Goal: Complete application form: Complete application form

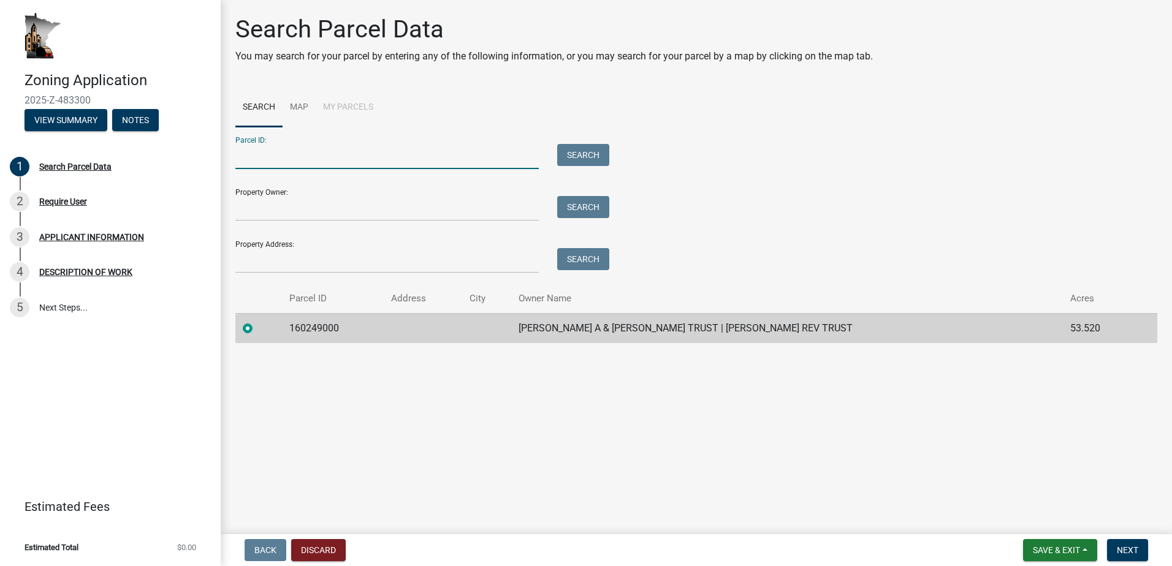
click at [265, 158] on input "Parcel ID:" at bounding box center [386, 156] width 303 height 25
click at [293, 162] on input "Parcel ID:" at bounding box center [386, 156] width 303 height 25
paste input "160249000"
type input "160249000"
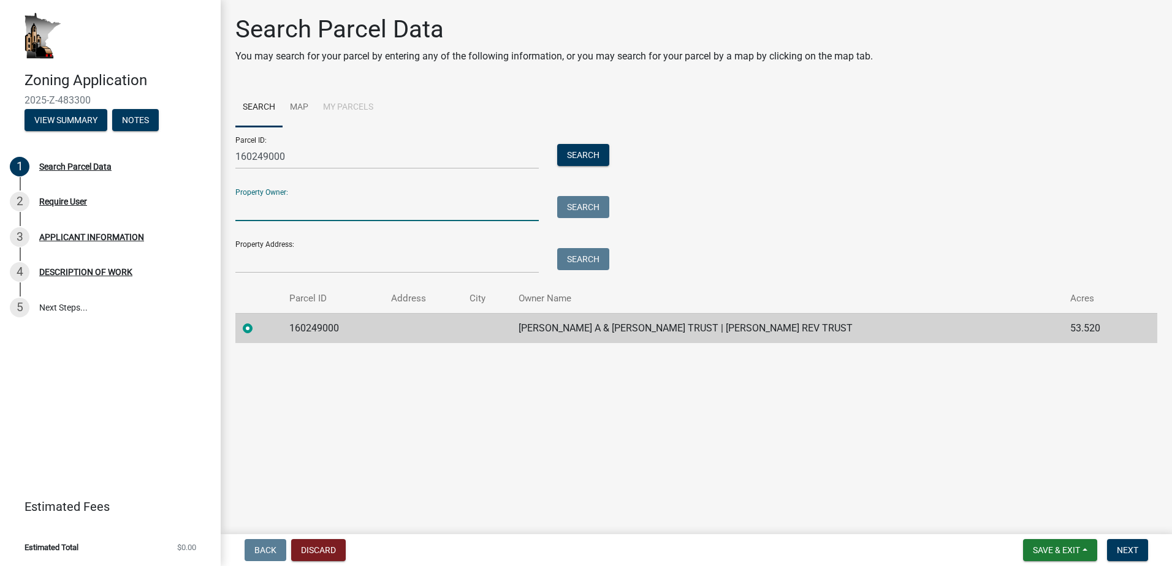
click at [254, 209] on input "Property Owner:" at bounding box center [386, 208] width 303 height 25
click at [282, 197] on input "Property Owner:" at bounding box center [386, 208] width 303 height 25
type input "H"
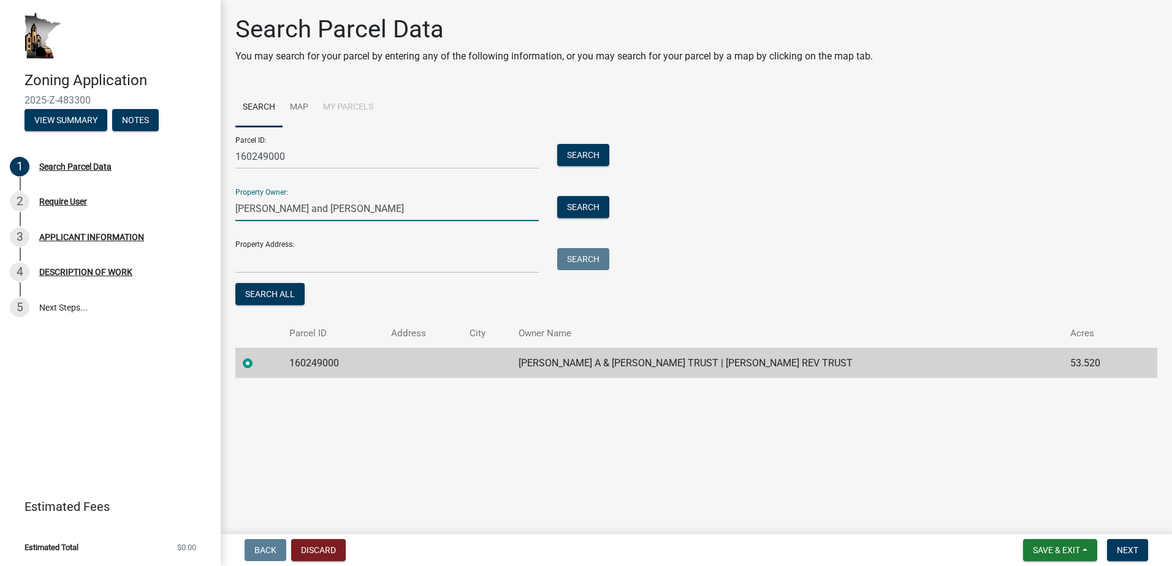
type input "James and Cindy Burg"
click at [267, 263] on input "Property Address:" at bounding box center [386, 260] width 303 height 25
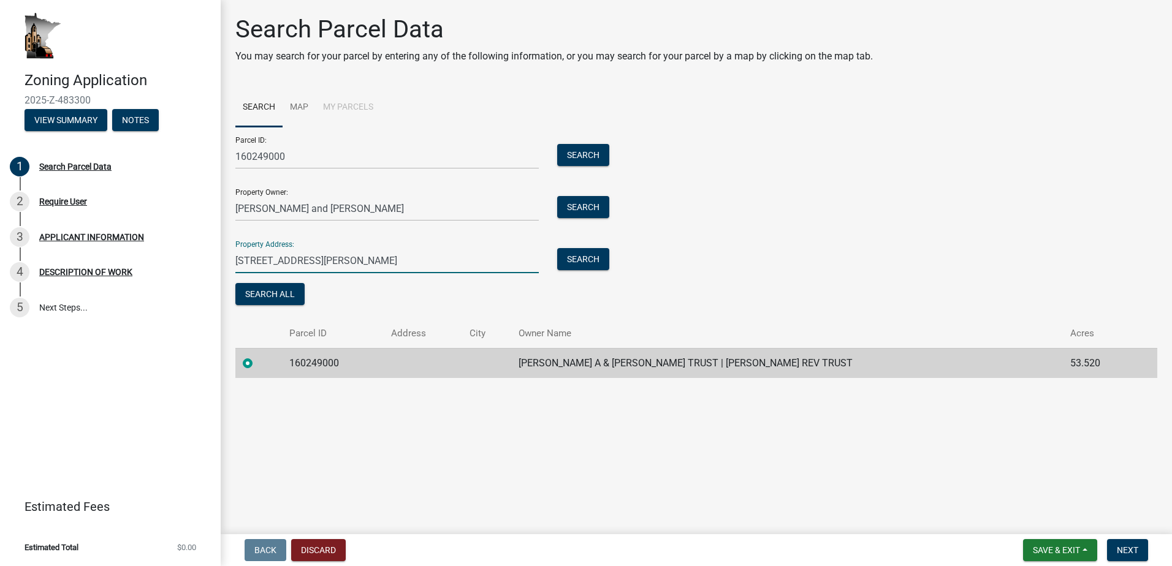
type input "7474 County Road 5, Eitzen, MN 55931"
click at [310, 364] on td "160249000" at bounding box center [333, 363] width 102 height 30
click at [275, 287] on button "Search All" at bounding box center [269, 294] width 69 height 22
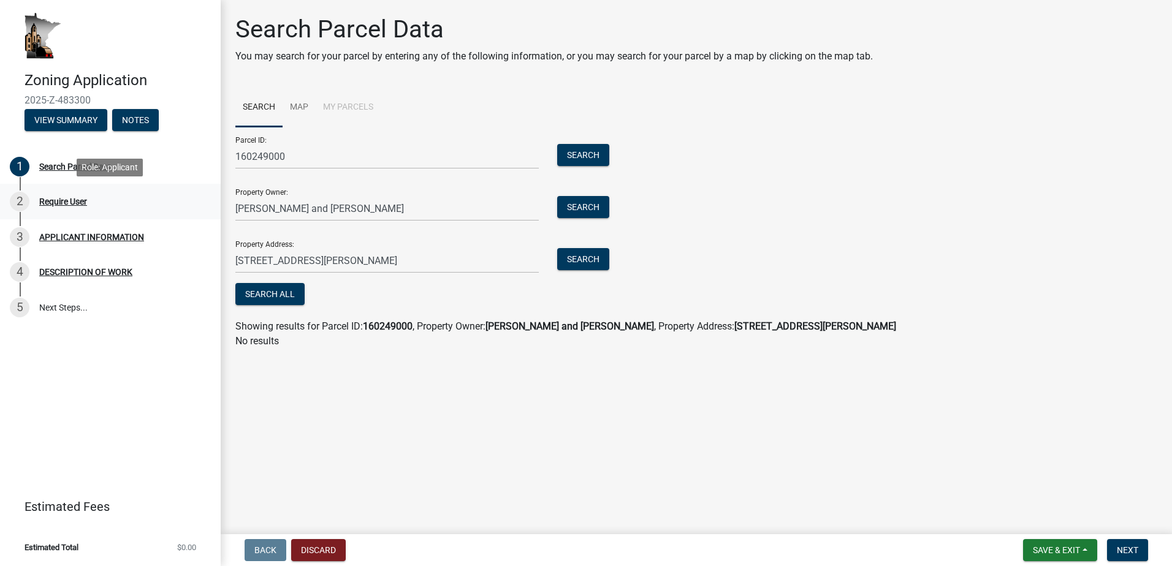
click at [67, 200] on div "Require User" at bounding box center [63, 201] width 48 height 9
click at [67, 202] on div "Require User" at bounding box center [63, 201] width 48 height 9
click at [63, 120] on button "View Summary" at bounding box center [66, 120] width 83 height 22
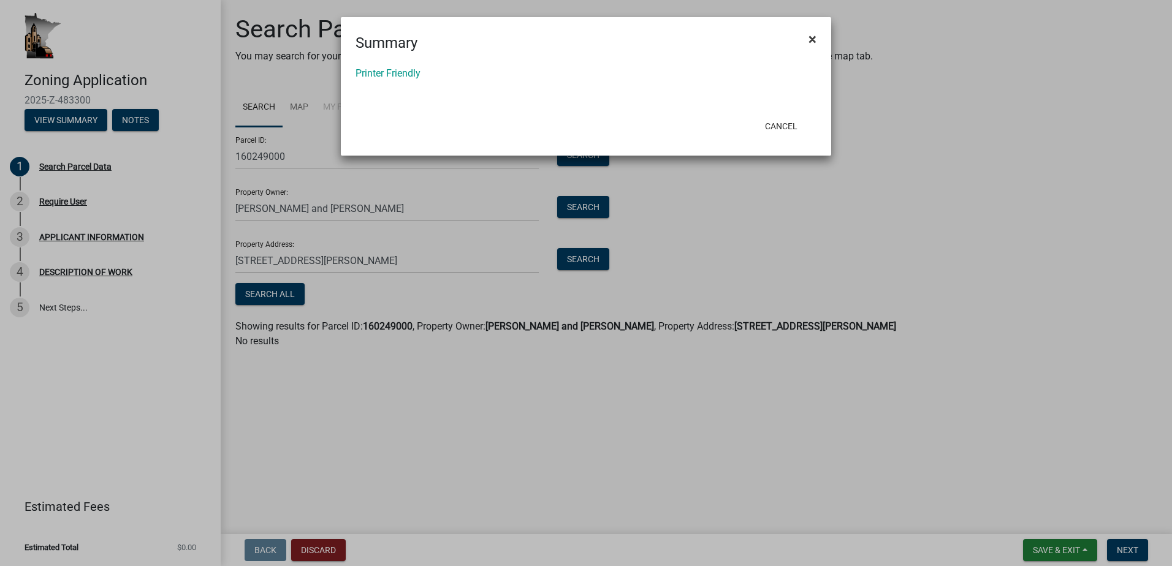
click at [814, 38] on span "×" at bounding box center [812, 39] width 8 height 17
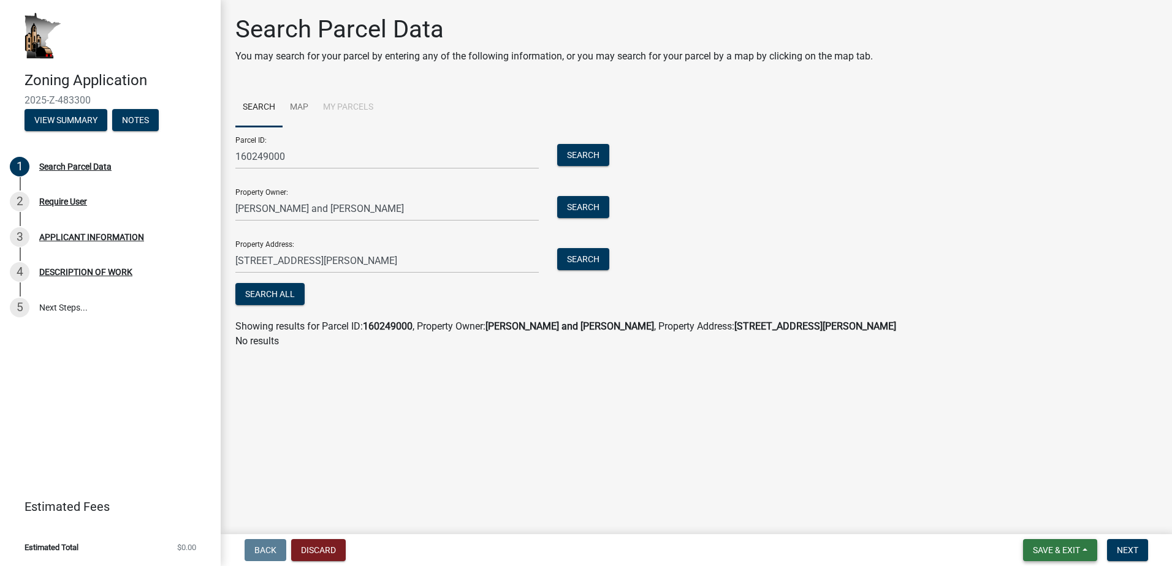
click at [1056, 550] on span "Save & Exit" at bounding box center [1056, 550] width 47 height 10
click at [849, 479] on main "Search Parcel Data You may search for your parcel by entering any of the follow…" at bounding box center [696, 265] width 951 height 530
click at [66, 116] on button "View Summary" at bounding box center [66, 120] width 83 height 22
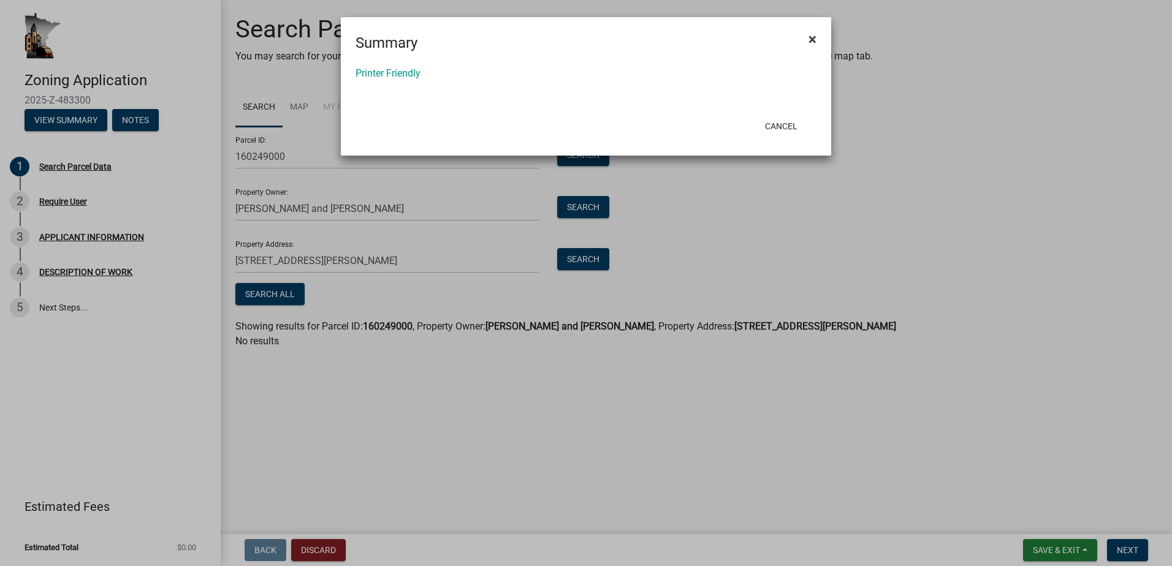
click at [815, 39] on span "×" at bounding box center [812, 39] width 8 height 17
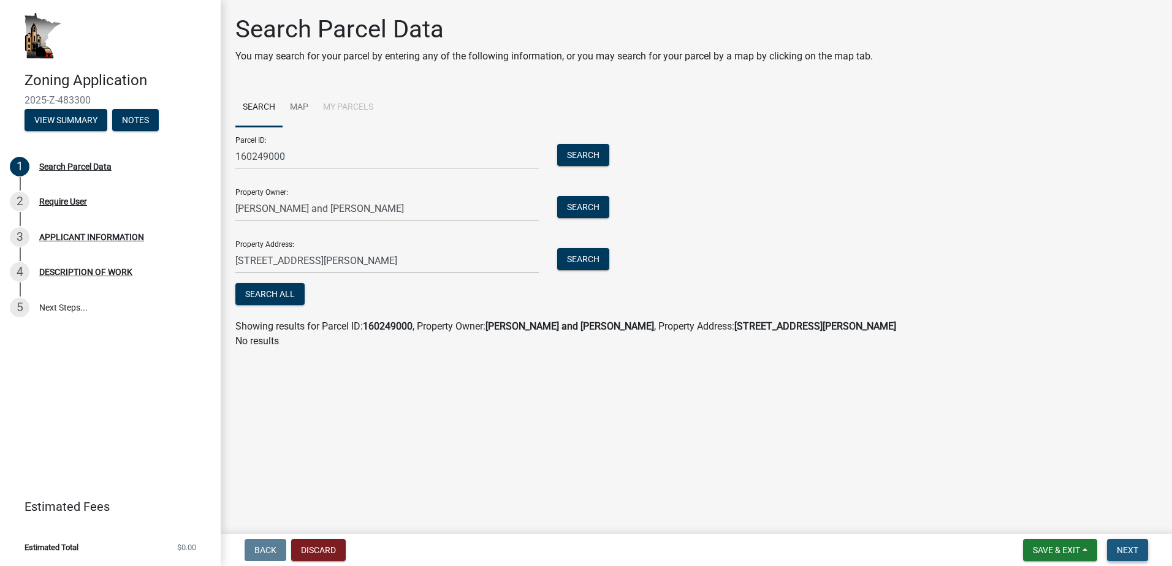
click at [1122, 547] on span "Next" at bounding box center [1127, 550] width 21 height 10
click at [1125, 548] on span "Next" at bounding box center [1127, 550] width 21 height 10
click at [319, 326] on div "Showing results for Parcel ID: 160249000 , Property Owner: James and Cindy Burg…" at bounding box center [696, 326] width 922 height 15
click at [87, 157] on link "1 Search Parcel Data" at bounding box center [110, 167] width 221 height 36
click at [496, 529] on main "Search Parcel Data You may search for your parcel by entering any of the follow…" at bounding box center [696, 265] width 951 height 530
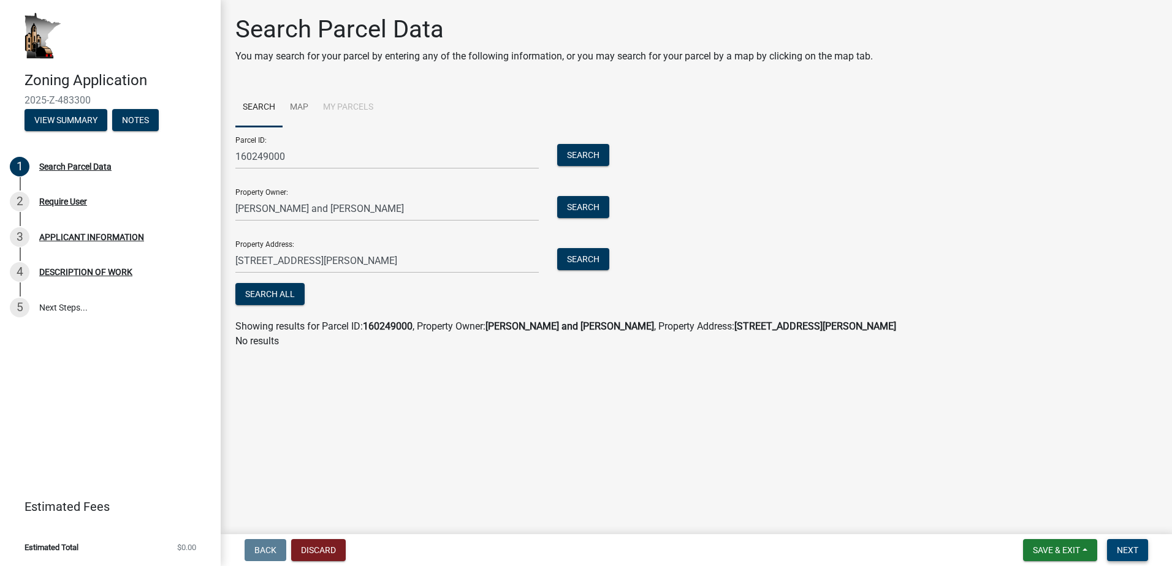
click at [1134, 545] on button "Next" at bounding box center [1127, 550] width 41 height 22
click at [1065, 552] on span "Save & Exit" at bounding box center [1056, 550] width 47 height 10
click at [1038, 493] on button "Save" at bounding box center [1048, 488] width 98 height 29
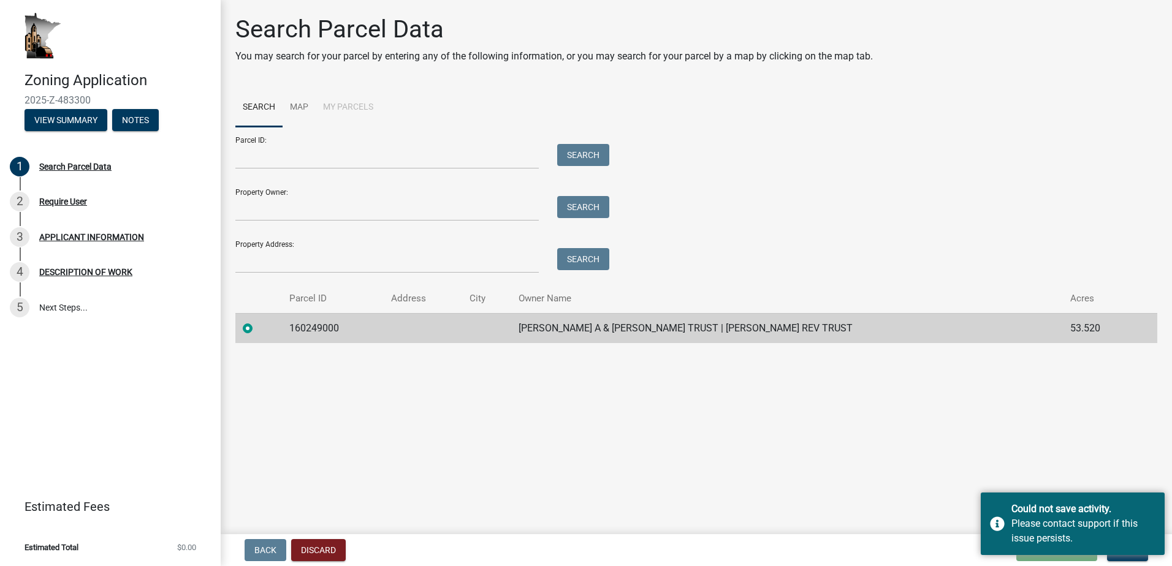
click at [648, 416] on main "Search Parcel Data You may search for your parcel by entering any of the follow…" at bounding box center [696, 265] width 951 height 530
click at [1001, 518] on div "Could not save activity. Please contact support if this issue persists." at bounding box center [1073, 524] width 184 height 63
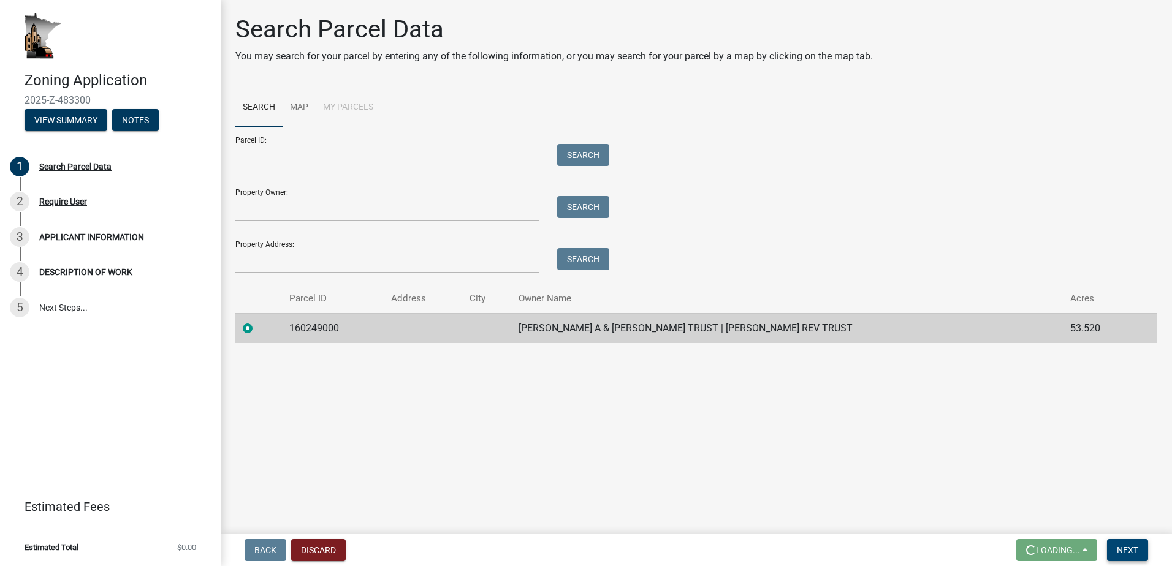
click at [1134, 544] on button "Next" at bounding box center [1127, 550] width 41 height 22
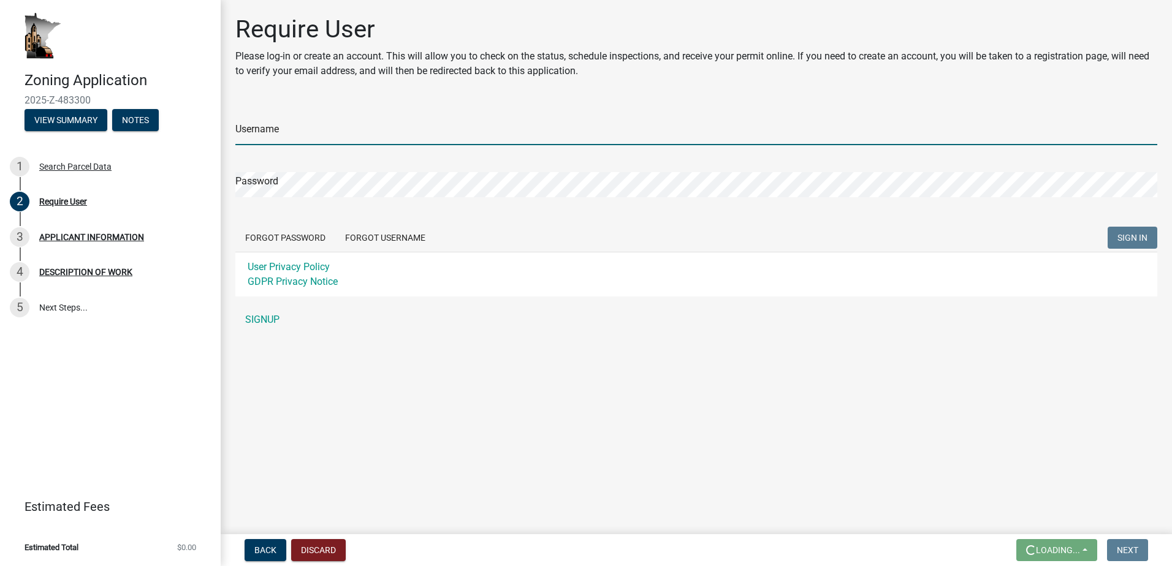
click at [265, 131] on input "Username" at bounding box center [696, 132] width 922 height 25
type input "mark.nemeth@state.mn.us"
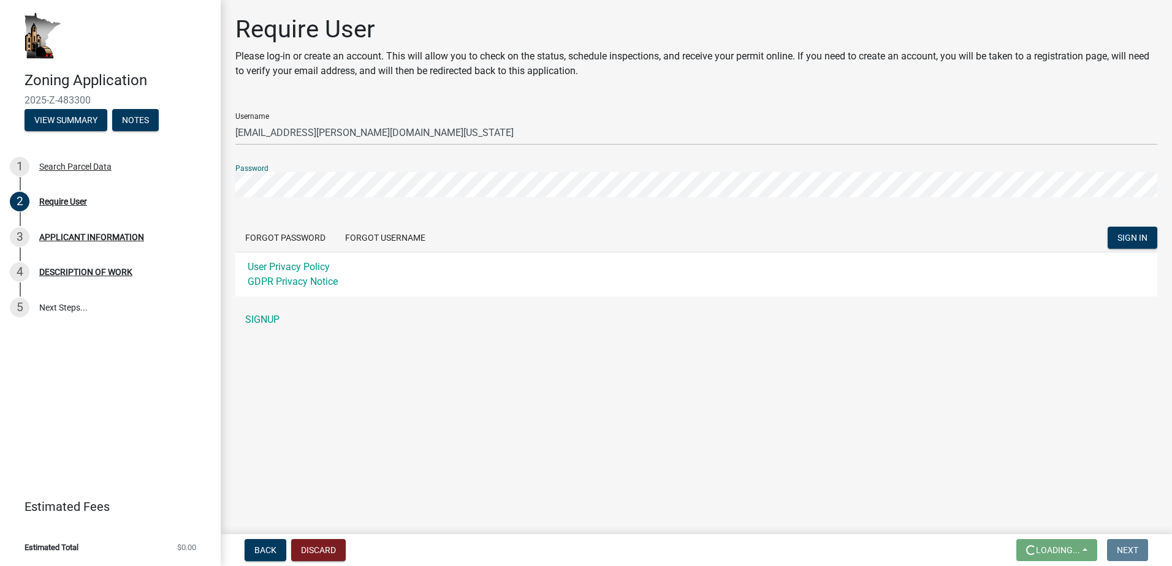
click at [1107, 227] on button "SIGN IN" at bounding box center [1132, 238] width 50 height 22
click at [1140, 235] on span "SIGN IN" at bounding box center [1132, 238] width 30 height 10
drag, startPoint x: 344, startPoint y: 68, endPoint x: 629, endPoint y: 66, distance: 285.0
click at [629, 66] on p "Please log-in or create an account. This will allow you to check on the status,…" at bounding box center [696, 63] width 922 height 29
click at [1134, 237] on span "SIGN IN" at bounding box center [1132, 238] width 30 height 10
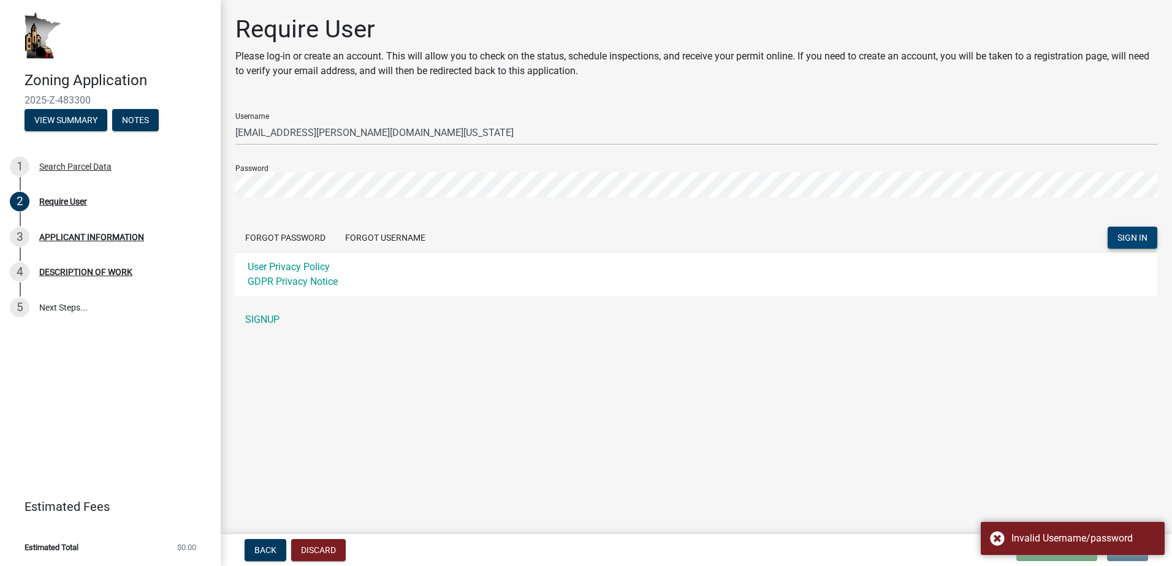
click at [878, 458] on main "Require User Please log-in or create an account. This will allow you to check o…" at bounding box center [696, 265] width 951 height 530
click at [395, 233] on button "Forgot Username" at bounding box center [385, 238] width 100 height 22
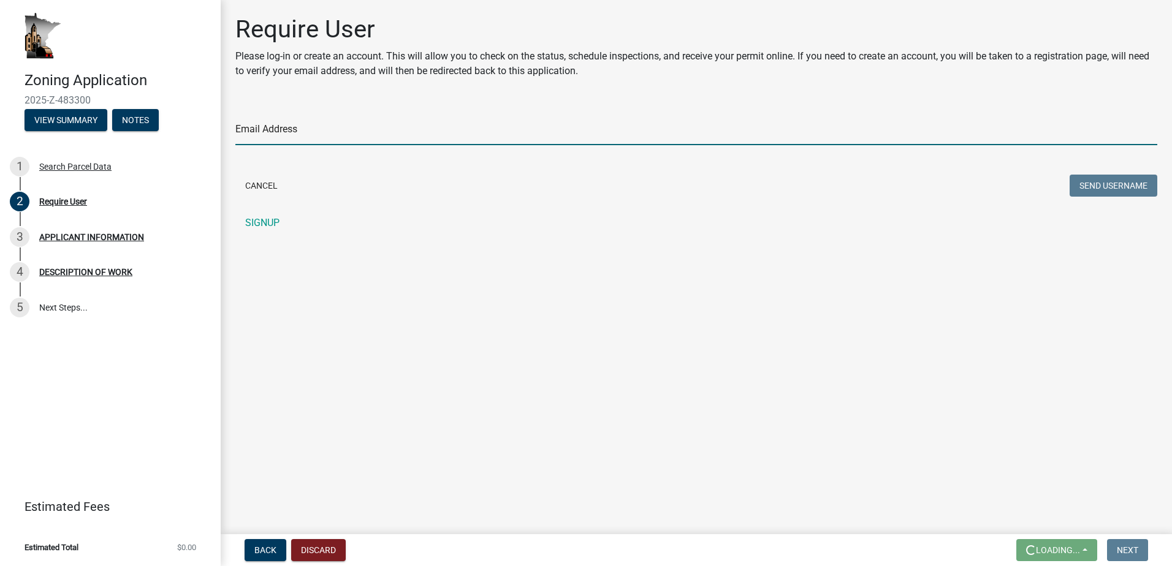
click at [267, 127] on input "Email Address" at bounding box center [696, 132] width 922 height 25
type input "mark.nemeth@state.mn.us"
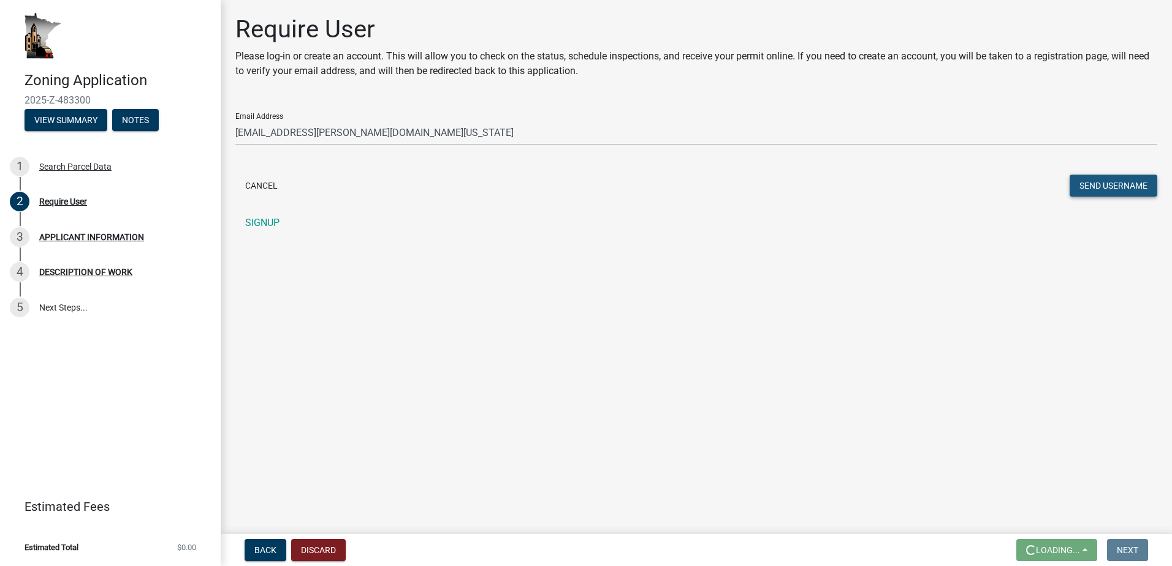
click at [1104, 188] on button "Send Username" at bounding box center [1113, 186] width 88 height 22
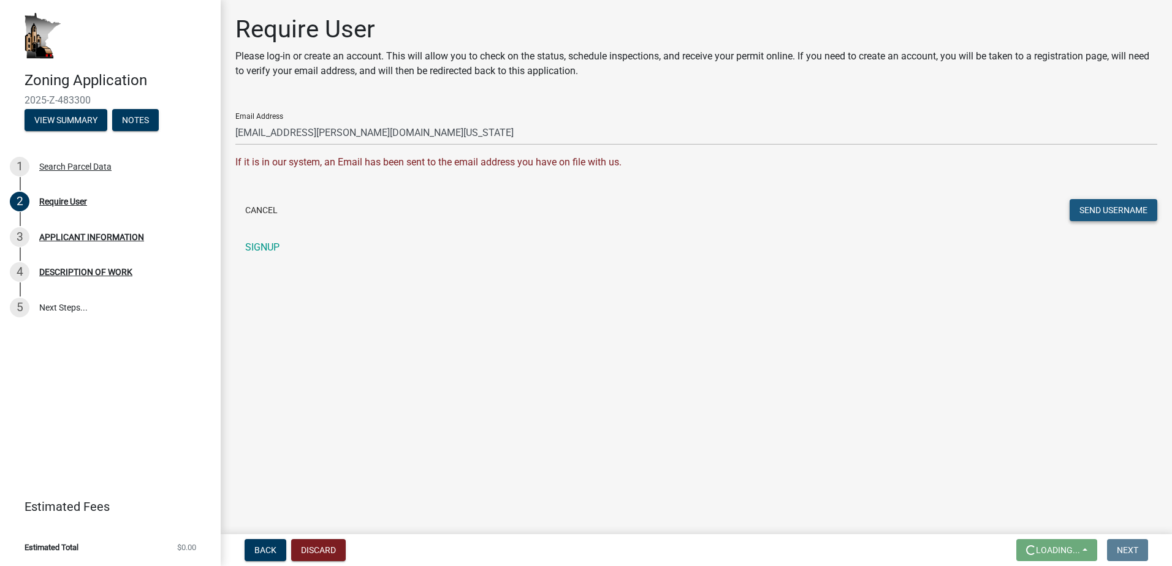
click at [1098, 204] on button "Send Username" at bounding box center [1113, 210] width 88 height 22
click at [512, 322] on main "Require User Please log-in or create an account. This will allow you to check o…" at bounding box center [696, 265] width 951 height 530
click at [90, 161] on div "1 Search Parcel Data" at bounding box center [105, 167] width 191 height 20
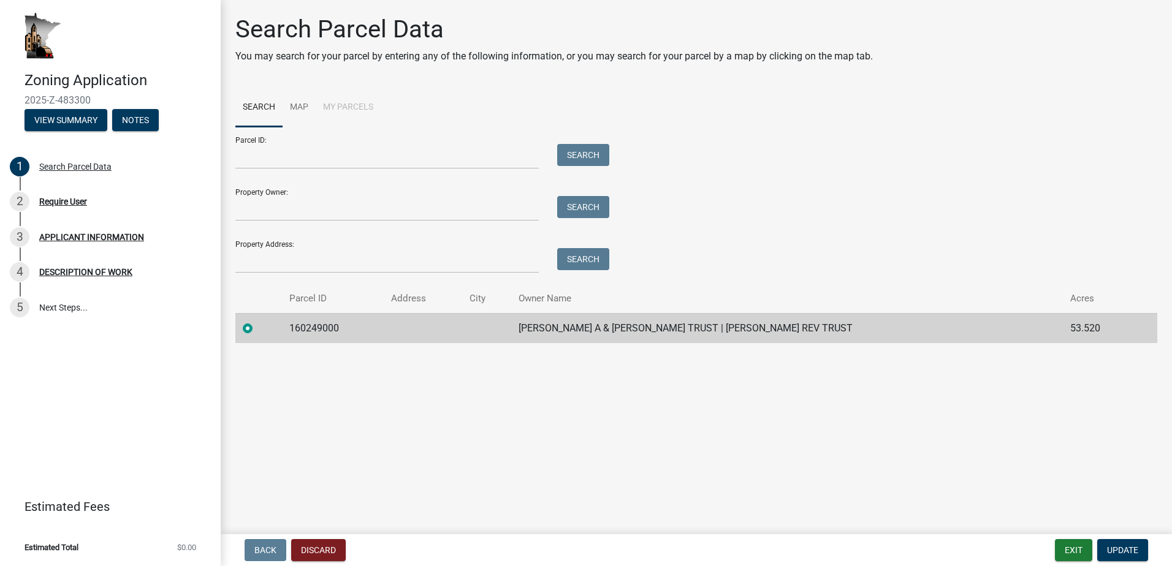
click at [617, 334] on td "[PERSON_NAME] A & [PERSON_NAME] TRUST | [PERSON_NAME] REV TRUST" at bounding box center [787, 328] width 552 height 30
click at [1127, 549] on span "Update" at bounding box center [1122, 550] width 31 height 10
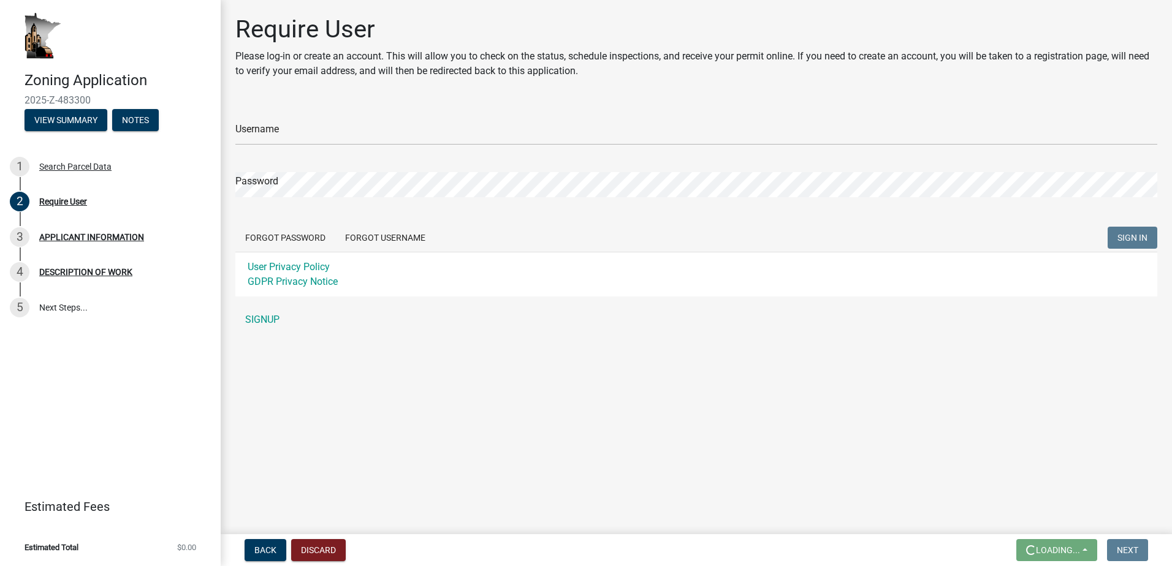
click at [486, 358] on main "Require User Please log-in or create an account. This will allow you to check o…" at bounding box center [696, 265] width 951 height 530
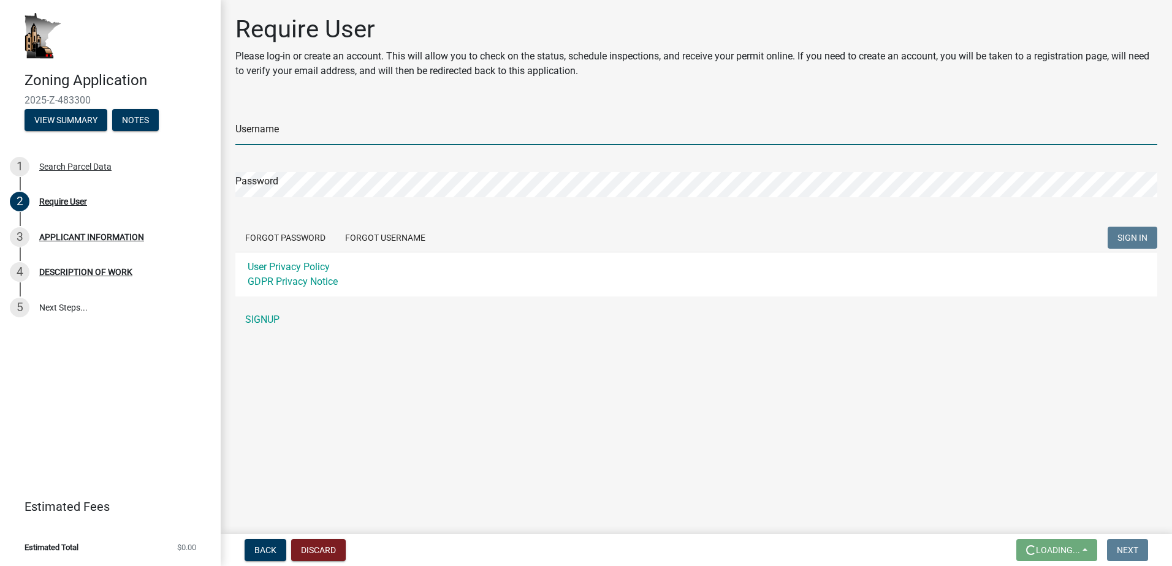
click at [355, 127] on input "Username" at bounding box center [696, 132] width 922 height 25
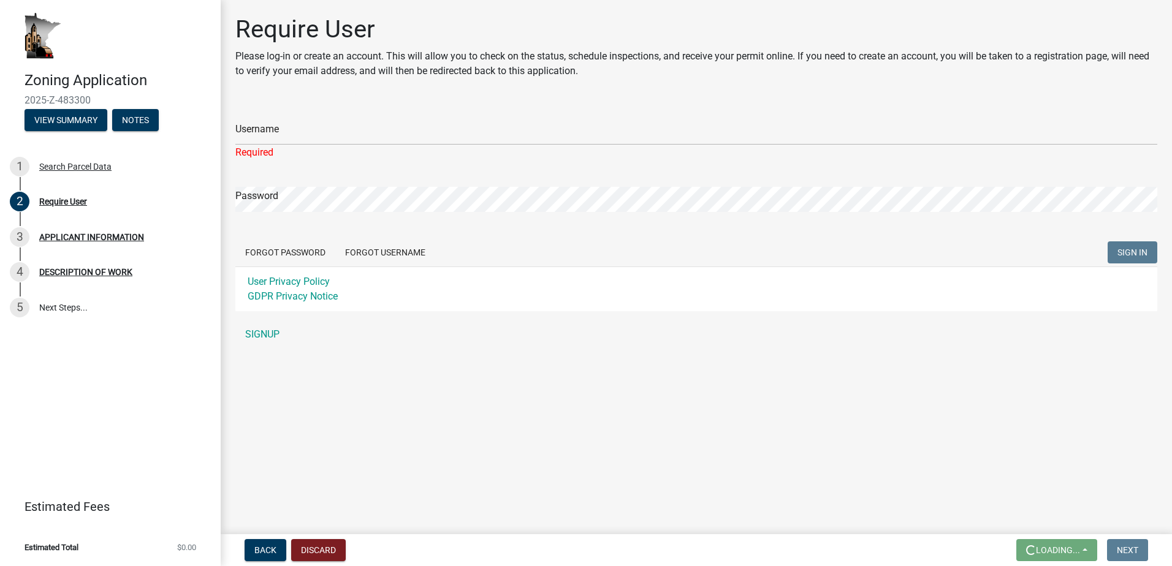
click at [495, 453] on main "Require User Please log-in or create an account. This will allow you to check o…" at bounding box center [696, 265] width 951 height 530
click at [393, 260] on button "Forgot Username" at bounding box center [385, 252] width 100 height 22
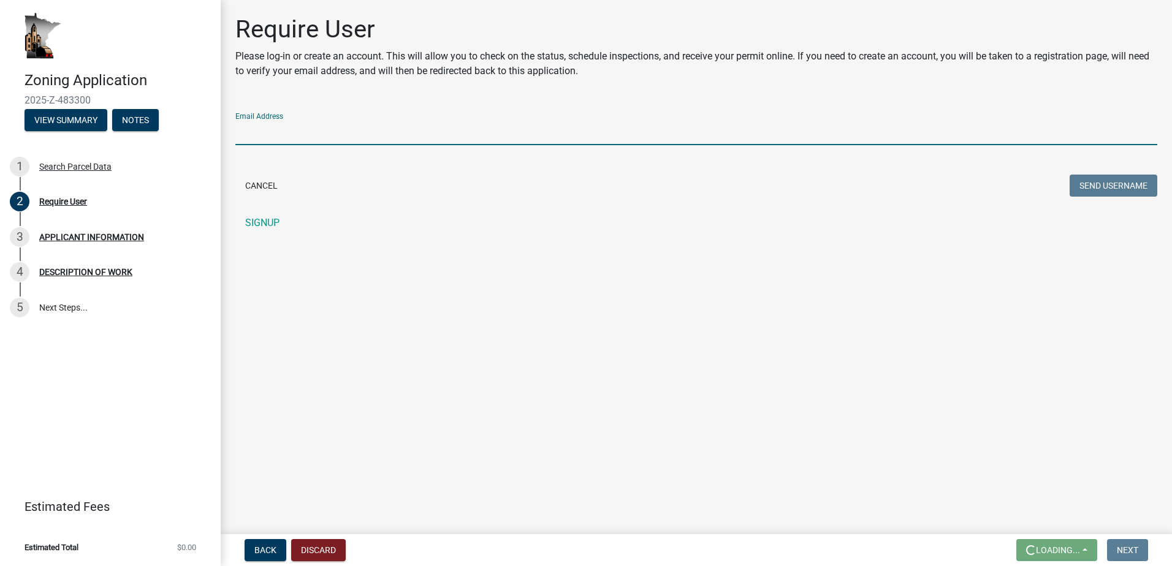
click at [358, 126] on input "Email Address" at bounding box center [696, 132] width 922 height 25
type input "mark.nemeth@state.mn.us"
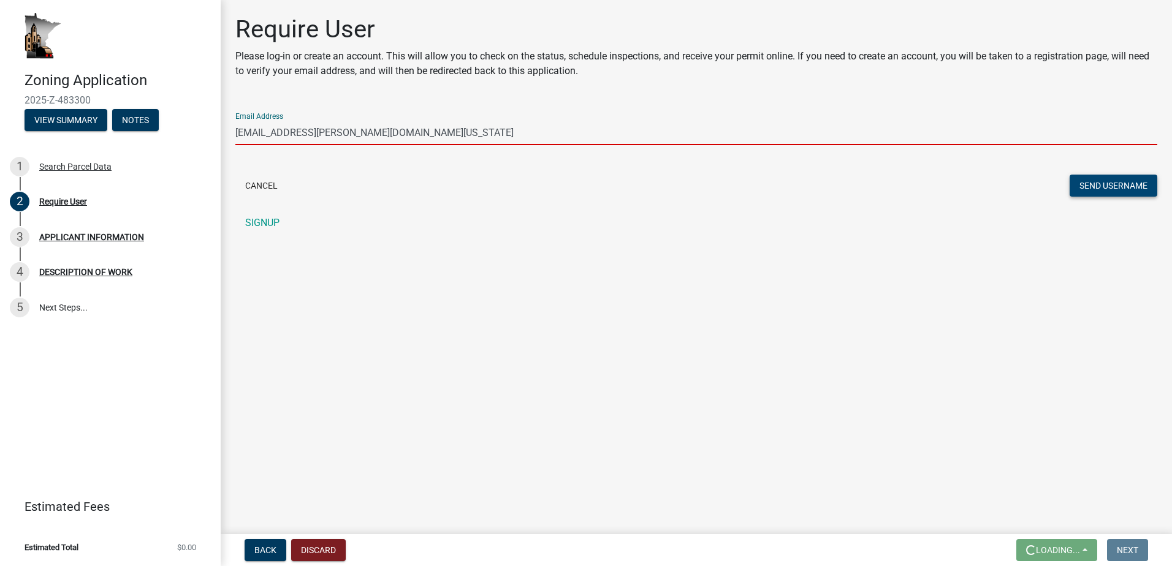
click at [1087, 184] on button "Send Username" at bounding box center [1113, 186] width 88 height 22
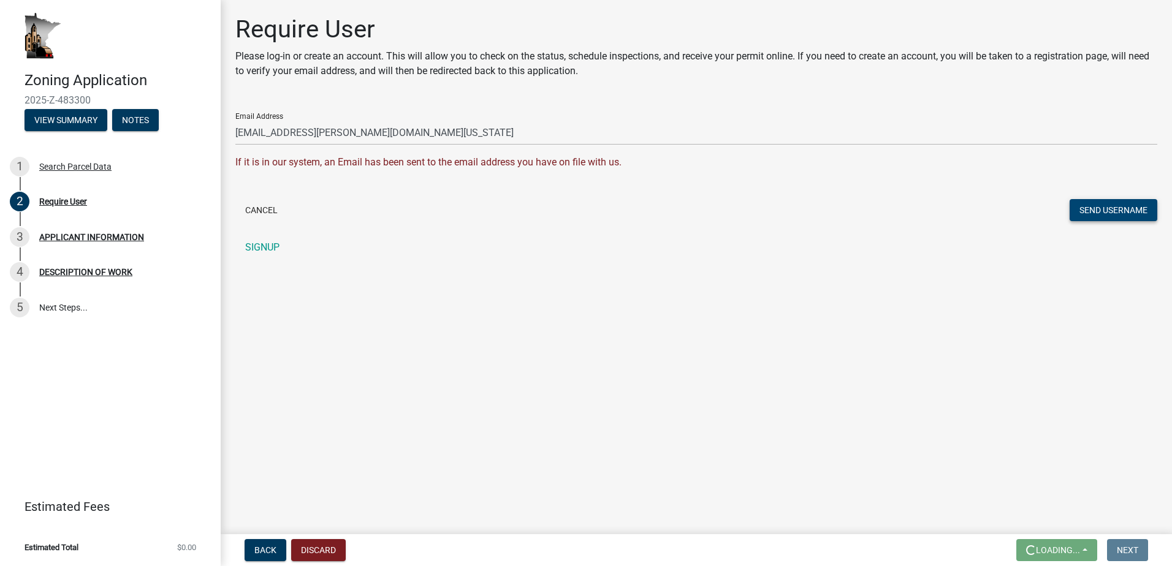
click at [1099, 210] on button "Send Username" at bounding box center [1113, 210] width 88 height 22
click at [1066, 539] on nav "Back Discard Loading... Save Save & Exit Next" at bounding box center [696, 550] width 951 height 32
click at [693, 393] on main "Require User Please log-in or create an account. This will allow you to check o…" at bounding box center [696, 265] width 951 height 530
click at [86, 162] on div "Search Parcel Data" at bounding box center [75, 166] width 72 height 9
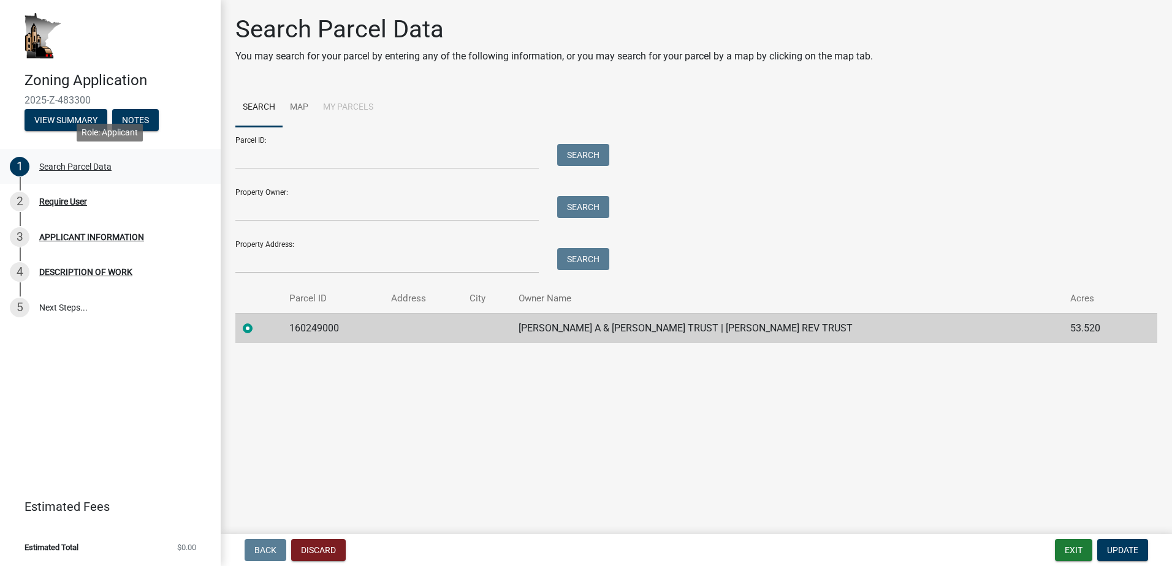
click at [86, 162] on div "Search Parcel Data" at bounding box center [75, 166] width 72 height 9
click at [58, 116] on button "View Summary" at bounding box center [66, 120] width 83 height 22
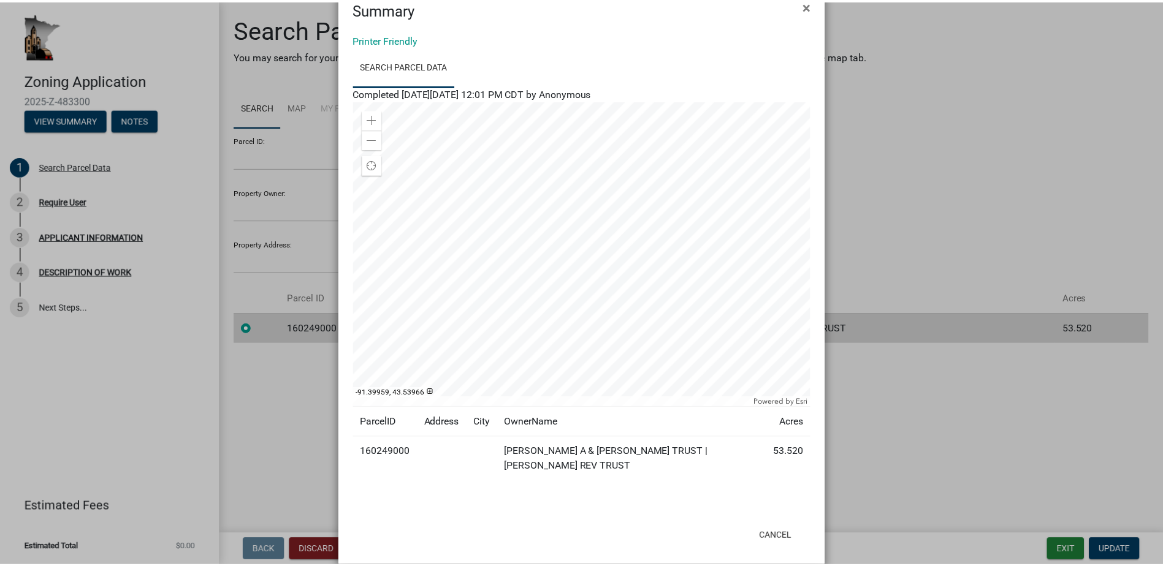
scroll to position [51, 0]
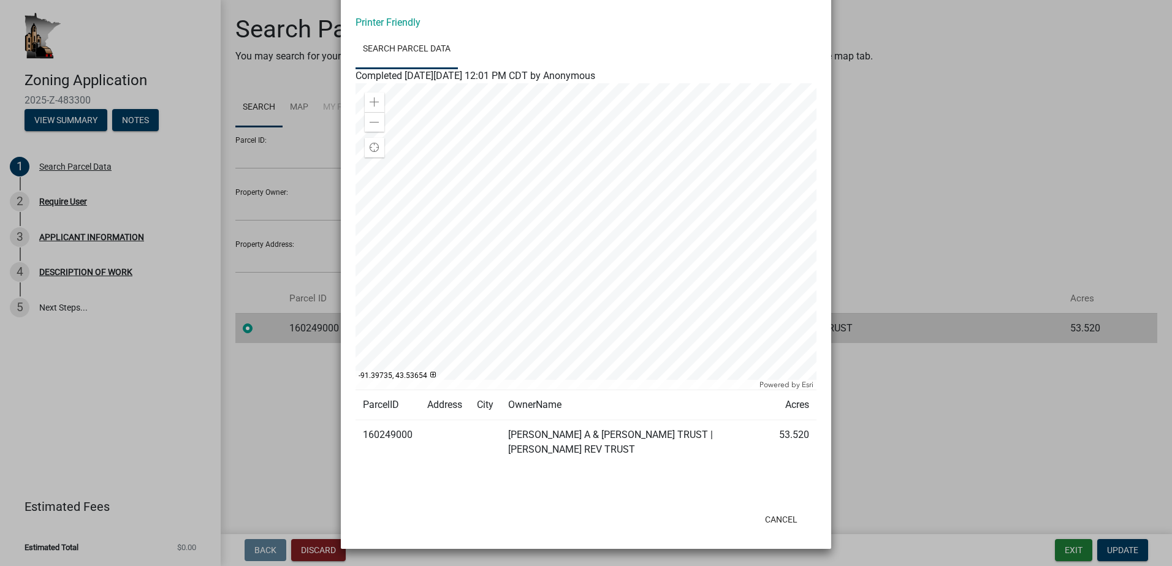
click at [891, 401] on ngb-modal-window "Summary × Printer Friendly Search Parcel Data Completed On Wednesday, September…" at bounding box center [586, 283] width 1172 height 566
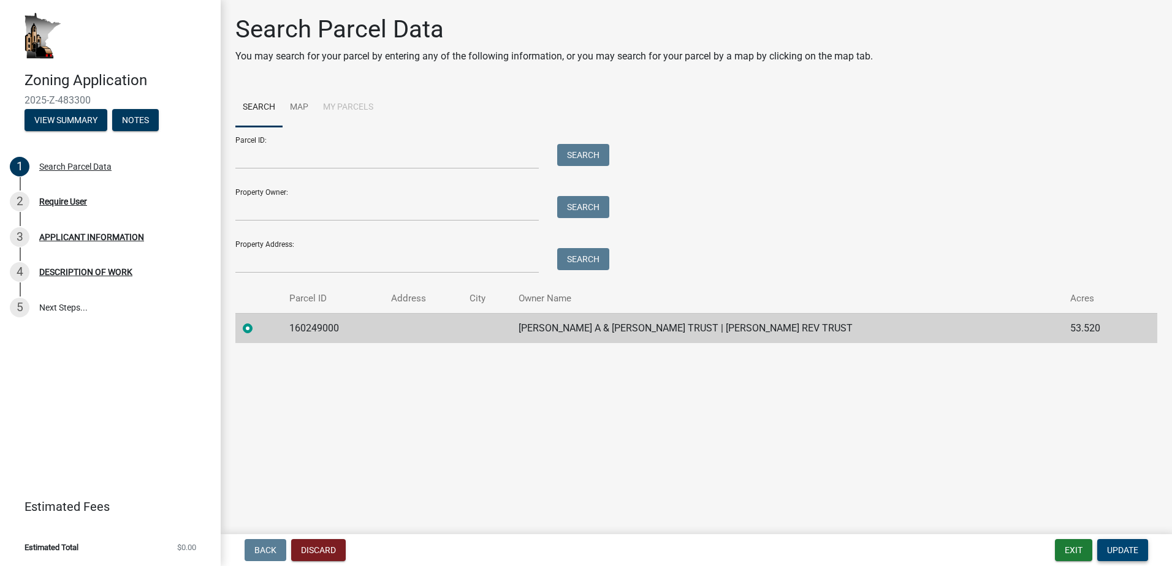
click at [1108, 549] on span "Update" at bounding box center [1122, 550] width 31 height 10
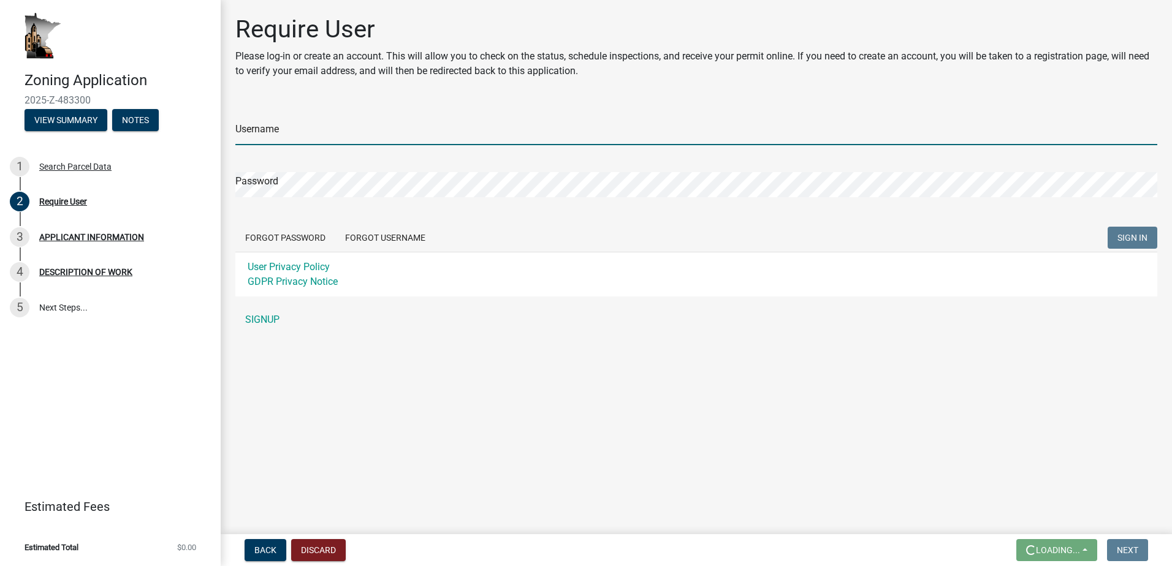
drag, startPoint x: 302, startPoint y: 131, endPoint x: 302, endPoint y: 116, distance: 14.1
click at [302, 130] on input "Username" at bounding box center [696, 132] width 922 height 25
type input "mark.nemeth@state.mn.us"
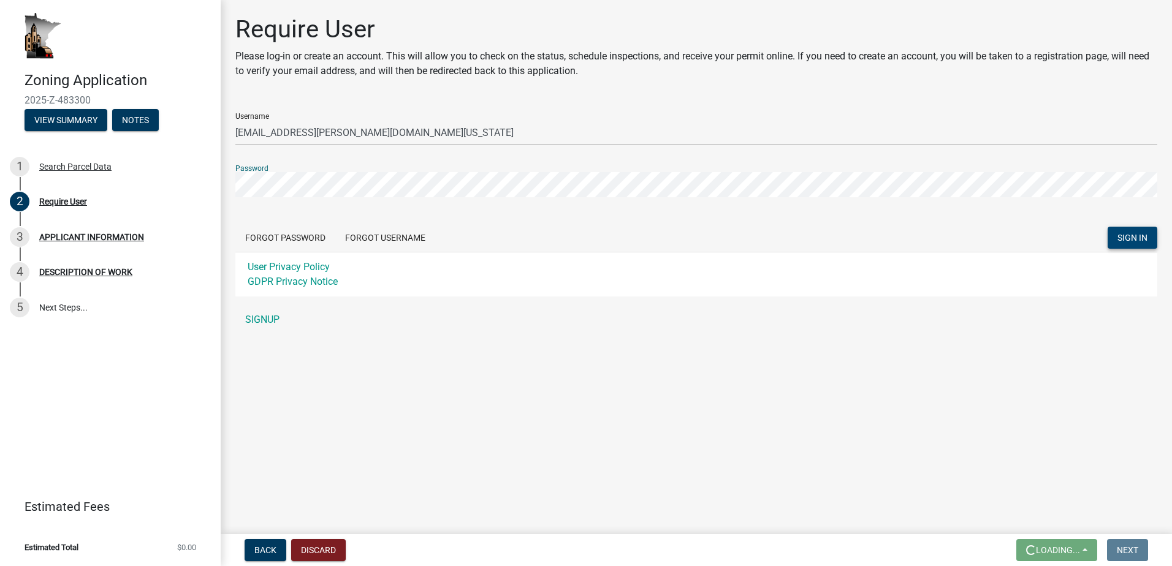
click at [1145, 237] on span "SIGN IN" at bounding box center [1132, 238] width 30 height 10
click at [370, 238] on button "Forgot Username" at bounding box center [385, 238] width 100 height 22
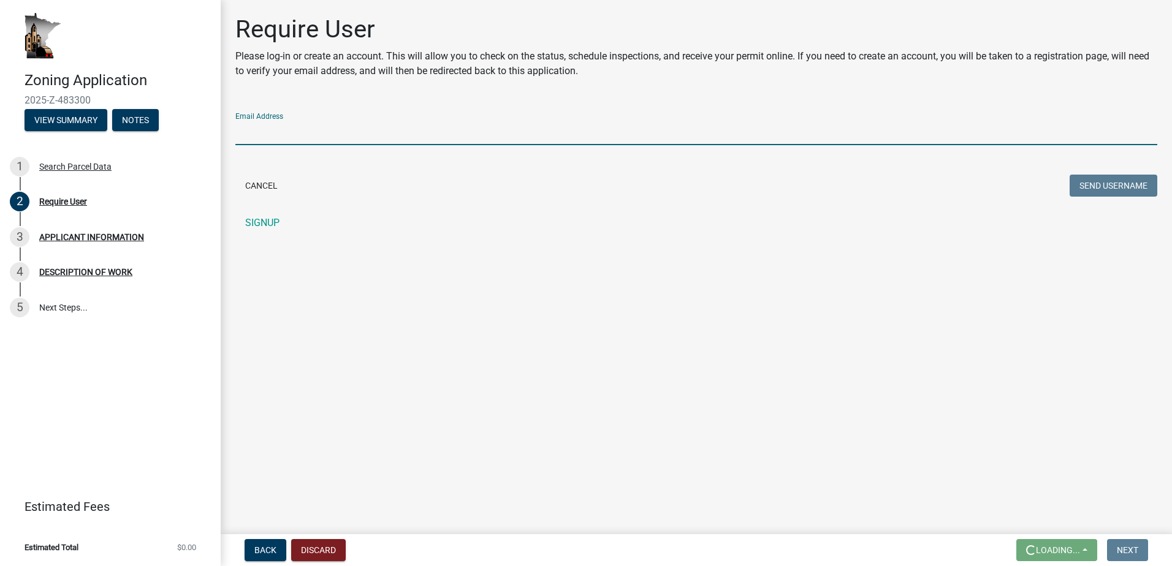
click at [446, 135] on input "Email Address" at bounding box center [696, 132] width 922 height 25
type input "mark.nemeth@state.mn.us"
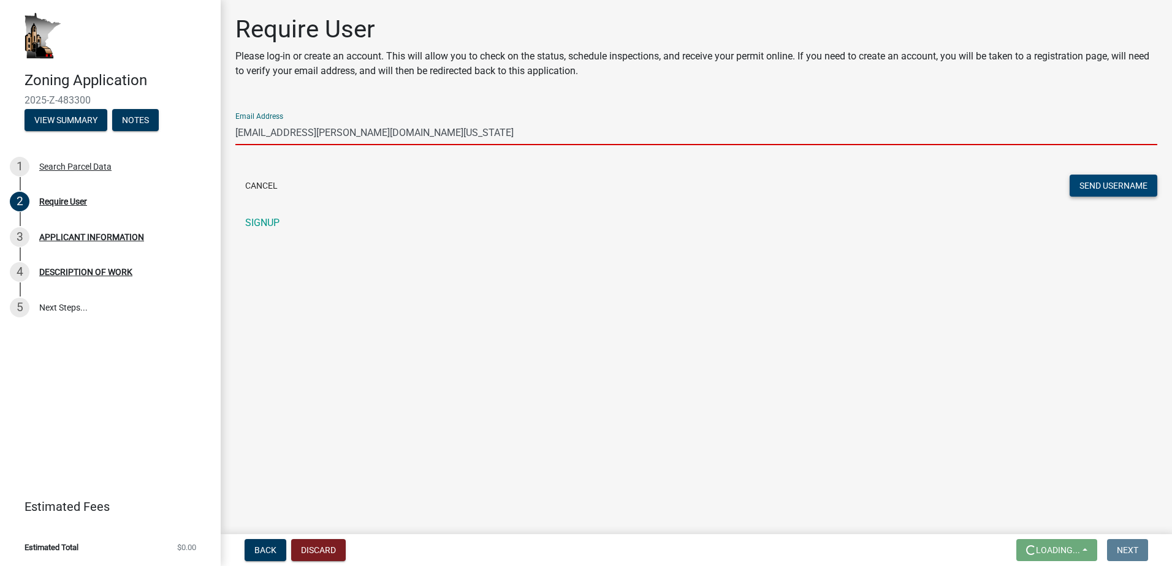
click at [1093, 194] on button "Send Username" at bounding box center [1113, 186] width 88 height 22
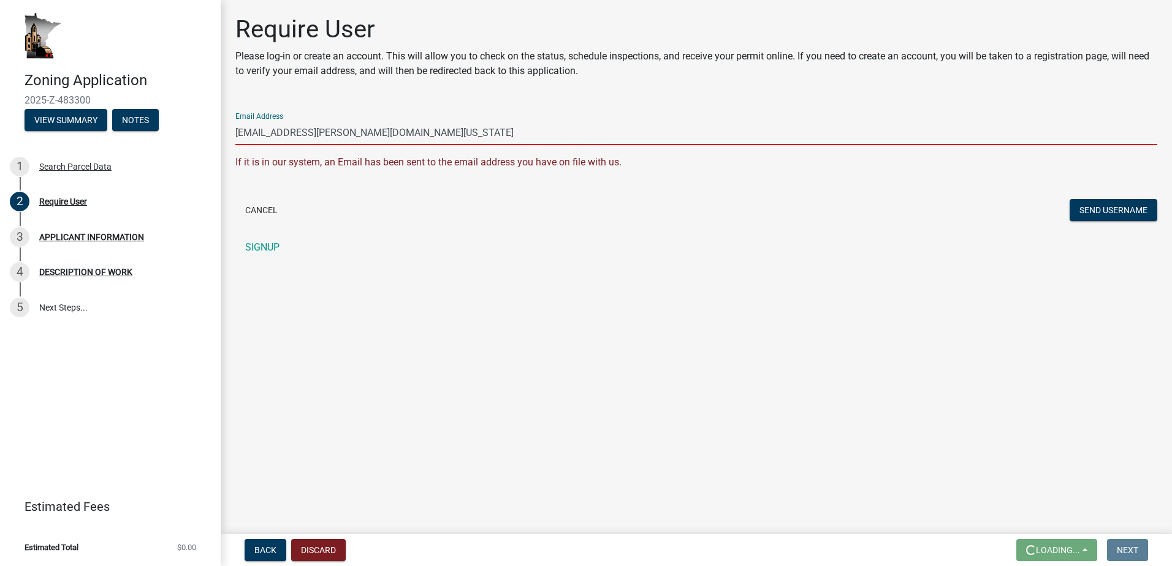
click at [372, 135] on input "mark.nemeth@state.mn.us" at bounding box center [696, 132] width 922 height 25
click at [363, 129] on input "mark.nemeth@state.mn.us" at bounding box center [696, 132] width 922 height 25
click at [269, 244] on link "SIGNUP" at bounding box center [696, 247] width 922 height 25
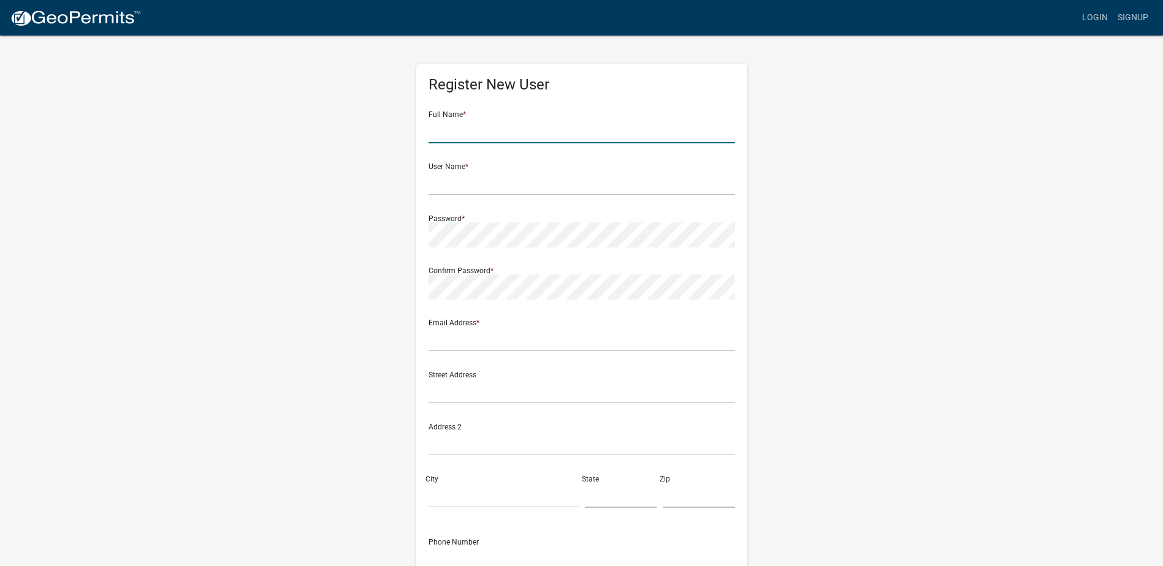
click at [485, 120] on input "text" at bounding box center [581, 130] width 306 height 25
type input "[PERSON_NAME]"
type input "mark.nemeth@state.mn.us"
type input "7050 Hwy 101 East"
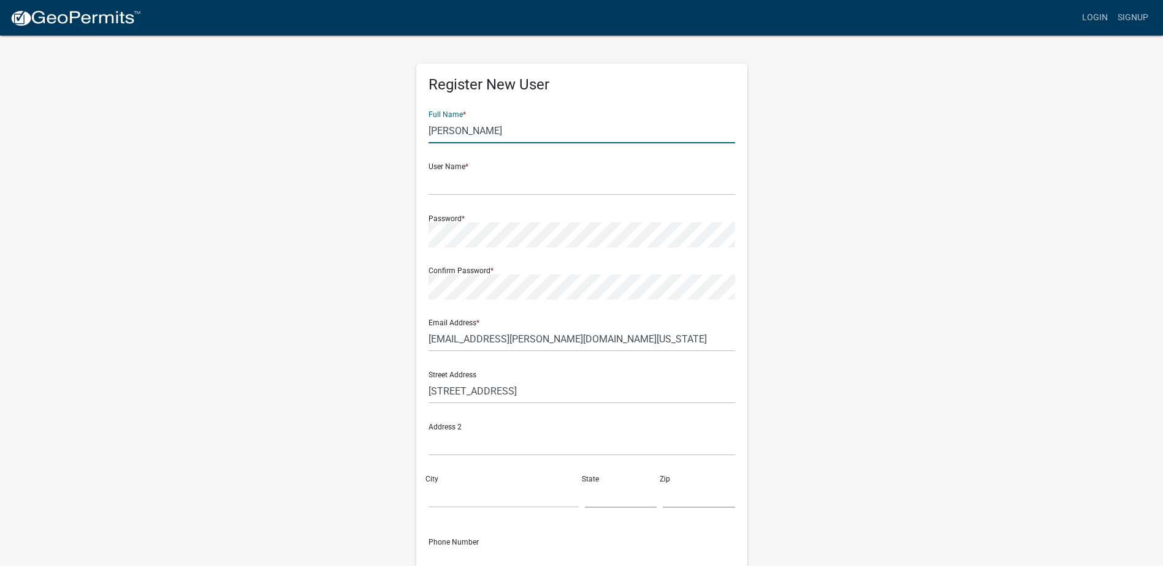
type input "Suite 100"
type input "Shakopee"
type input "MN"
type input "55379"
type input "(952) 236-5172"
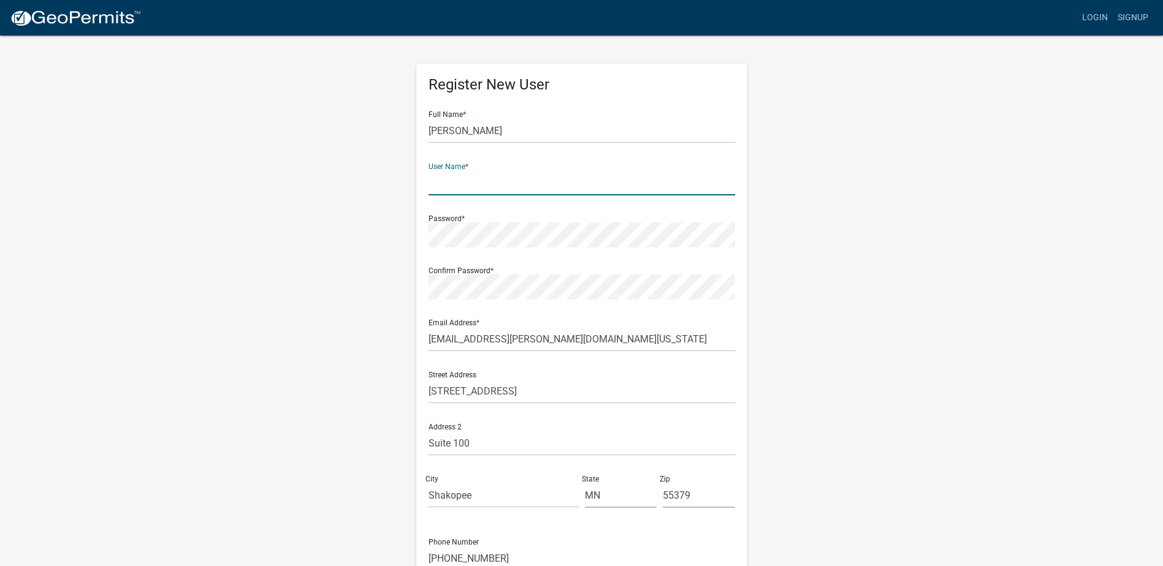
click at [468, 177] on input "text" at bounding box center [581, 182] width 306 height 25
type input "manemeth"
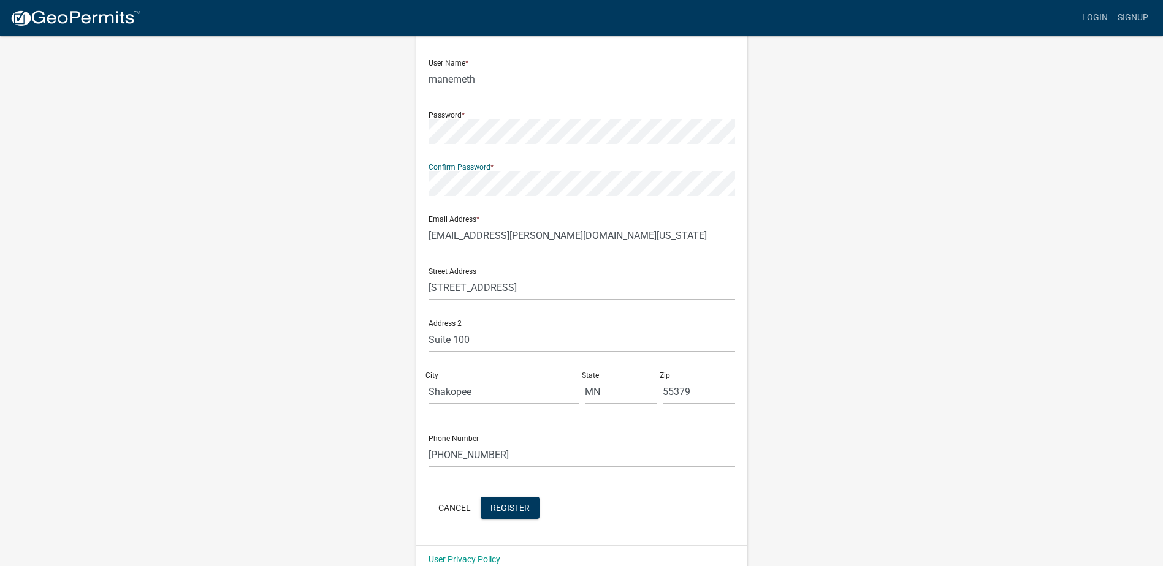
scroll to position [124, 0]
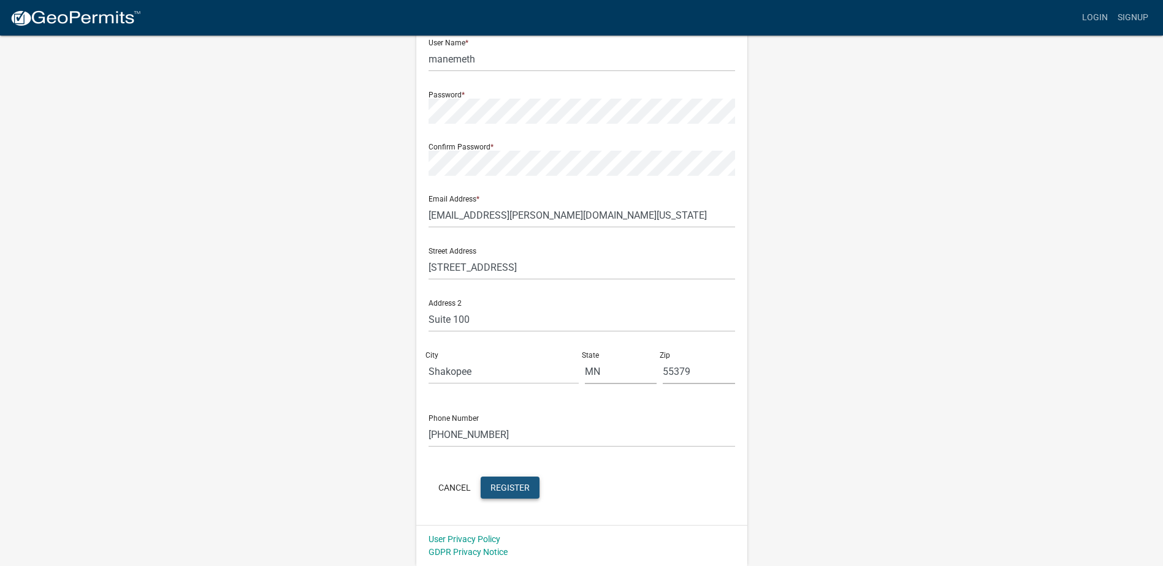
click at [501, 492] on span "Register" at bounding box center [509, 487] width 39 height 10
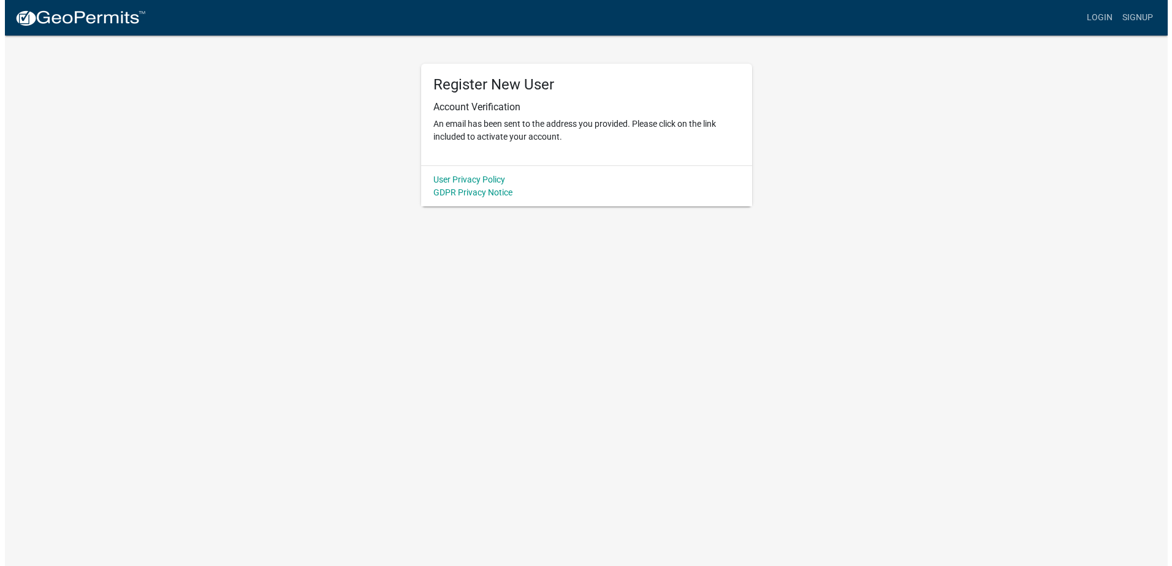
scroll to position [0, 0]
click at [458, 134] on p "An email has been sent to the address you provided. Please click on the link in…" at bounding box center [586, 131] width 306 height 26
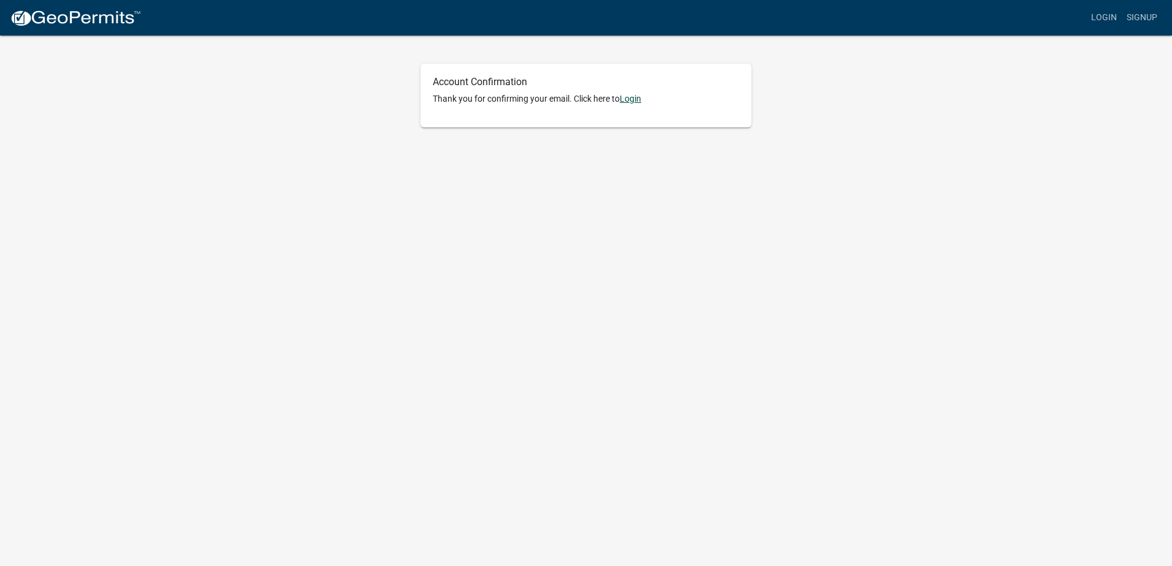
click at [632, 95] on link "Login" at bounding box center [630, 99] width 21 height 10
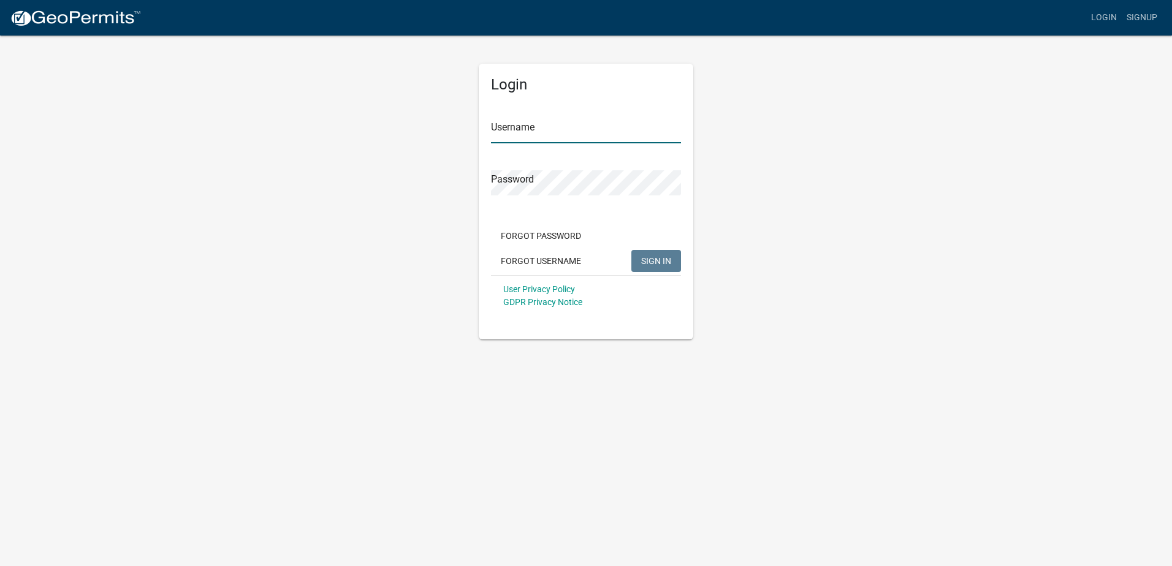
click at [550, 129] on input "Username" at bounding box center [586, 130] width 190 height 25
type input "manemeth"
click at [509, 167] on div "Password" at bounding box center [586, 174] width 190 height 42
click at [631, 250] on button "SIGN IN" at bounding box center [656, 261] width 50 height 22
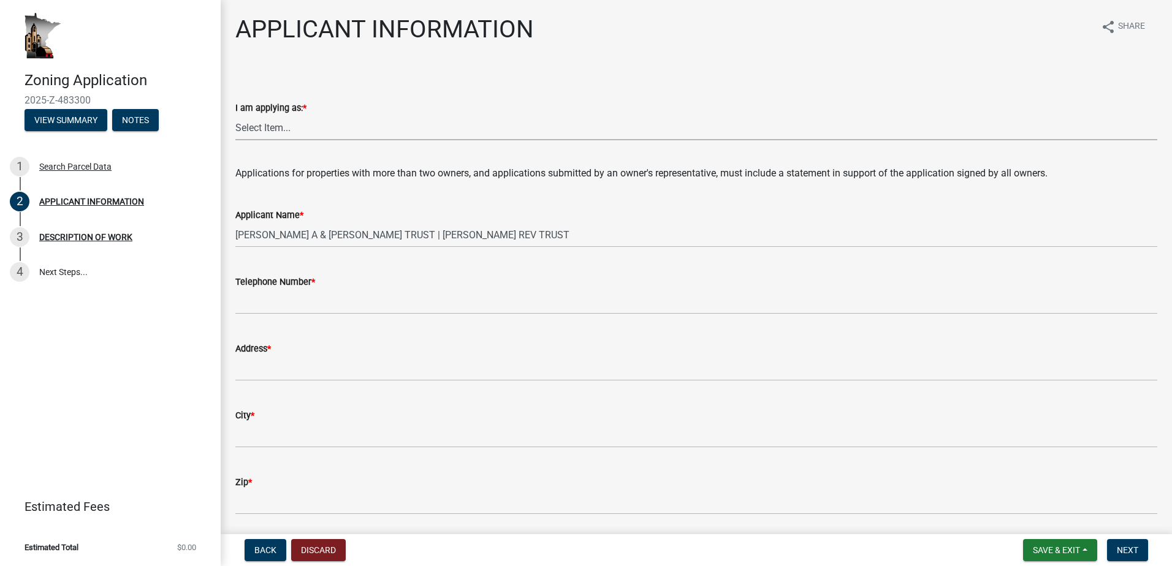
click at [262, 127] on select "Select Item... The sole owner of the property A co-owner of the property with o…" at bounding box center [696, 127] width 922 height 25
click at [235, 115] on select "Select Item... The sole owner of the property A co-owner of the property with o…" at bounding box center [696, 127] width 922 height 25
select select "f73bc555-2faa-4207-ba45-c8fa17744791"
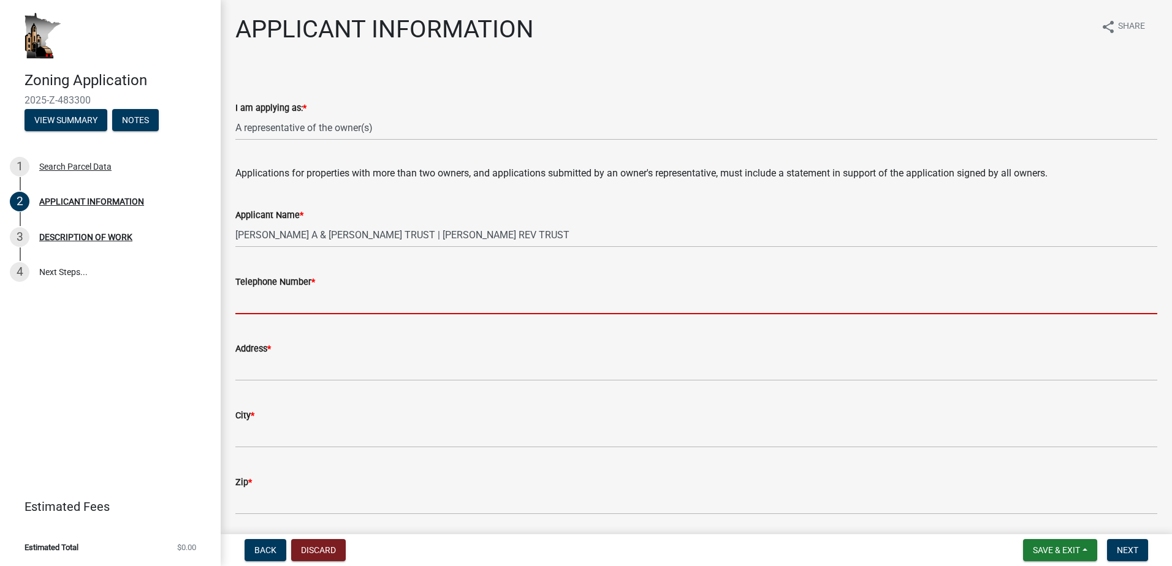
click at [275, 297] on input "Telephone Number *" at bounding box center [696, 301] width 922 height 25
click at [287, 300] on input "Telephone Number *" at bounding box center [696, 301] width 922 height 25
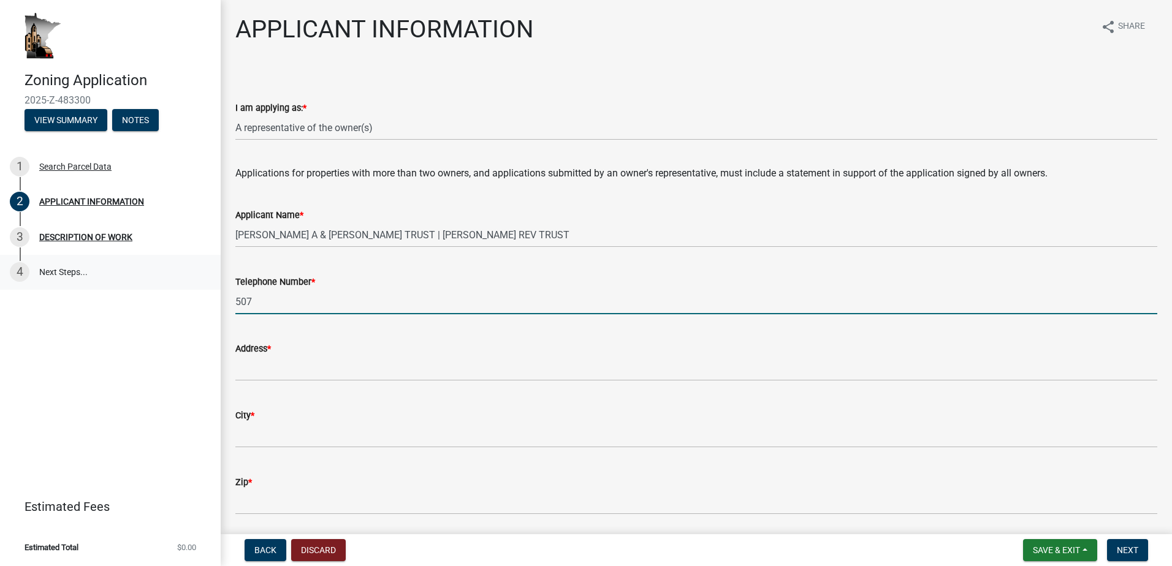
drag, startPoint x: 253, startPoint y: 300, endPoint x: 208, endPoint y: 270, distance: 54.1
click at [226, 293] on div "Telephone Number * 507" at bounding box center [696, 285] width 940 height 57
type input "[PHONE_NUMBER]"
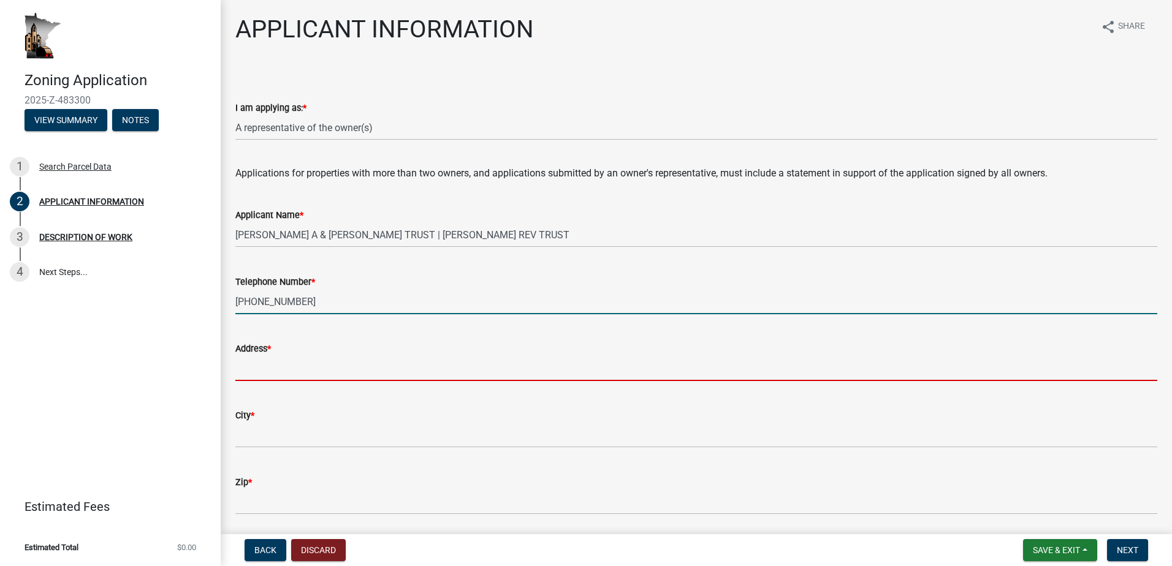
click at [254, 371] on input "Address *" at bounding box center [696, 368] width 922 height 25
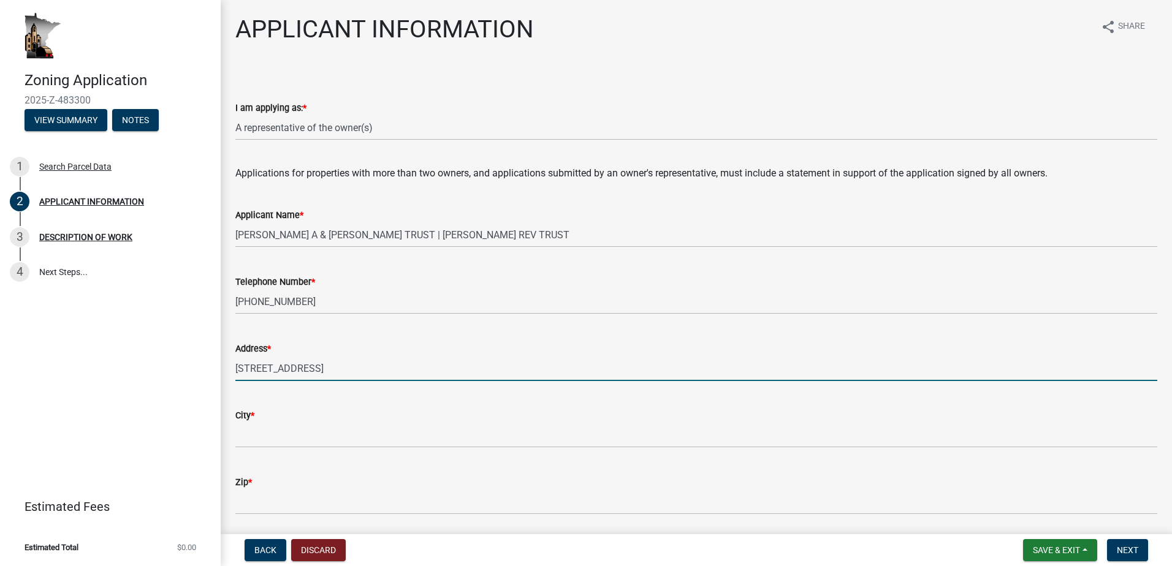
type input "[STREET_ADDRESS]"
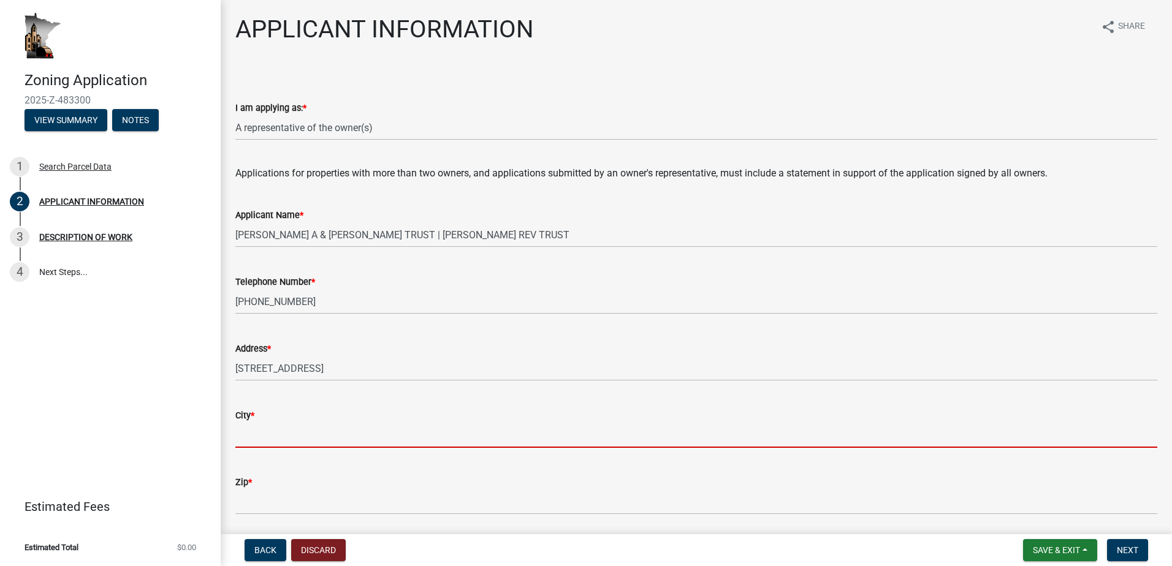
click at [277, 434] on input "City *" at bounding box center [696, 435] width 922 height 25
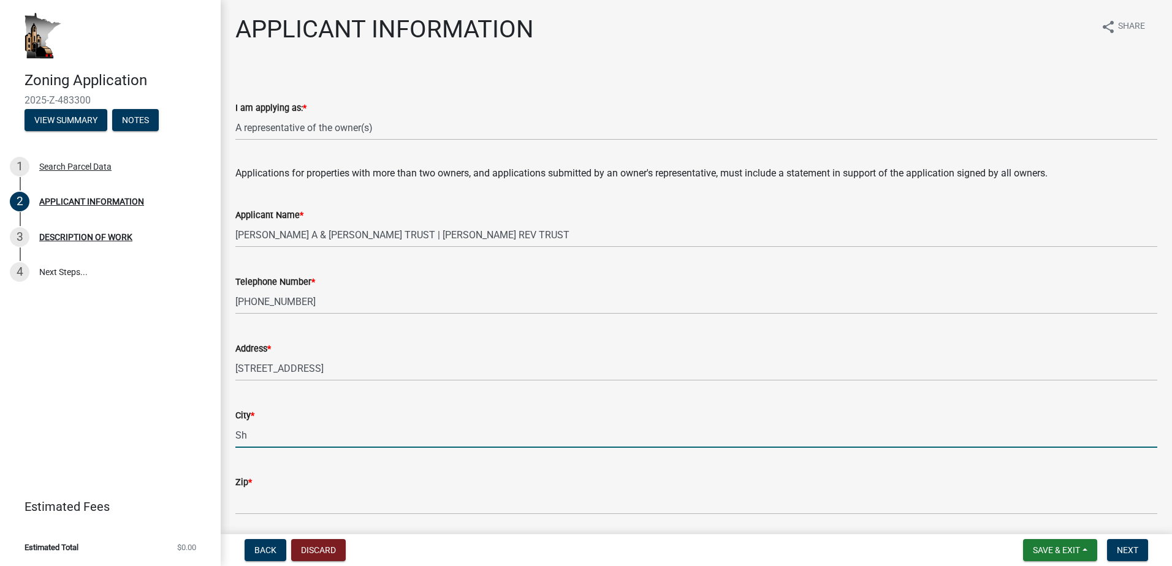
type input "Shakopee"
type input "55379"
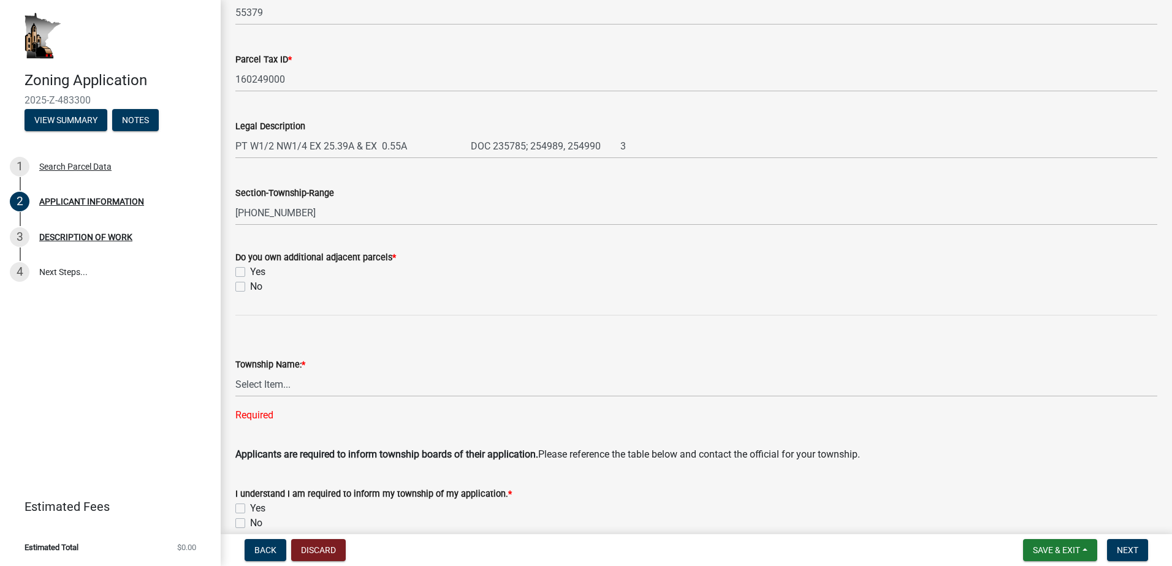
scroll to position [490, 0]
click at [250, 288] on label "No" at bounding box center [256, 286] width 12 height 15
click at [250, 287] on input "No" at bounding box center [254, 283] width 8 height 8
checkbox input "true"
checkbox input "false"
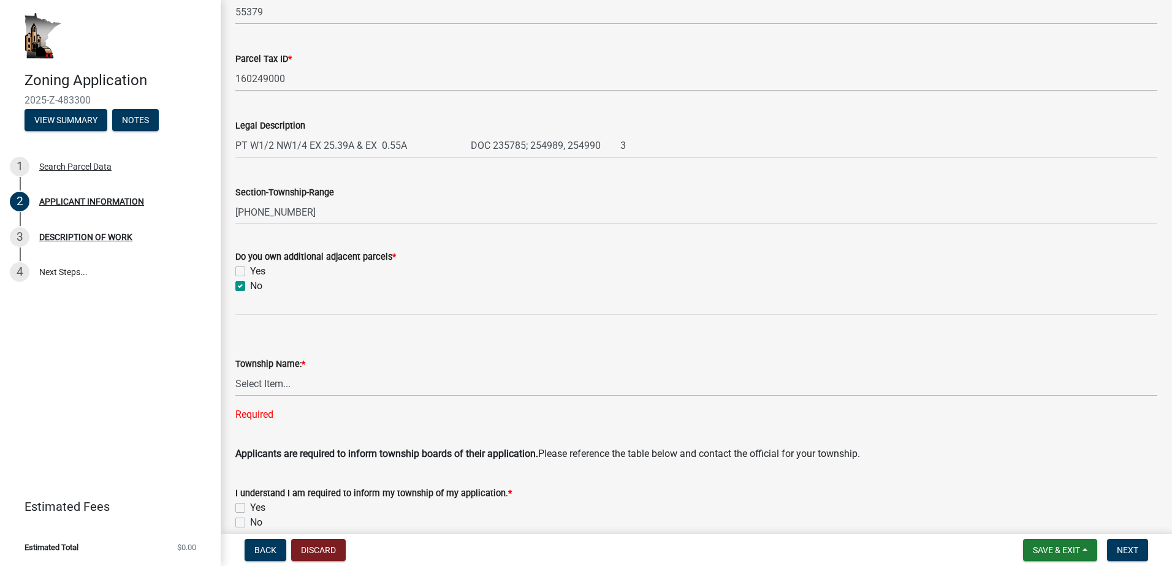
checkbox input "true"
click at [309, 384] on select "Select Item... Black Hammer Brownsville Caledonia Crooked Creek Hokah Houston J…" at bounding box center [696, 383] width 922 height 25
click at [250, 274] on label "Yes" at bounding box center [257, 271] width 15 height 15
click at [250, 272] on input "Yes" at bounding box center [254, 268] width 8 height 8
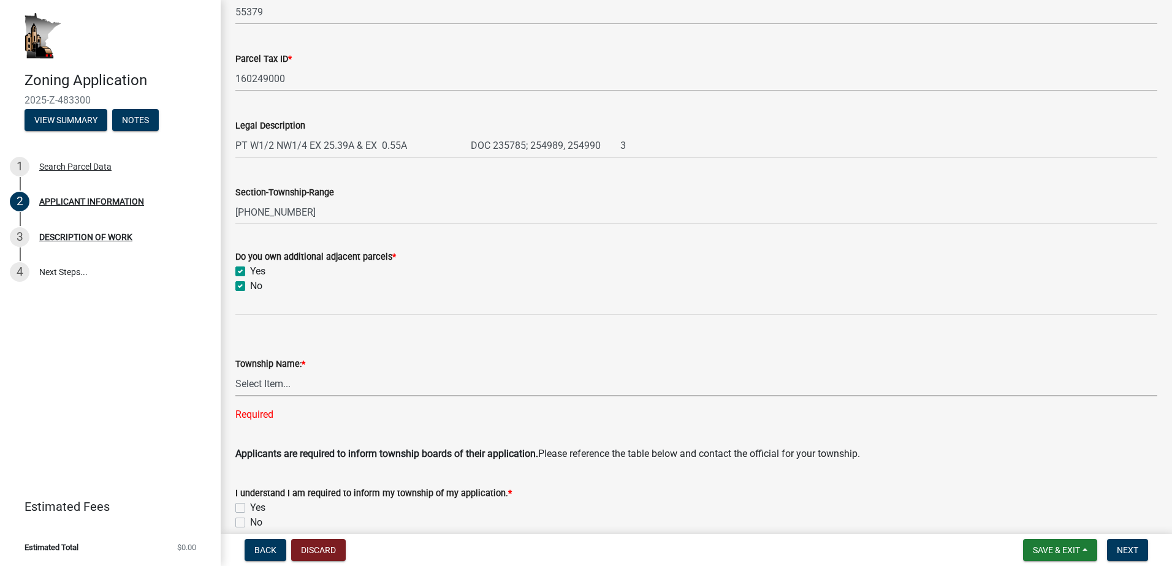
checkbox input "true"
click at [250, 285] on label "No" at bounding box center [256, 286] width 12 height 15
click at [250, 285] on input "No" at bounding box center [254, 283] width 8 height 8
checkbox input "false"
checkbox input "true"
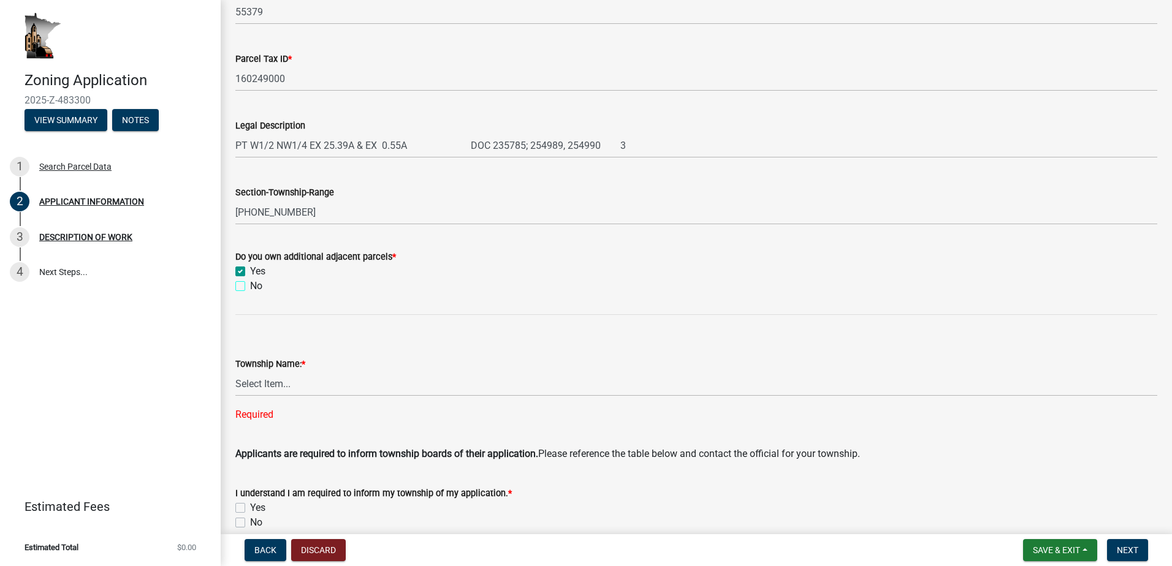
checkbox input "false"
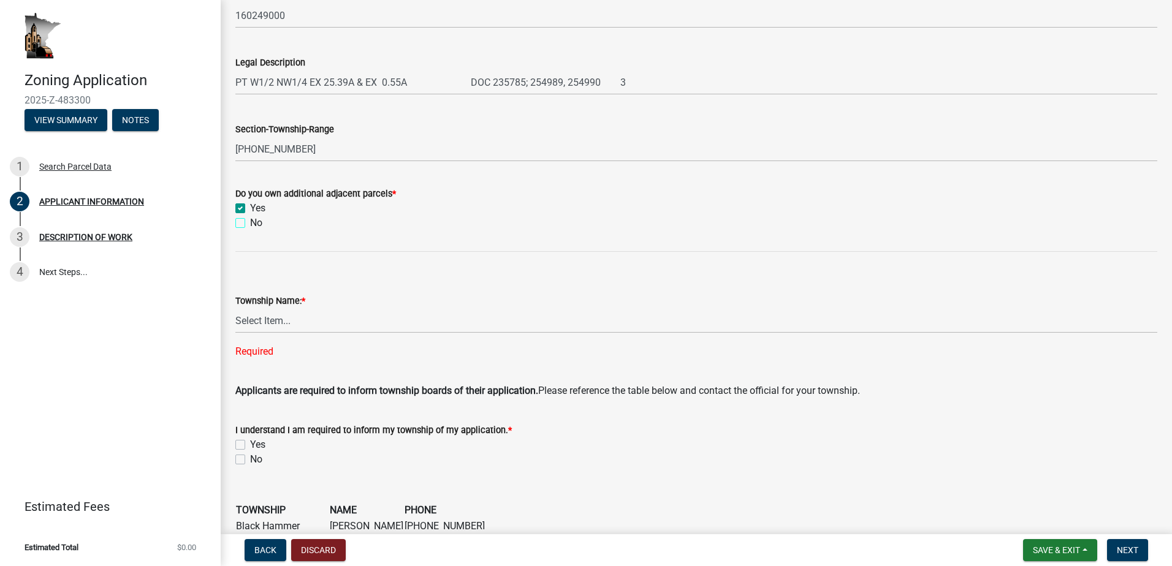
scroll to position [613, 0]
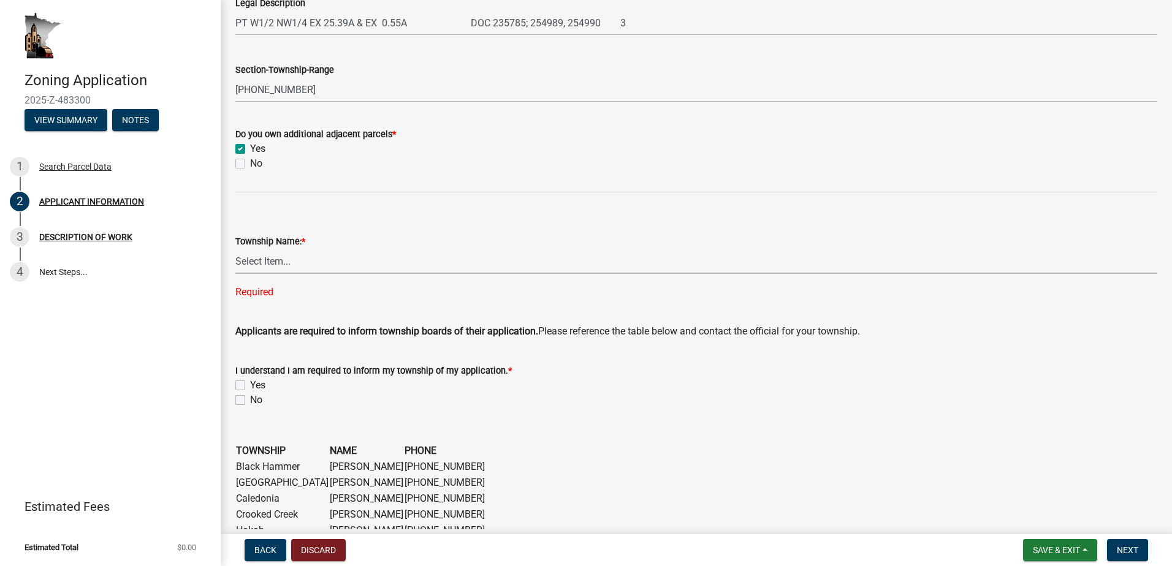
drag, startPoint x: 263, startPoint y: 258, endPoint x: 268, endPoint y: 254, distance: 7.0
click at [263, 257] on select "Select Item... Black Hammer Brownsville Caledonia Crooked Creek Hokah Houston J…" at bounding box center [696, 261] width 922 height 25
click at [235, 249] on select "Select Item... Black Hammer Brownsville Caledonia Crooked Creek Hokah Houston J…" at bounding box center [696, 261] width 922 height 25
select select "c893c5fe-e919-4b07-837d-3ba598adeead"
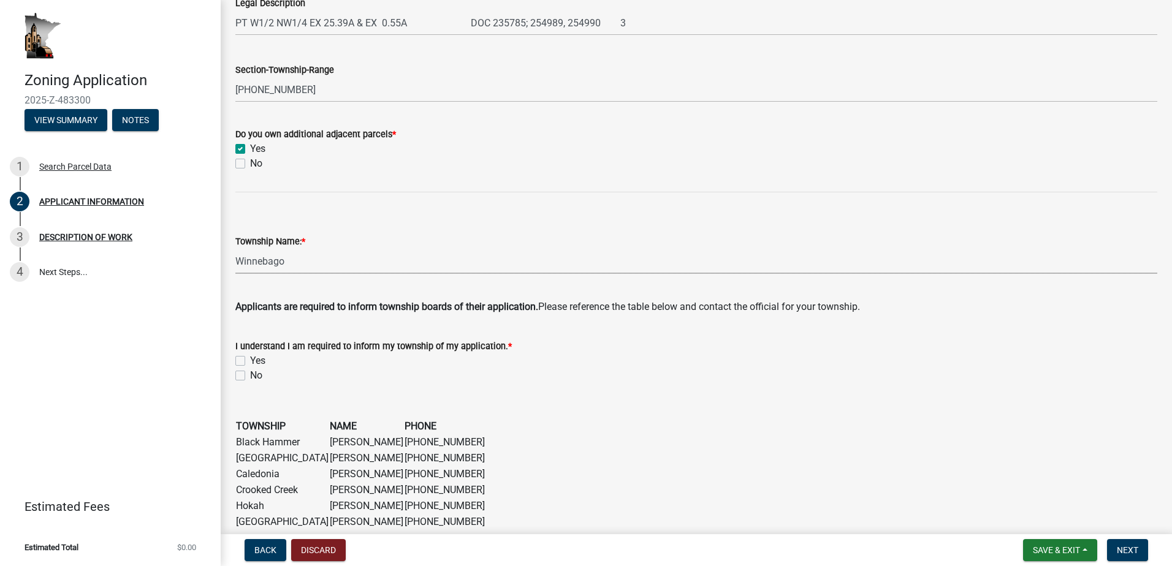
click at [250, 362] on label "Yes" at bounding box center [257, 361] width 15 height 15
click at [250, 362] on input "Yes" at bounding box center [254, 358] width 8 height 8
checkbox input "true"
checkbox input "false"
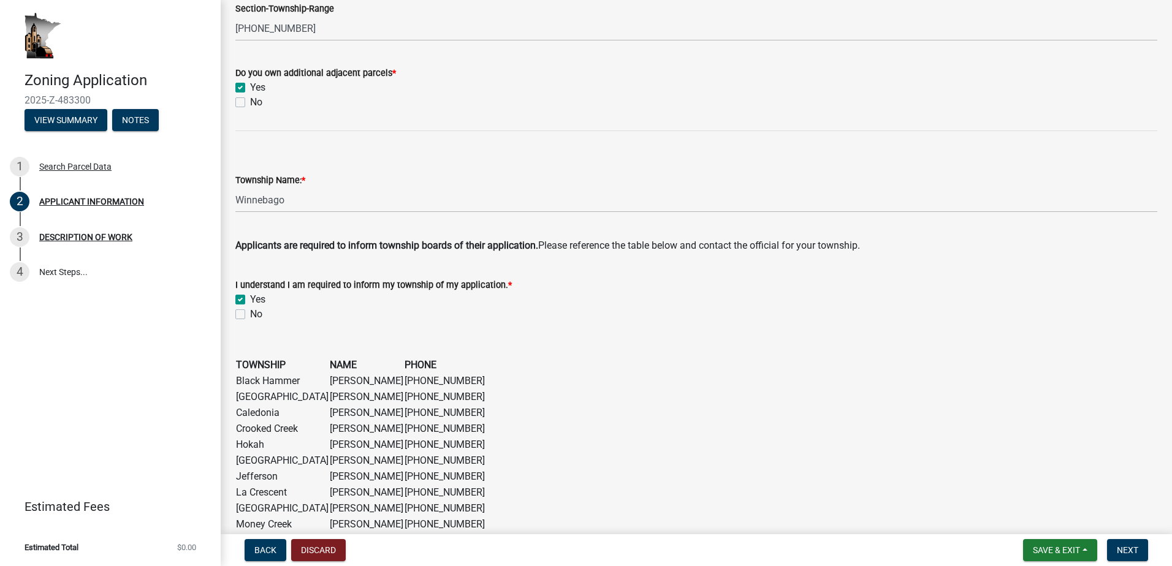
scroll to position [919, 0]
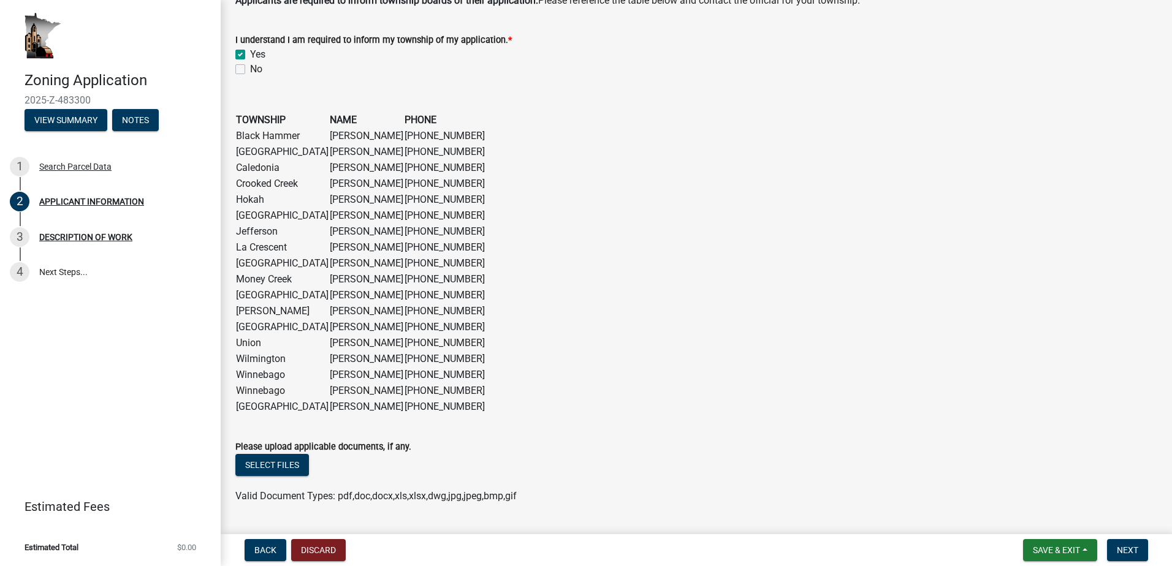
click at [450, 373] on figure "TOWNSHIP NAME PHONE Black Hammer Clayton Johnson 507-450-6384 Brownsville Chris…" at bounding box center [696, 263] width 922 height 303
drag, startPoint x: 447, startPoint y: 376, endPoint x: 243, endPoint y: 373, distance: 203.5
click at [243, 373] on tr "Winnebago Luke King 507-725-8816" at bounding box center [360, 375] width 250 height 16
click at [1009, 368] on figure "TOWNSHIP NAME PHONE Black Hammer Clayton Johnson 507-450-6384 Brownsville Chris…" at bounding box center [696, 263] width 922 height 303
click at [262, 459] on button "Select files" at bounding box center [272, 465] width 74 height 22
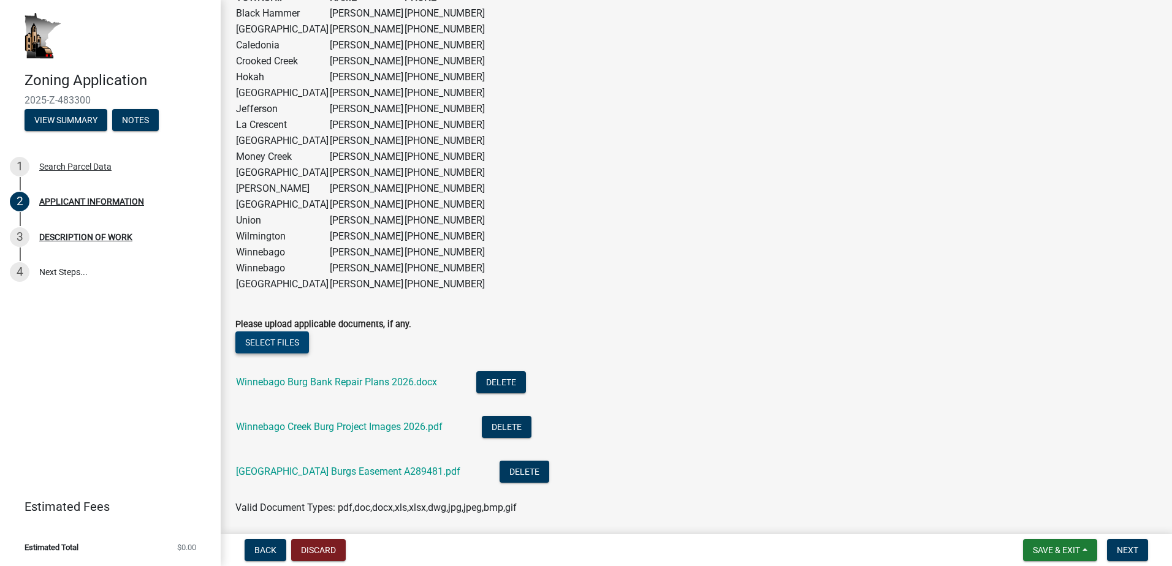
scroll to position [1087, 0]
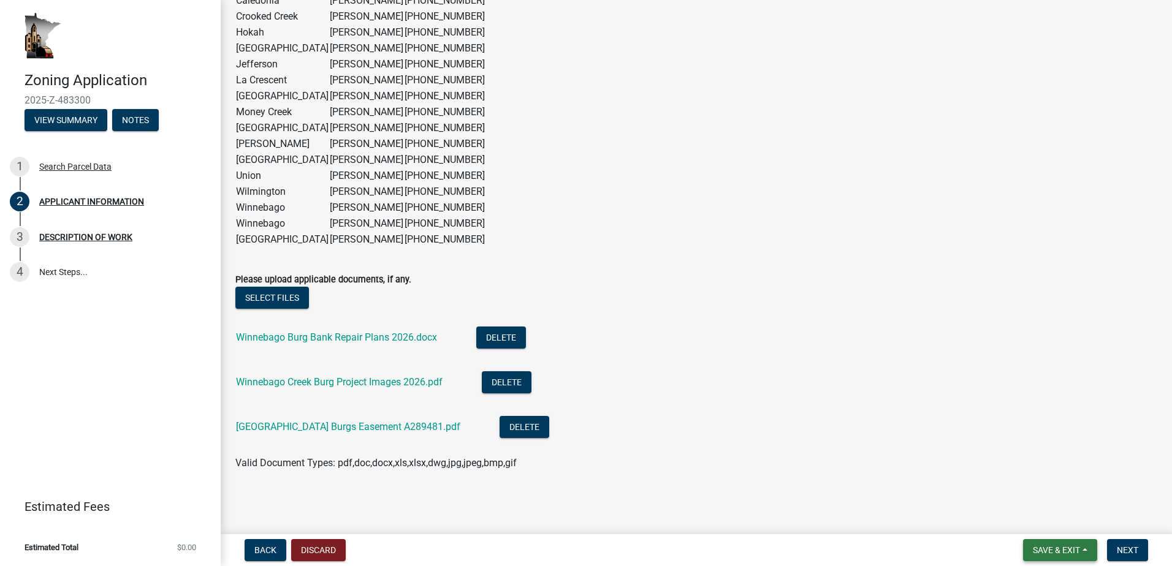
click at [1068, 548] on span "Save & Exit" at bounding box center [1056, 550] width 47 height 10
click at [1024, 484] on button "Save" at bounding box center [1048, 488] width 98 height 29
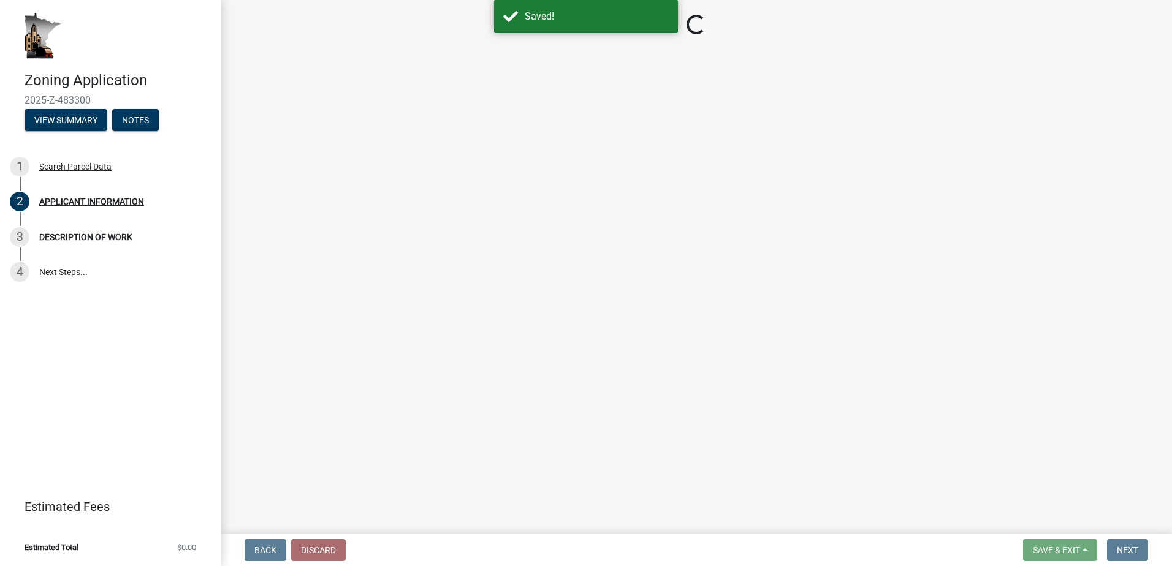
select select "f73bc555-2faa-4207-ba45-c8fa17744791"
select select "c893c5fe-e919-4b07-837d-3ba598adeead"
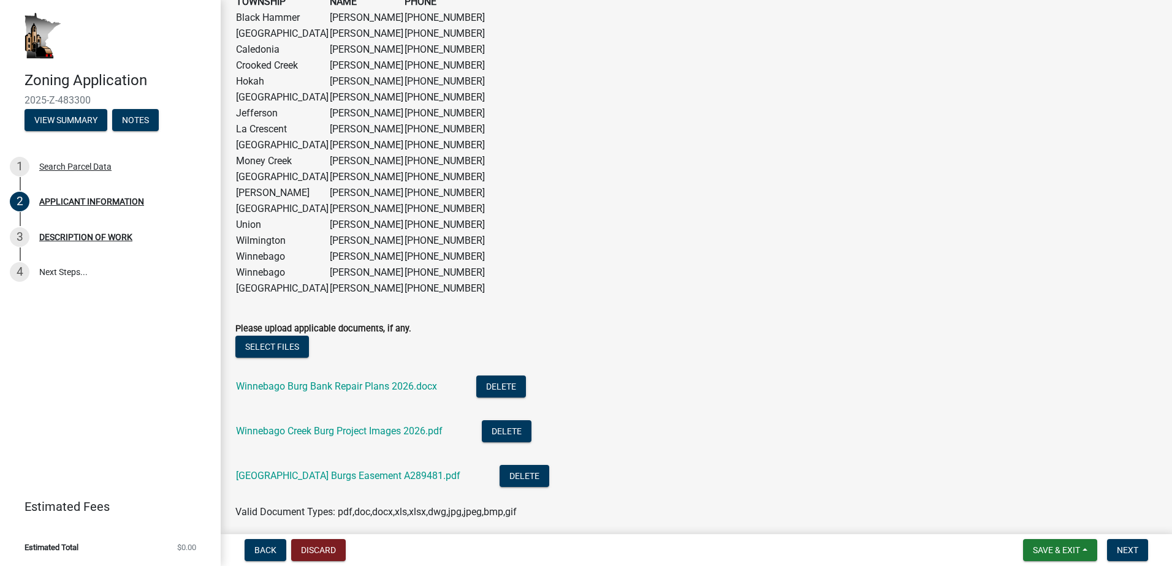
scroll to position [1087, 0]
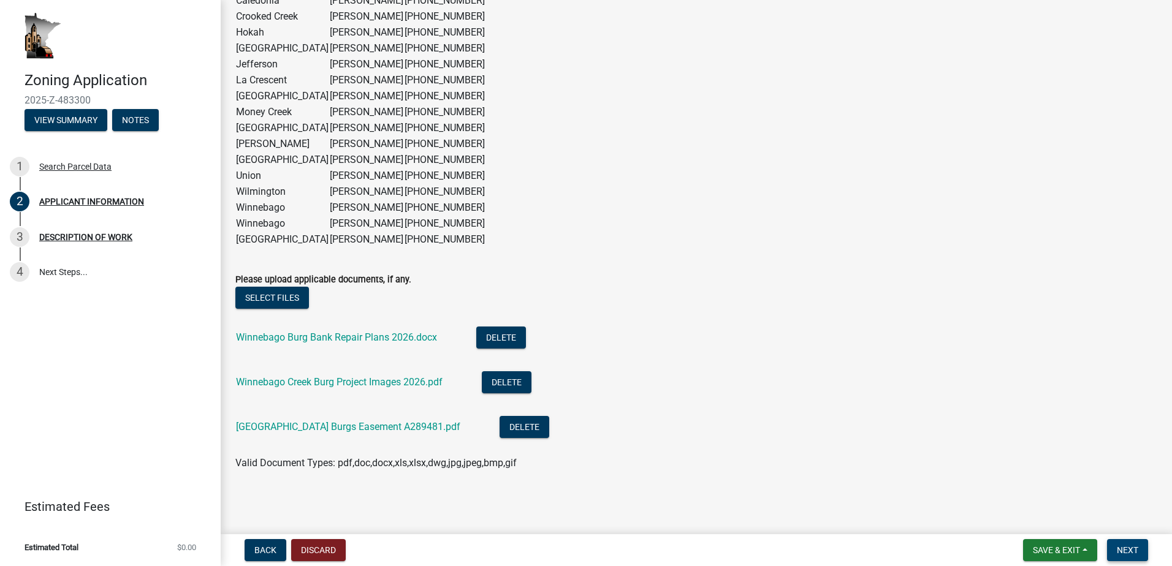
click at [1121, 550] on span "Next" at bounding box center [1127, 550] width 21 height 10
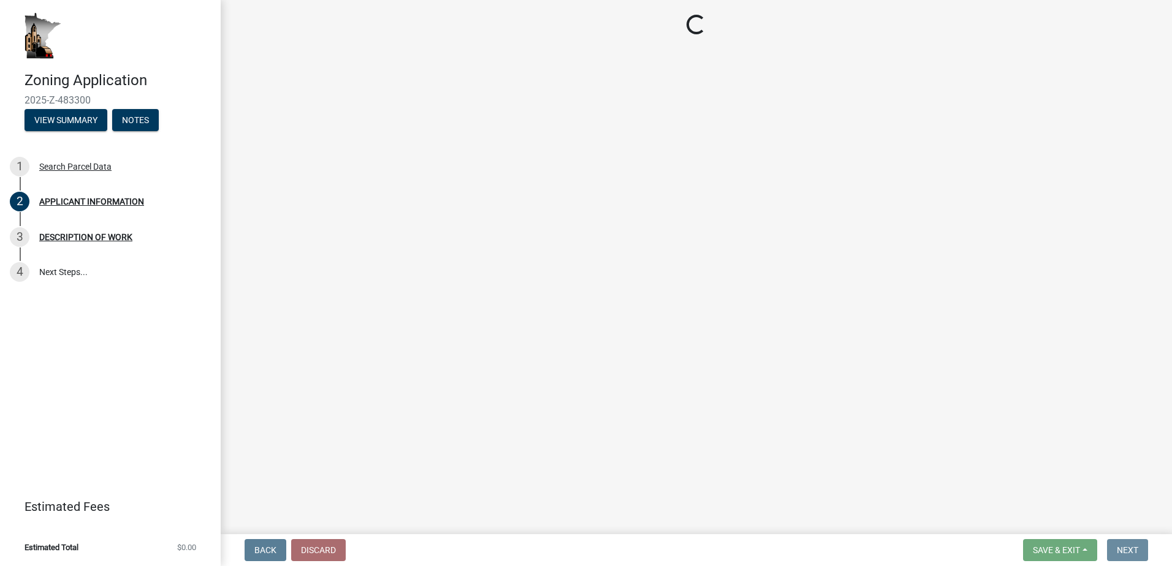
scroll to position [0, 0]
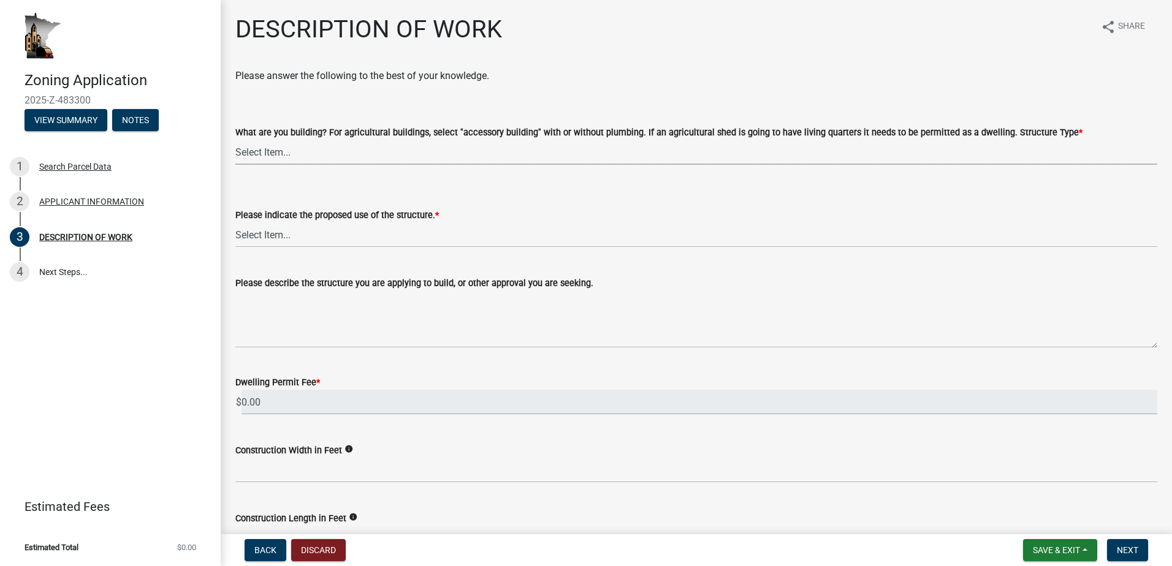
click at [267, 145] on select "Select Item... Single Family Dwelling or "Shouse" Bedroom addition Non-bedroom …" at bounding box center [696, 152] width 922 height 25
click at [235, 140] on select "Select Item... Single Family Dwelling or "Shouse" Bedroom addition Non-bedroom …" at bounding box center [696, 152] width 922 height 25
select select "b3a6beee-04a6-4ced-bc5d-3a63bafb7701"
click at [298, 238] on select "Select Item... Year-Round Residential Seasonal Residential Agricultural Recreat…" at bounding box center [696, 234] width 922 height 25
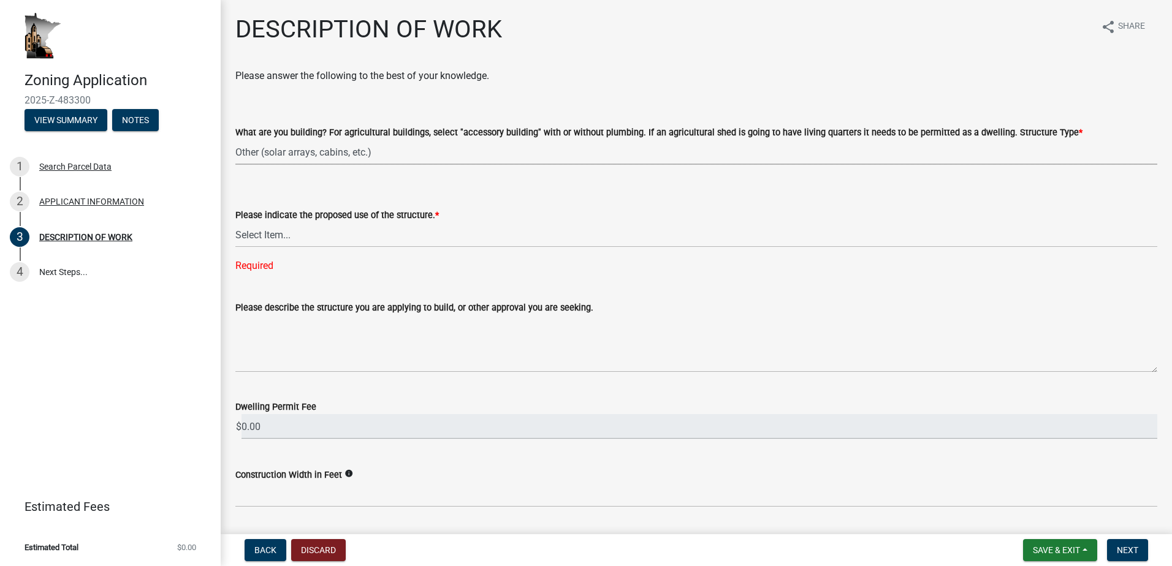
click at [300, 154] on select "Select Item... Single Family Dwelling or "Shouse" Bedroom addition Non-bedroom …" at bounding box center [696, 152] width 922 height 25
click at [314, 151] on select "Select Item... Single Family Dwelling or "Shouse" Bedroom addition Non-bedroom …" at bounding box center [696, 152] width 922 height 25
click at [299, 230] on select "Select Item... Year-Round Residential Seasonal Residential Agricultural Recreat…" at bounding box center [696, 234] width 922 height 25
click at [235, 222] on select "Select Item... Year-Round Residential Seasonal Residential Agricultural Recreat…" at bounding box center [696, 234] width 922 height 25
select select "d5c4c3d5-0e01-416f-8471-05b912159bd9"
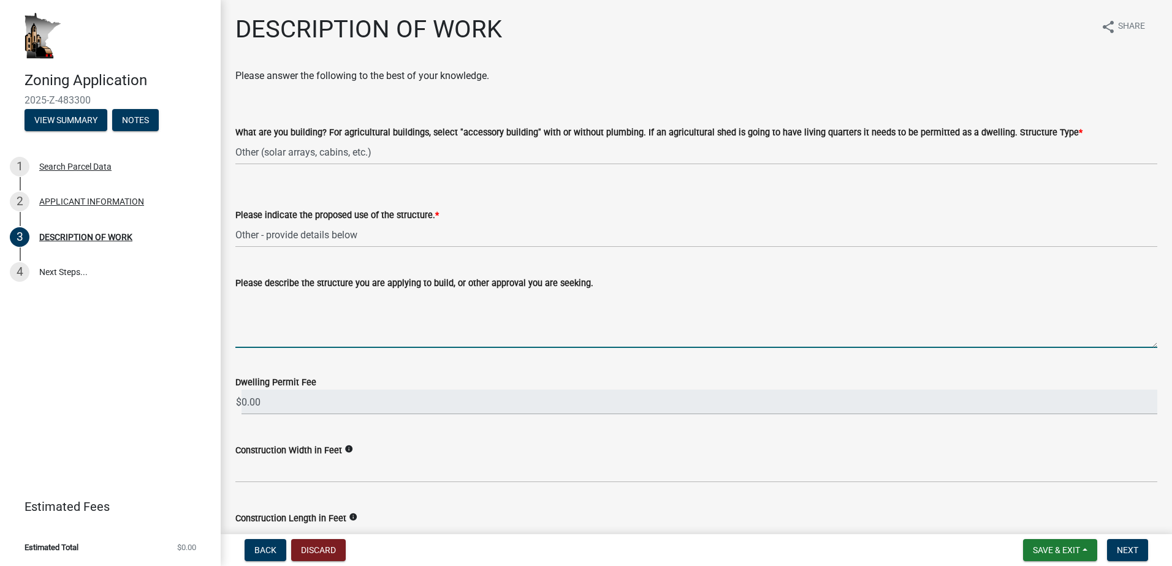
click at [269, 342] on textarea "Please describe the structure you are applying to build, or other approval you …" at bounding box center [696, 320] width 922 height 58
type textarea "s"
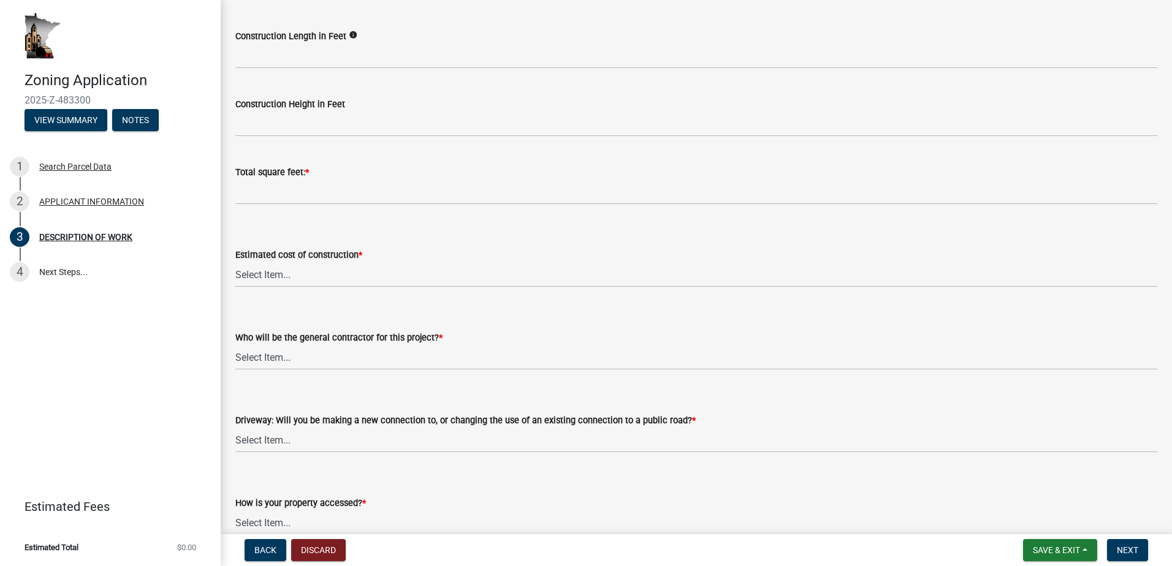
scroll to position [490, 0]
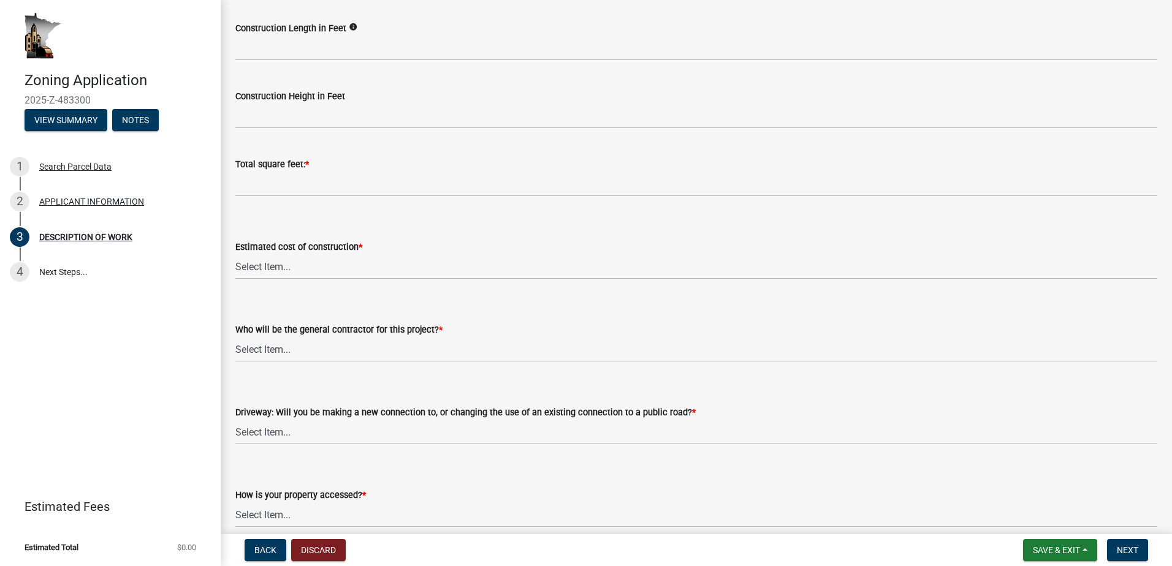
type textarea "Stabilize 2 eroded stream banks along Winnebago Creek."
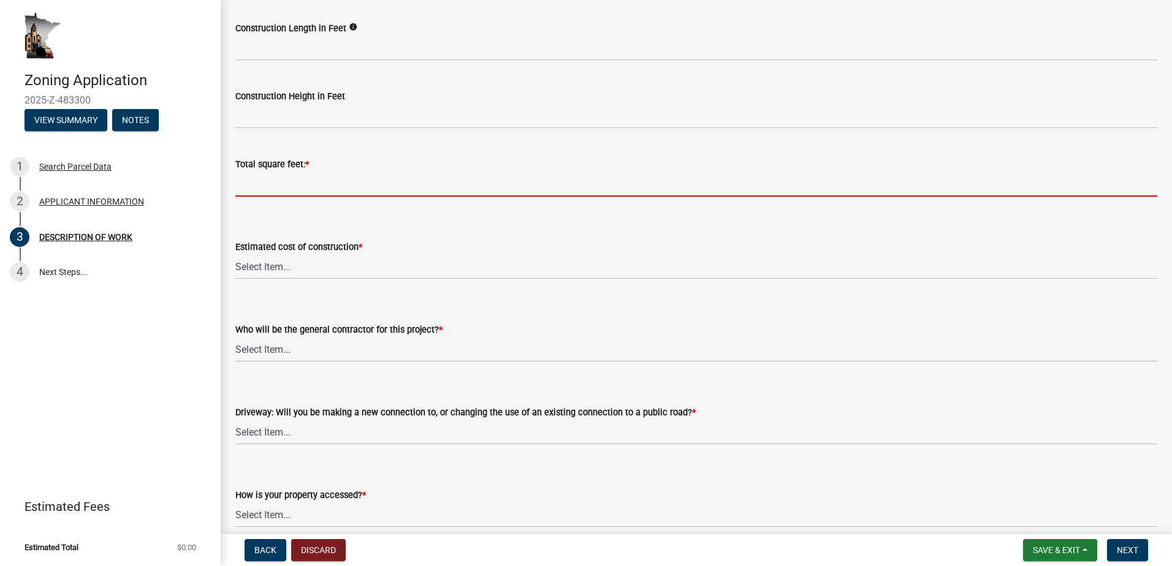
click at [311, 175] on input "text" at bounding box center [696, 184] width 922 height 25
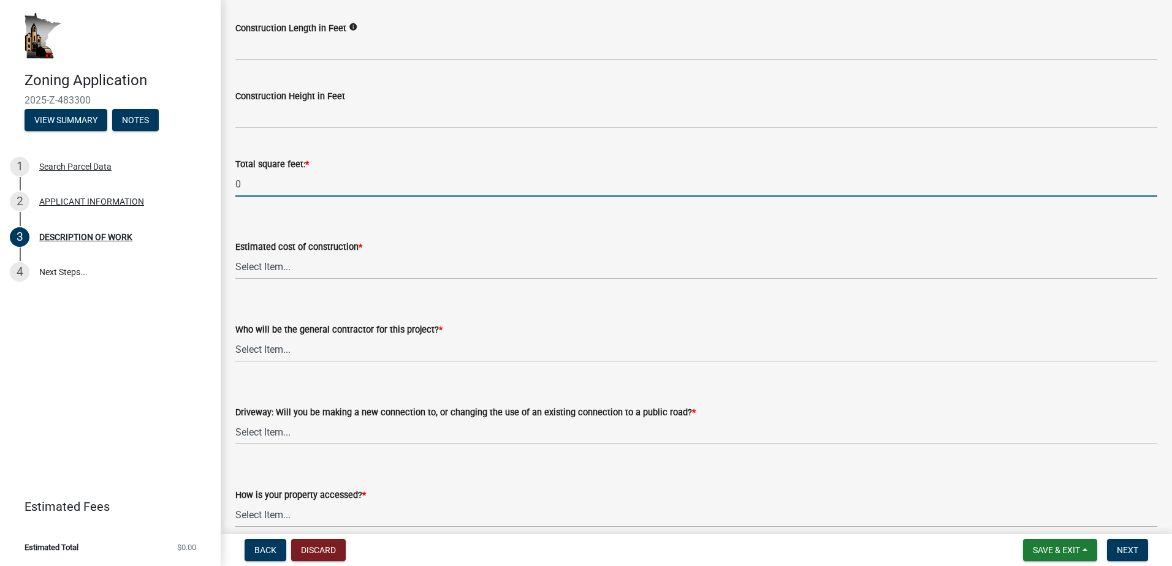
type input "0"
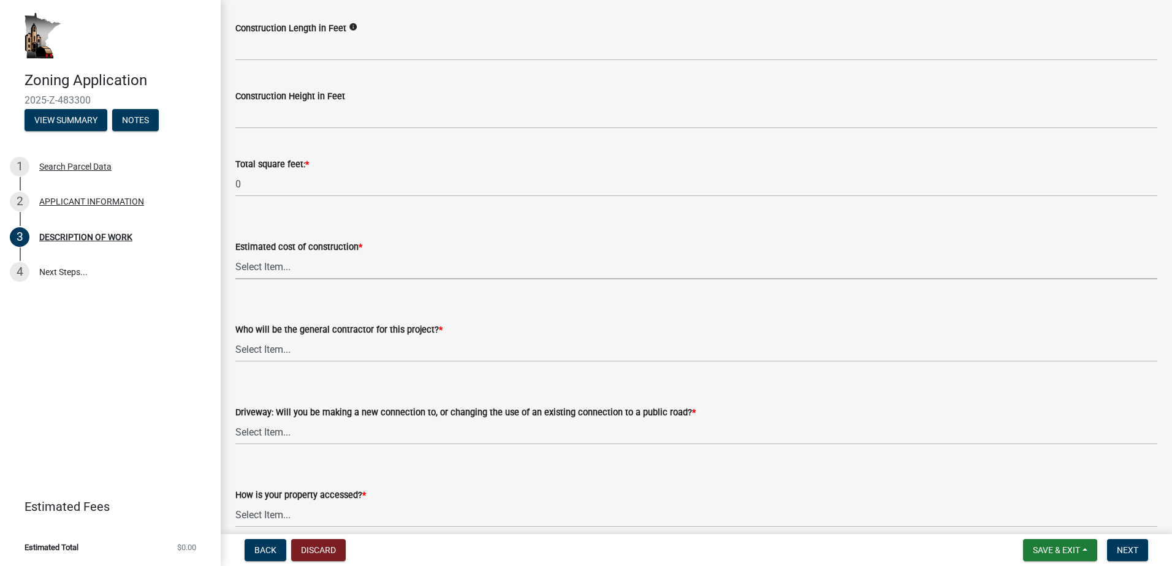
click at [289, 265] on select "Select Item... $0 - $50,000 $50,001 - $100,000 $101,000 - $150,000 $150,001 or …" at bounding box center [696, 266] width 922 height 25
click at [235, 254] on select "Select Item... $0 - $50,000 $50,001 - $100,000 $101,000 - $150,000 $150,001 or …" at bounding box center [696, 266] width 922 height 25
select select "b77d4c88-b606-4875-889f-ef493ebc67f8"
click at [279, 341] on select "Select Item... Myself Other" at bounding box center [696, 349] width 922 height 25
click at [235, 337] on select "Select Item... Myself Other" at bounding box center [696, 349] width 922 height 25
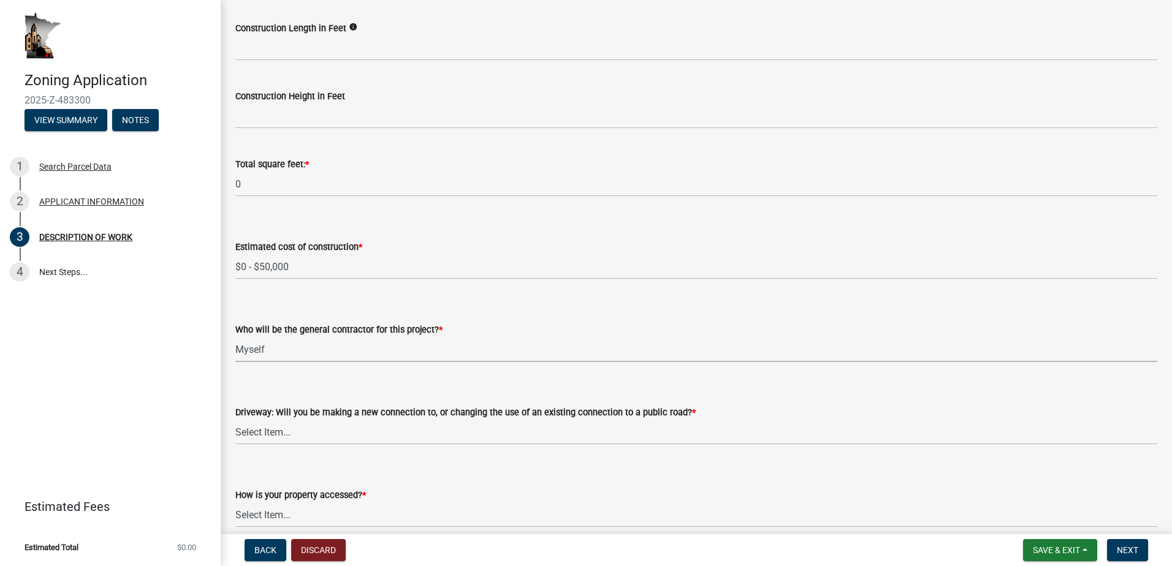
select select "07ce3bd5-44c8-48c7-a7da-ecbfde3ea753"
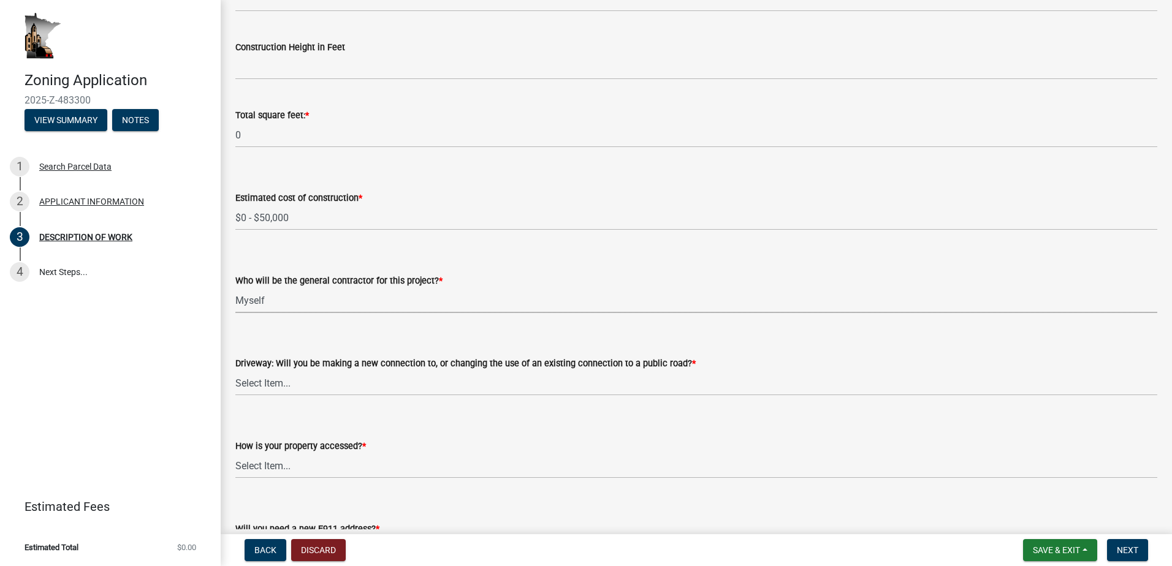
scroll to position [613, 0]
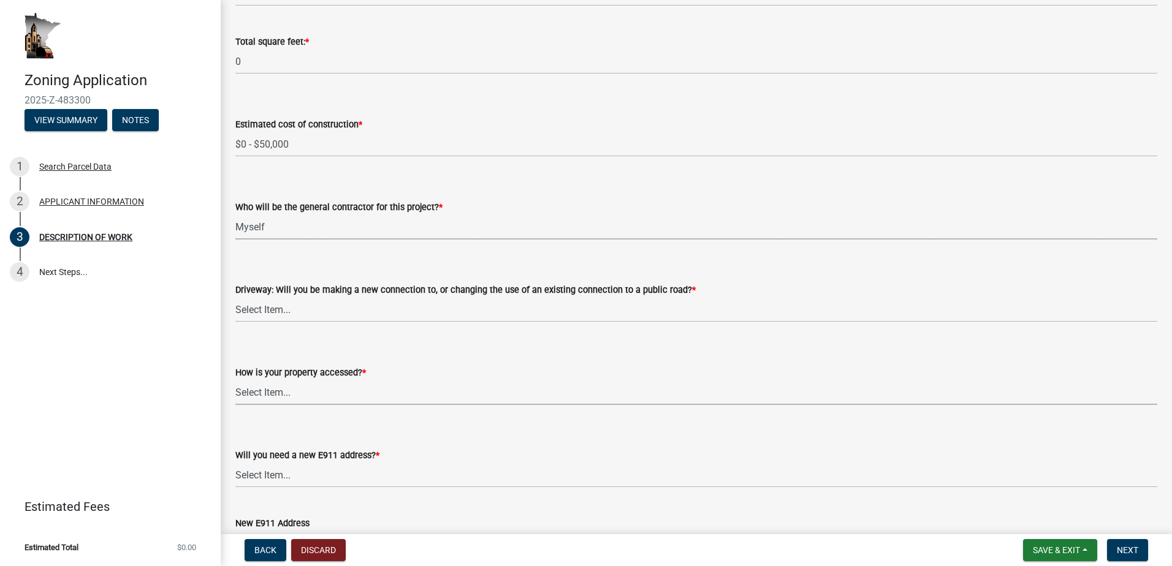
click at [284, 394] on select "Select Item... Access is off a state highway Access is off a county road Access…" at bounding box center [696, 392] width 922 height 25
click at [279, 394] on select "Select Item... Access is off a state highway Access is off a county road Access…" at bounding box center [696, 392] width 922 height 25
click at [280, 384] on select "Select Item... Access is off a state highway Access is off a county road Access…" at bounding box center [696, 392] width 922 height 25
click at [235, 380] on select "Select Item... Access is off a state highway Access is off a county road Access…" at bounding box center [696, 392] width 922 height 25
select select "cef96780-4810-40e3-9d85-228a56ab53a8"
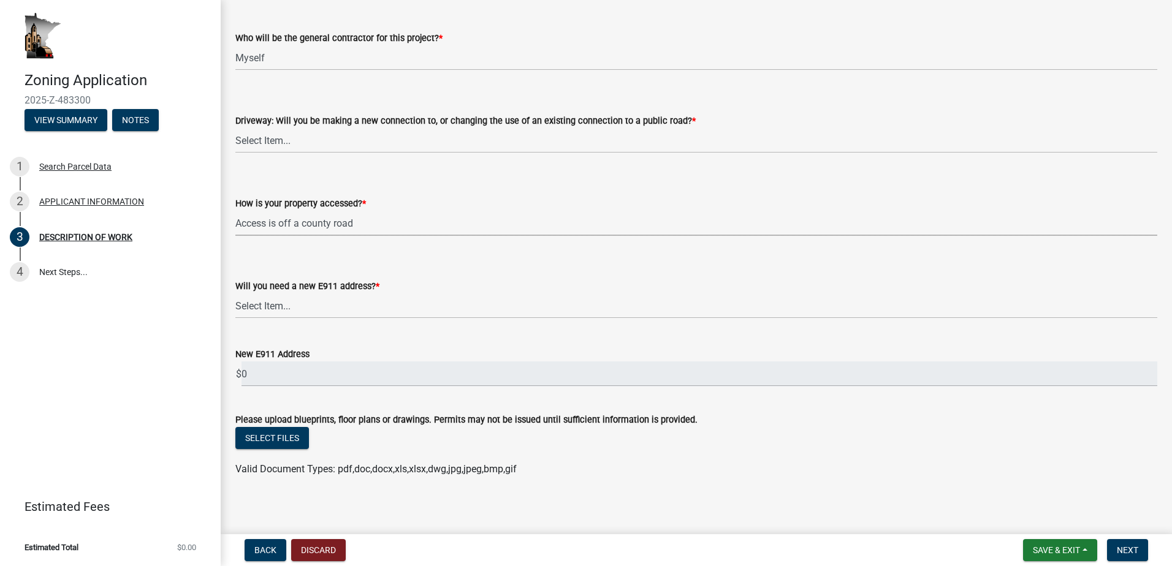
scroll to position [788, 0]
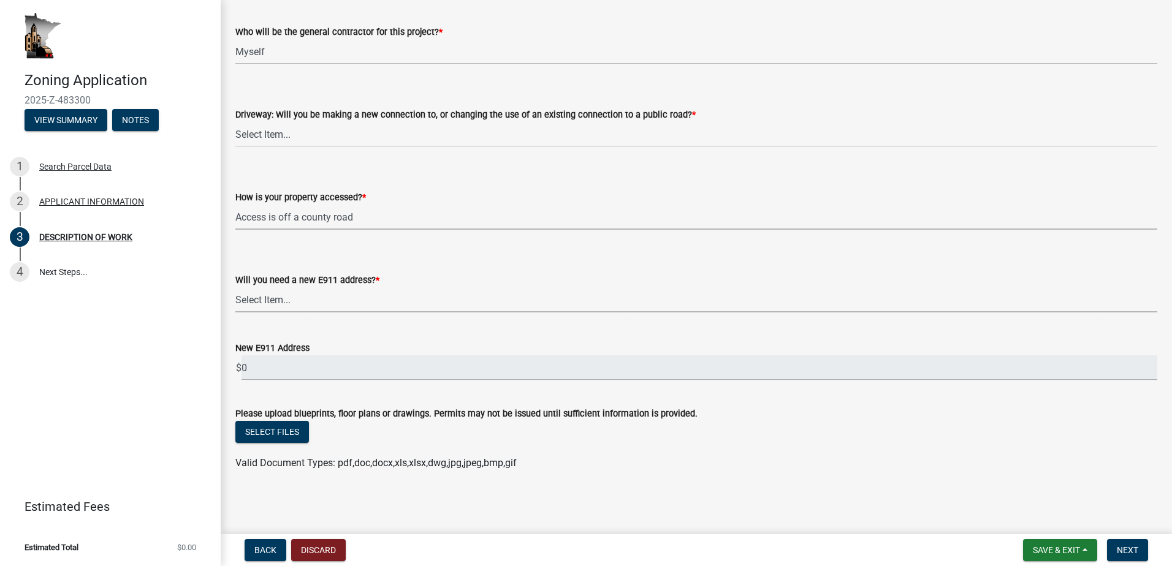
click at [306, 300] on select "Select Item... Yes No" at bounding box center [696, 299] width 922 height 25
click at [235, 313] on select "Select Item... Yes No" at bounding box center [696, 299] width 922 height 25
select select "79149638-379e-4eb8-8707-a078303474c9"
click at [278, 430] on button "Select files" at bounding box center [272, 432] width 74 height 22
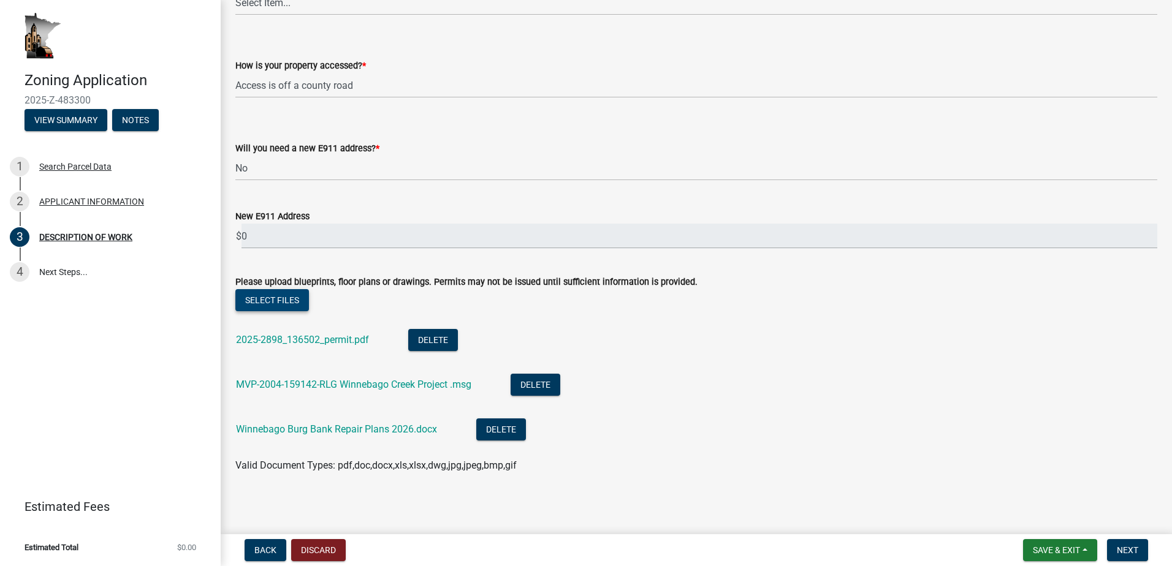
scroll to position [922, 0]
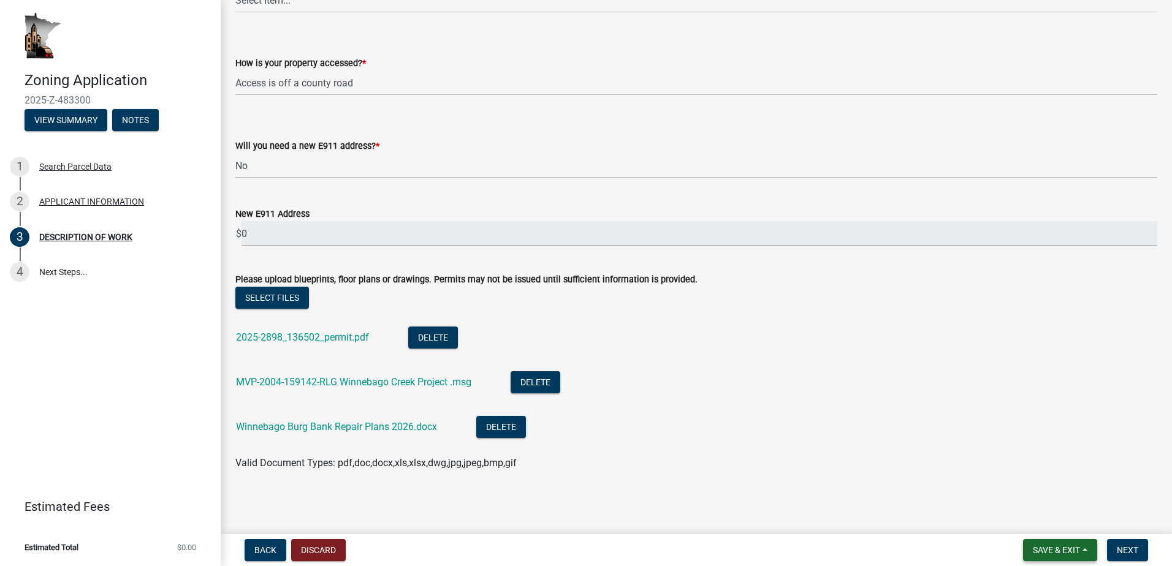
click at [1061, 550] on span "Save & Exit" at bounding box center [1056, 550] width 47 height 10
click at [1029, 486] on button "Save" at bounding box center [1048, 488] width 98 height 29
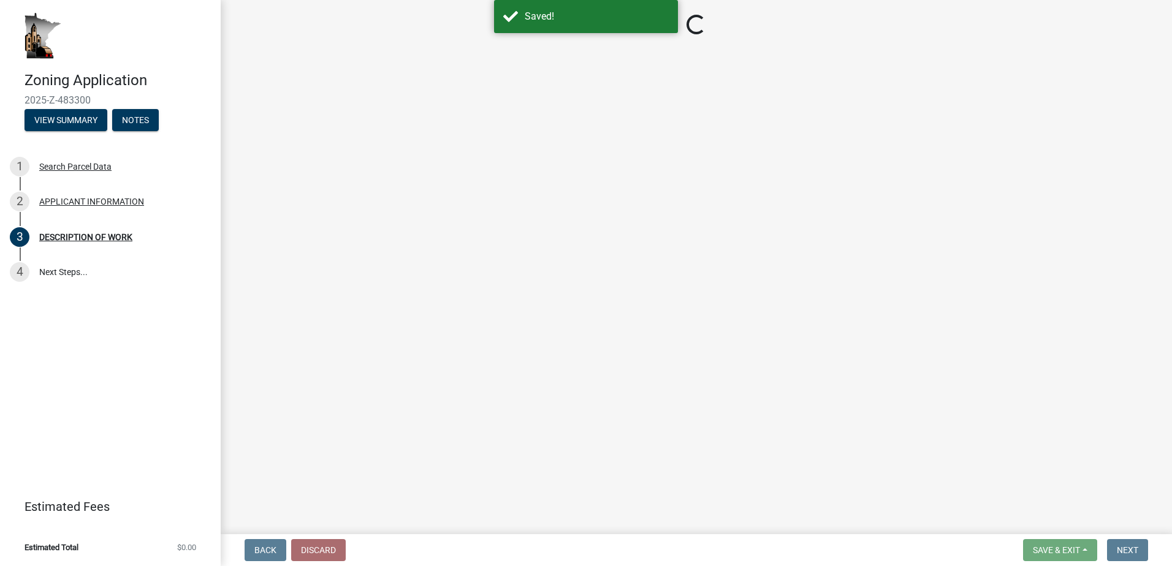
select select "b3a6beee-04a6-4ced-bc5d-3a63bafb7701"
select select "d5c4c3d5-0e01-416f-8471-05b912159bd9"
select select "b77d4c88-b606-4875-889f-ef493ebc67f8"
select select "07ce3bd5-44c8-48c7-a7da-ecbfde3ea753"
select select "cef96780-4810-40e3-9d85-228a56ab53a8"
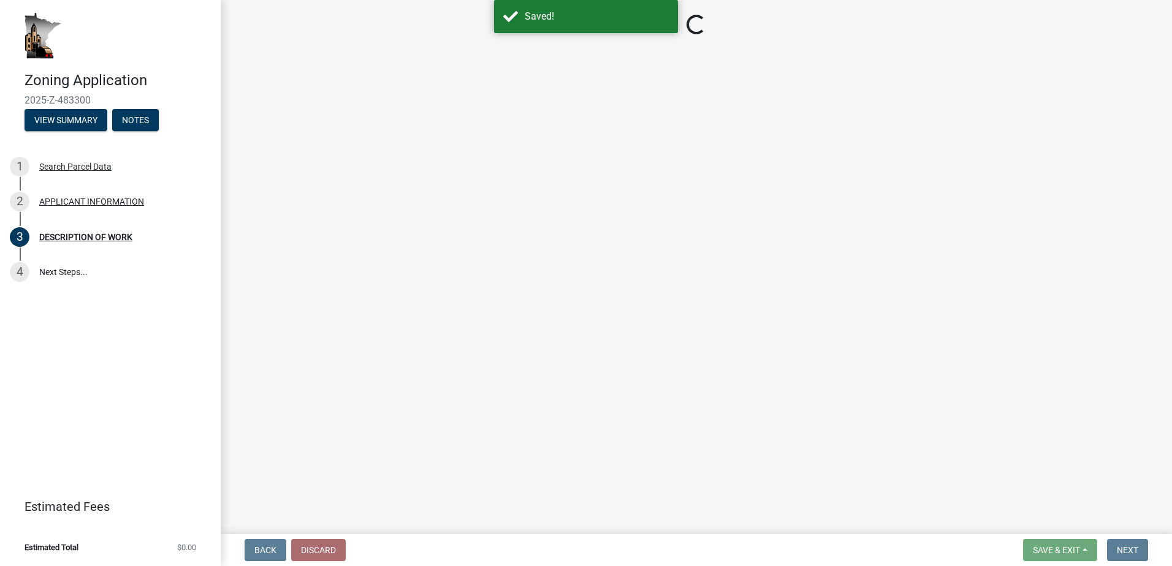
select select "79149638-379e-4eb8-8707-a078303474c9"
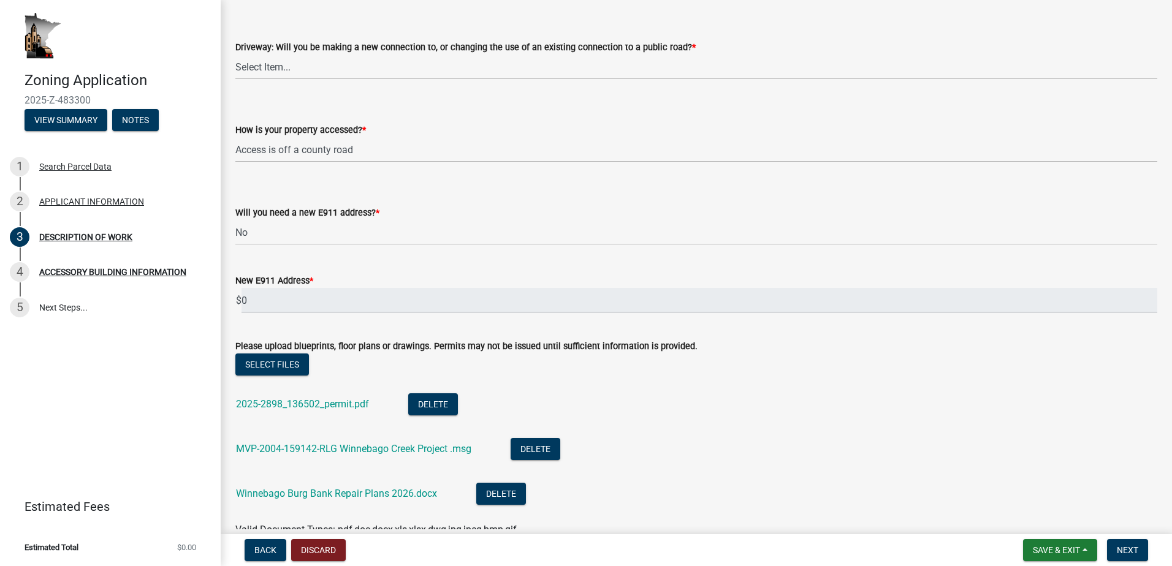
scroll to position [922, 0]
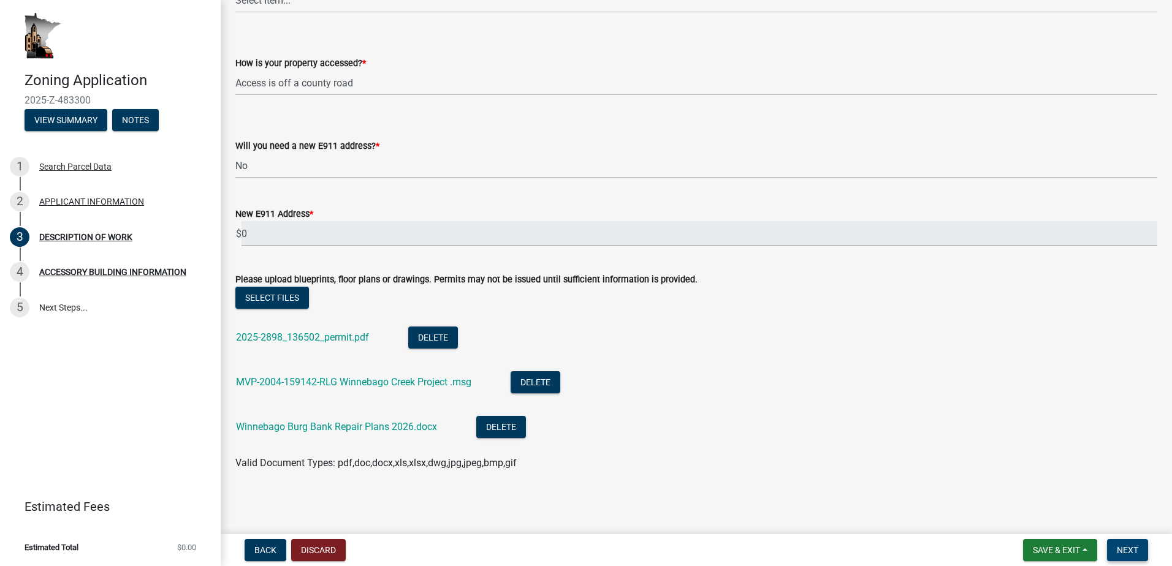
click at [1126, 550] on span "Next" at bounding box center [1127, 550] width 21 height 10
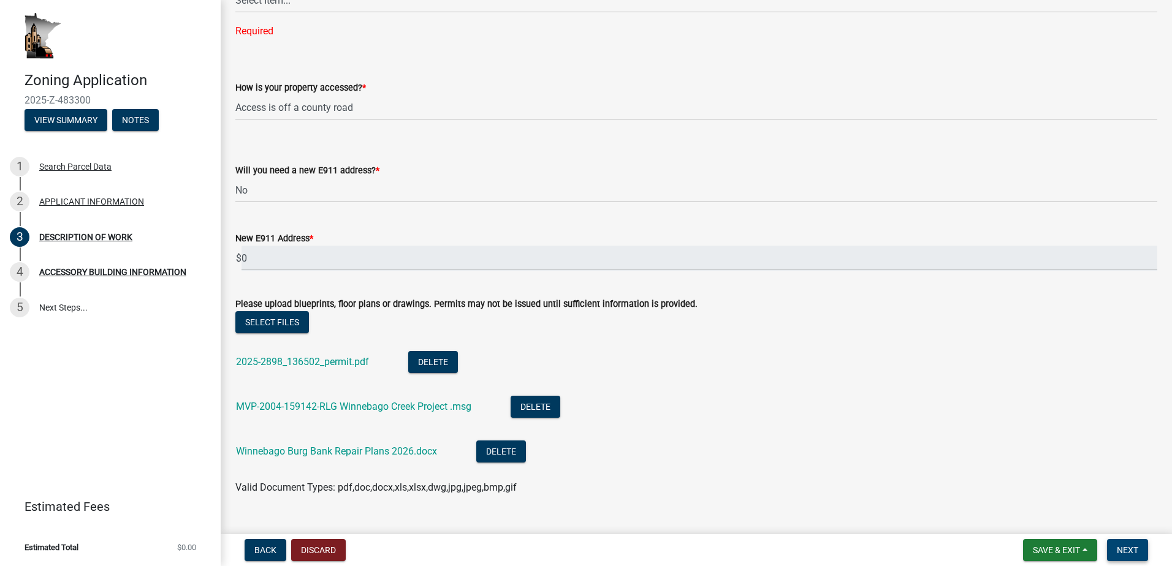
click at [1130, 549] on span "Next" at bounding box center [1127, 550] width 21 height 10
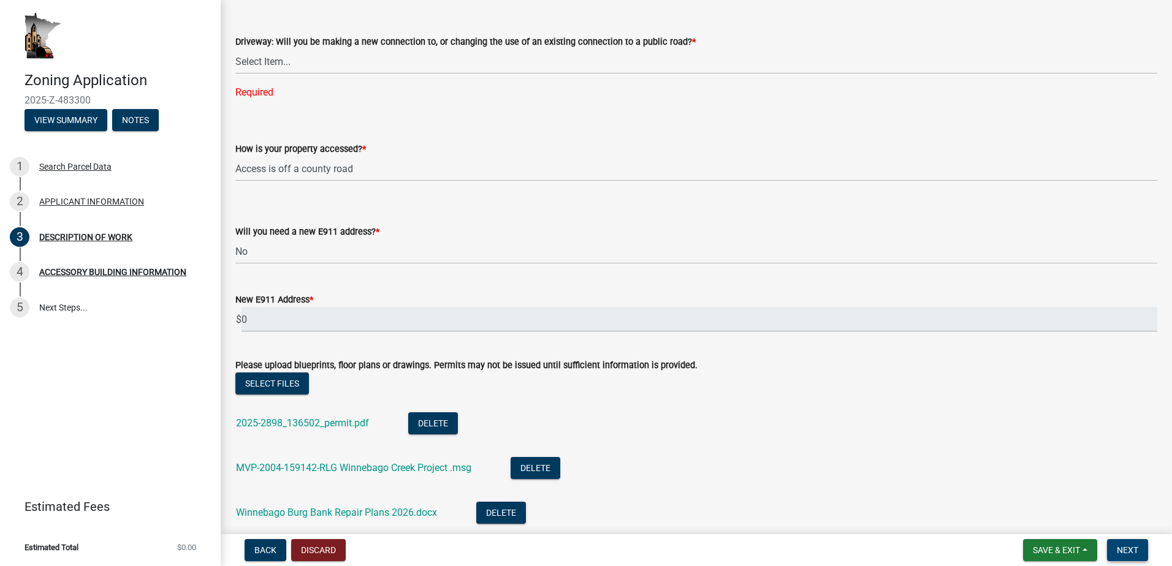
scroll to position [739, 0]
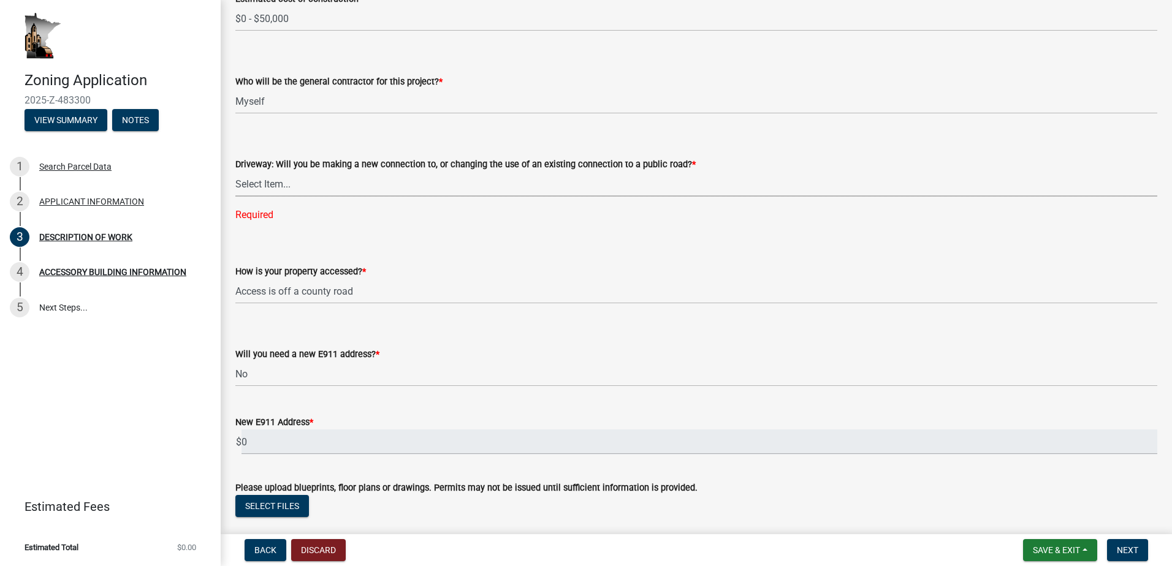
click at [272, 184] on select "Select Item... I am installing a new driveway access to a public road I am chan…" at bounding box center [696, 184] width 922 height 25
click at [235, 172] on select "Select Item... I am installing a new driveway access to a public road I am chan…" at bounding box center [696, 184] width 922 height 25
select select "865858fb-cec4-4771-ade1-629df977e661"
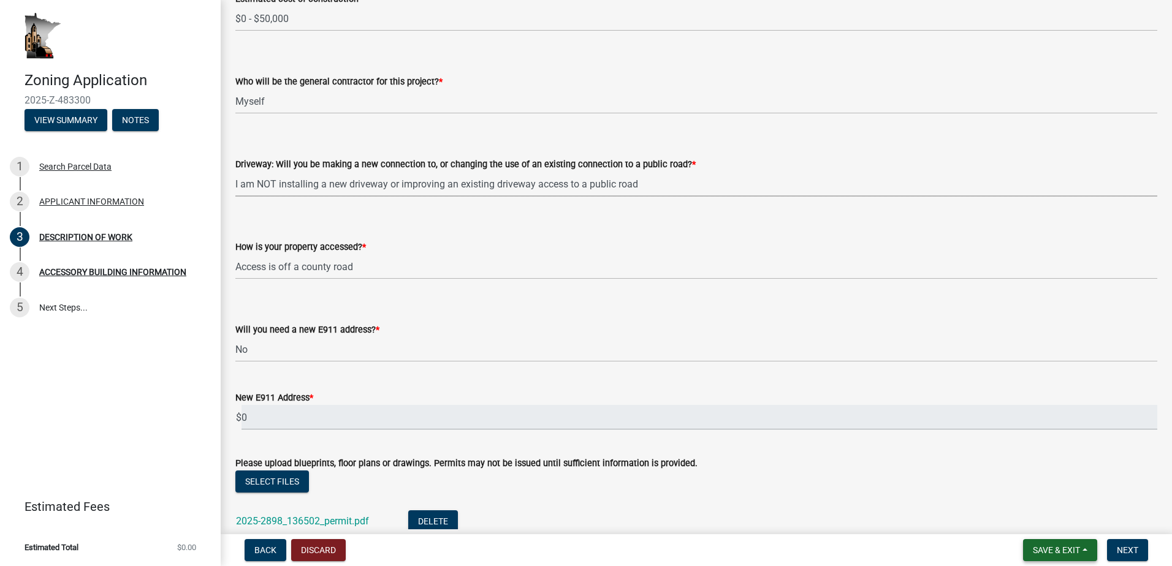
click at [1042, 548] on span "Save & Exit" at bounding box center [1056, 550] width 47 height 10
click at [1028, 487] on button "Save" at bounding box center [1048, 488] width 98 height 29
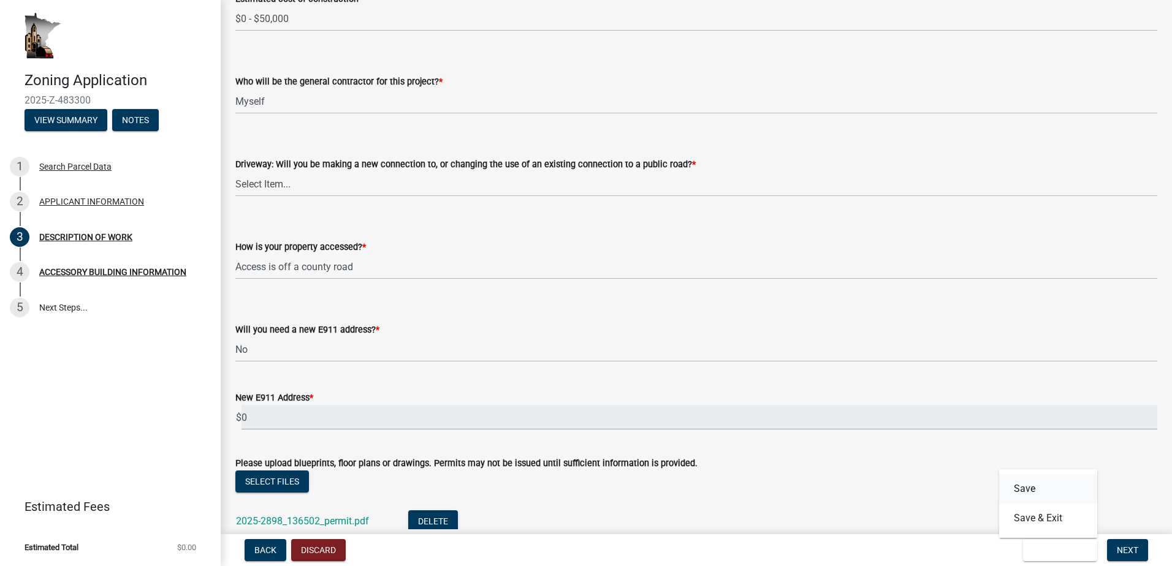
scroll to position [0, 0]
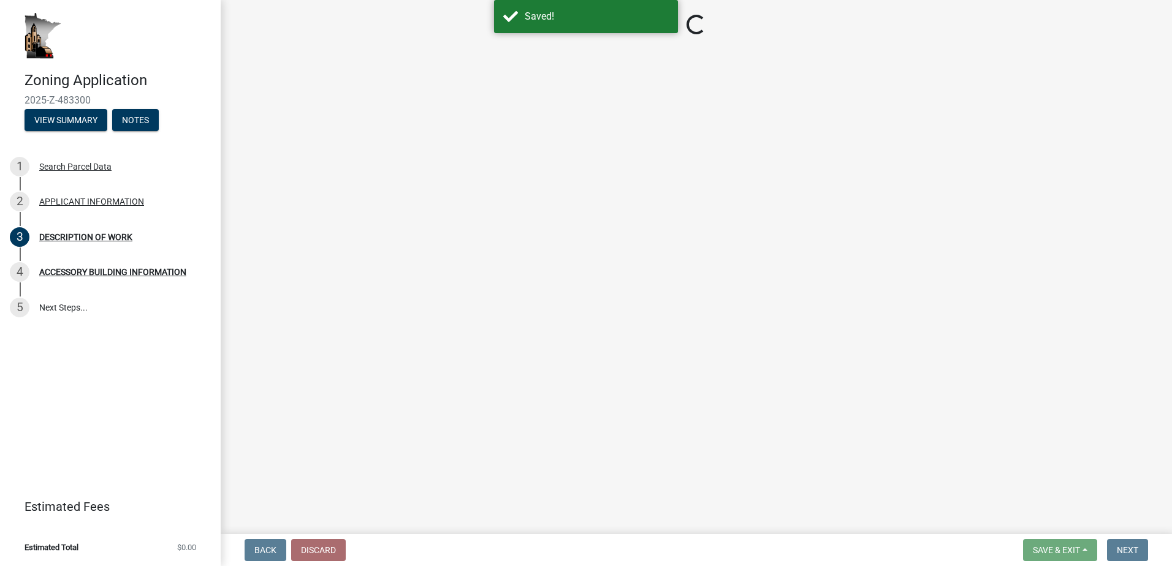
select select "b3a6beee-04a6-4ced-bc5d-3a63bafb7701"
select select "d5c4c3d5-0e01-416f-8471-05b912159bd9"
select select "b77d4c88-b606-4875-889f-ef493ebc67f8"
select select "07ce3bd5-44c8-48c7-a7da-ecbfde3ea753"
select select "865858fb-cec4-4771-ade1-629df977e661"
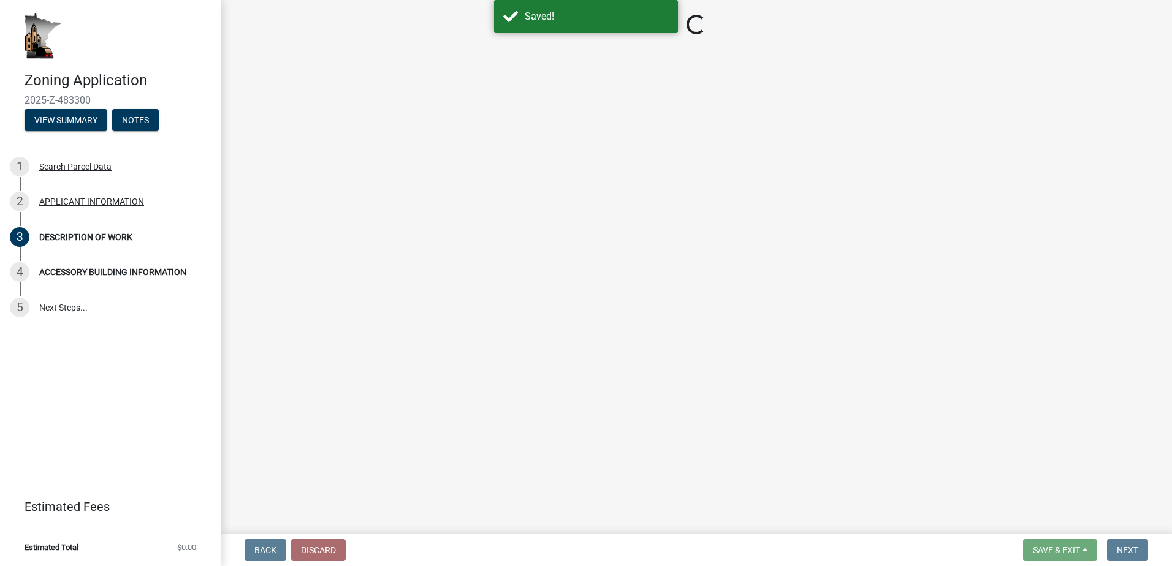
select select "cef96780-4810-40e3-9d85-228a56ab53a8"
select select "79149638-379e-4eb8-8707-a078303474c9"
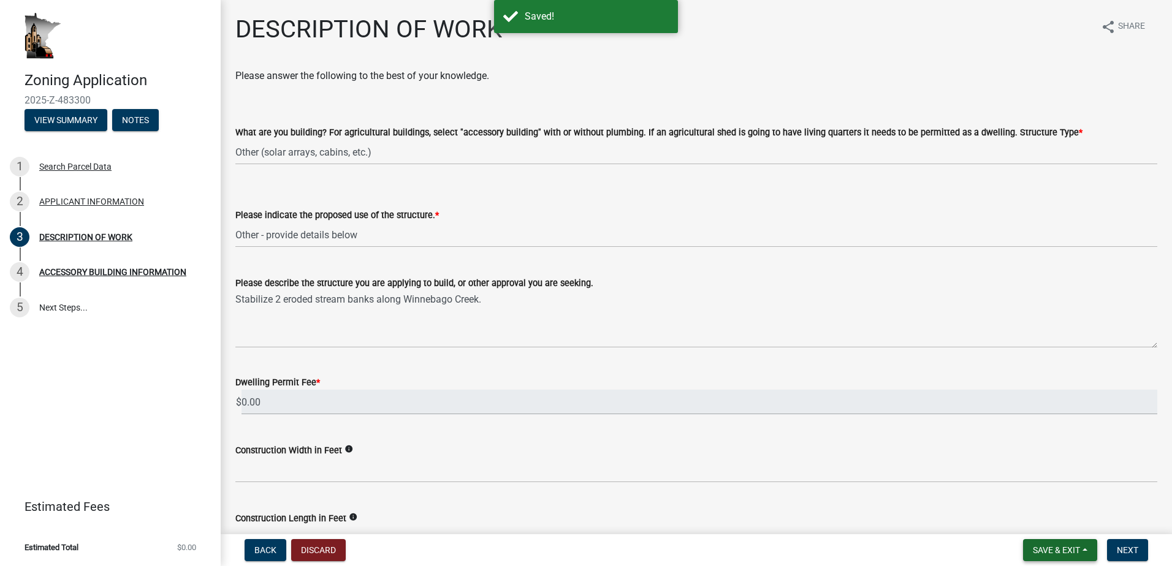
click at [1072, 542] on button "Save & Exit" at bounding box center [1060, 550] width 74 height 22
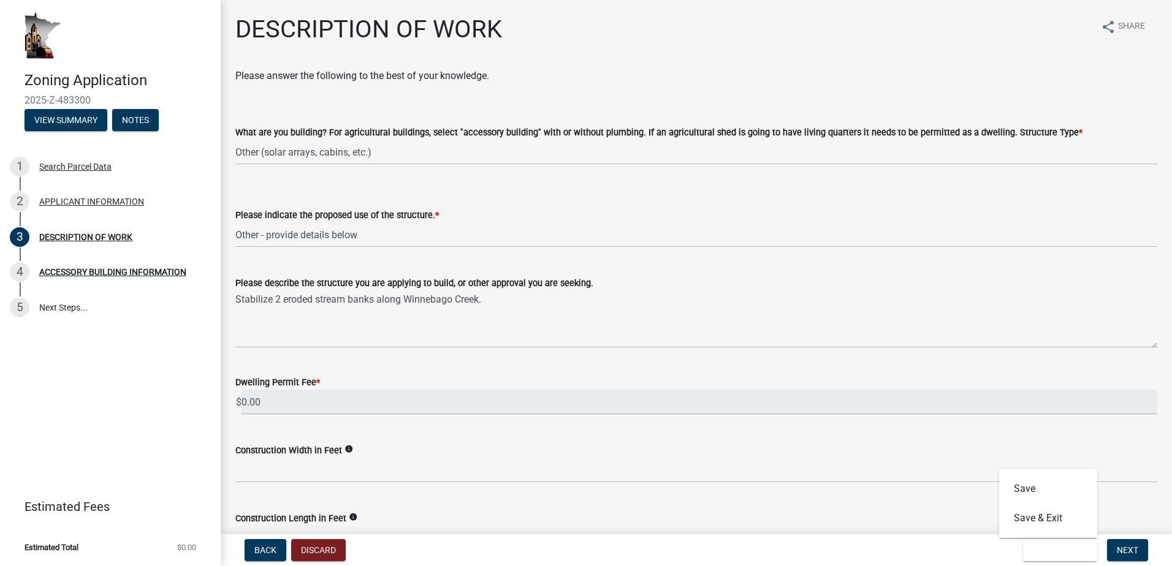
click at [866, 541] on div "Back Discard Save & Exit Save Save & Exit Next" at bounding box center [696, 550] width 932 height 22
click at [1121, 547] on span "Next" at bounding box center [1127, 550] width 21 height 10
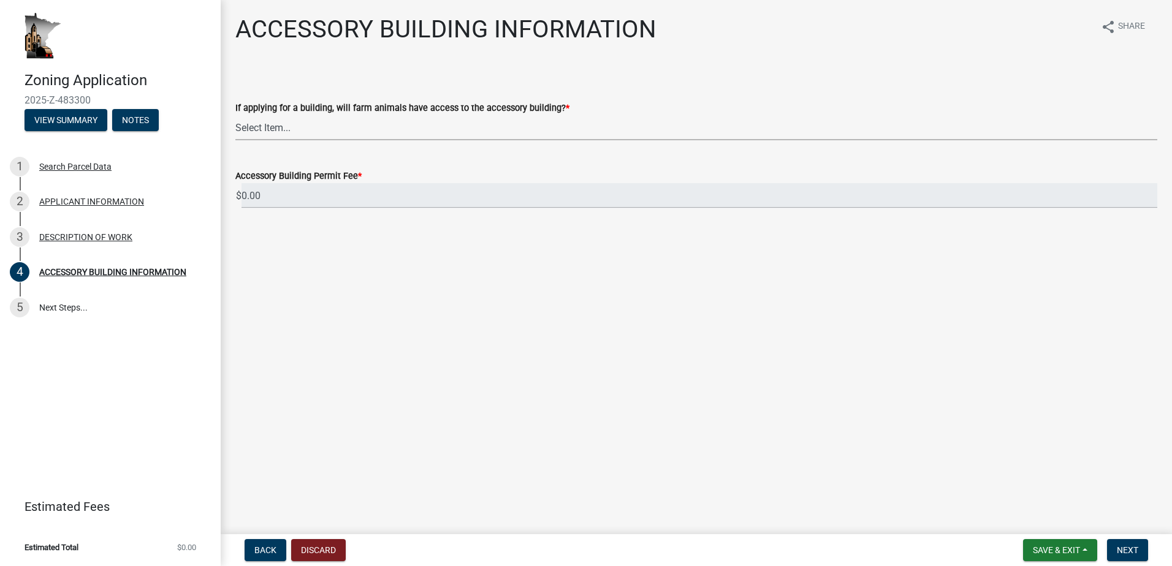
click at [285, 125] on select "Select Item... Yes No" at bounding box center [696, 127] width 922 height 25
click at [235, 115] on select "Select Item... Yes No" at bounding box center [696, 127] width 922 height 25
select select "88703b1b-78c7-4d2b-862c-09a913535c10"
click at [1050, 549] on span "Save & Exit" at bounding box center [1056, 550] width 47 height 10
click at [1019, 485] on button "Save" at bounding box center [1048, 488] width 98 height 29
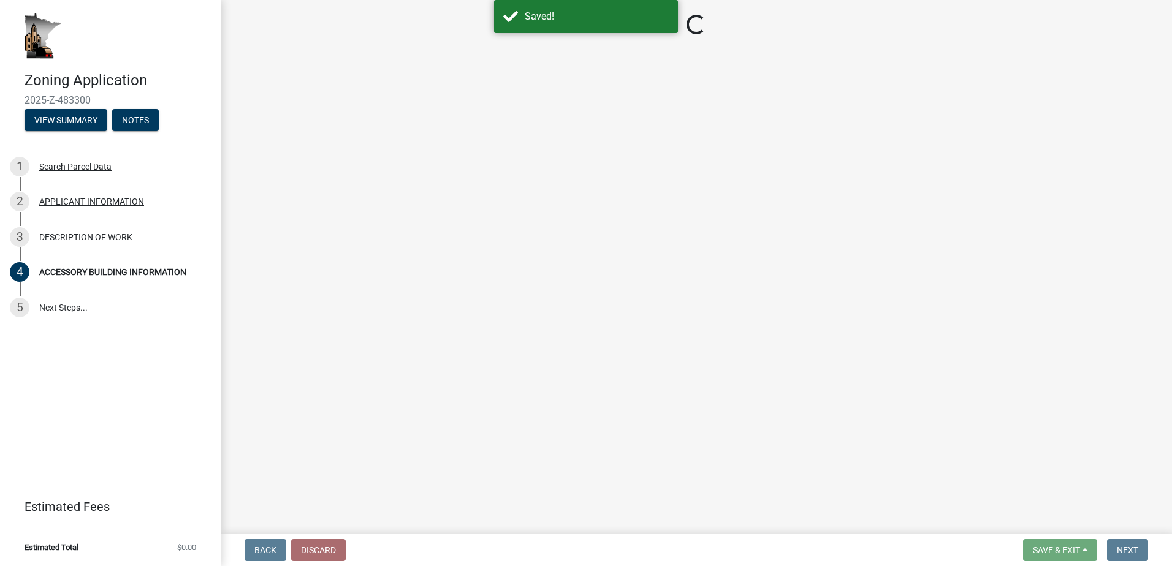
select select "88703b1b-78c7-4d2b-862c-09a913535c10"
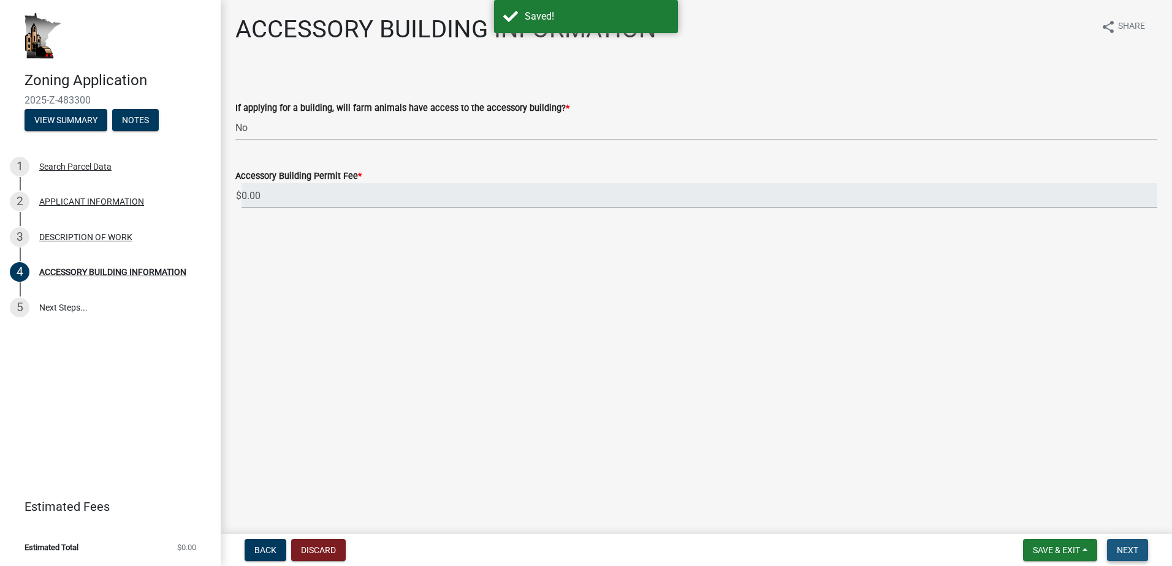
click at [1131, 550] on span "Next" at bounding box center [1127, 550] width 21 height 10
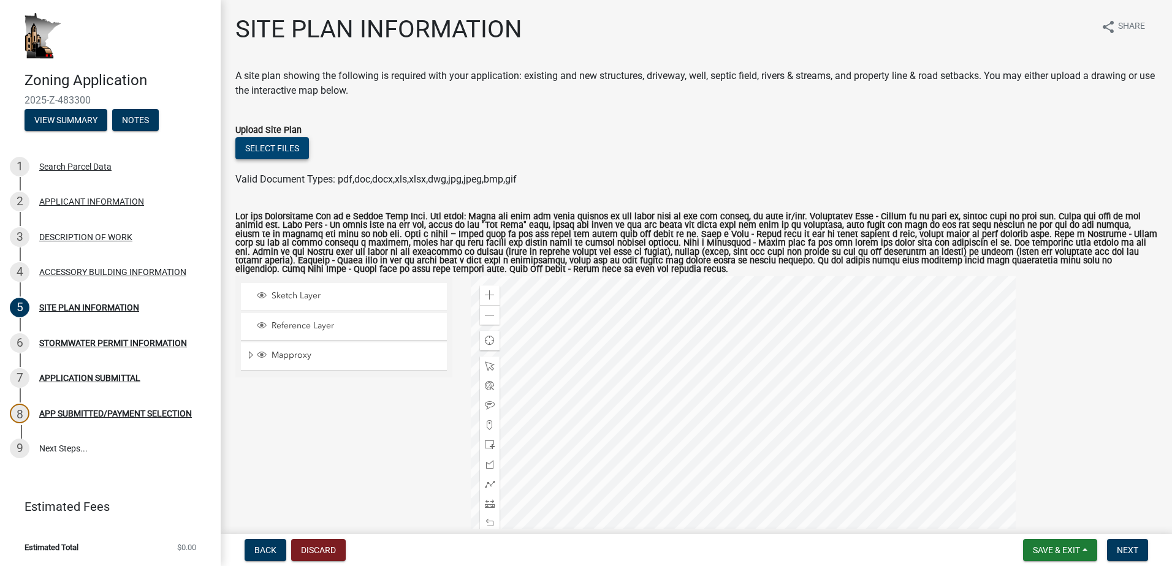
click at [262, 151] on button "Select files" at bounding box center [272, 148] width 74 height 22
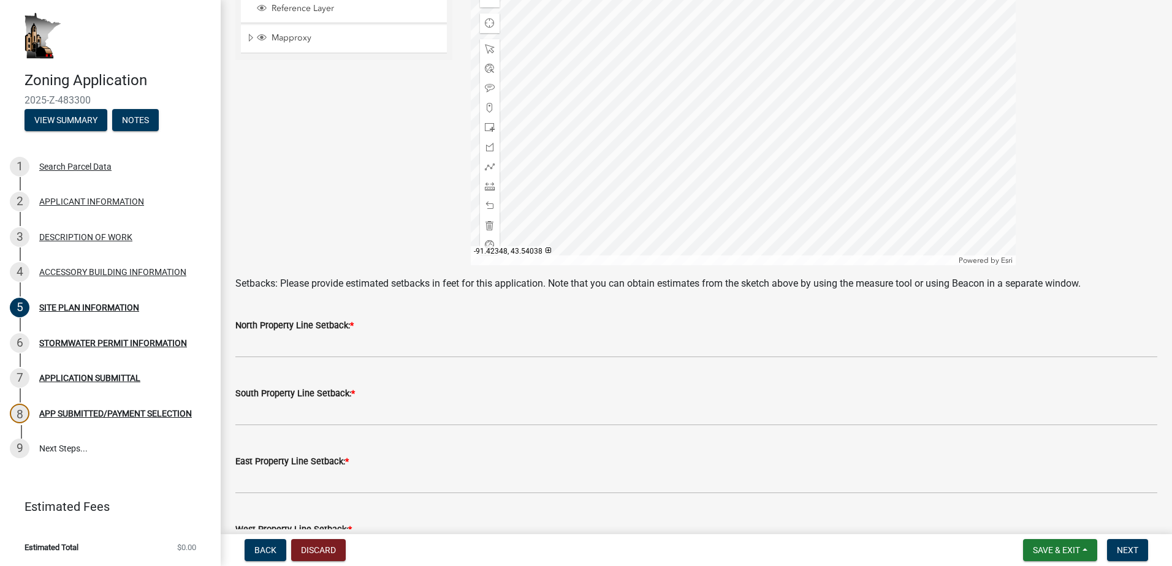
scroll to position [368, 0]
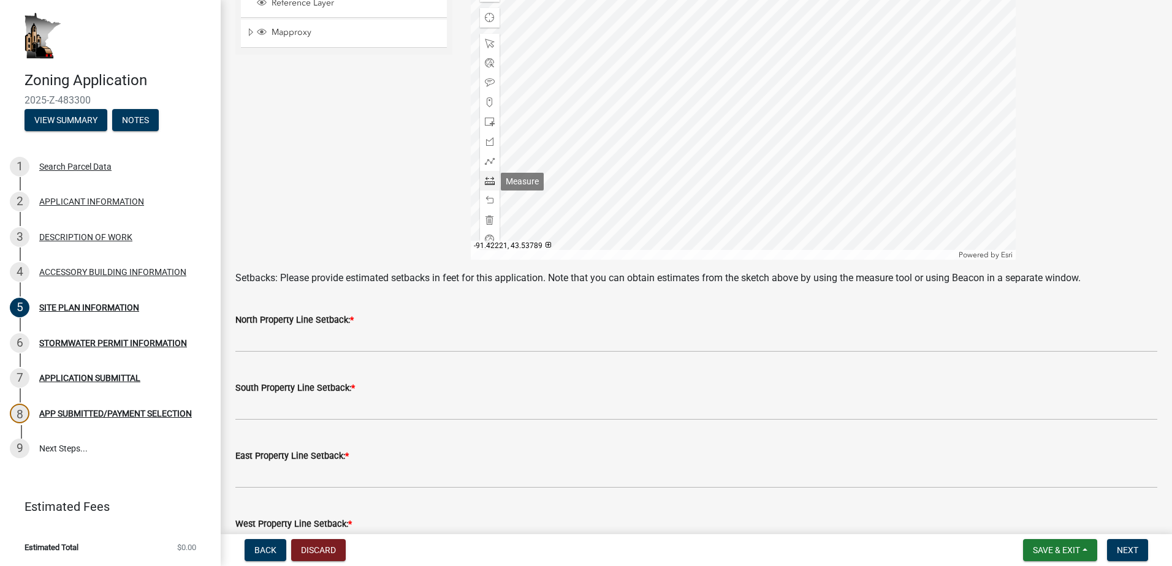
click at [485, 181] on span at bounding box center [490, 181] width 10 height 10
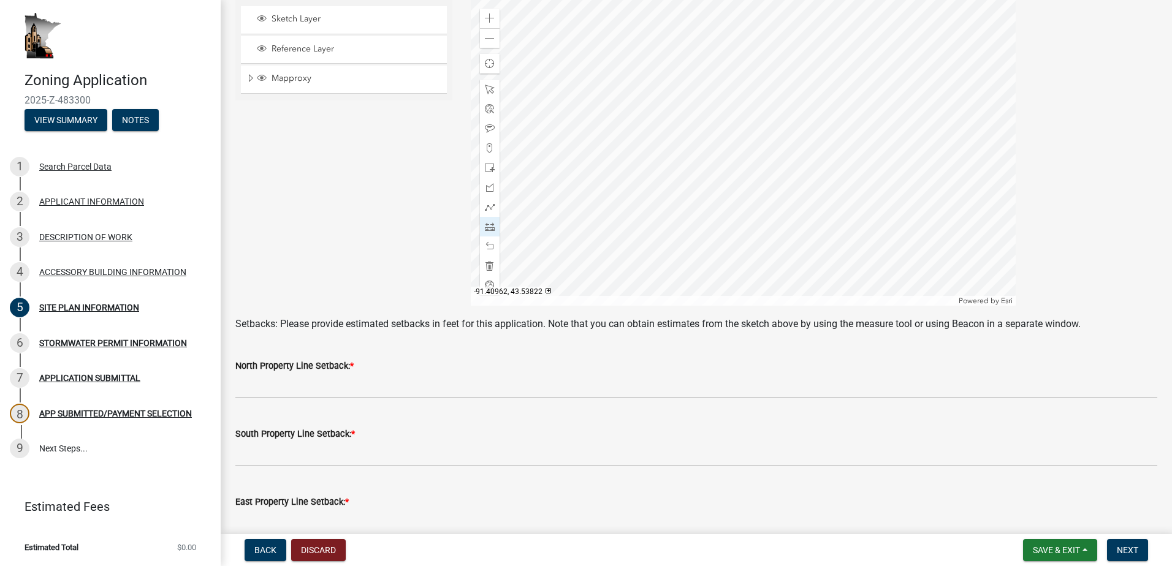
click at [737, 188] on div at bounding box center [743, 152] width 545 height 306
click at [738, 184] on div at bounding box center [743, 152] width 545 height 306
click at [739, 189] on div at bounding box center [743, 152] width 545 height 306
click at [769, 107] on div at bounding box center [743, 152] width 545 height 306
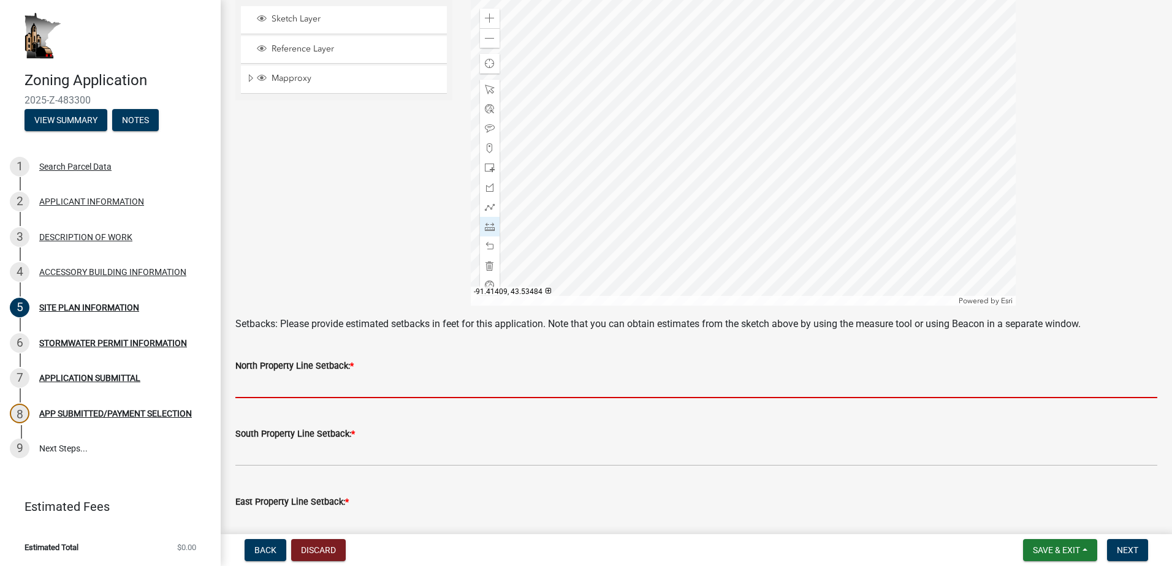
click at [265, 385] on input "text" at bounding box center [696, 385] width 922 height 25
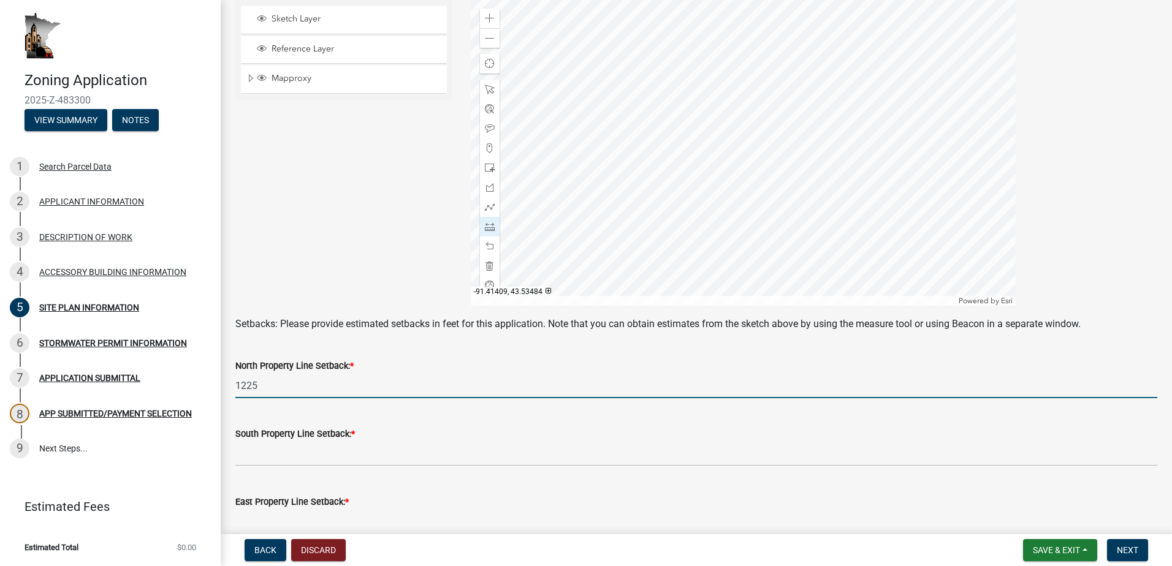
type input "1225"
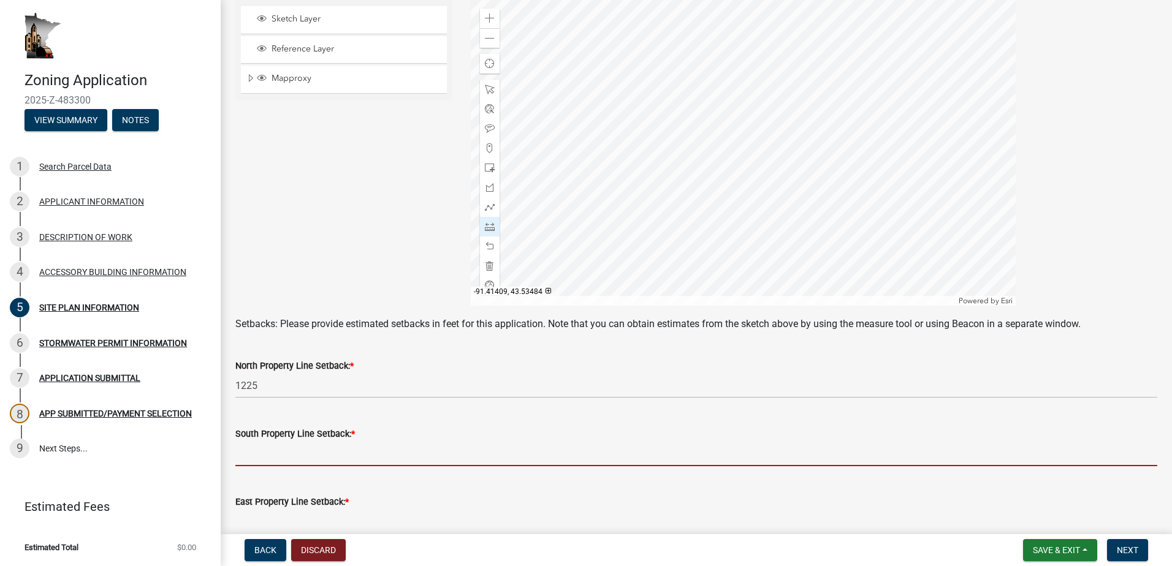
click at [283, 449] on input "text" at bounding box center [696, 453] width 922 height 25
click at [740, 194] on div at bounding box center [743, 152] width 545 height 306
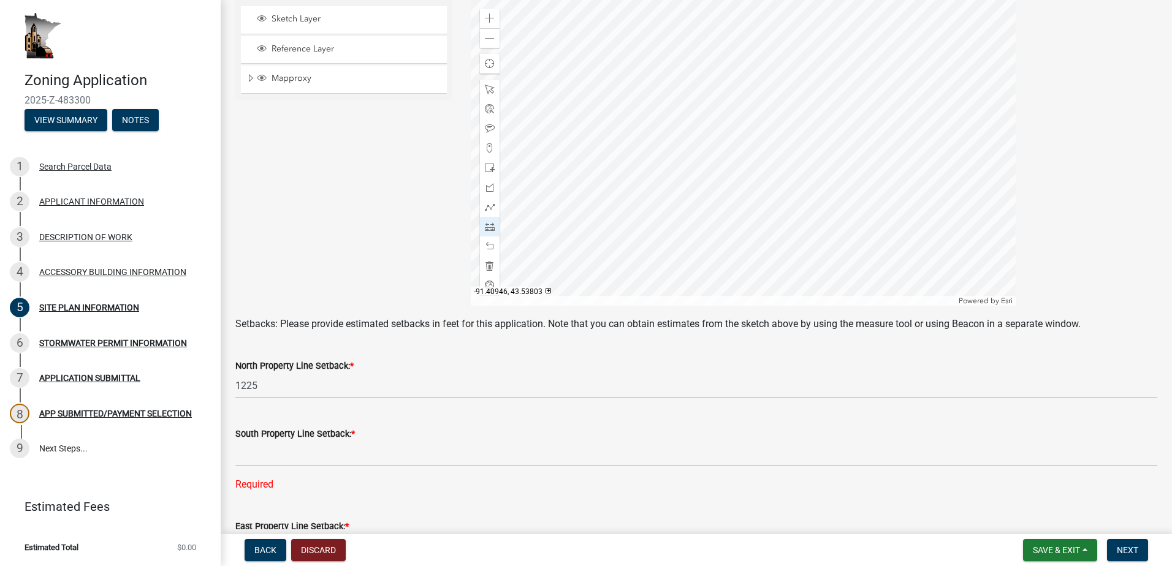
click at [740, 194] on div at bounding box center [743, 152] width 545 height 306
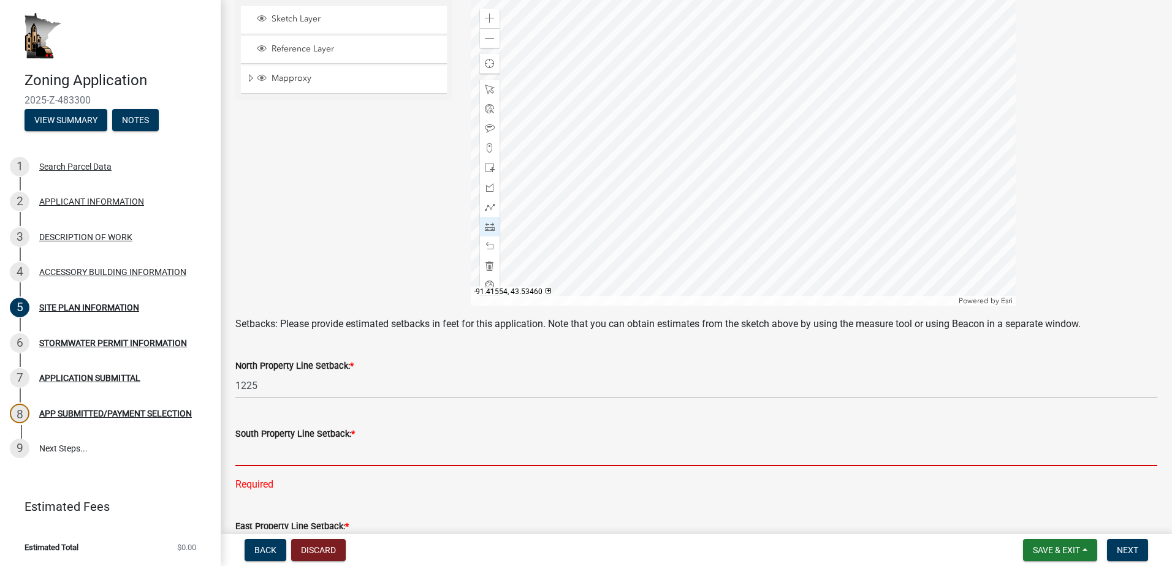
click at [244, 457] on input "text" at bounding box center [696, 453] width 922 height 25
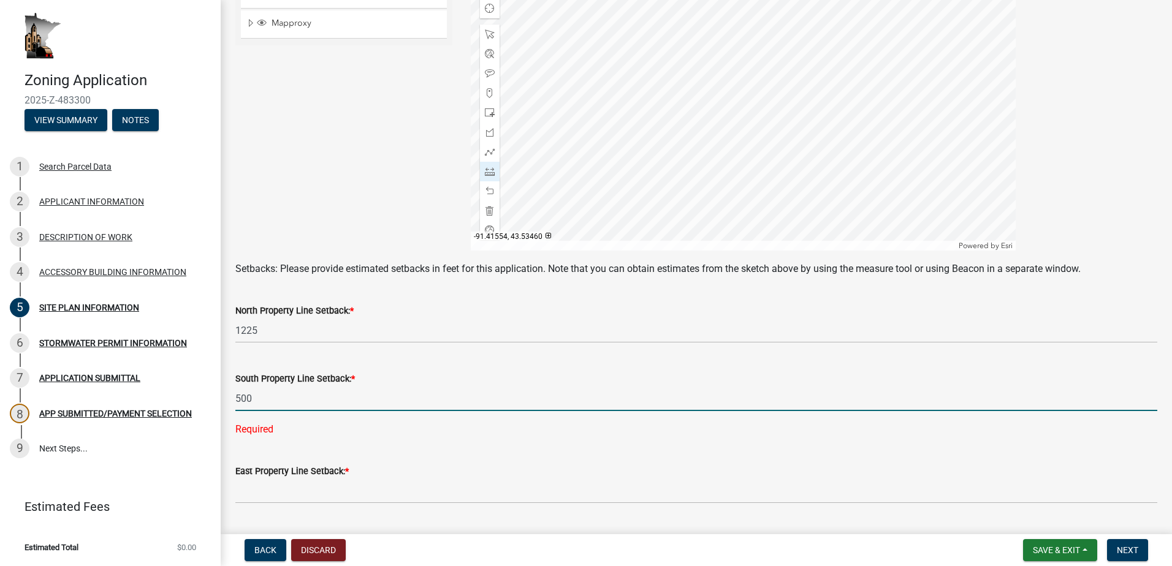
scroll to position [444, 0]
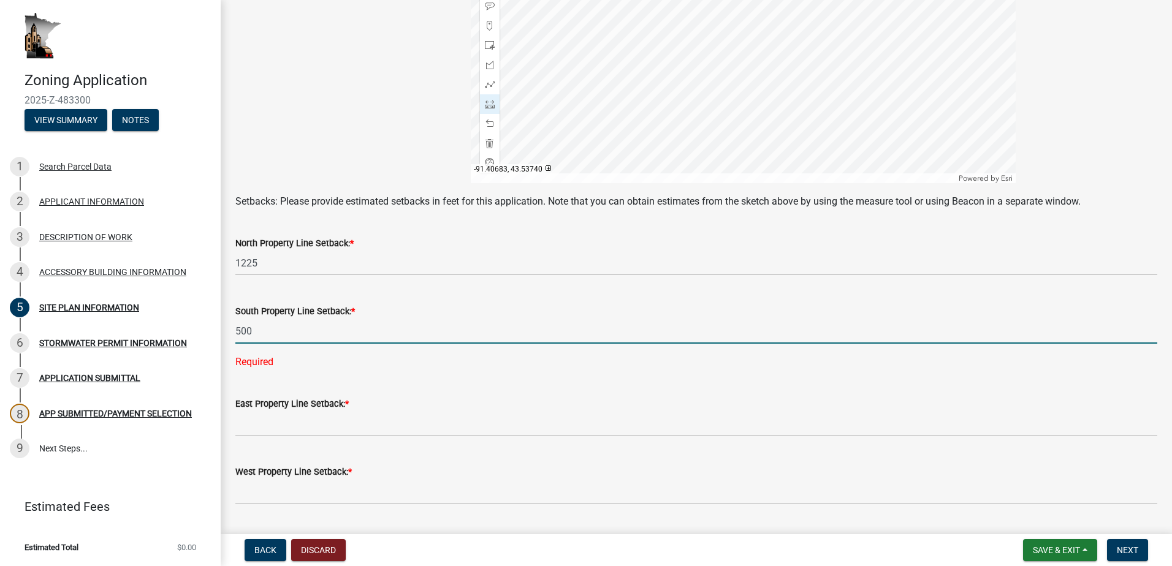
type input "500"
click at [789, 88] on div at bounding box center [743, 30] width 545 height 306
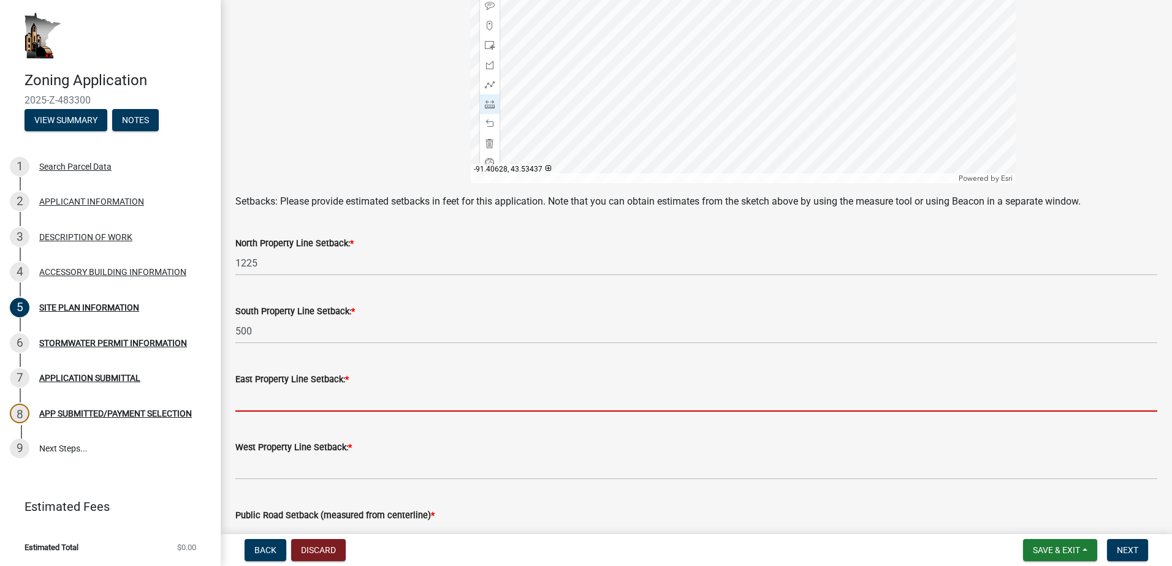
click at [291, 401] on input "text" at bounding box center [696, 399] width 922 height 25
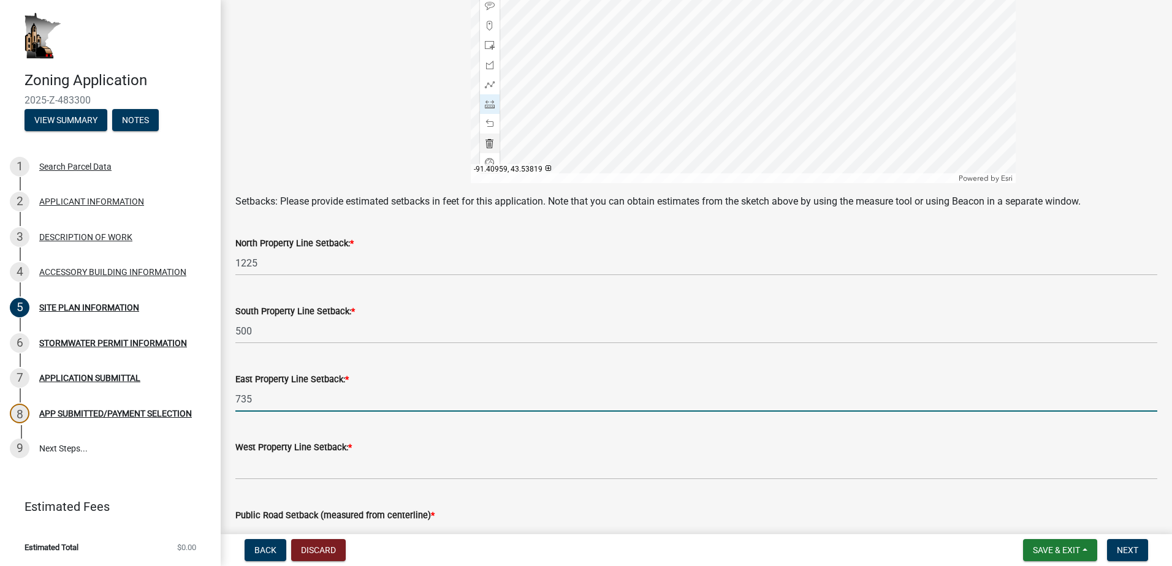
type input "735"
click at [737, 68] on div at bounding box center [743, 30] width 545 height 306
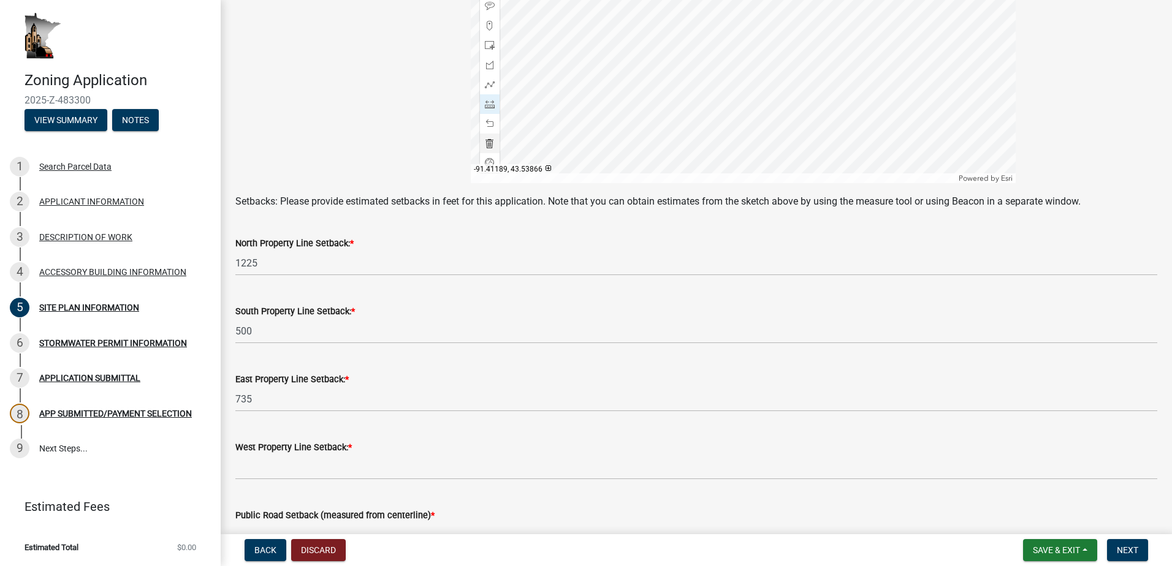
click at [694, 55] on div at bounding box center [743, 30] width 545 height 306
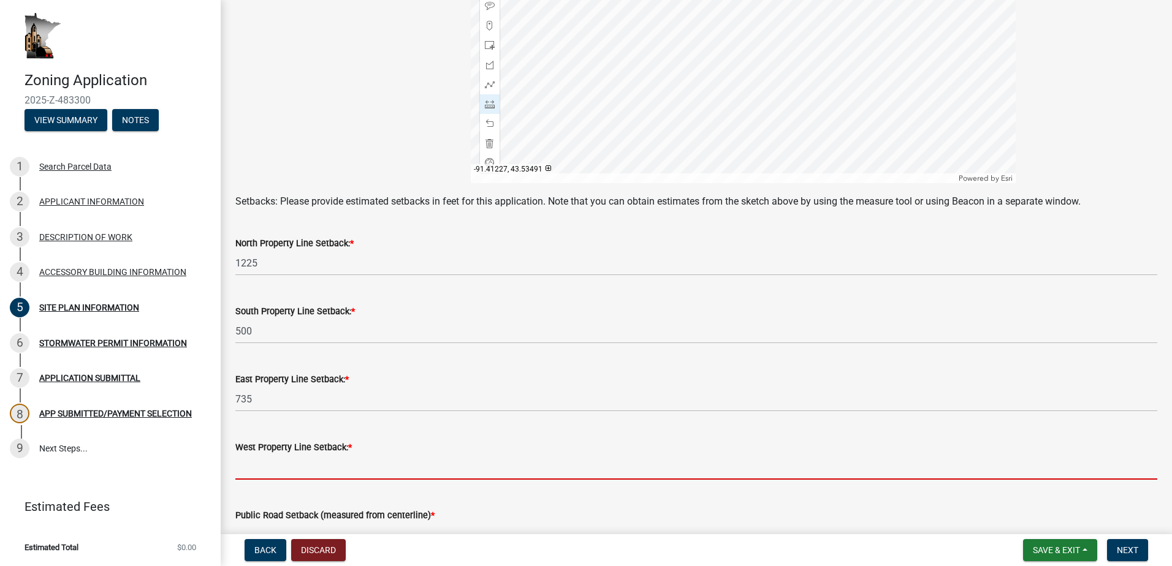
click at [245, 462] on input "text" at bounding box center [696, 467] width 922 height 25
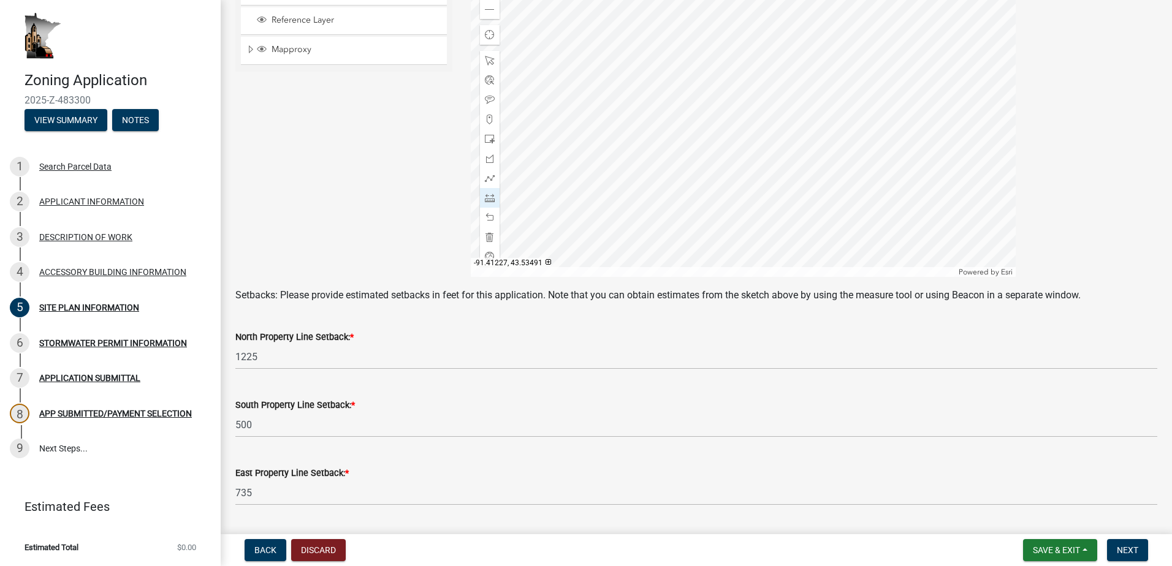
scroll to position [338, 0]
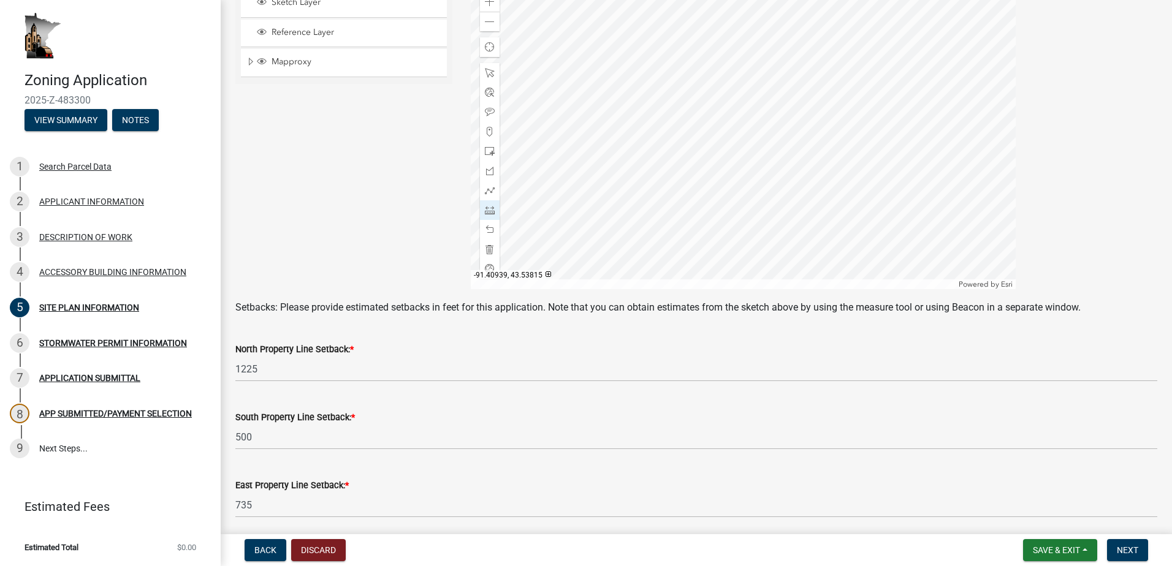
type input "600"
click at [741, 175] on div at bounding box center [743, 136] width 545 height 306
click at [718, 207] on div at bounding box center [743, 136] width 545 height 306
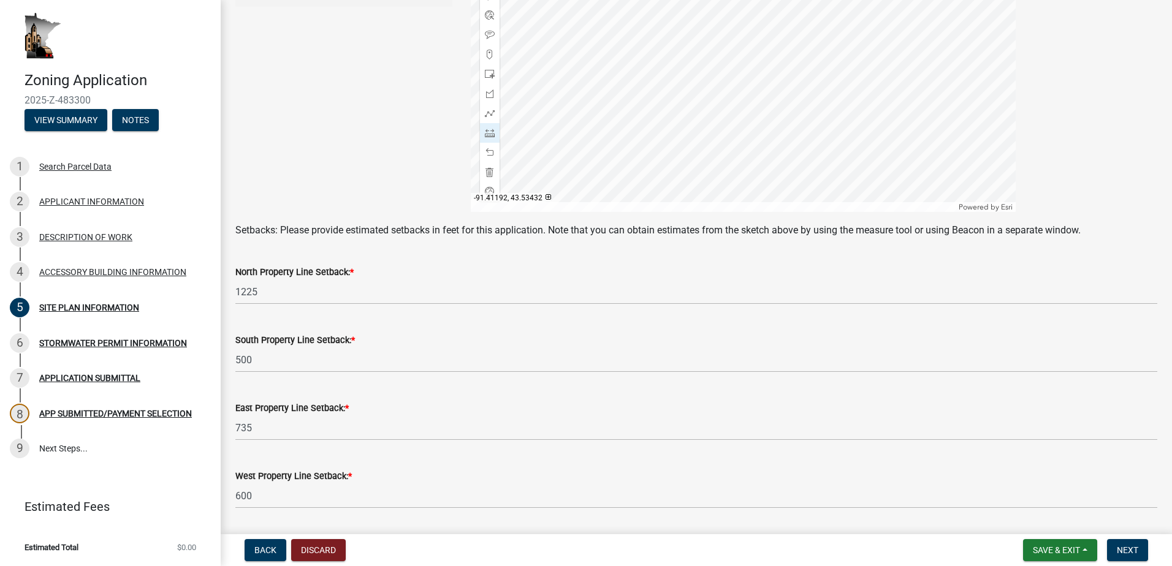
scroll to position [522, 0]
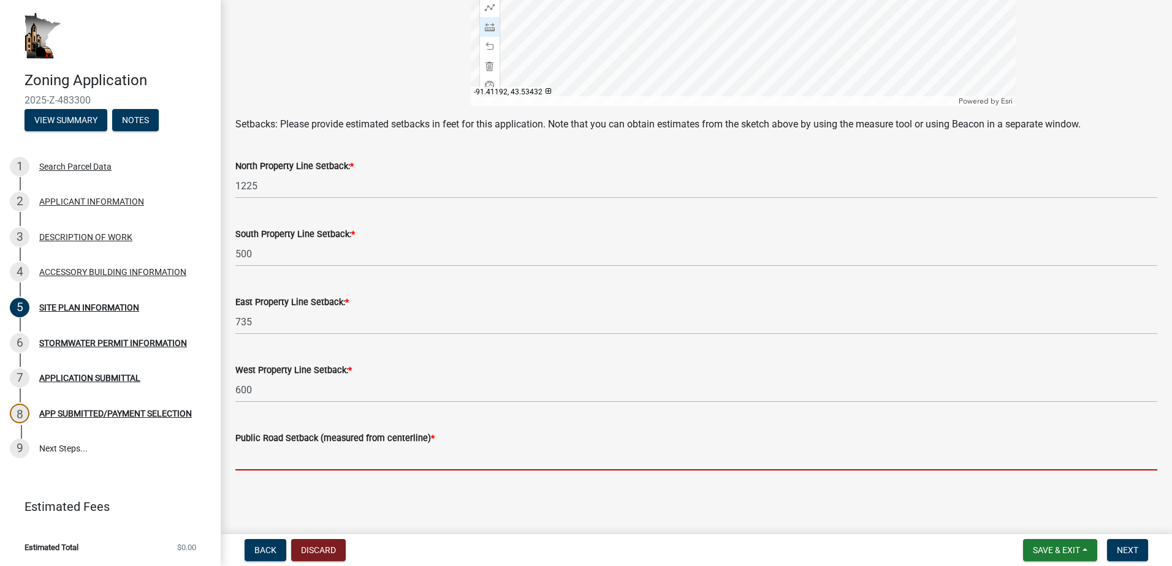
click at [254, 454] on input "text" at bounding box center [696, 458] width 922 height 25
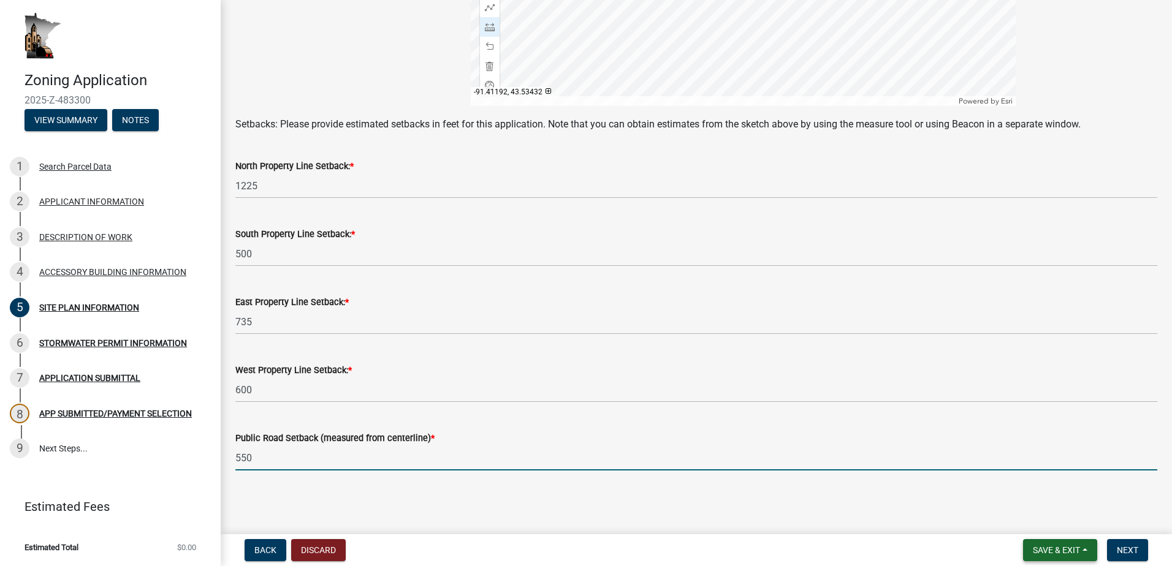
type input "550"
click at [1050, 545] on span "Save & Exit" at bounding box center [1056, 550] width 47 height 10
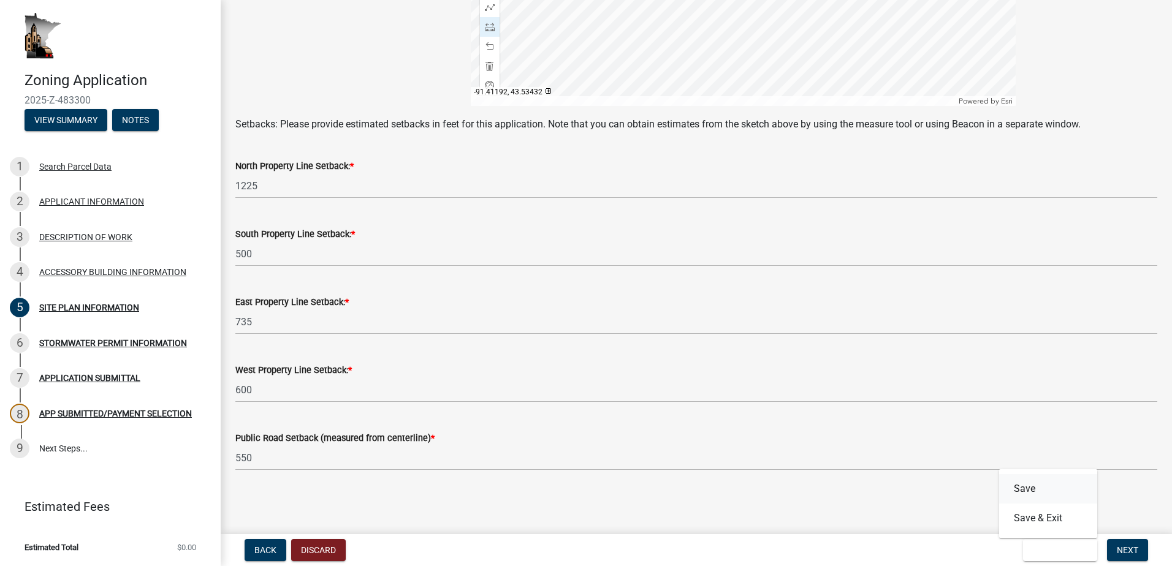
click at [1029, 487] on button "Save" at bounding box center [1048, 488] width 98 height 29
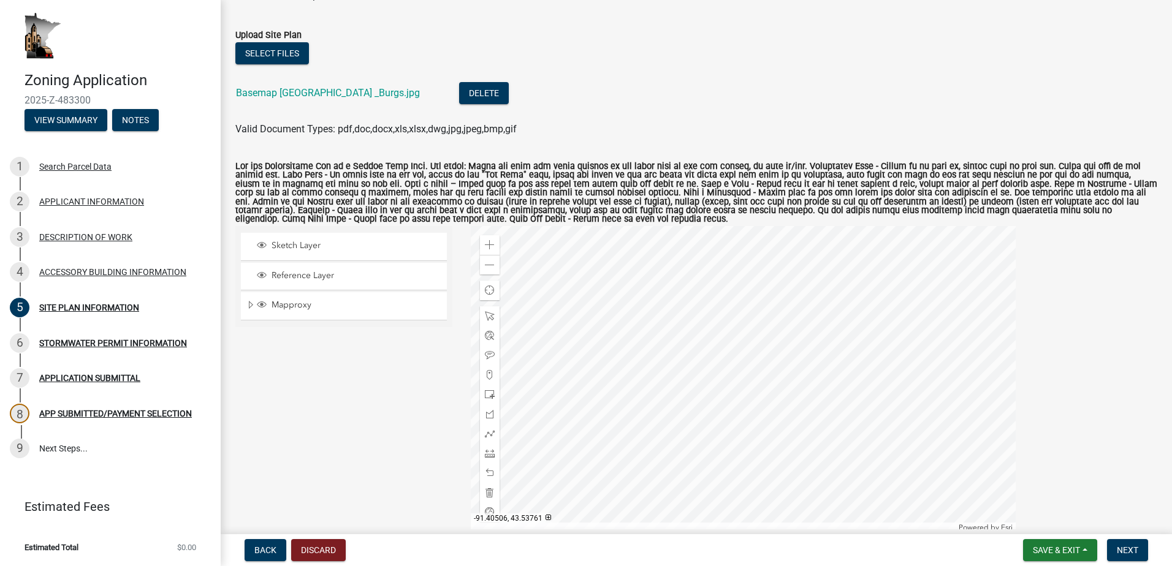
scroll to position [184, 0]
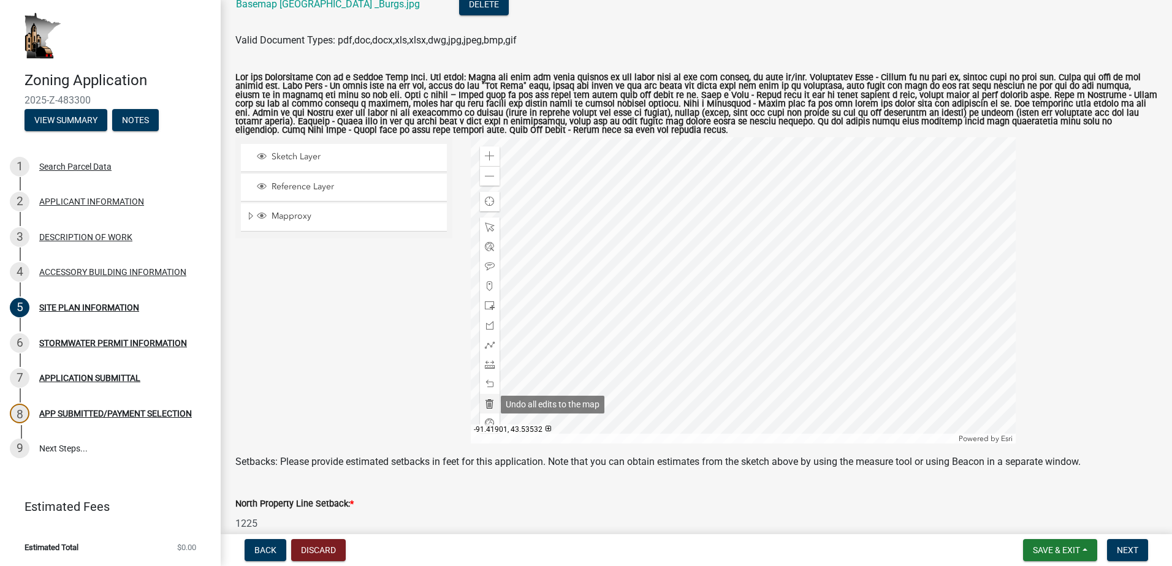
click at [487, 406] on span at bounding box center [490, 404] width 10 height 10
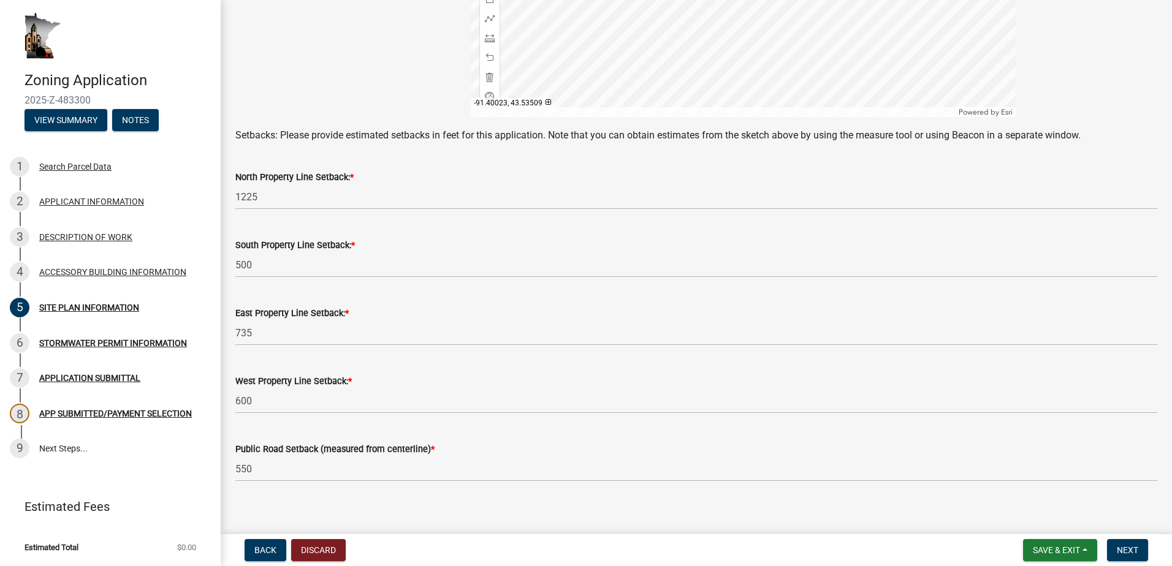
scroll to position [522, 0]
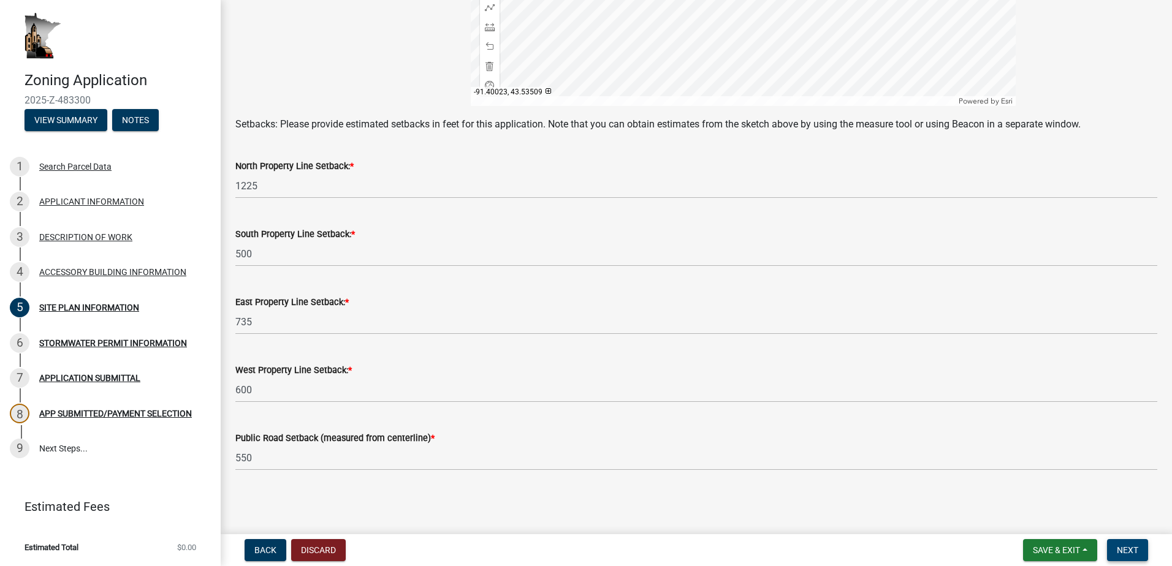
click at [1134, 551] on span "Next" at bounding box center [1127, 550] width 21 height 10
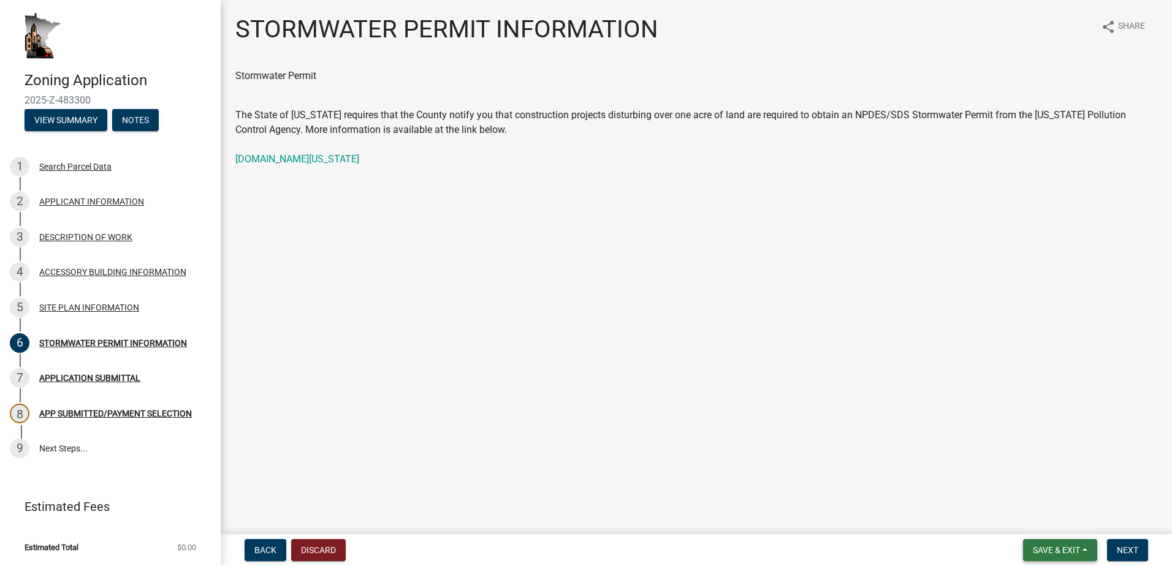
click at [1066, 553] on span "Save & Exit" at bounding box center [1056, 550] width 47 height 10
click at [1037, 499] on button "Save" at bounding box center [1048, 488] width 98 height 29
click at [1136, 551] on span "Next" at bounding box center [1127, 550] width 21 height 10
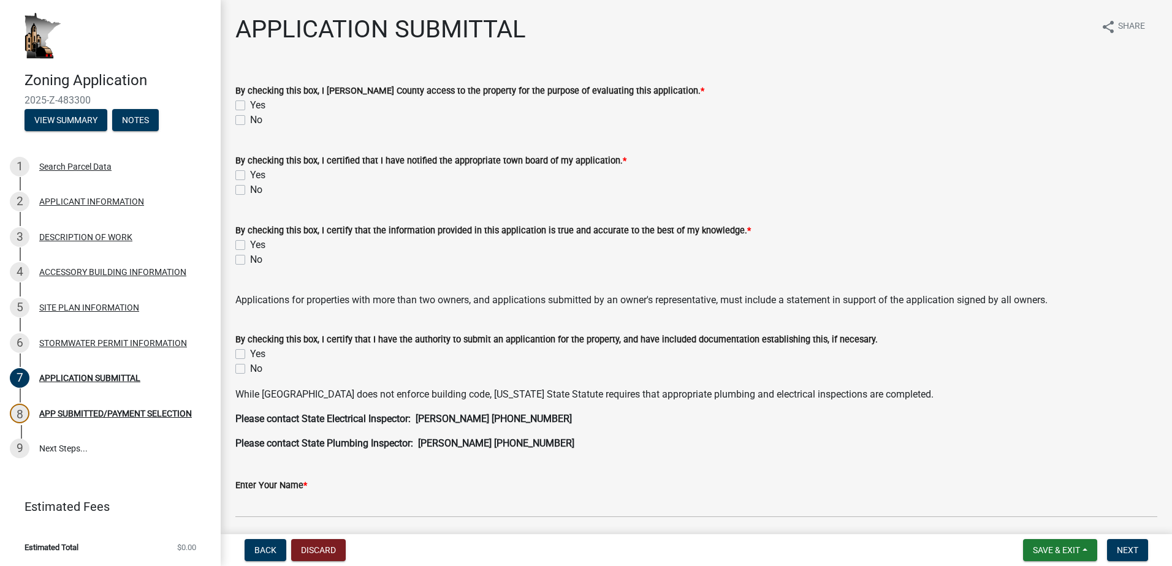
click at [250, 105] on label "Yes" at bounding box center [257, 105] width 15 height 15
click at [250, 105] on input "Yes" at bounding box center [254, 102] width 8 height 8
checkbox input "true"
checkbox input "false"
click at [250, 175] on label "Yes" at bounding box center [257, 175] width 15 height 15
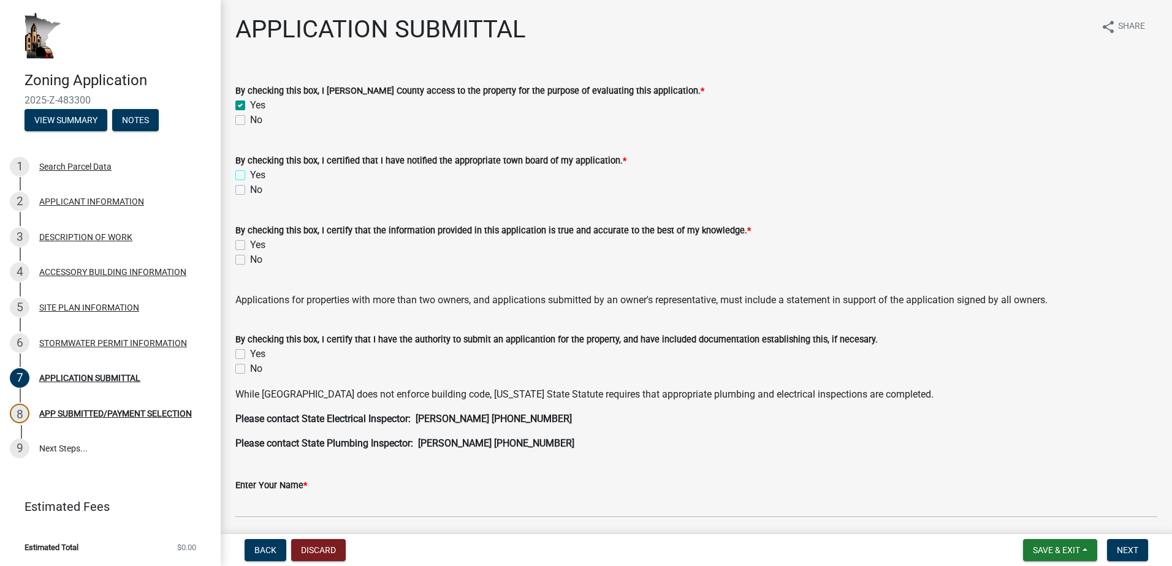
click at [250, 175] on input "Yes" at bounding box center [254, 172] width 8 height 8
checkbox input "true"
checkbox input "false"
click at [250, 242] on label "Yes" at bounding box center [257, 245] width 15 height 15
click at [250, 242] on input "Yes" at bounding box center [254, 242] width 8 height 8
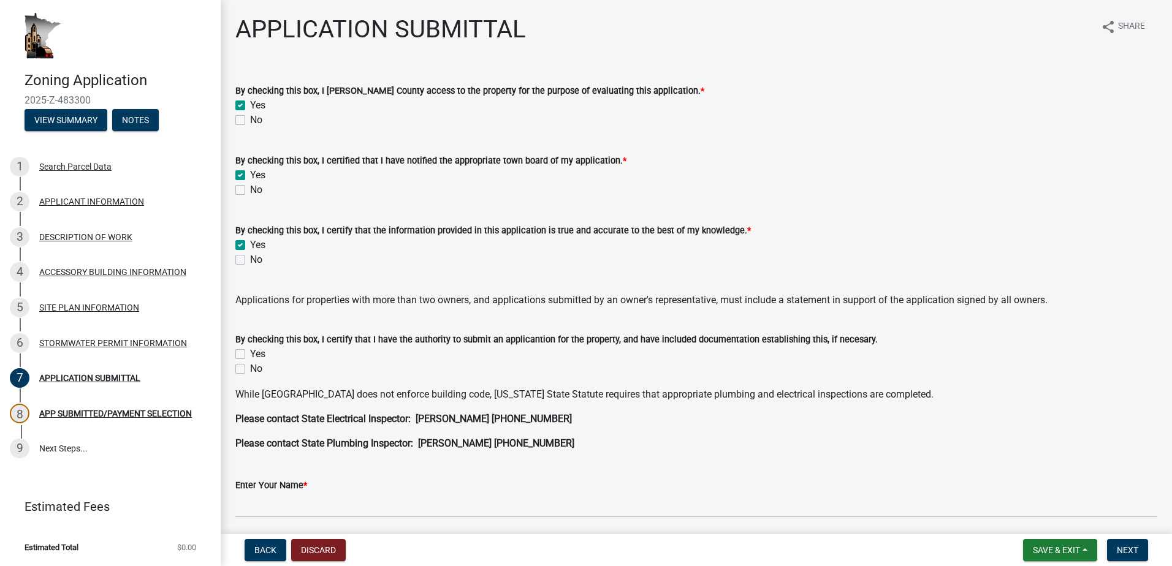
checkbox input "true"
checkbox input "false"
click at [265, 551] on span "Back" at bounding box center [265, 550] width 22 height 10
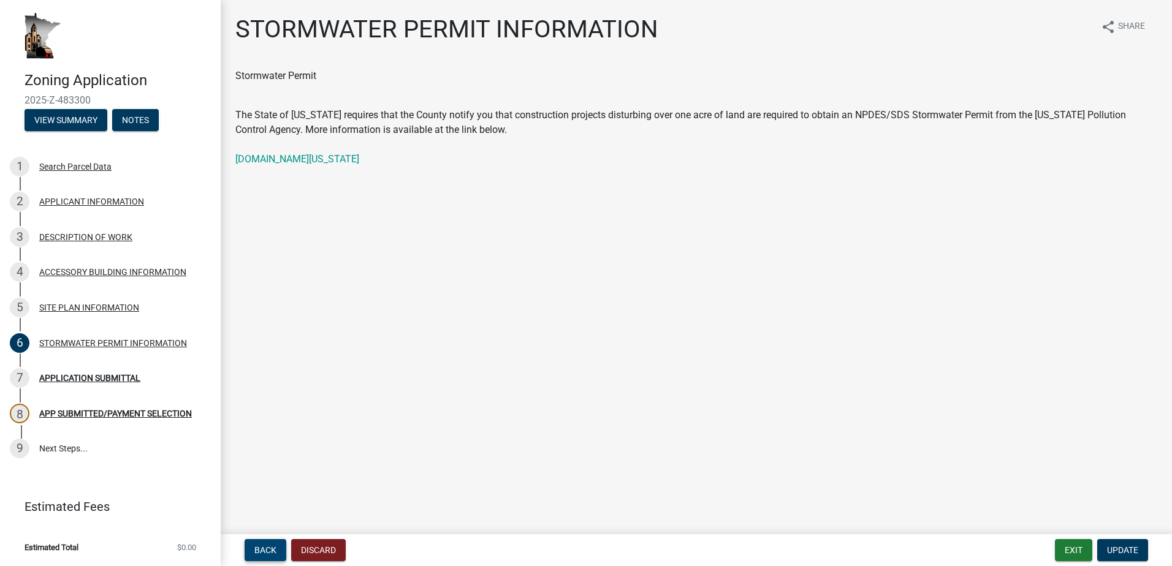
click at [265, 551] on span "Back" at bounding box center [265, 550] width 22 height 10
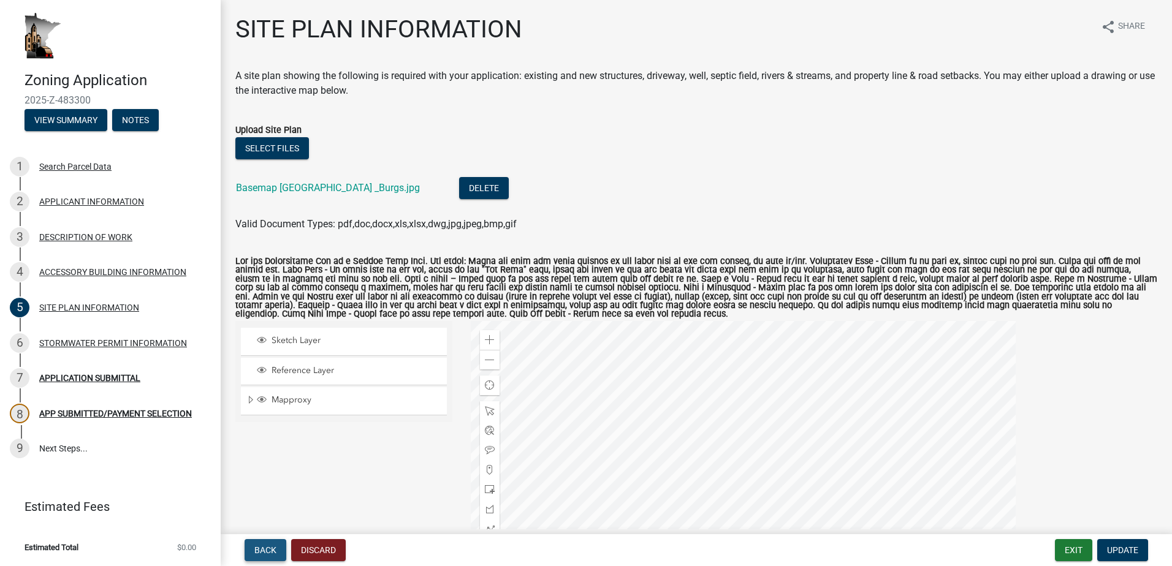
click at [265, 551] on span "Back" at bounding box center [265, 550] width 22 height 10
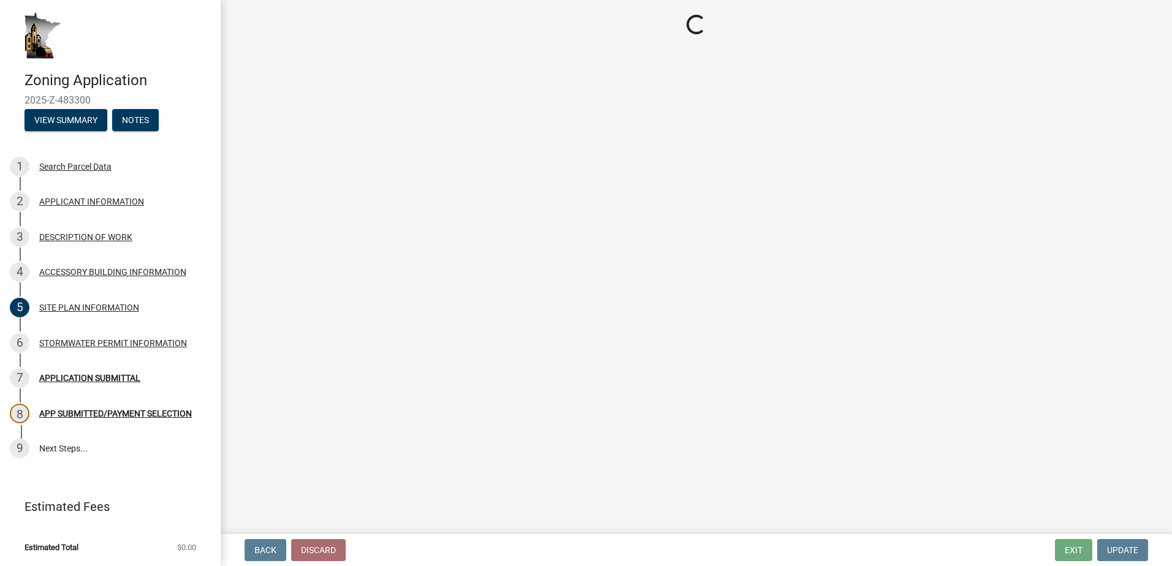
select select "88703b1b-78c7-4d2b-862c-09a913535c10"
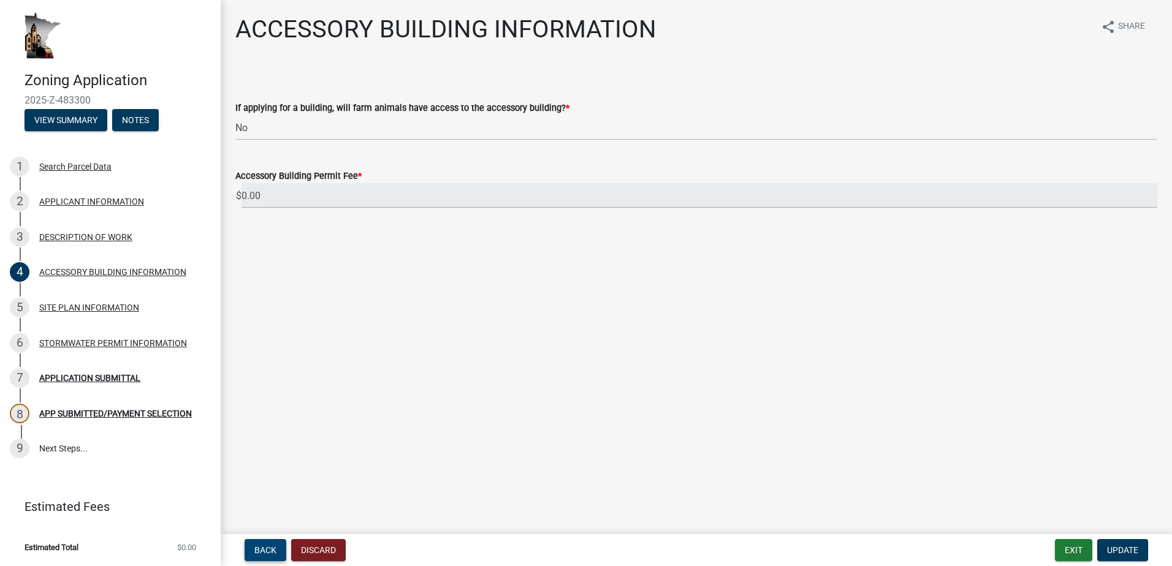
click at [265, 551] on span "Back" at bounding box center [265, 550] width 22 height 10
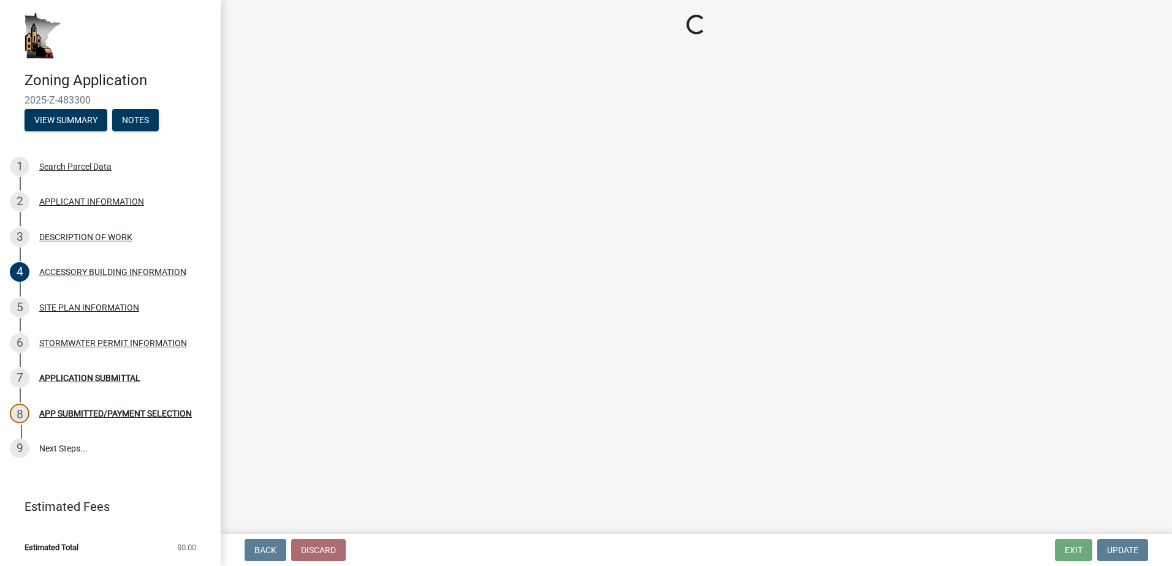
select select "b3a6beee-04a6-4ced-bc5d-3a63bafb7701"
select select "d5c4c3d5-0e01-416f-8471-05b912159bd9"
select select "b77d4c88-b606-4875-889f-ef493ebc67f8"
select select "07ce3bd5-44c8-48c7-a7da-ecbfde3ea753"
select select "865858fb-cec4-4771-ade1-629df977e661"
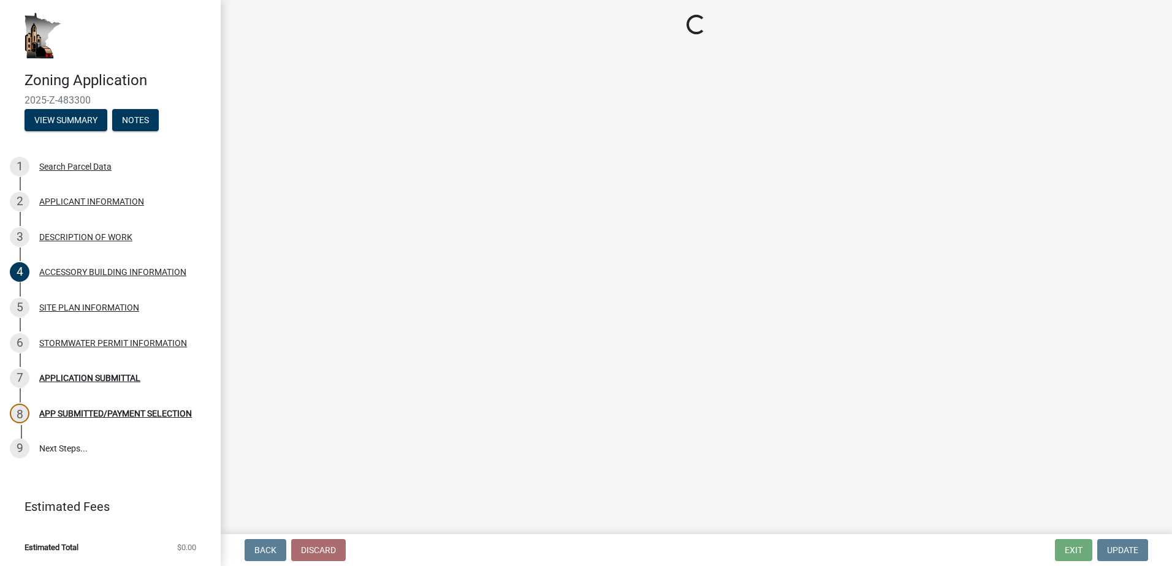
select select "cef96780-4810-40e3-9d85-228a56ab53a8"
select select "79149638-379e-4eb8-8707-a078303474c9"
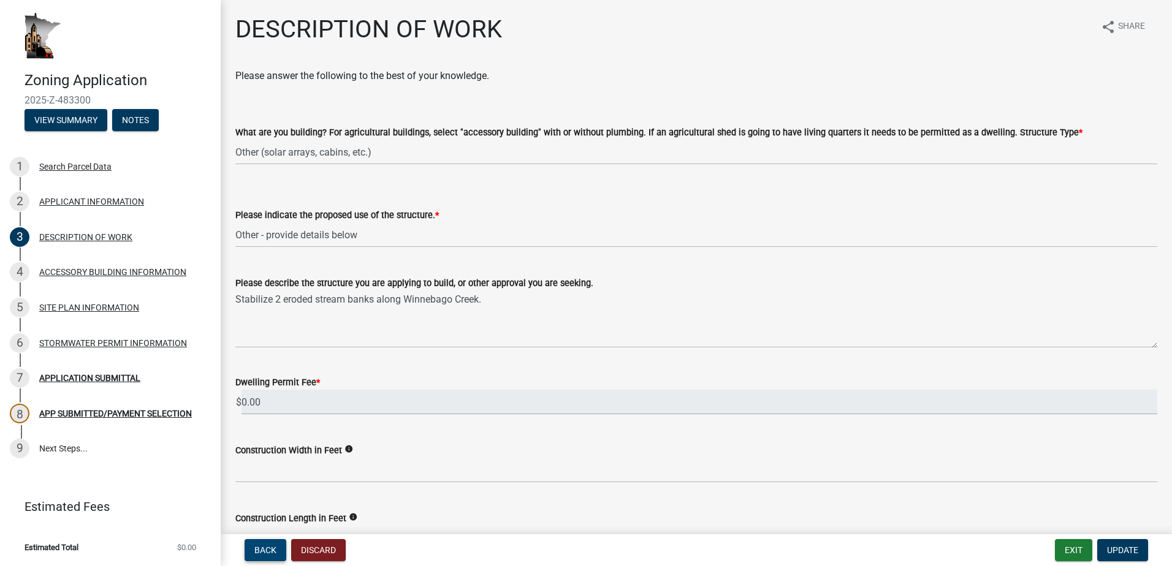
click at [265, 551] on span "Back" at bounding box center [265, 550] width 22 height 10
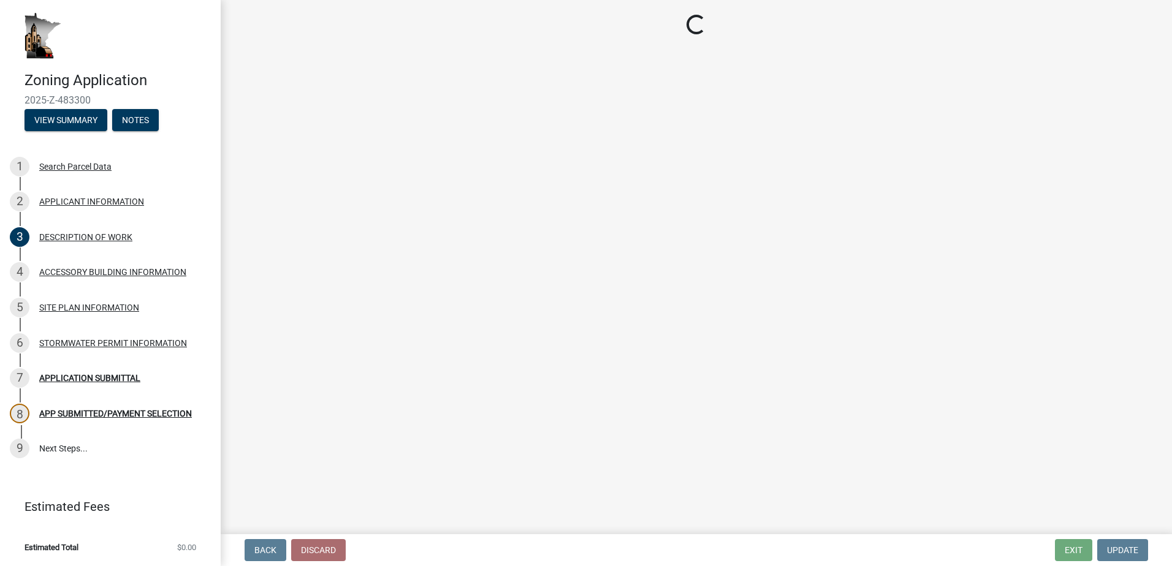
select select "f73bc555-2faa-4207-ba45-c8fa17744791"
select select "c893c5fe-e919-4b07-837d-3ba598adeead"
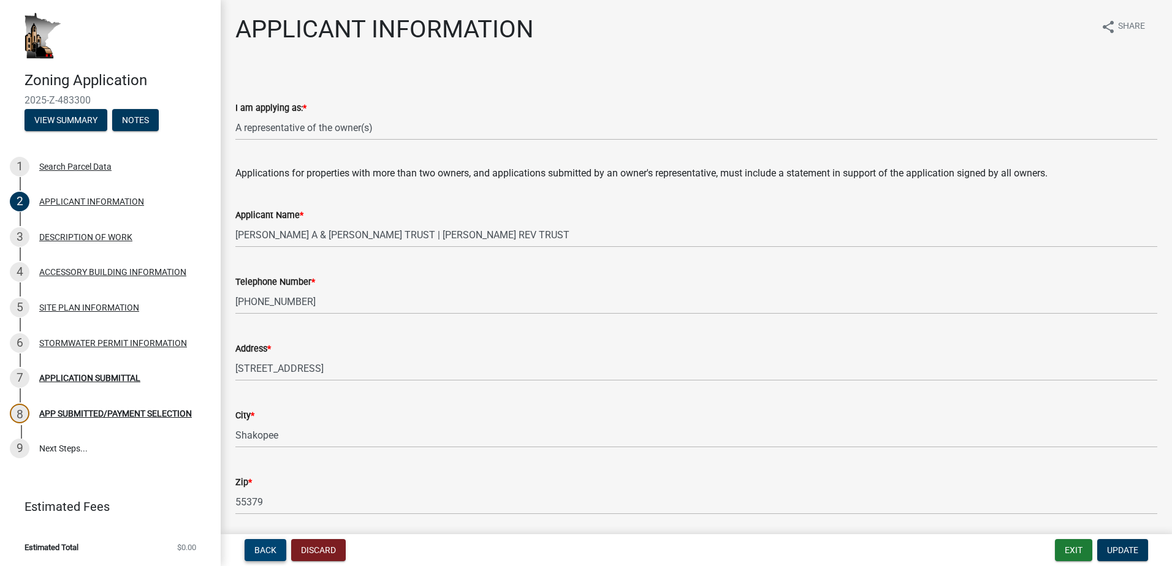
click at [265, 551] on span "Back" at bounding box center [265, 550] width 22 height 10
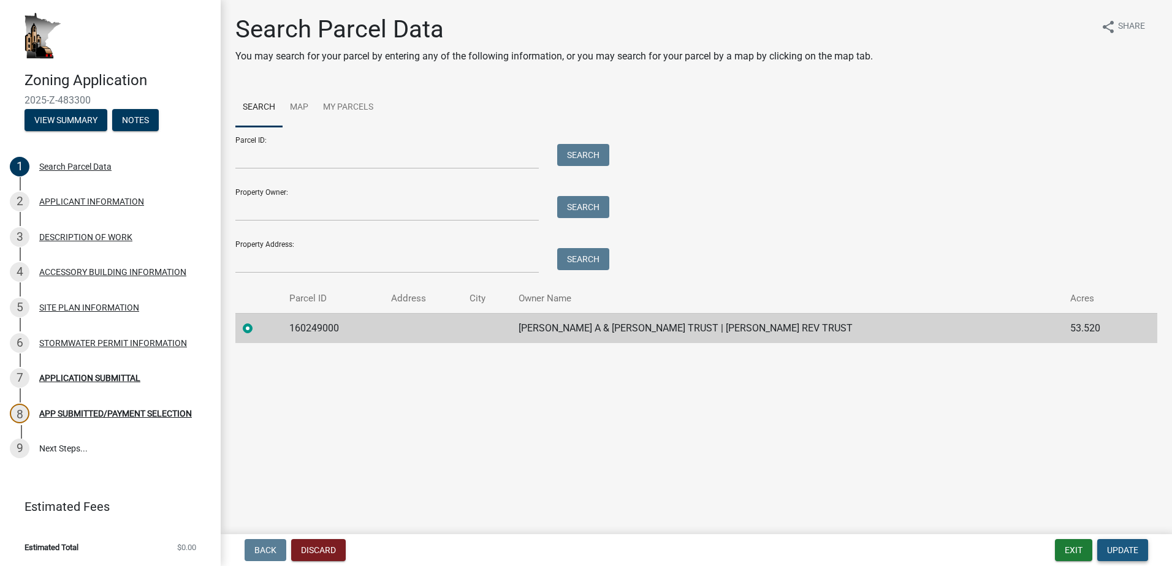
click at [1118, 547] on span "Update" at bounding box center [1122, 550] width 31 height 10
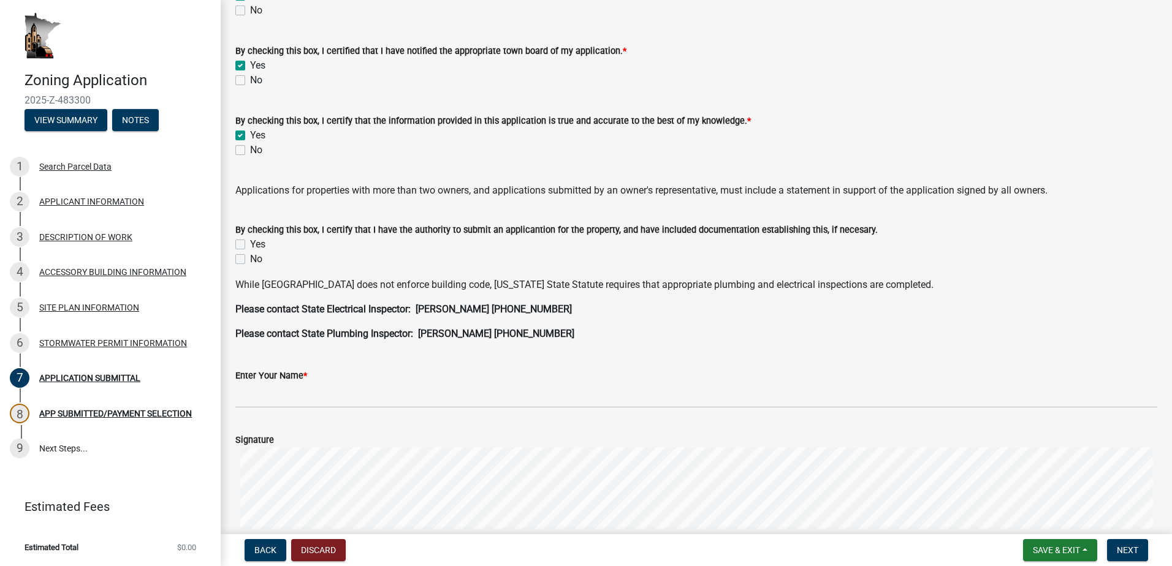
scroll to position [123, 0]
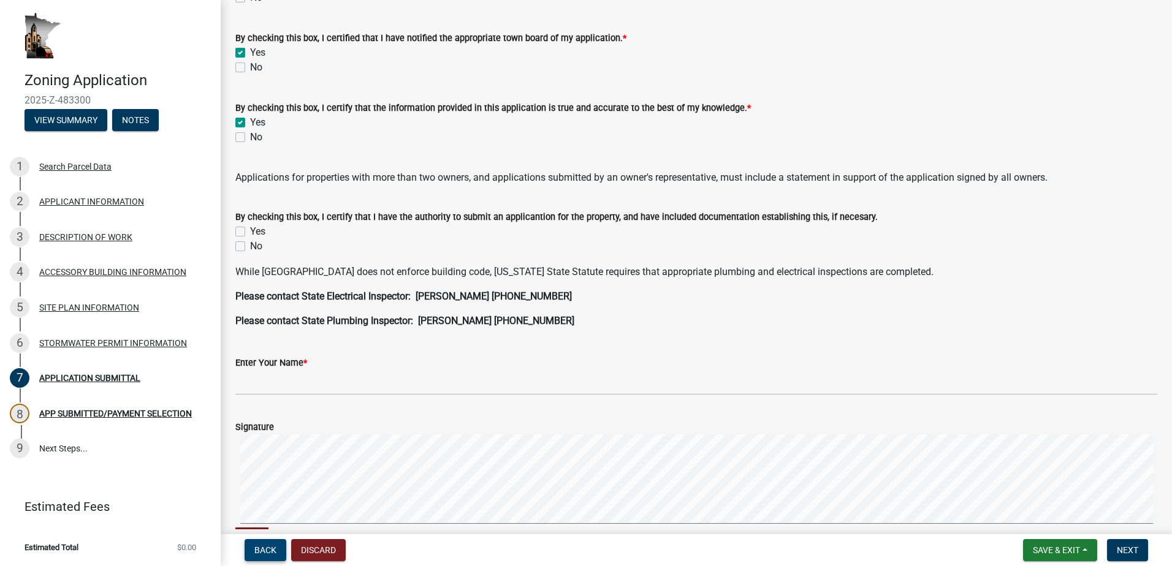
click at [251, 545] on button "Back" at bounding box center [266, 550] width 42 height 22
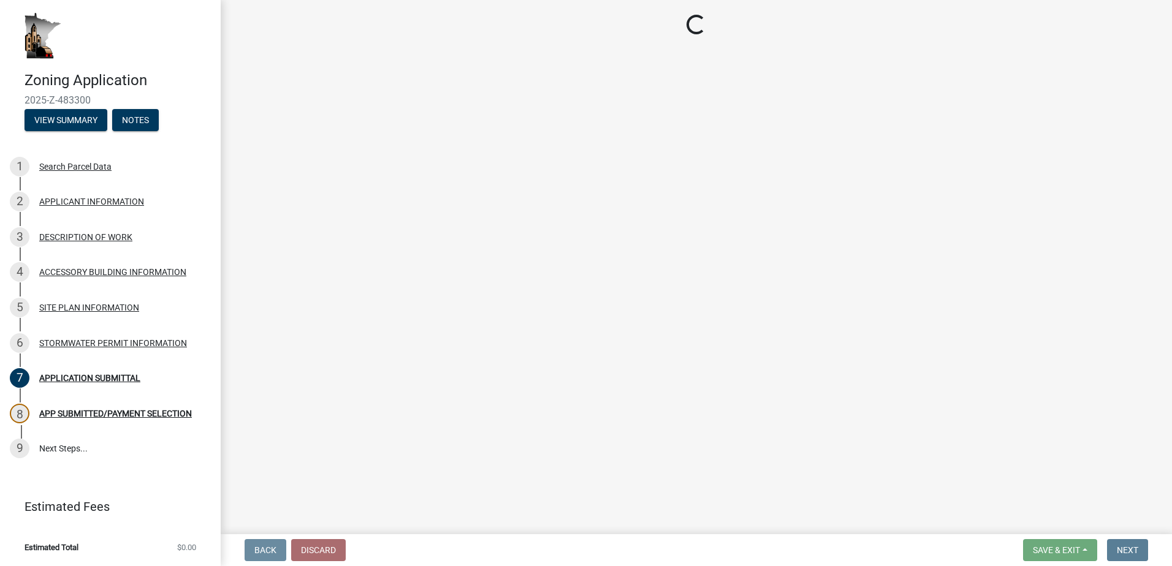
scroll to position [0, 0]
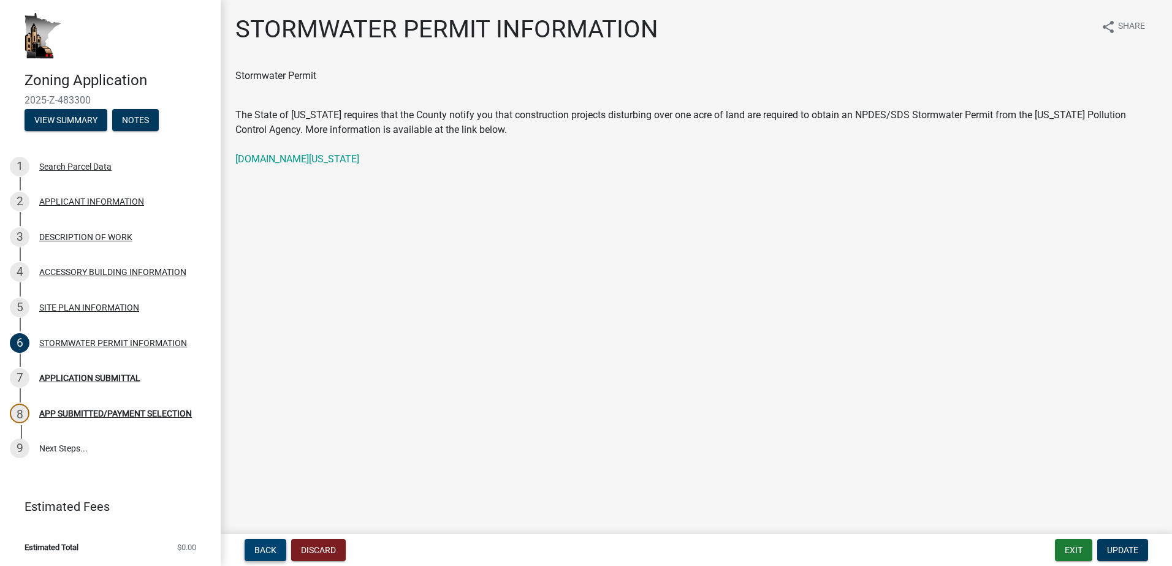
click at [270, 549] on span "Back" at bounding box center [265, 550] width 22 height 10
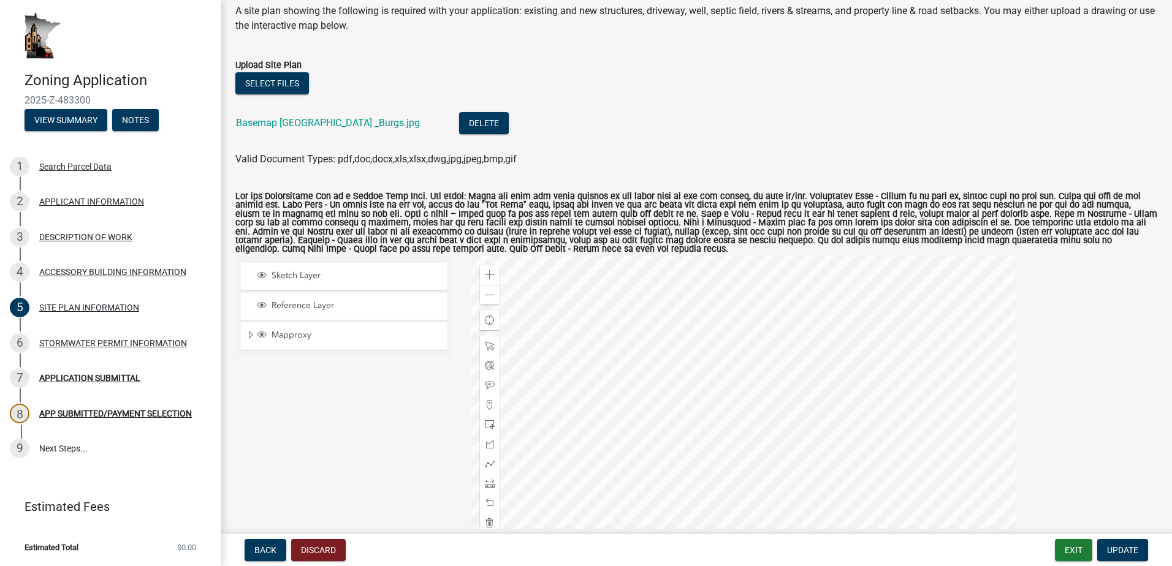
scroll to position [184, 0]
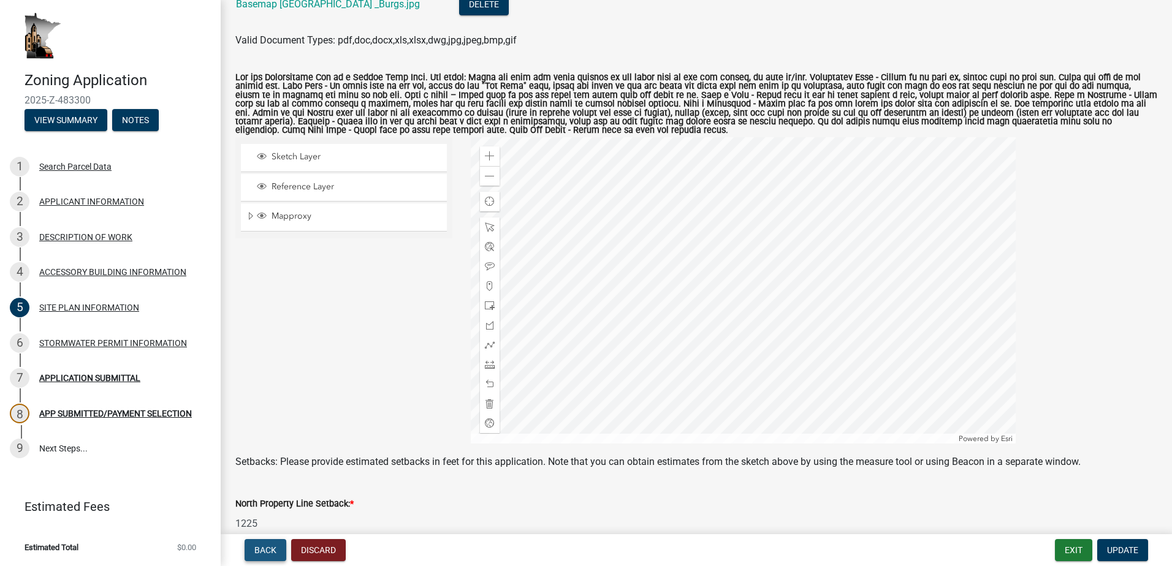
click at [257, 552] on span "Back" at bounding box center [265, 550] width 22 height 10
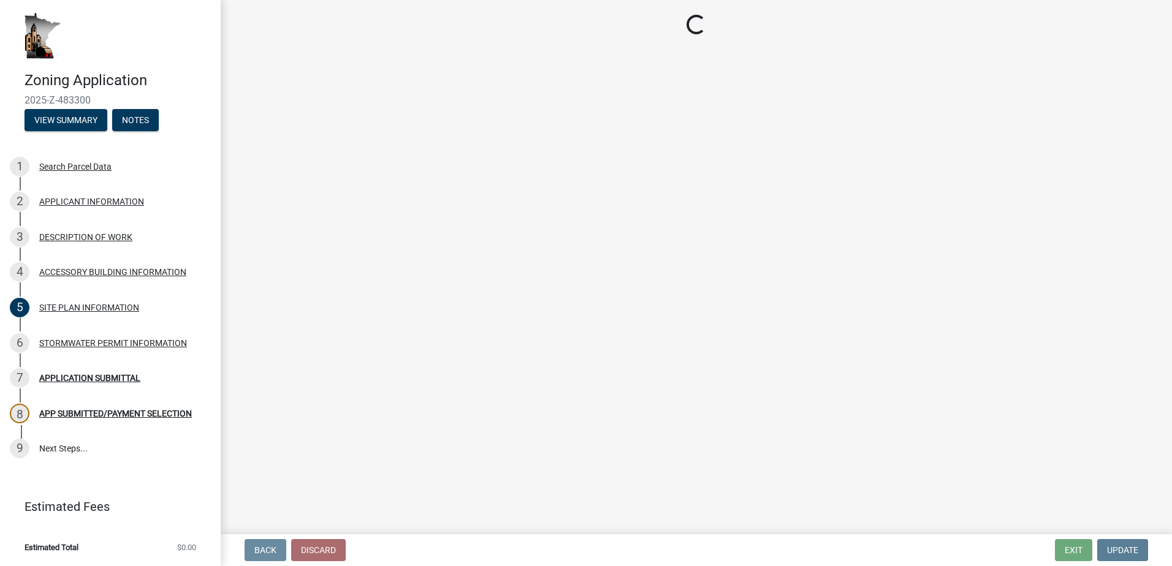
scroll to position [0, 0]
select select "88703b1b-78c7-4d2b-862c-09a913535c10"
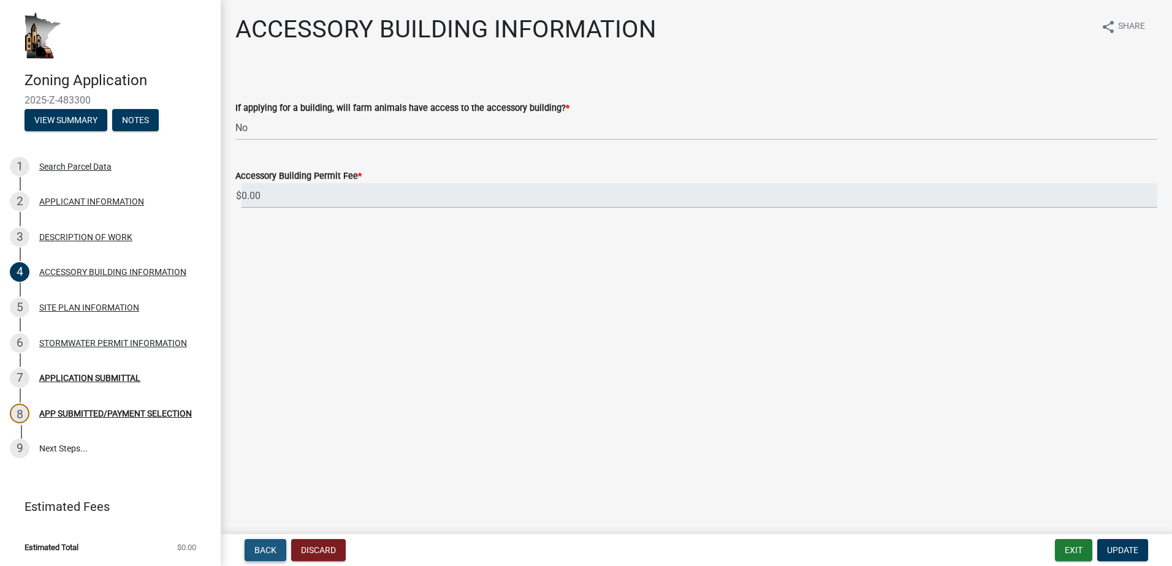
click at [259, 550] on span "Back" at bounding box center [265, 550] width 22 height 10
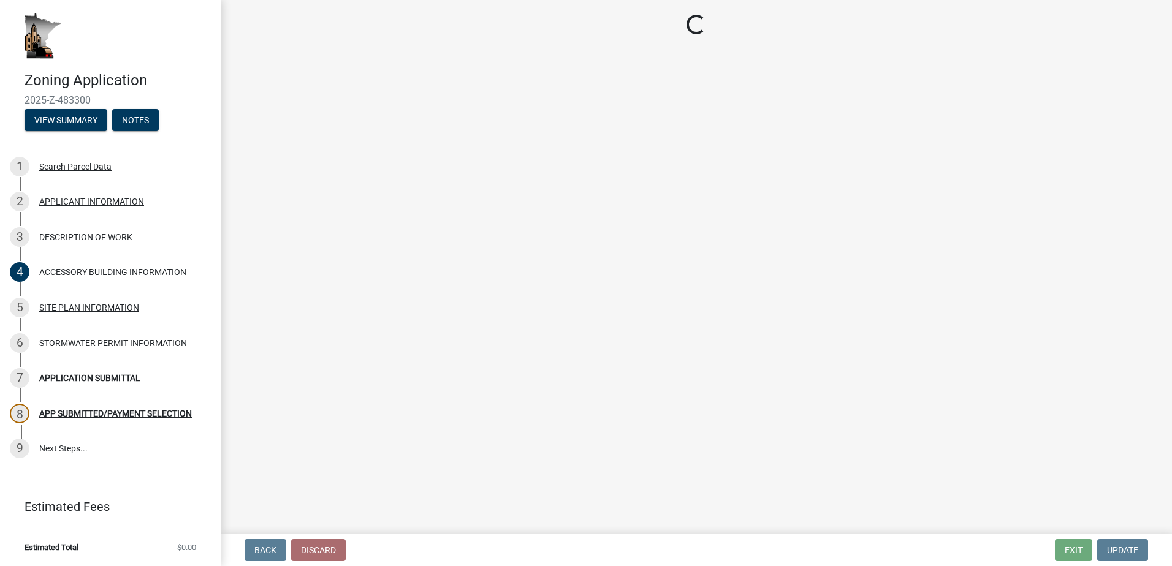
select select "b3a6beee-04a6-4ced-bc5d-3a63bafb7701"
select select "d5c4c3d5-0e01-416f-8471-05b912159bd9"
select select "b77d4c88-b606-4875-889f-ef493ebc67f8"
select select "07ce3bd5-44c8-48c7-a7da-ecbfde3ea753"
select select "865858fb-cec4-4771-ade1-629df977e661"
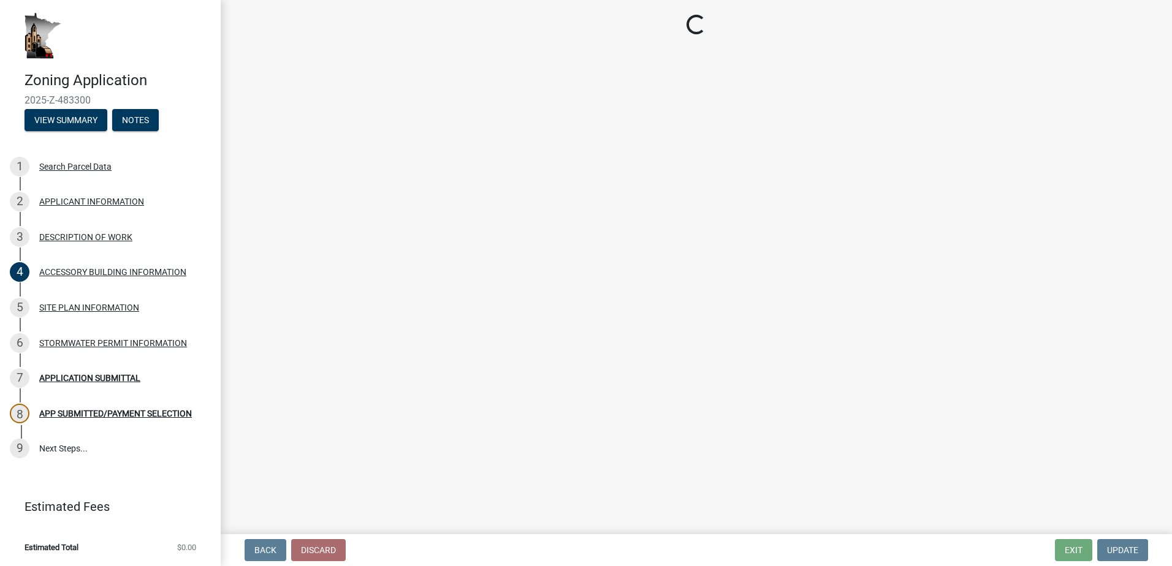
select select "cef96780-4810-40e3-9d85-228a56ab53a8"
select select "79149638-379e-4eb8-8707-a078303474c9"
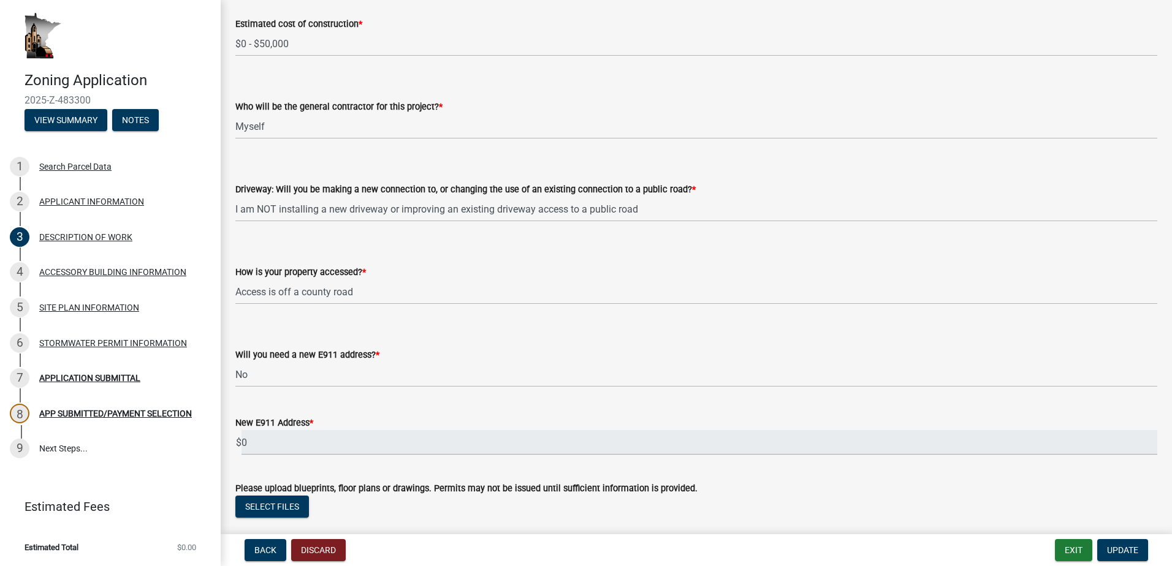
scroll to position [919, 0]
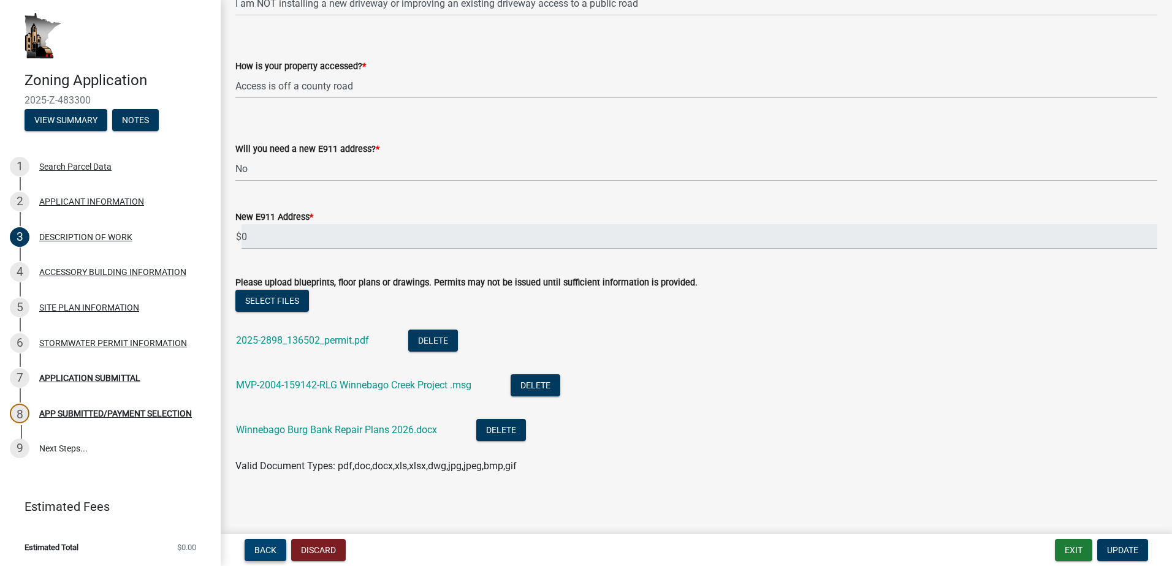
click at [264, 547] on span "Back" at bounding box center [265, 550] width 22 height 10
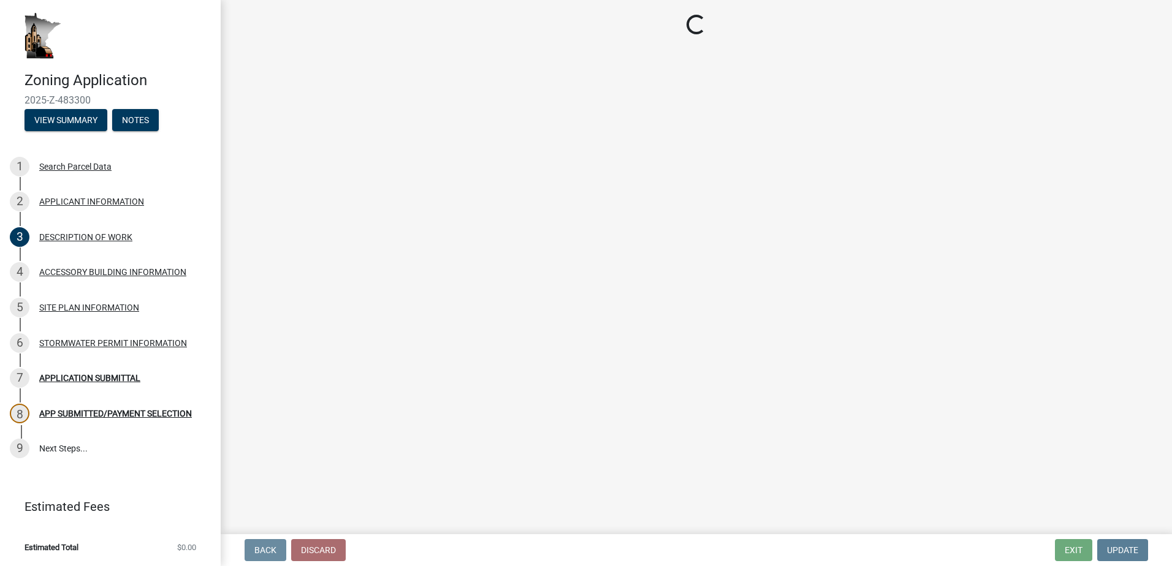
scroll to position [0, 0]
select select "f73bc555-2faa-4207-ba45-c8fa17744791"
select select "c893c5fe-e919-4b07-837d-3ba598adeead"
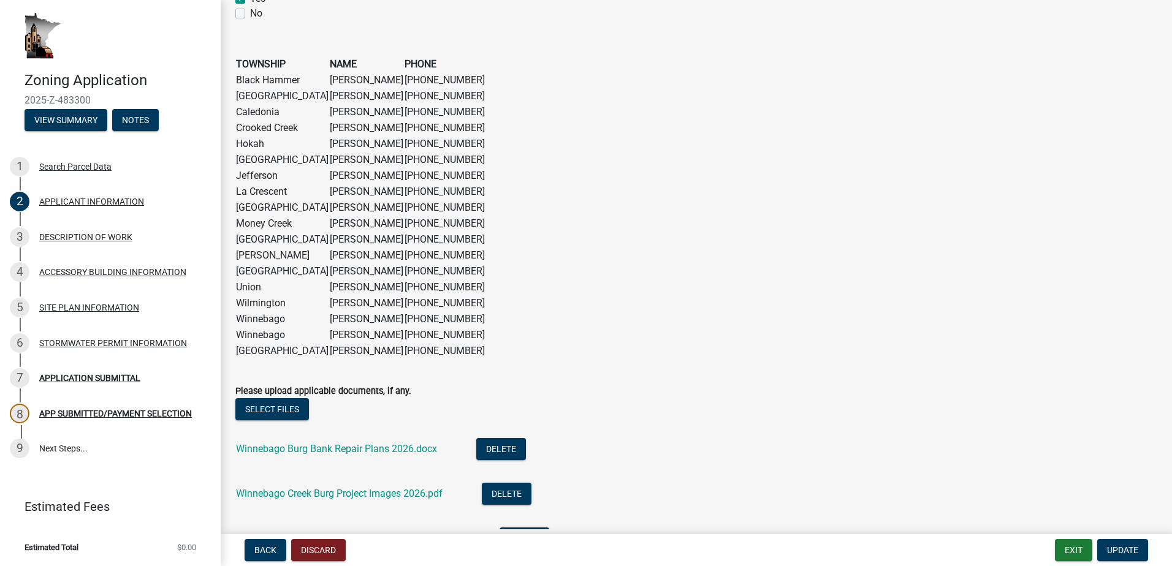
scroll to position [981, 0]
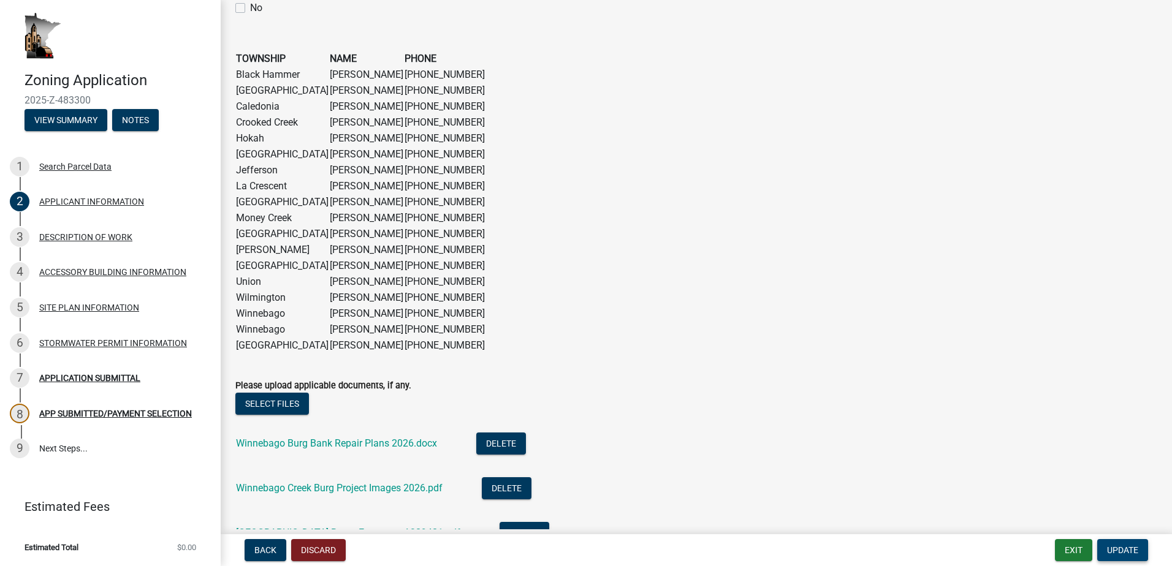
click at [1119, 547] on span "Update" at bounding box center [1122, 550] width 31 height 10
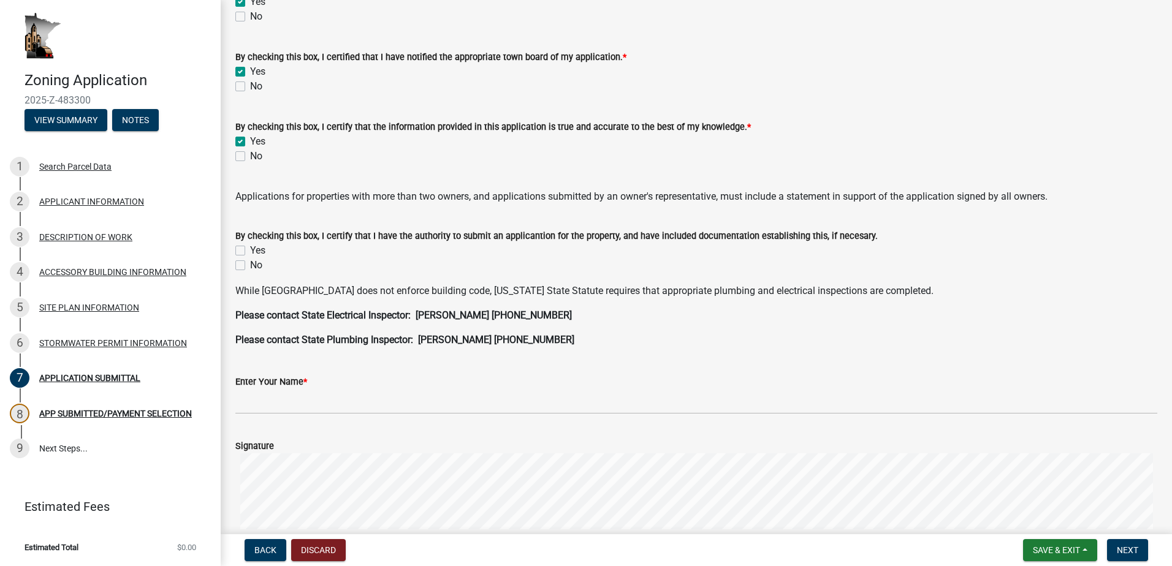
scroll to position [123, 0]
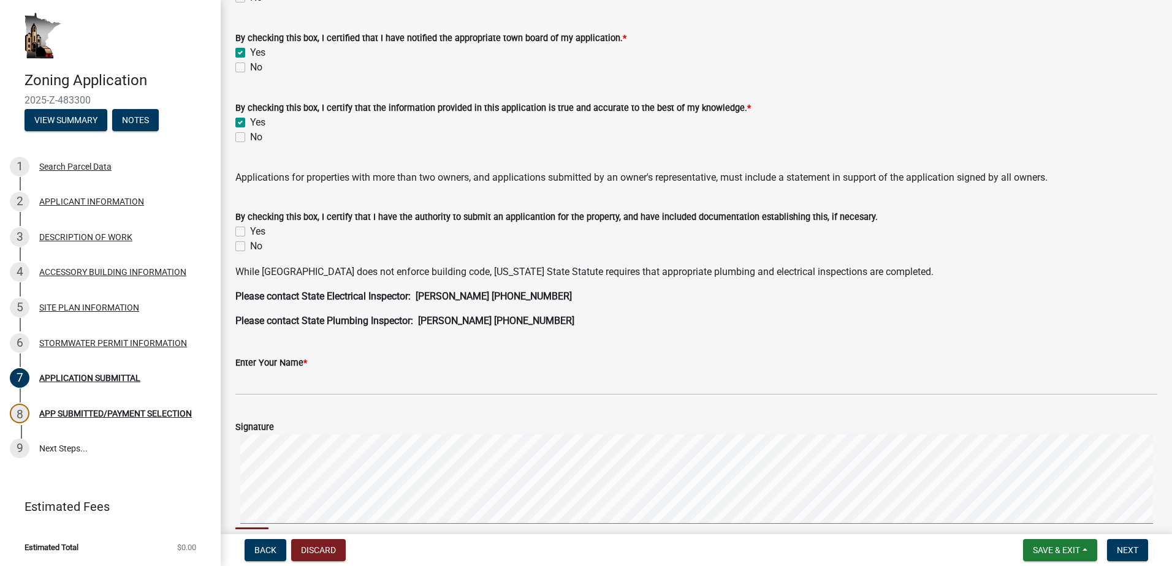
click at [250, 234] on label "Yes" at bounding box center [257, 231] width 15 height 15
click at [250, 232] on input "Yes" at bounding box center [254, 228] width 8 height 8
checkbox input "true"
checkbox input "false"
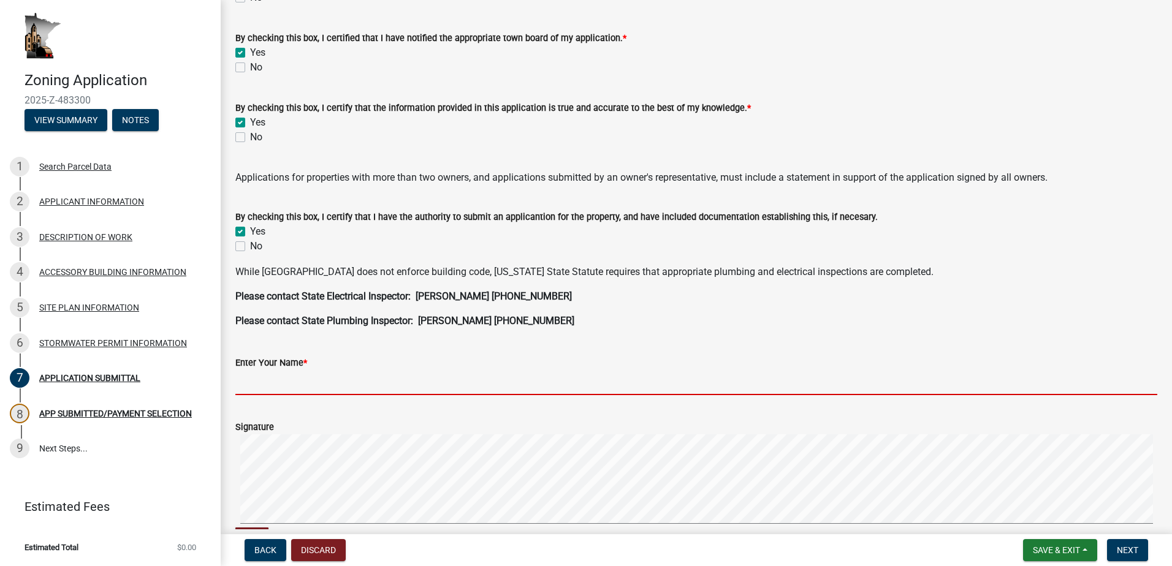
click at [256, 390] on input "Enter Your Name *" at bounding box center [696, 382] width 922 height 25
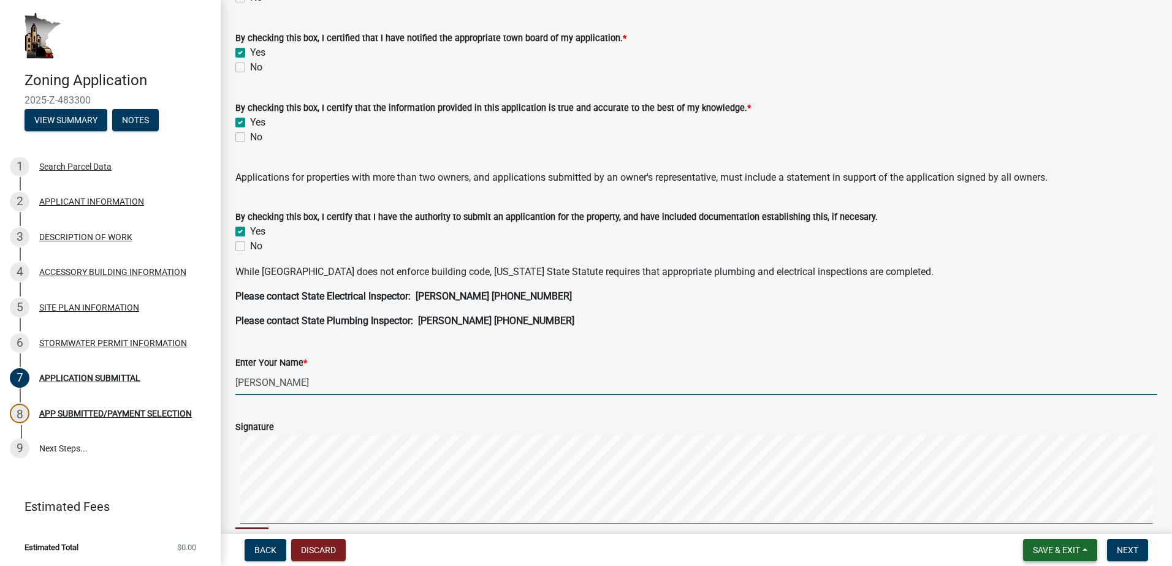
type input "[PERSON_NAME]"
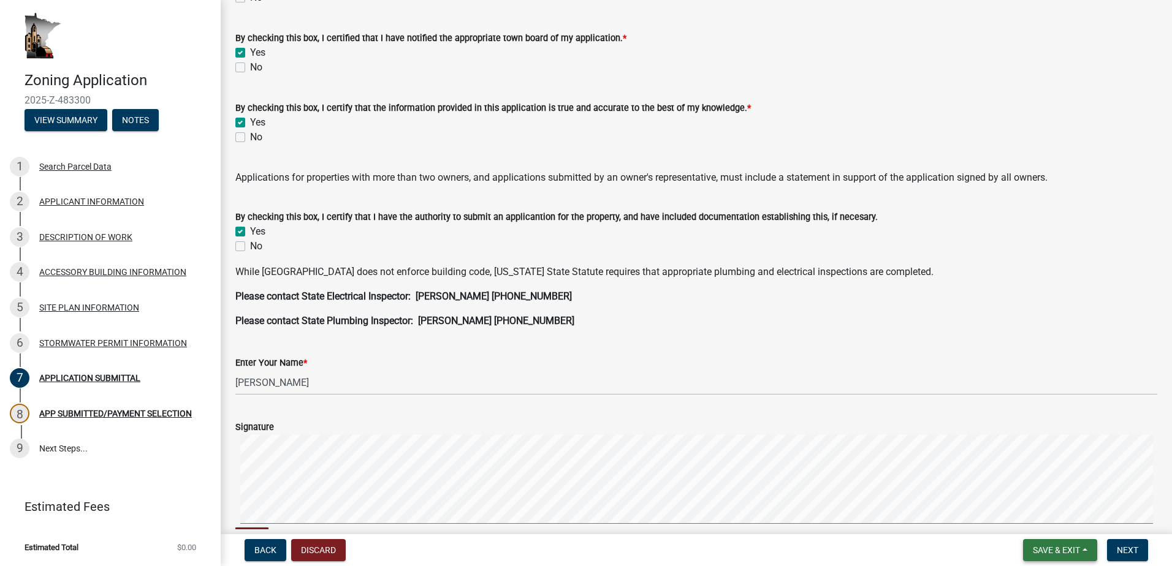
click at [1033, 547] on span "Save & Exit" at bounding box center [1056, 550] width 47 height 10
click at [295, 241] on div "No" at bounding box center [696, 246] width 922 height 15
click at [250, 232] on label "Yes" at bounding box center [257, 231] width 15 height 15
click at [250, 232] on input "Yes" at bounding box center [254, 228] width 8 height 8
checkbox input "false"
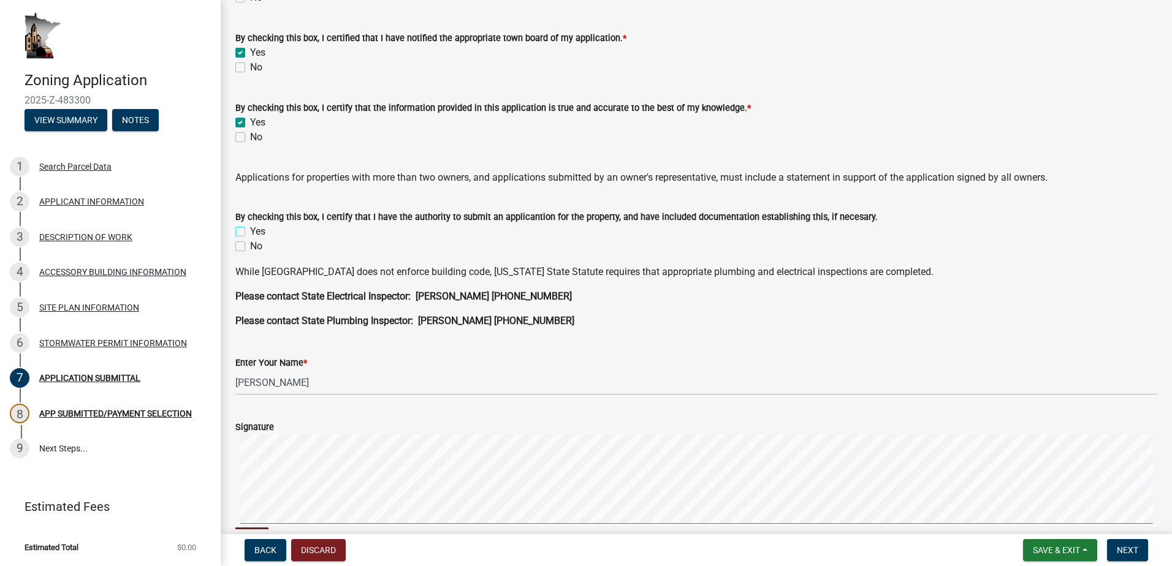
checkbox input "false"
click at [1045, 545] on span "Save & Exit" at bounding box center [1056, 550] width 47 height 10
click at [1028, 490] on button "Save" at bounding box center [1048, 488] width 98 height 29
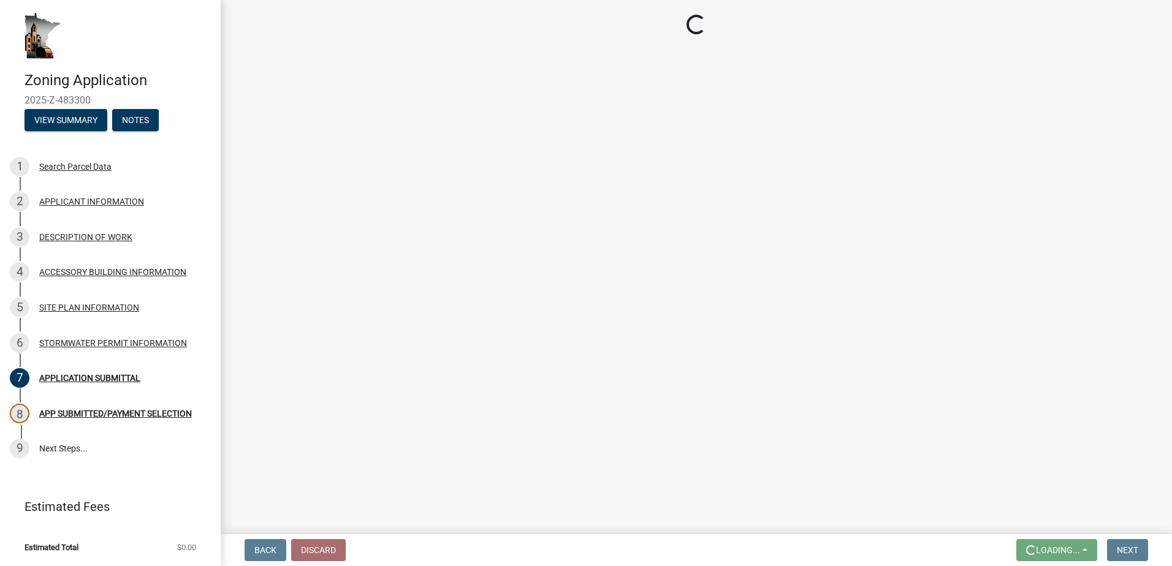
scroll to position [0, 0]
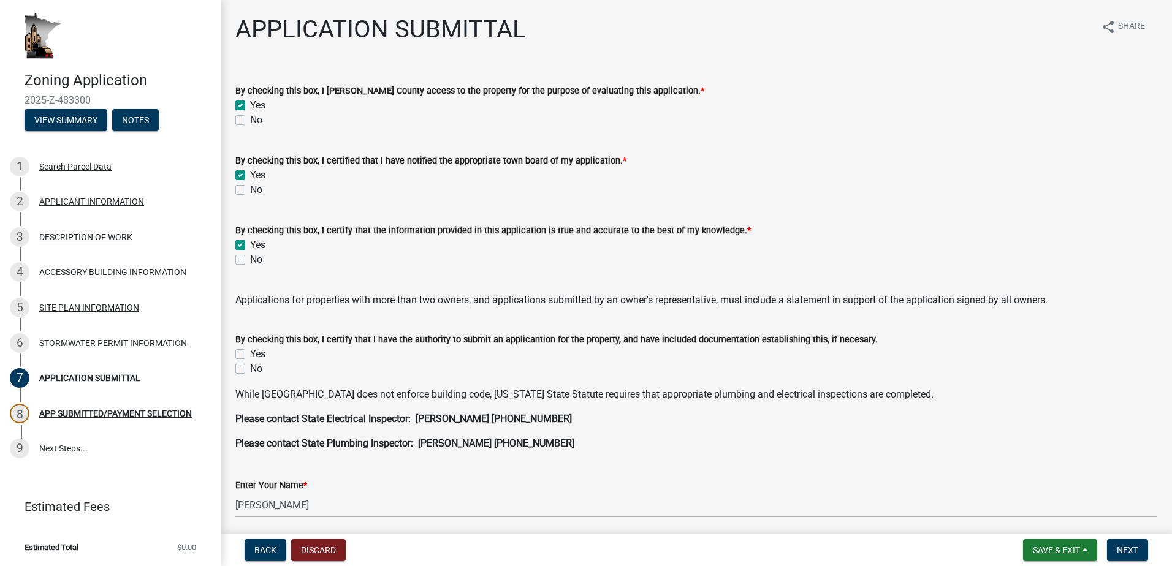
click at [250, 352] on label "Yes" at bounding box center [257, 354] width 15 height 15
click at [250, 352] on input "Yes" at bounding box center [254, 351] width 8 height 8
checkbox input "true"
checkbox input "false"
click at [1033, 547] on span "Save & Exit" at bounding box center [1056, 550] width 47 height 10
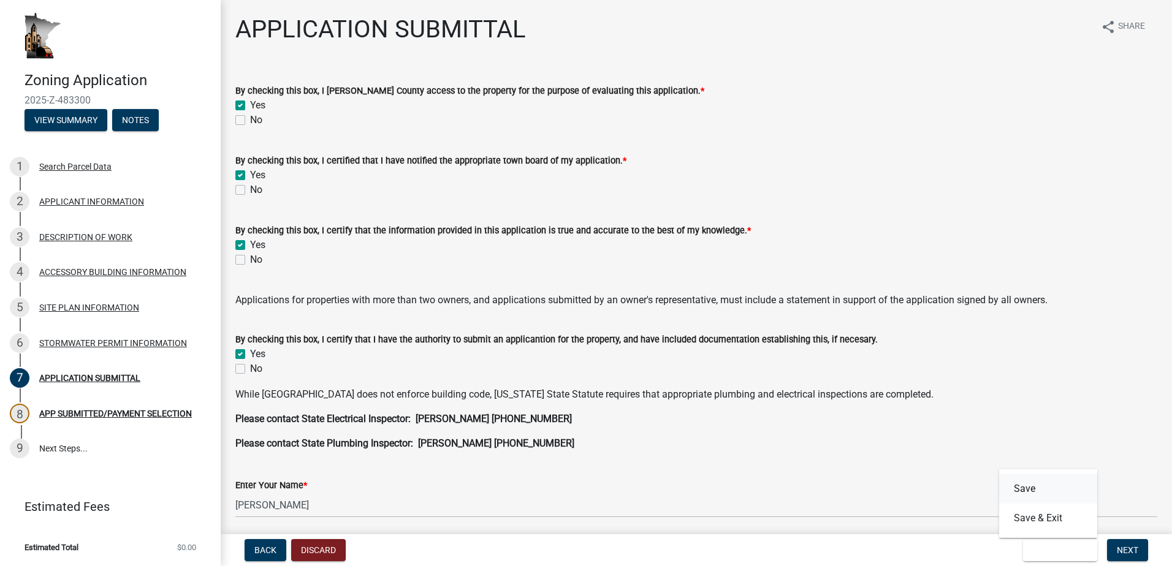
click at [1028, 485] on button "Save" at bounding box center [1048, 488] width 98 height 29
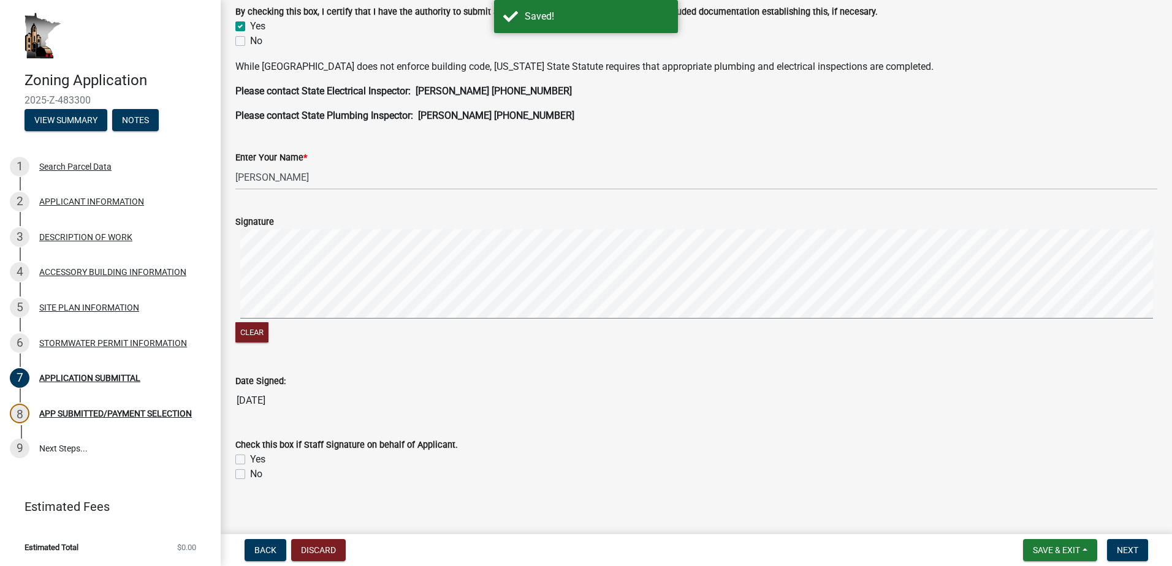
scroll to position [339, 0]
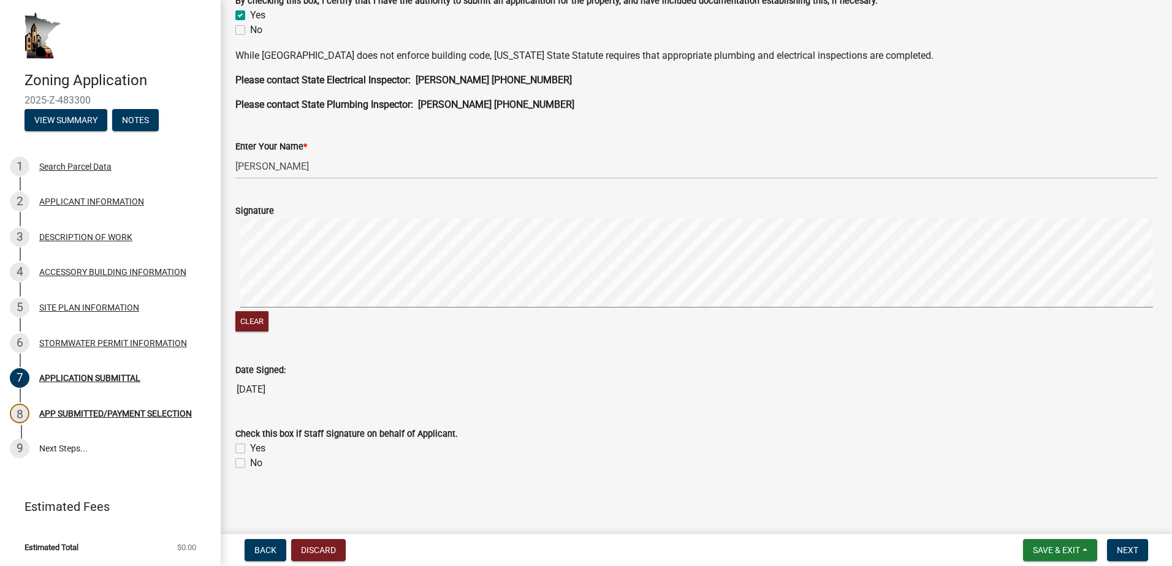
click at [250, 449] on label "Yes" at bounding box center [257, 448] width 15 height 15
click at [250, 449] on input "Yes" at bounding box center [254, 445] width 8 height 8
checkbox input "true"
checkbox input "false"
click at [1042, 547] on span "Save & Exit" at bounding box center [1056, 550] width 47 height 10
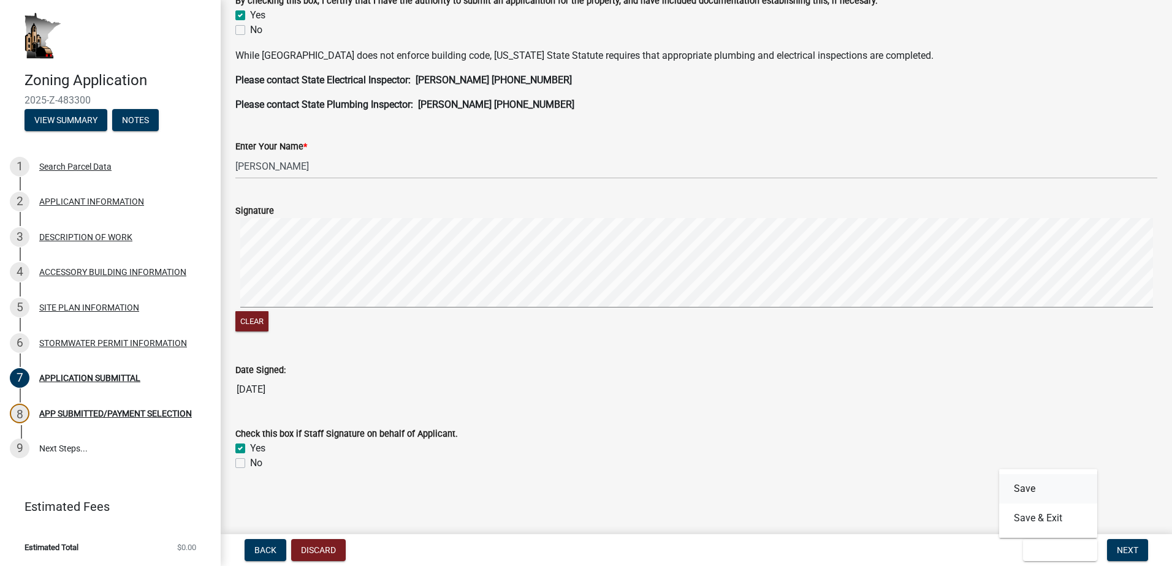
click at [1022, 491] on button "Save" at bounding box center [1048, 488] width 98 height 29
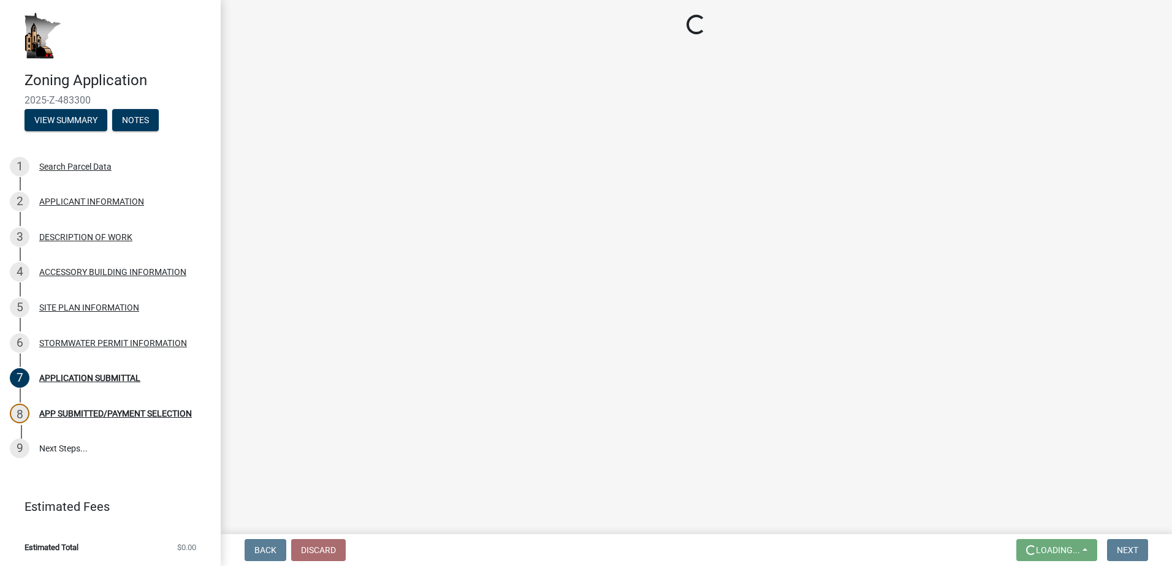
scroll to position [0, 0]
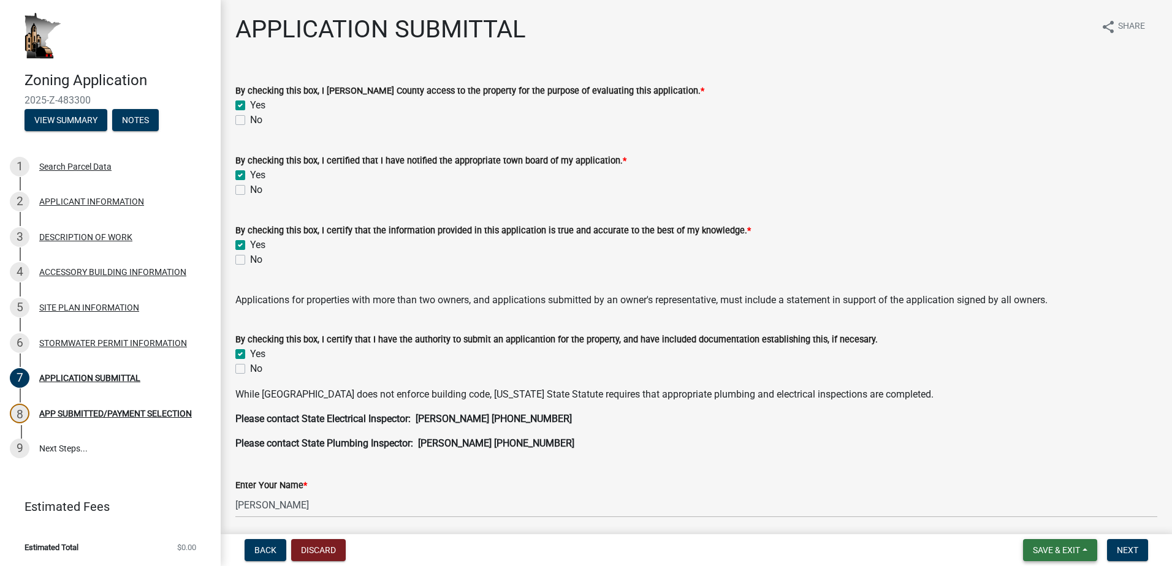
click at [1033, 547] on span "Save & Exit" at bounding box center [1056, 550] width 47 height 10
click at [1023, 481] on button "Save" at bounding box center [1048, 488] width 98 height 29
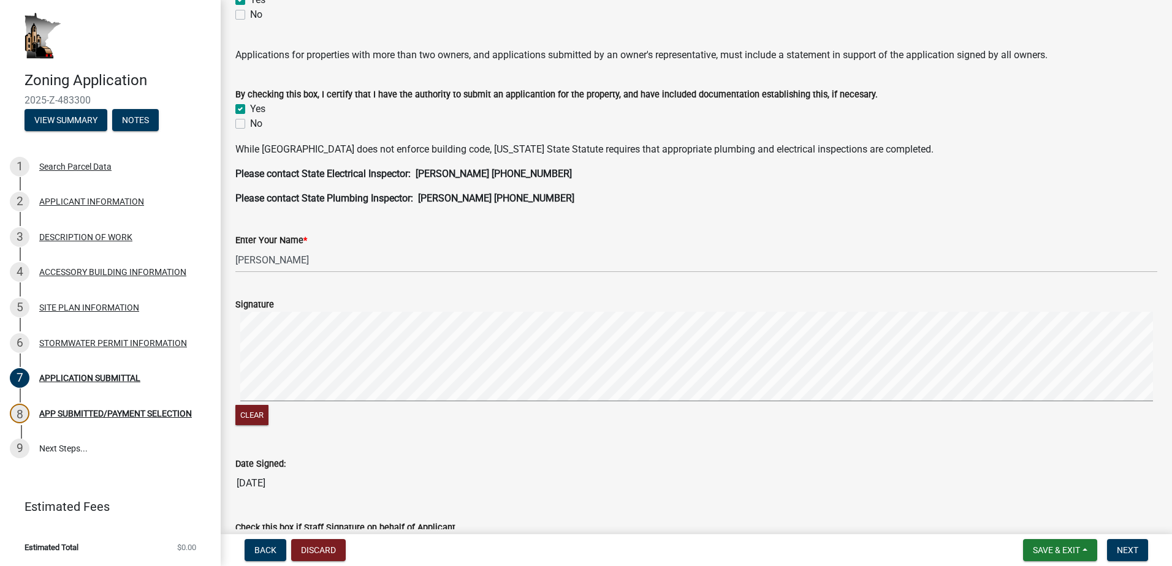
scroll to position [339, 0]
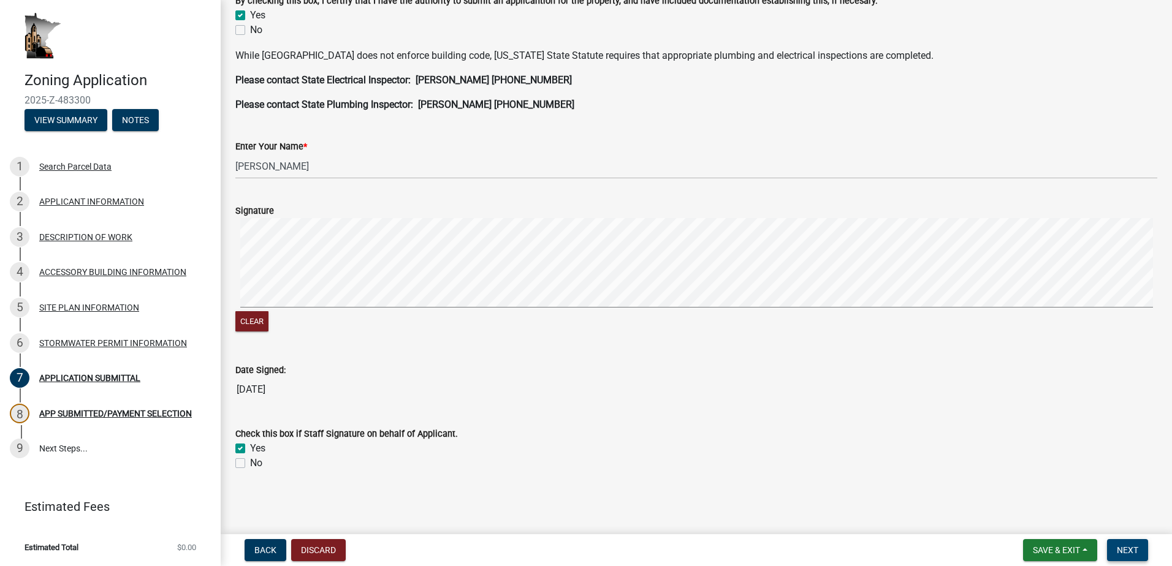
click at [1134, 547] on span "Next" at bounding box center [1127, 550] width 21 height 10
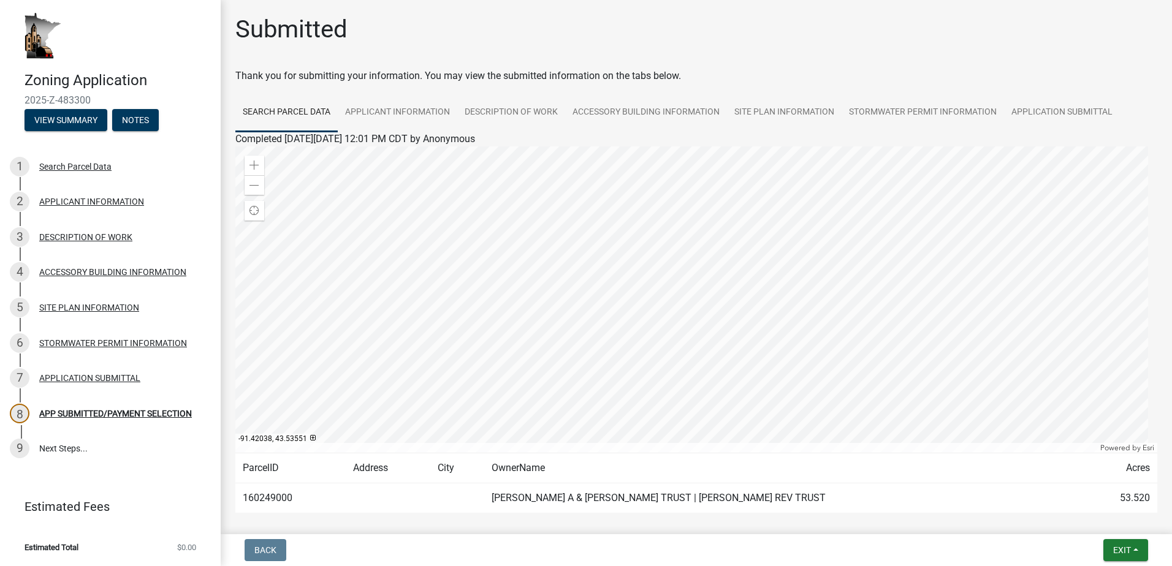
scroll to position [56, 0]
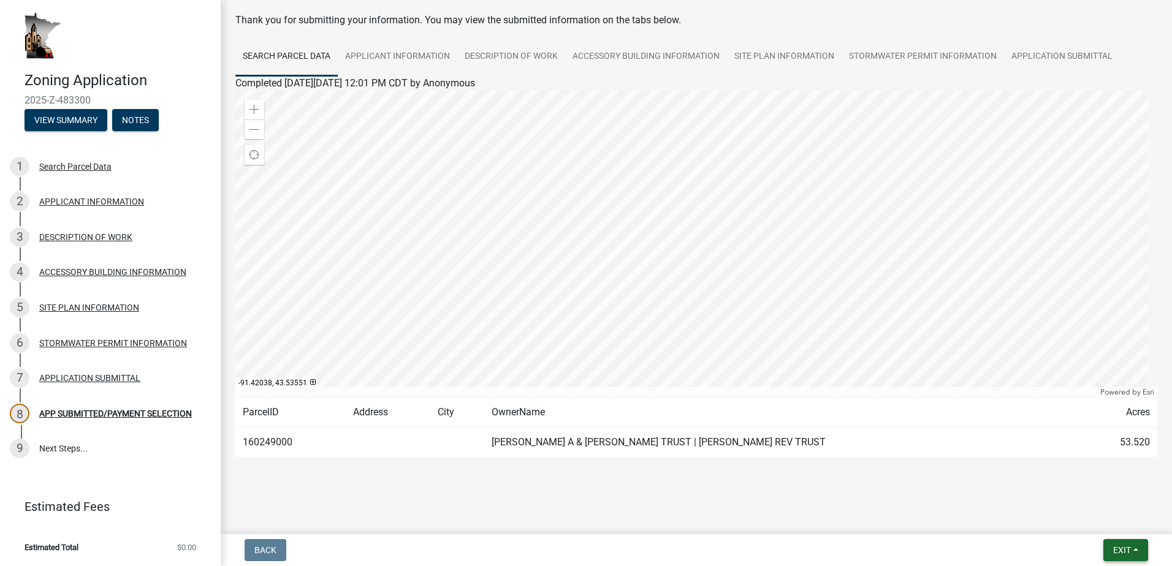
click at [1123, 545] on span "Exit" at bounding box center [1122, 550] width 18 height 10
click at [1072, 520] on button "Save & Exit" at bounding box center [1099, 518] width 98 height 29
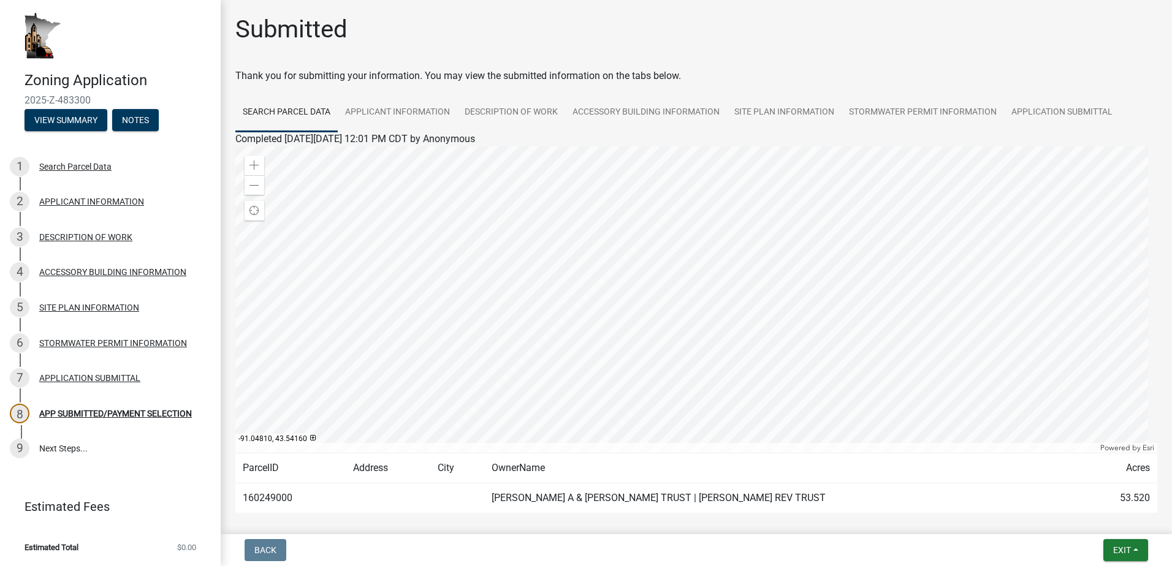
scroll to position [56, 0]
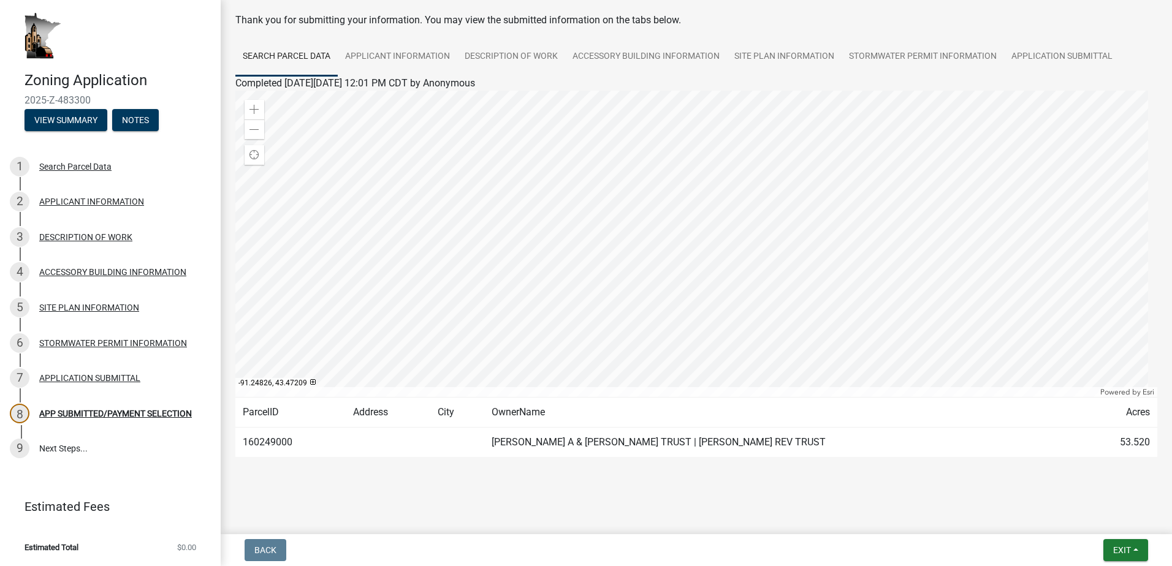
click at [271, 437] on td "160249000" at bounding box center [290, 443] width 110 height 30
click at [539, 442] on td "BURG,JAMES A & CINDY M TRUST | CINDY M BURG REV TRUST" at bounding box center [782, 443] width 597 height 30
click at [385, 55] on link "APPLICANT INFORMATION" at bounding box center [398, 56] width 120 height 39
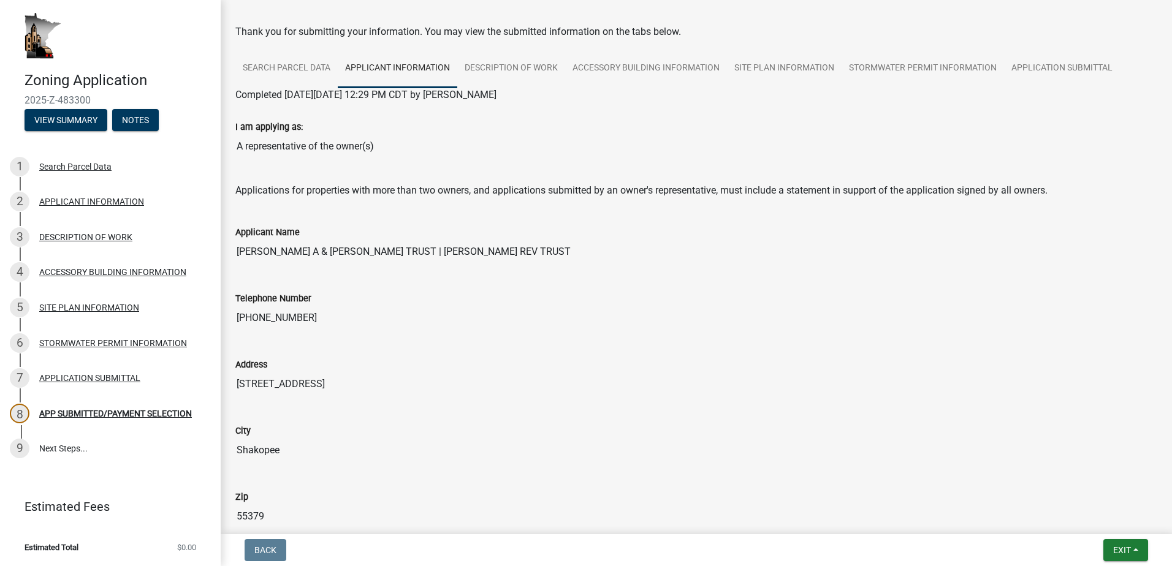
scroll to position [0, 0]
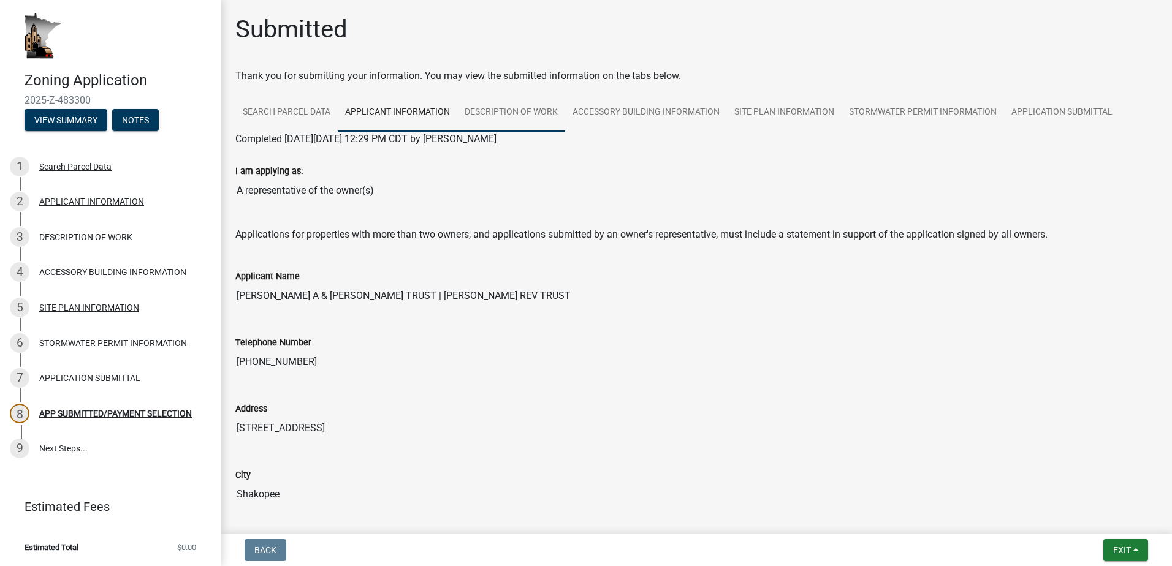
click at [513, 104] on link "DESCRIPTION OF WORK" at bounding box center [511, 112] width 108 height 39
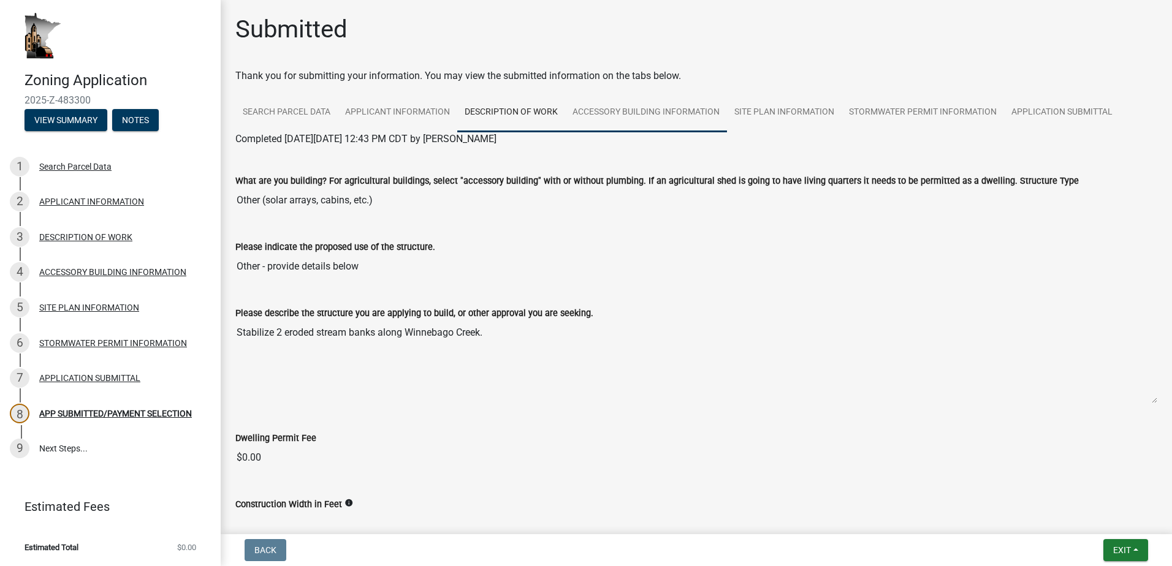
click at [627, 114] on link "ACCESSORY BUILDING INFORMATION" at bounding box center [646, 112] width 162 height 39
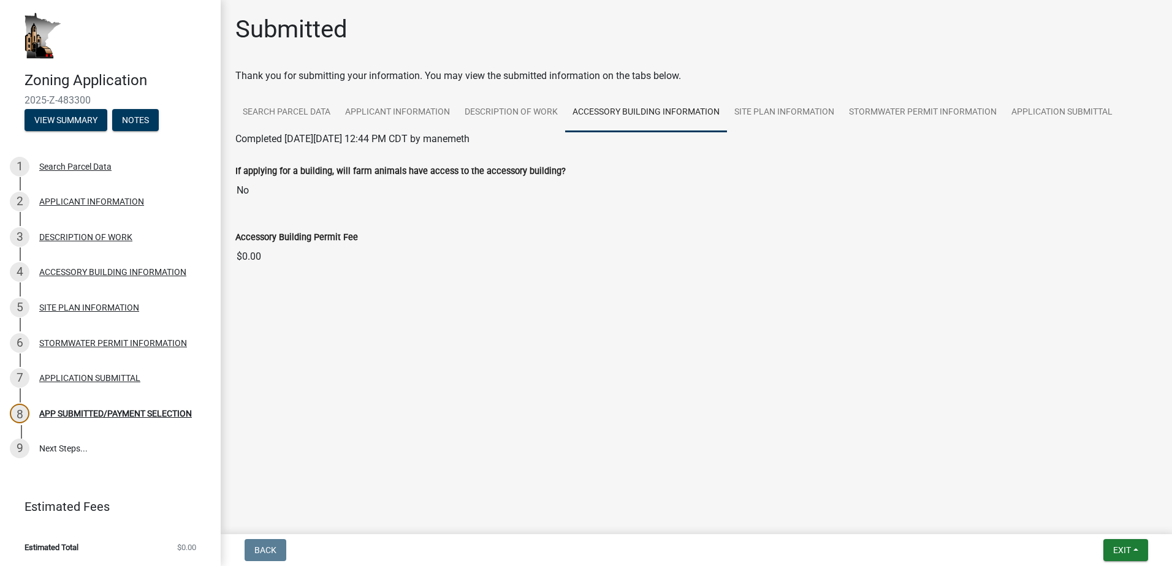
drag, startPoint x: 627, startPoint y: 114, endPoint x: 529, endPoint y: 310, distance: 219.3
click at [522, 313] on main "Submitted Thank you for submitting your information. You may view the submitted…" at bounding box center [696, 265] width 951 height 530
click at [795, 110] on link "SITE PLAN INFORMATION" at bounding box center [784, 112] width 115 height 39
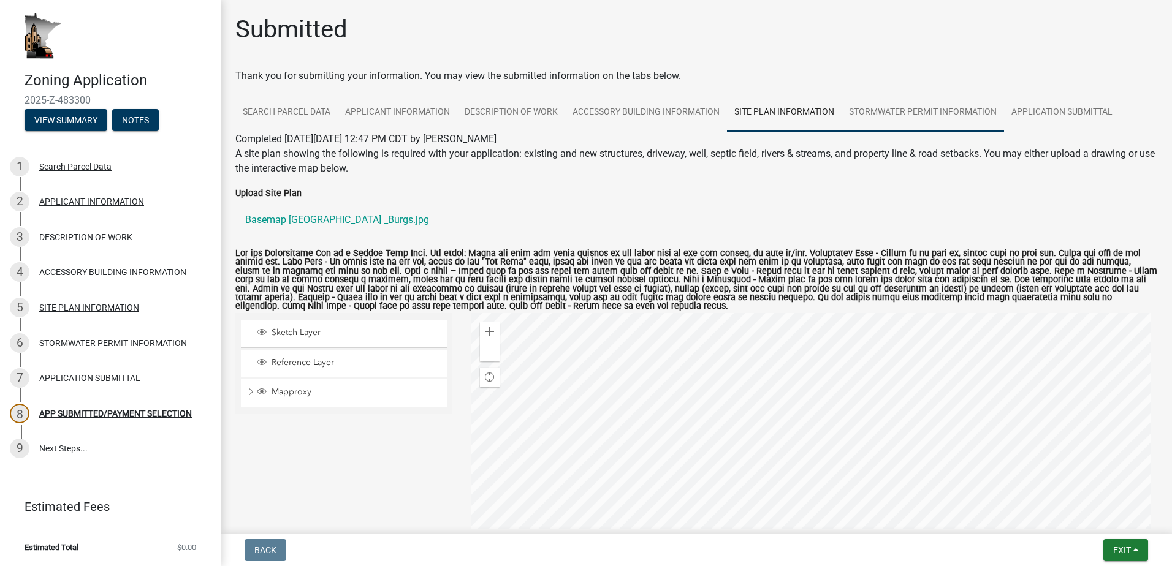
click at [898, 108] on link "STORMWATER PERMIT INFORMATION" at bounding box center [922, 112] width 162 height 39
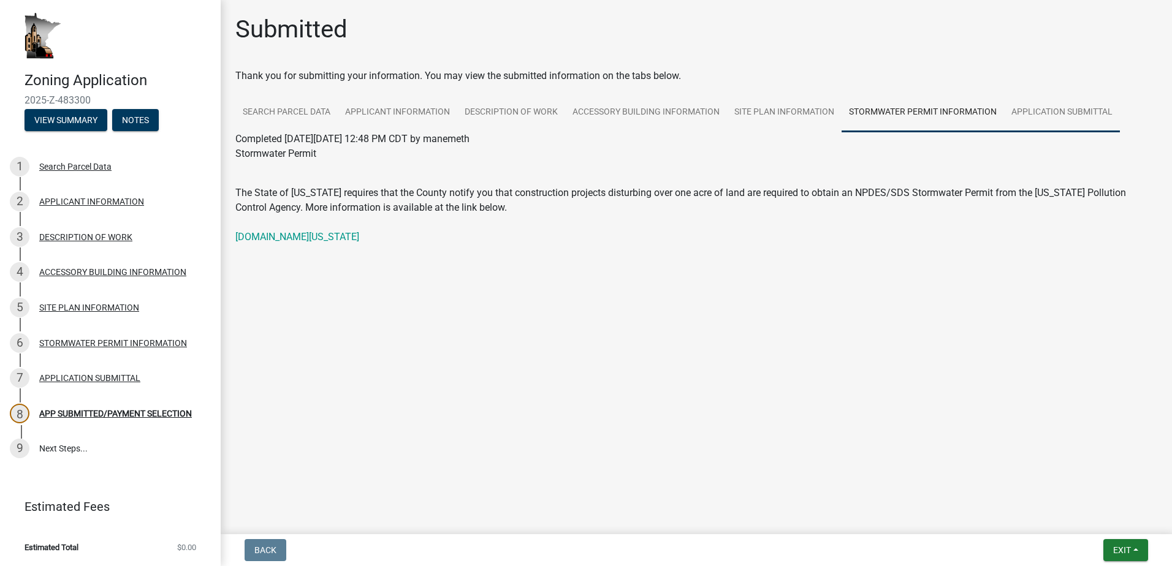
click at [1043, 104] on link "APPLICATION SUBMITTAL" at bounding box center [1062, 112] width 116 height 39
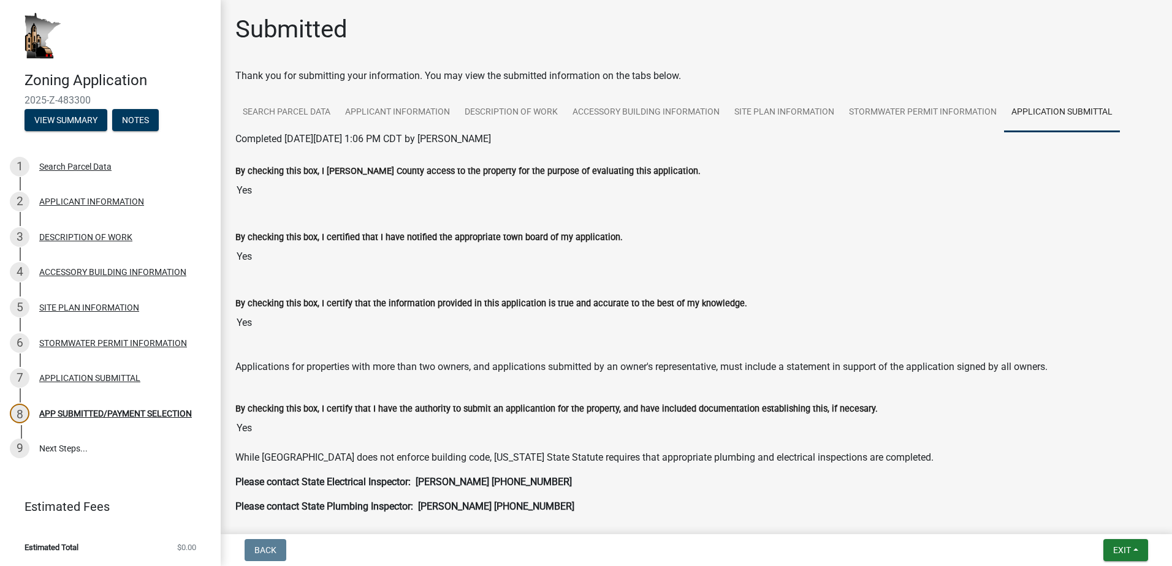
drag, startPoint x: 866, startPoint y: 218, endPoint x: 635, endPoint y: 501, distance: 365.9
click at [633, 505] on p "Please contact State Plumbing Inspector: [PERSON_NAME] [PHONE_NUMBER]" at bounding box center [696, 506] width 922 height 15
click at [1126, 550] on span "Exit" at bounding box center [1122, 550] width 18 height 10
click at [1092, 519] on button "Save & Exit" at bounding box center [1099, 518] width 98 height 29
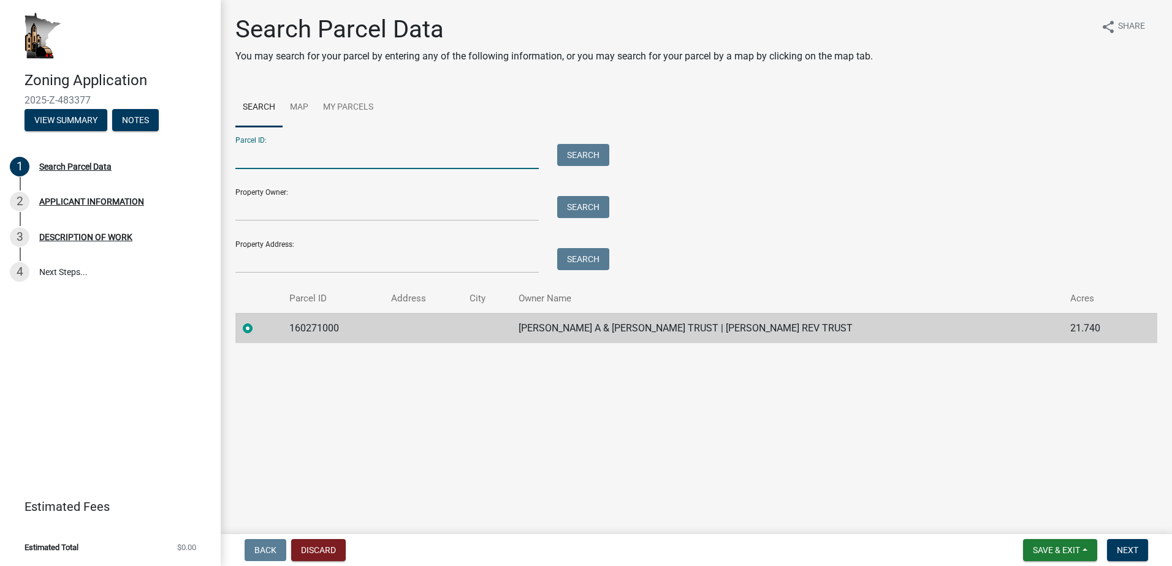
click at [334, 146] on input "Parcel ID:" at bounding box center [386, 156] width 303 height 25
type input "160271000"
click at [592, 158] on button "Search" at bounding box center [583, 155] width 52 height 22
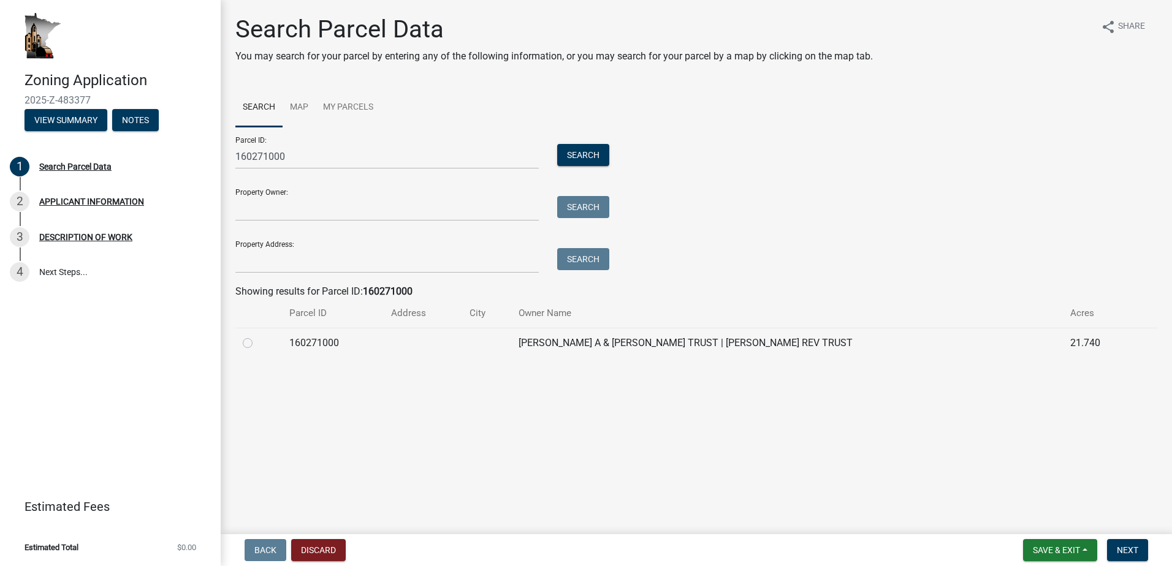
click at [257, 336] on label at bounding box center [257, 336] width 0 height 0
click at [257, 344] on input "radio" at bounding box center [261, 340] width 8 height 8
radio input "true"
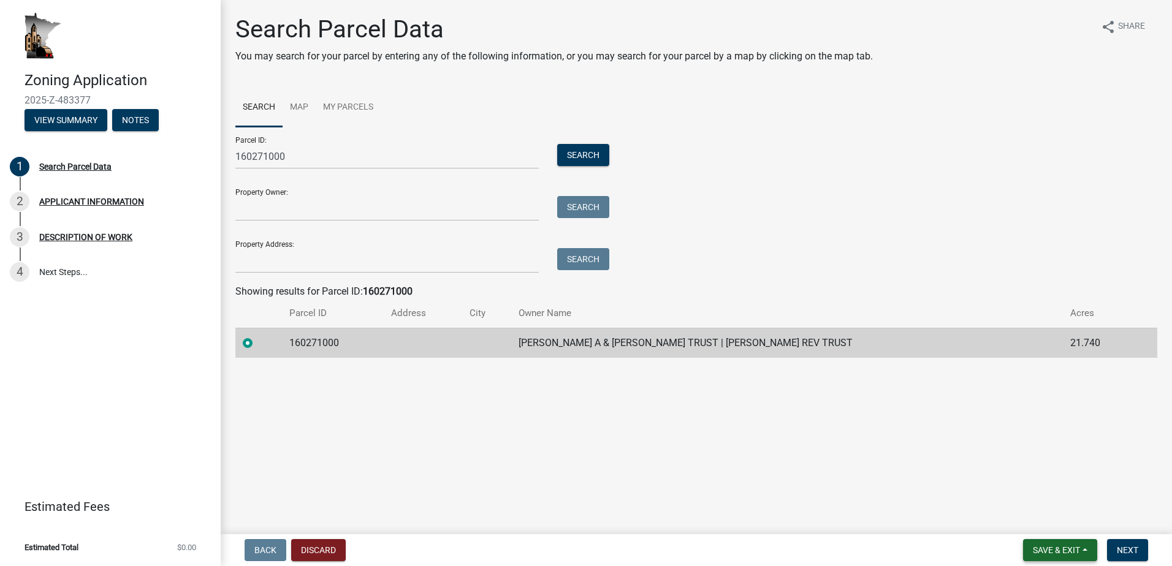
click at [1052, 549] on span "Save & Exit" at bounding box center [1056, 550] width 47 height 10
click at [1028, 490] on button "Save" at bounding box center [1048, 488] width 98 height 29
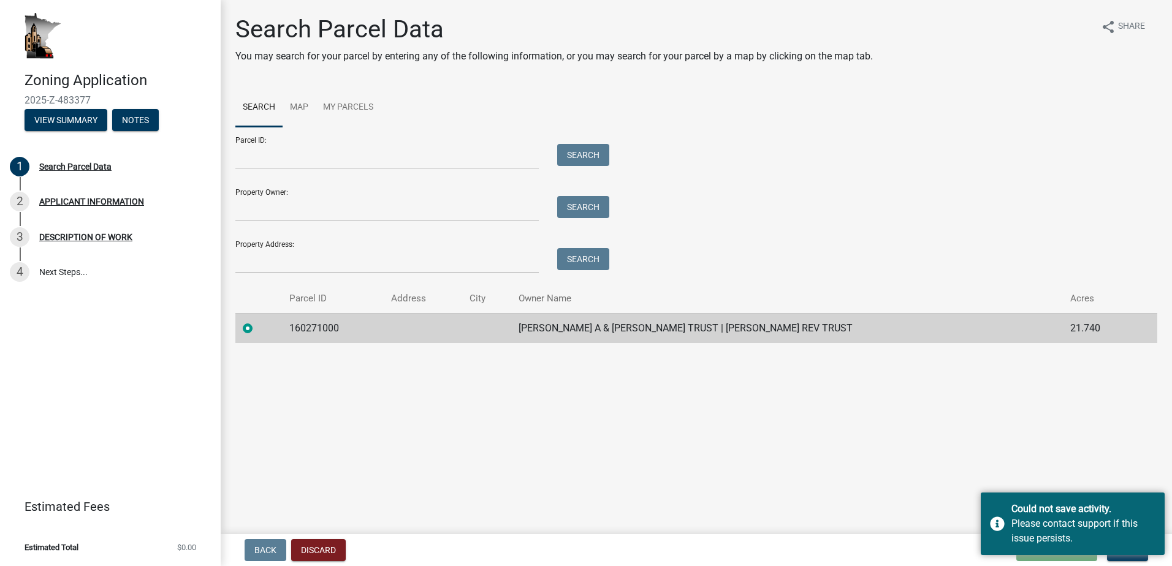
click at [696, 460] on main "Search Parcel Data You may search for your parcel by entering any of the follow…" at bounding box center [696, 265] width 951 height 530
click at [883, 446] on main "Search Parcel Data You may search for your parcel by entering any of the follow…" at bounding box center [696, 265] width 951 height 530
click at [990, 515] on div "Could not save activity. Please contact support if this issue persists." at bounding box center [1073, 524] width 184 height 63
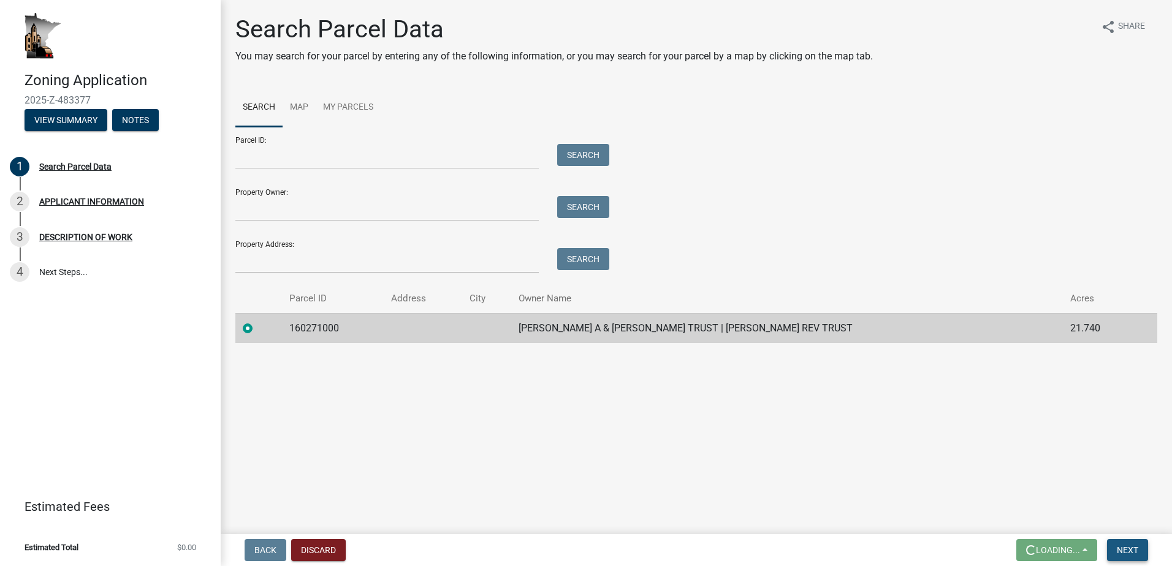
click at [1126, 547] on span "Next" at bounding box center [1127, 550] width 21 height 10
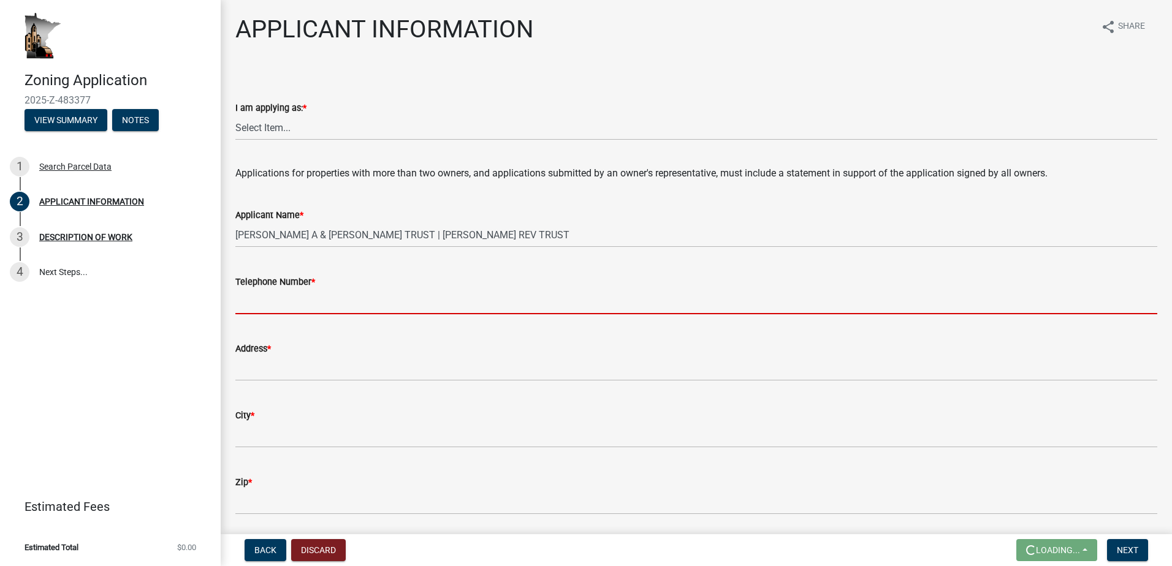
click at [338, 291] on input "Telephone Number *" at bounding box center [696, 301] width 922 height 25
click at [309, 126] on select "Select Item... The sole owner of the property A co-owner of the property with o…" at bounding box center [696, 127] width 922 height 25
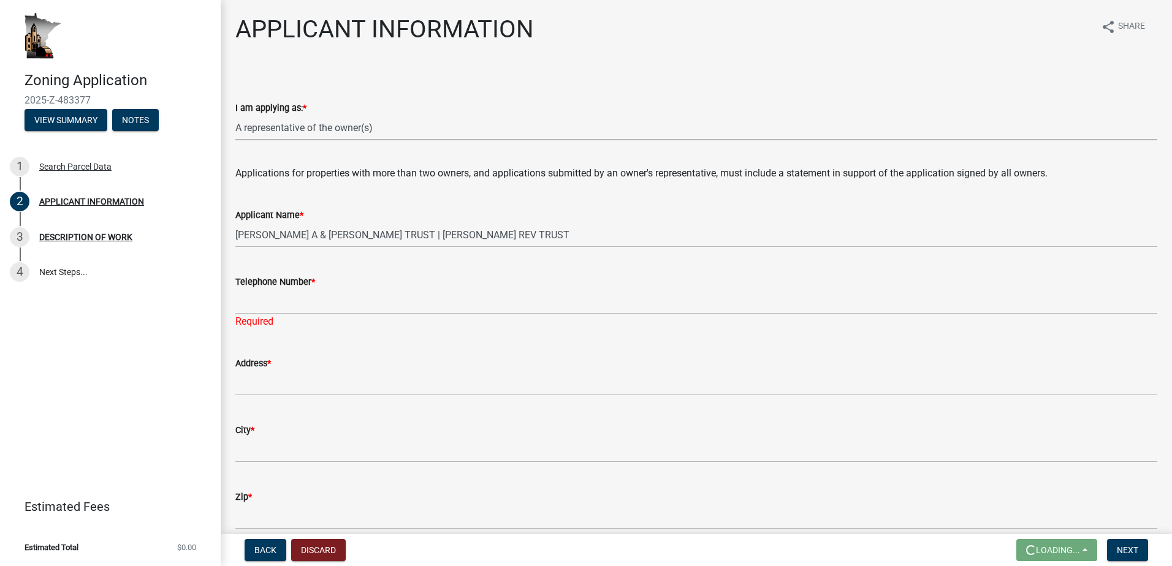
click at [235, 115] on select "Select Item... The sole owner of the property A co-owner of the property with o…" at bounding box center [696, 127] width 922 height 25
select select "f73bc555-2faa-4207-ba45-c8fa17744791"
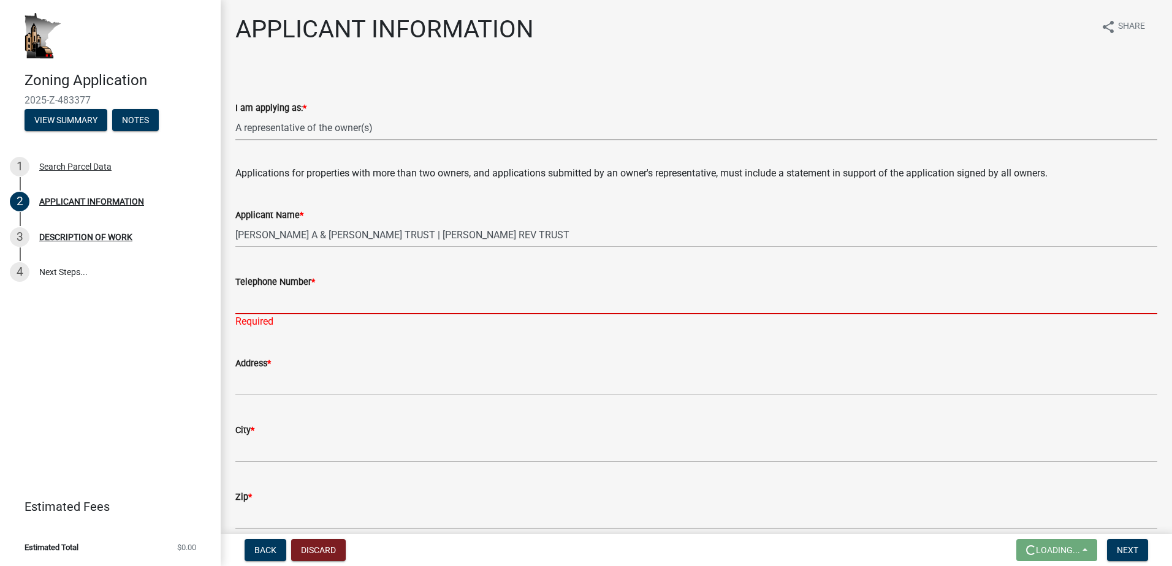
click at [278, 294] on input "Telephone Number *" at bounding box center [696, 301] width 922 height 25
type input "[PHONE_NUMBER]"
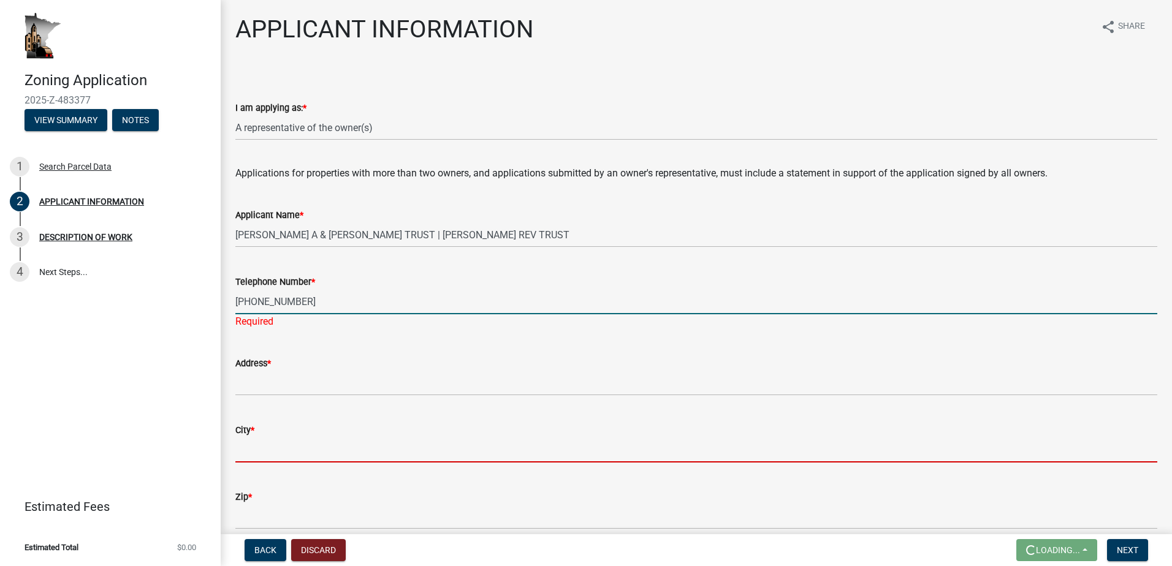
type input "Shakopee"
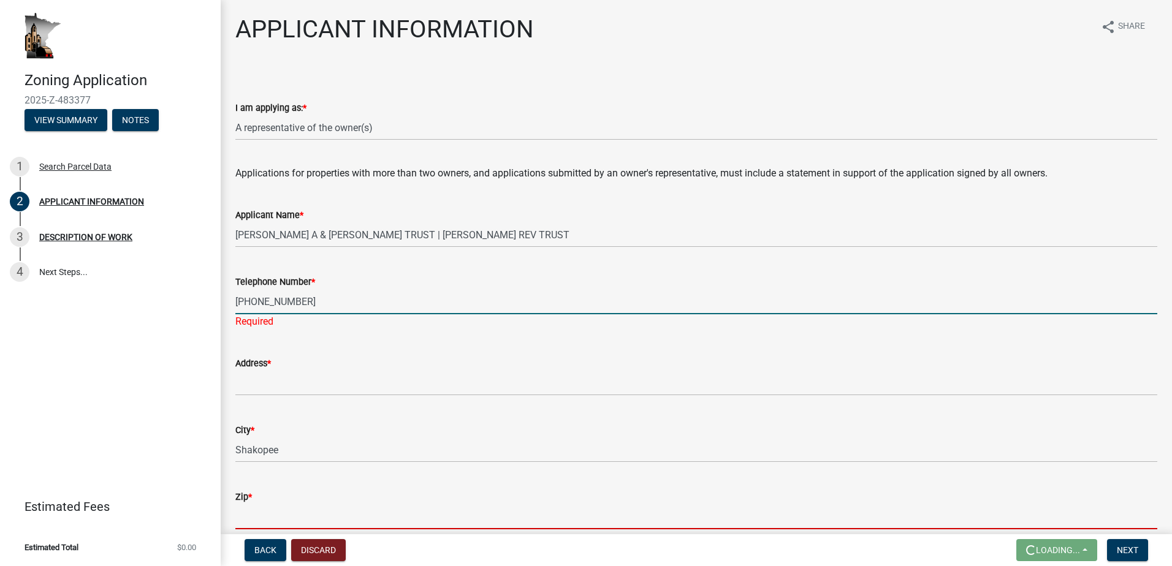
type input "55379"
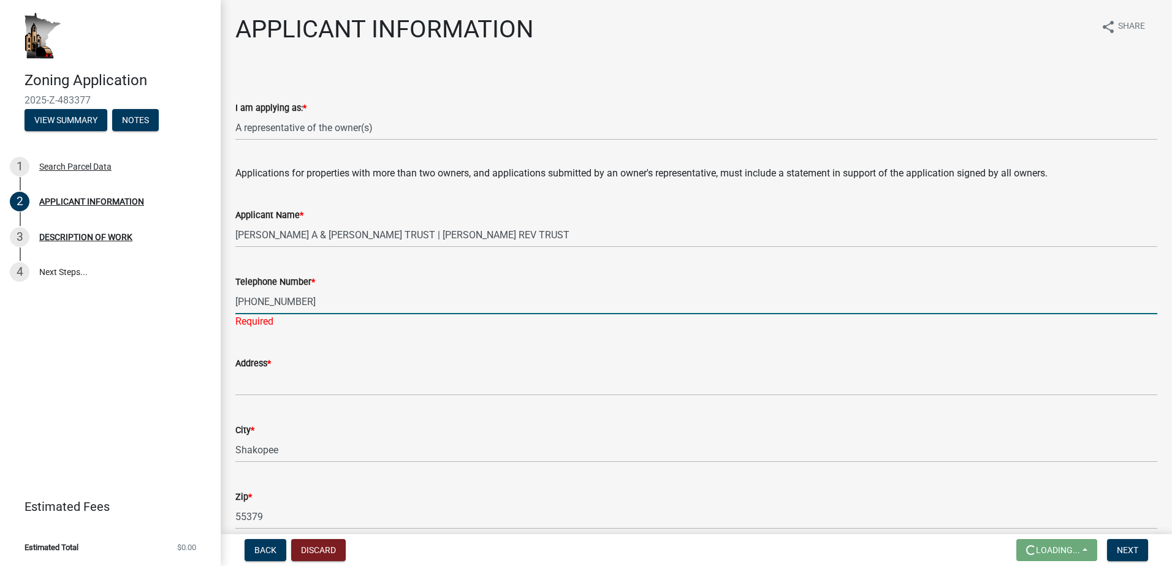
select select "c893c5fe-e919-4b07-837d-3ba598adeead"
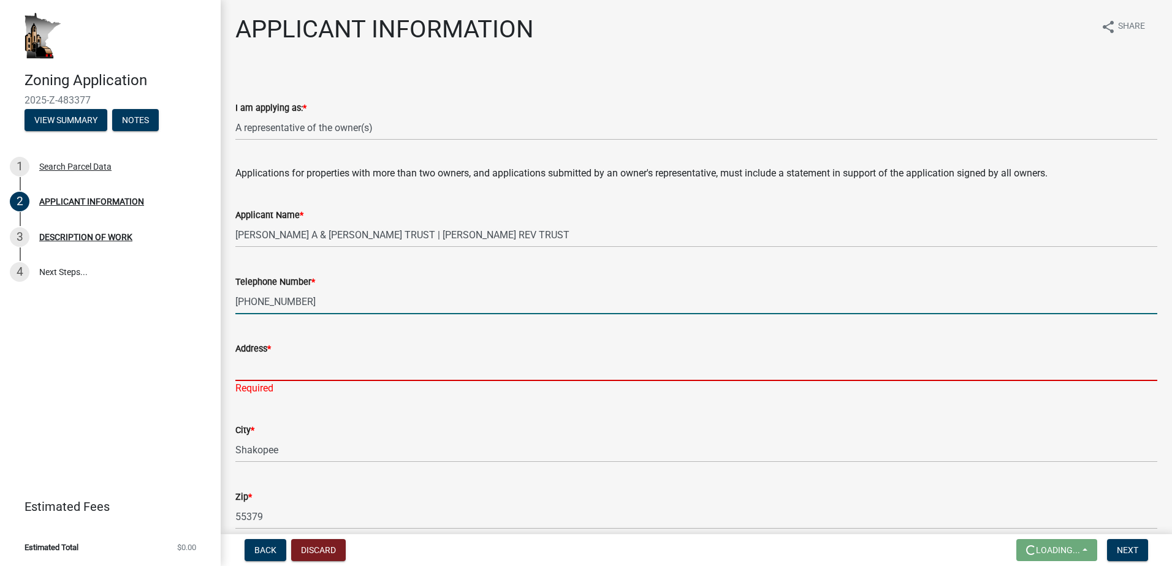
click at [389, 372] on input "Address *" at bounding box center [696, 368] width 922 height 25
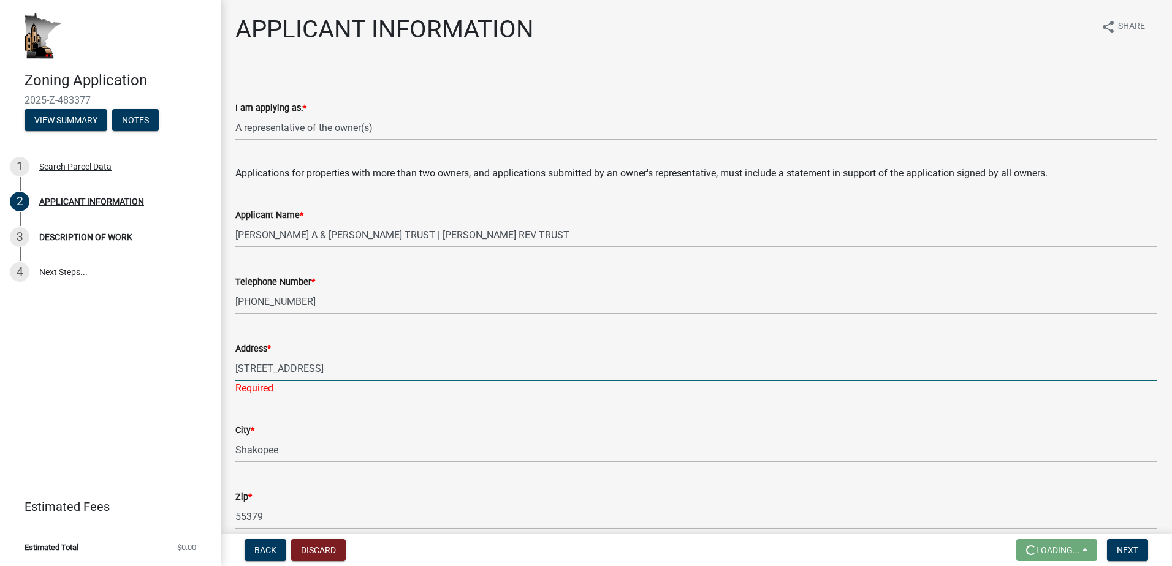
click at [335, 369] on input "7050 East Hwy 101, Sute 100" at bounding box center [696, 368] width 922 height 25
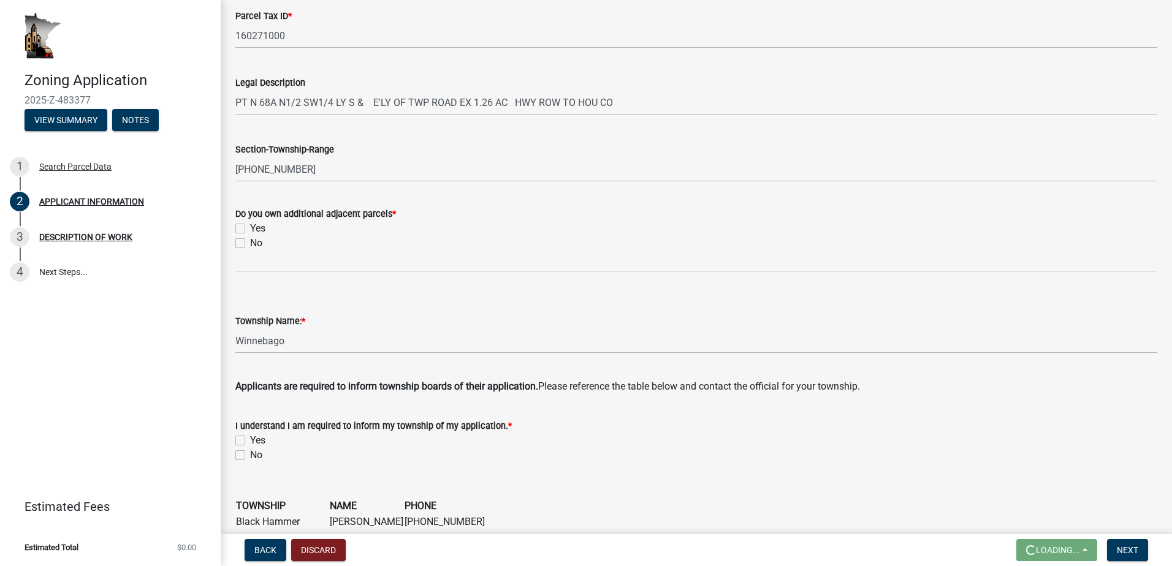
scroll to position [552, 0]
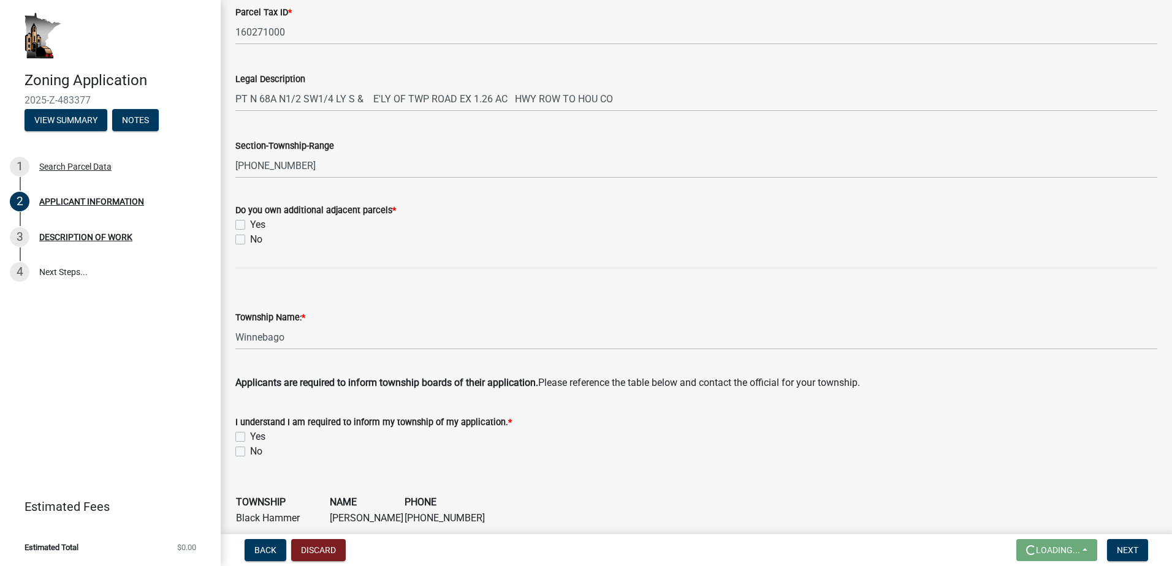
type input "[STREET_ADDRESS]"
click at [250, 224] on label "Yes" at bounding box center [257, 225] width 15 height 15
click at [250, 224] on input "Yes" at bounding box center [254, 222] width 8 height 8
checkbox input "true"
checkbox input "false"
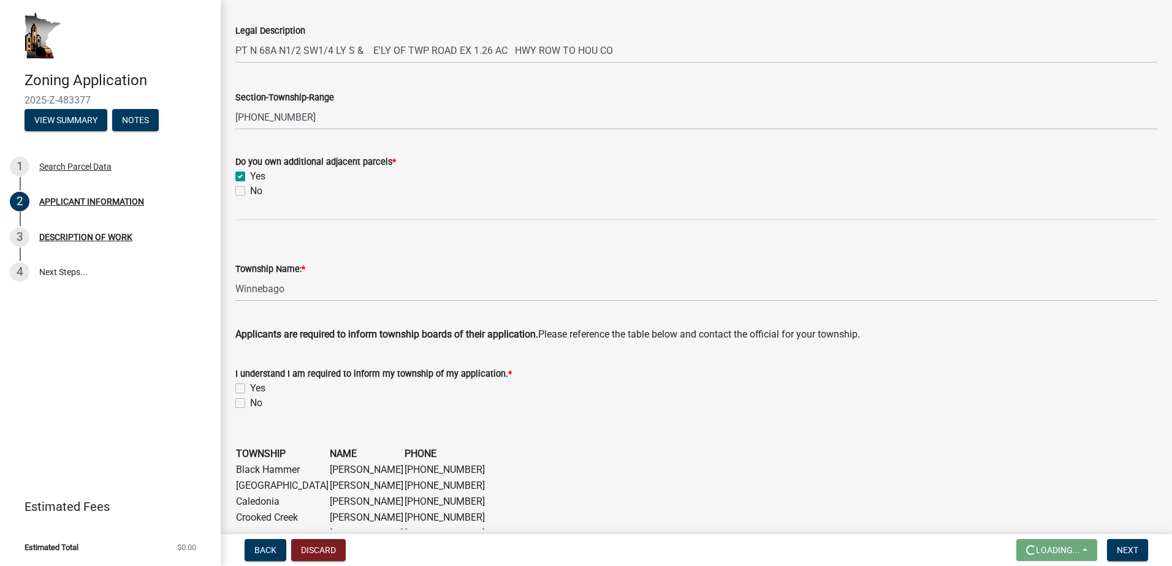
scroll to position [659, 0]
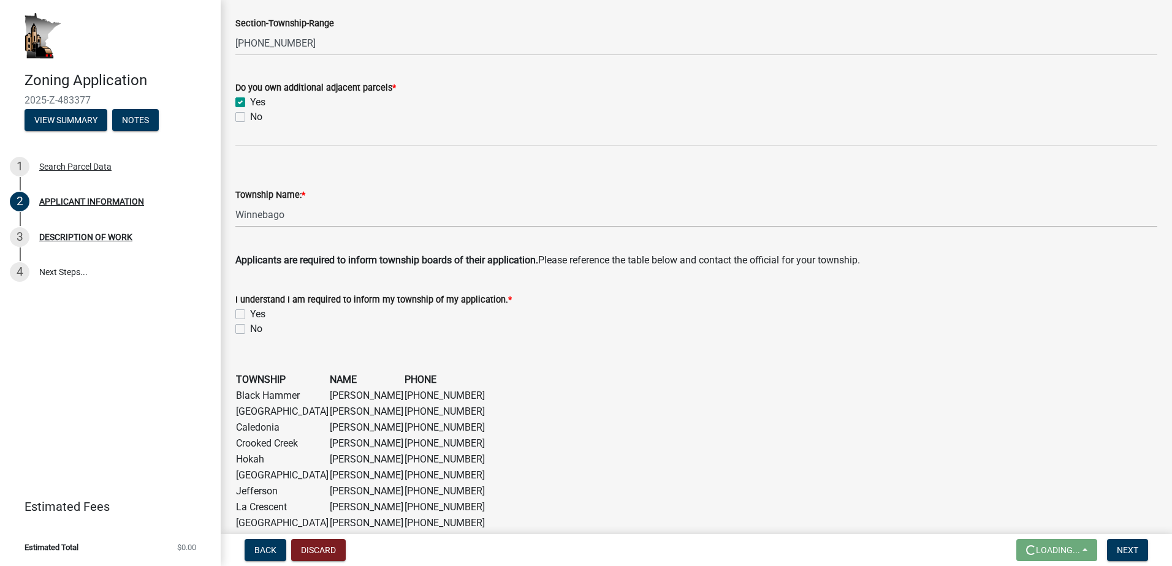
click at [250, 313] on label "Yes" at bounding box center [257, 314] width 15 height 15
click at [250, 313] on input "Yes" at bounding box center [254, 311] width 8 height 8
checkbox input "true"
checkbox input "false"
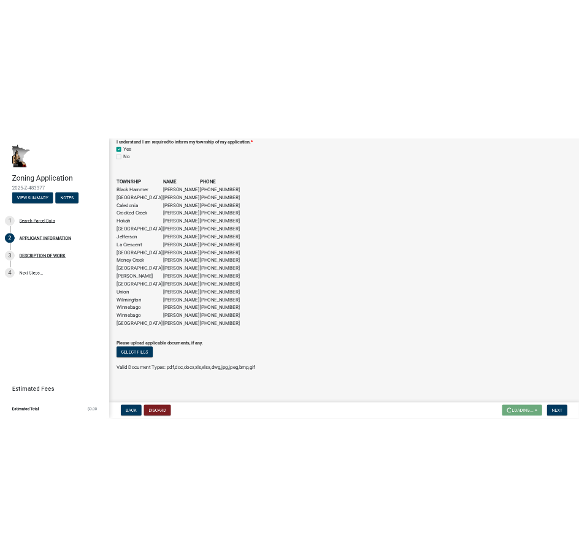
scroll to position [952, 0]
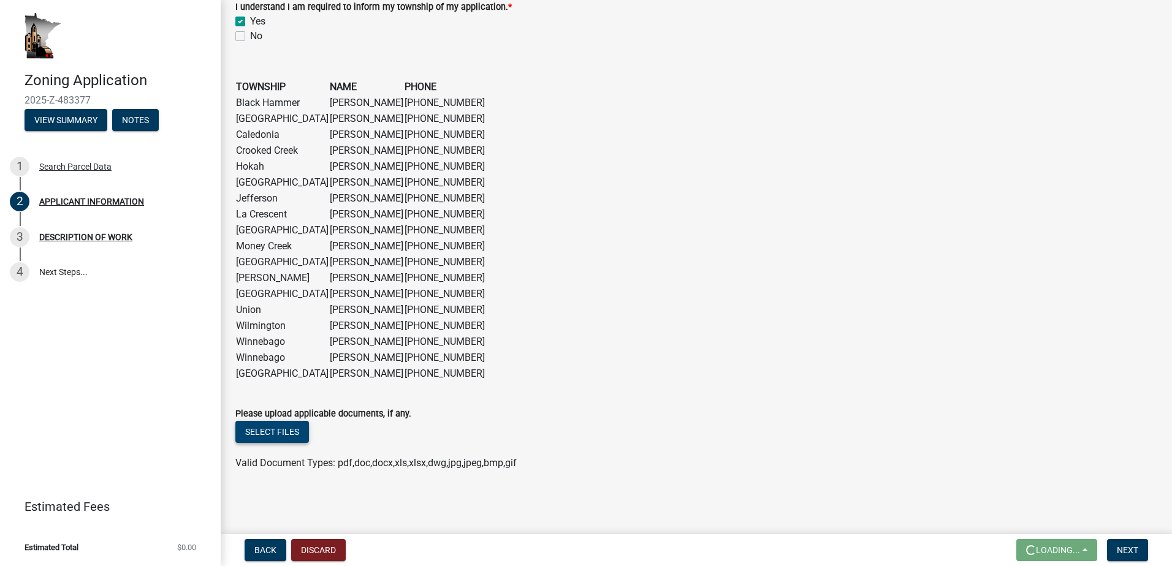
click at [290, 435] on button "Select files" at bounding box center [272, 432] width 74 height 22
click at [291, 432] on button "Select files" at bounding box center [272, 432] width 74 height 22
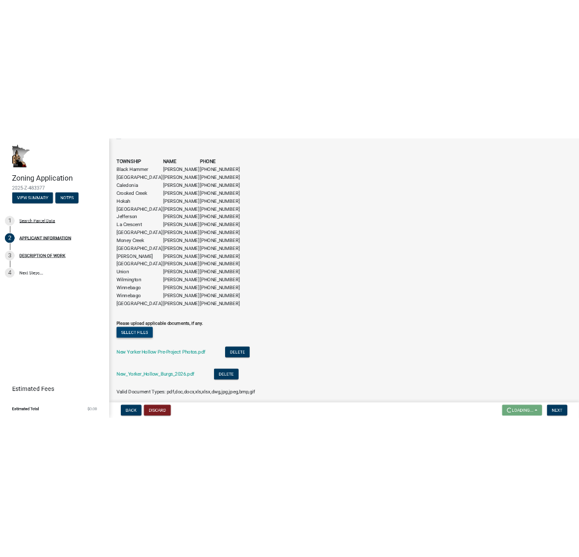
scroll to position [1042, 0]
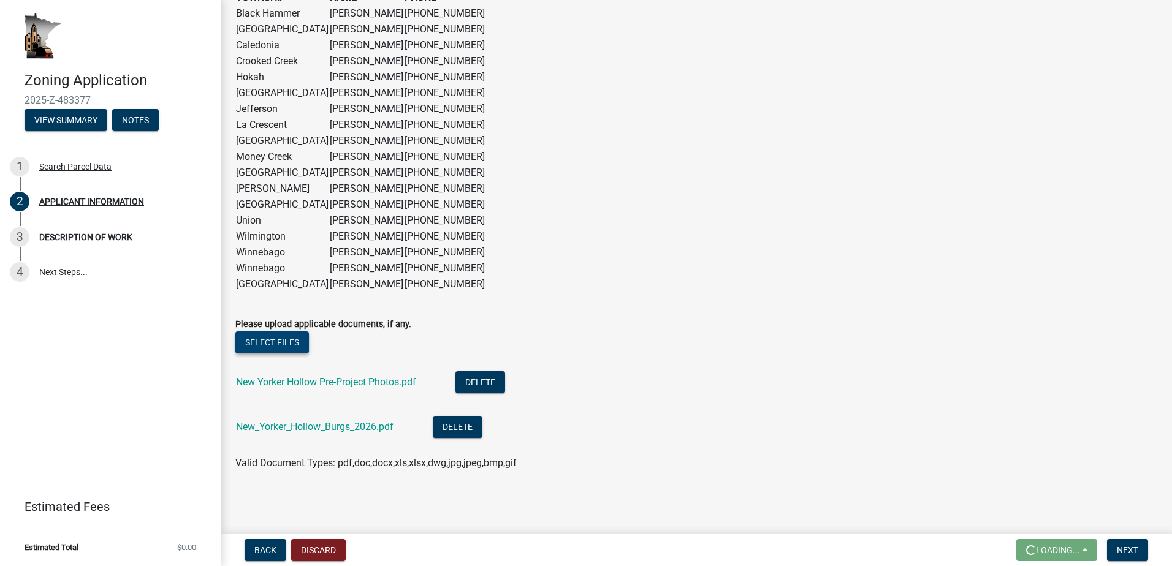
click at [265, 339] on button "Select files" at bounding box center [272, 343] width 74 height 22
click at [269, 338] on button "Select files" at bounding box center [272, 343] width 74 height 22
click at [272, 343] on button "Select files" at bounding box center [272, 343] width 74 height 22
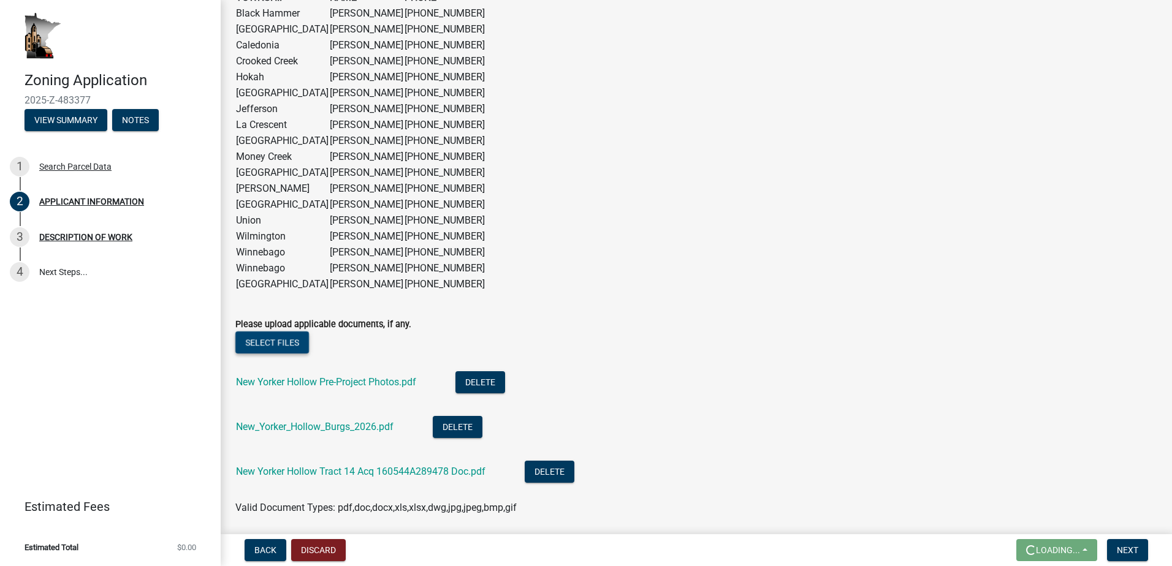
scroll to position [1087, 0]
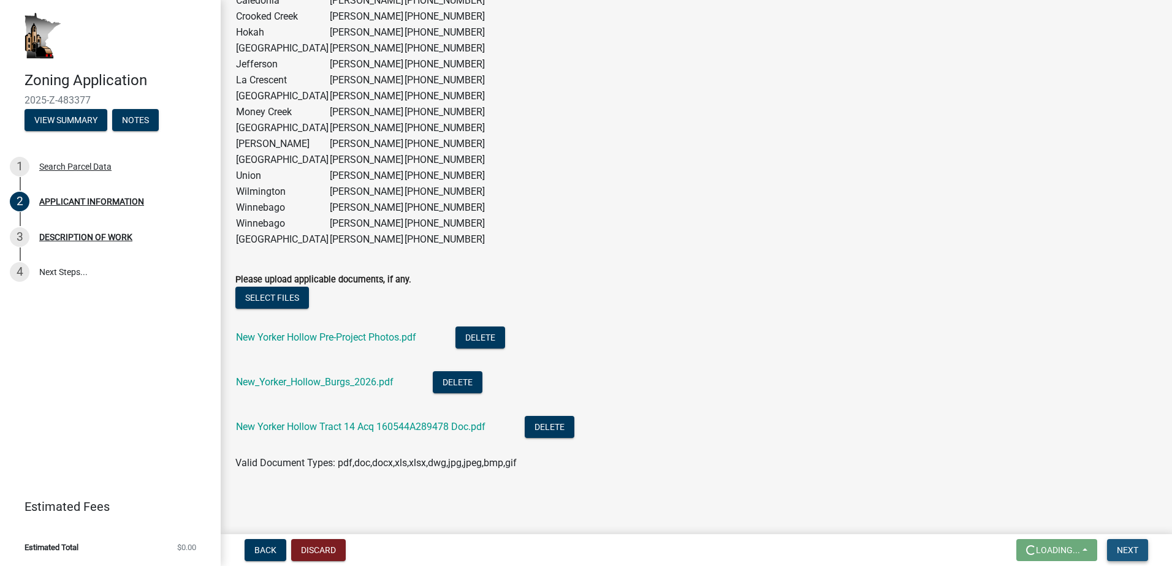
click at [1136, 553] on span "Next" at bounding box center [1127, 550] width 21 height 10
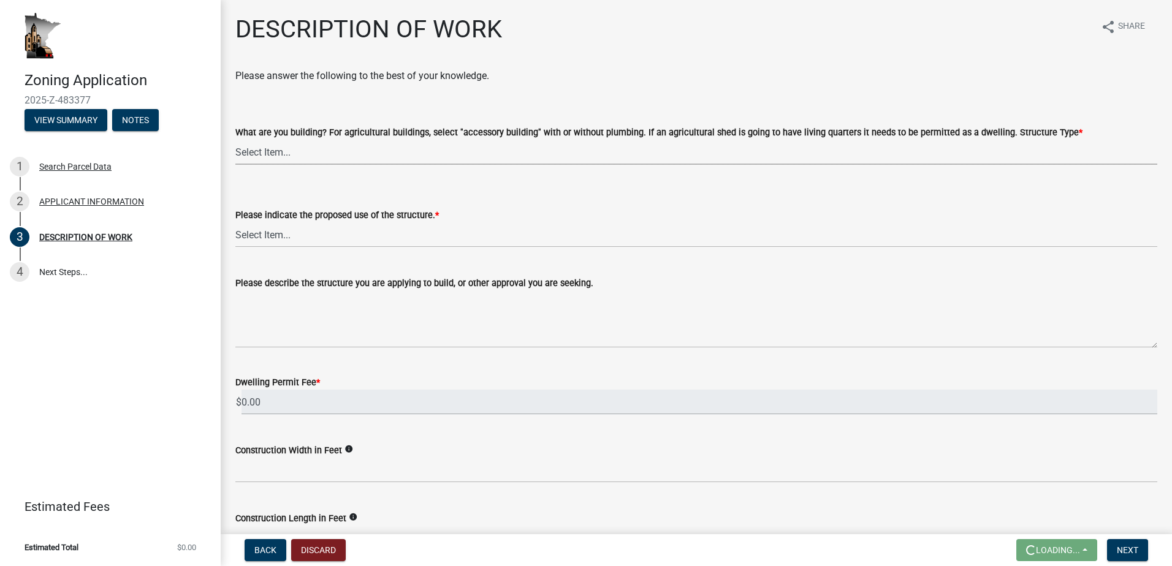
click at [297, 157] on select "Select Item... Single Family Dwelling or "Shouse" Bedroom addition Non-bedroom …" at bounding box center [696, 152] width 922 height 25
click at [235, 140] on select "Select Item... Single Family Dwelling or "Shouse" Bedroom addition Non-bedroom …" at bounding box center [696, 152] width 922 height 25
select select "b3a6beee-04a6-4ced-bc5d-3a63bafb7701"
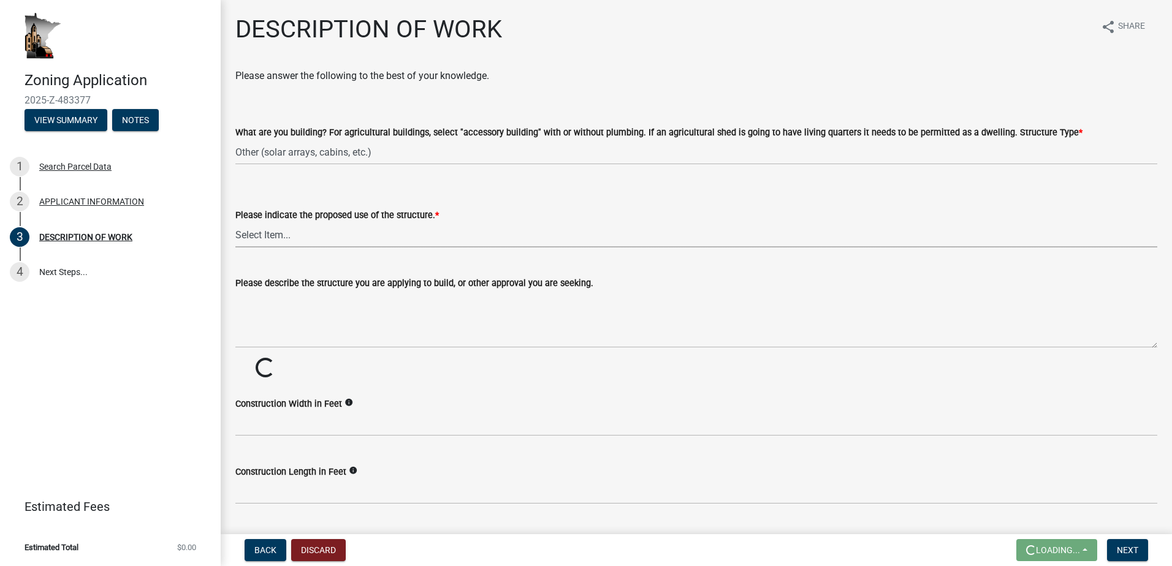
click at [286, 230] on select "Select Item... Year-Round Residential Seasonal Residential Agricultural Recreat…" at bounding box center [696, 234] width 922 height 25
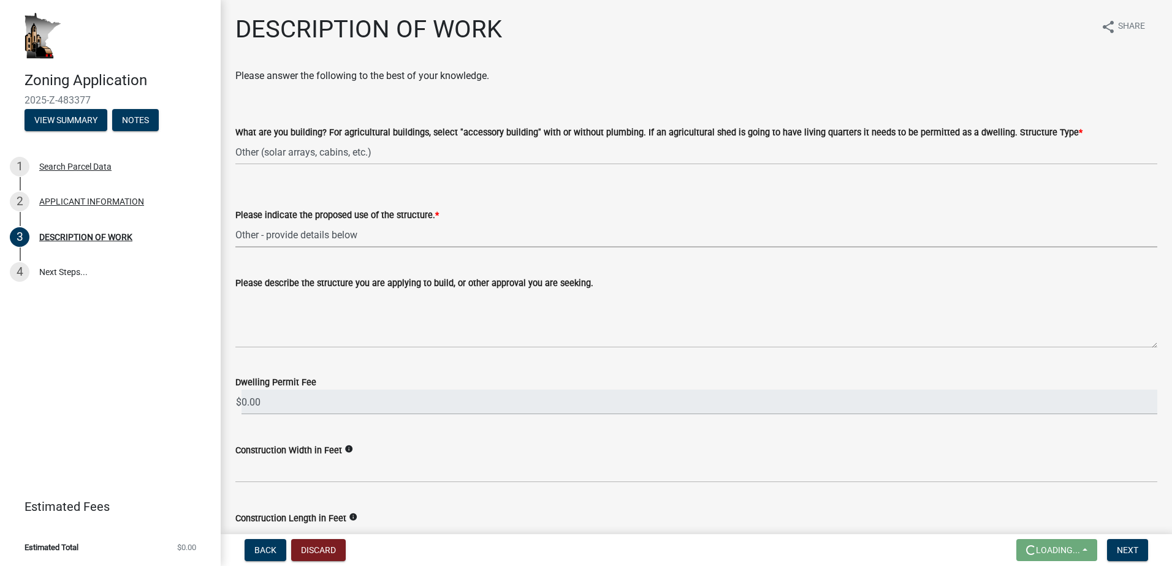
click at [235, 222] on select "Select Item... Year-Round Residential Seasonal Residential Agricultural Recreat…" at bounding box center [696, 234] width 922 height 25
select select "d5c4c3d5-0e01-416f-8471-05b912159bd9"
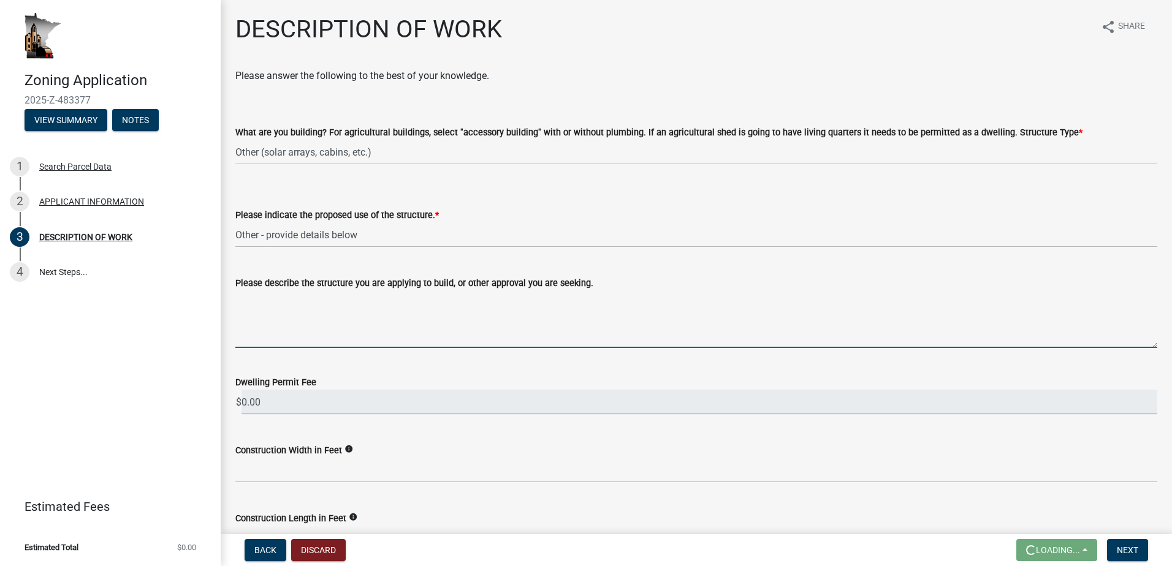
click at [264, 333] on textarea "Please describe the structure you are applying to build, or other approval you …" at bounding box center [696, 320] width 922 height 58
click at [276, 298] on textarea "Stabilize eroding stream bank on New Yorker Hollow." at bounding box center [696, 320] width 922 height 58
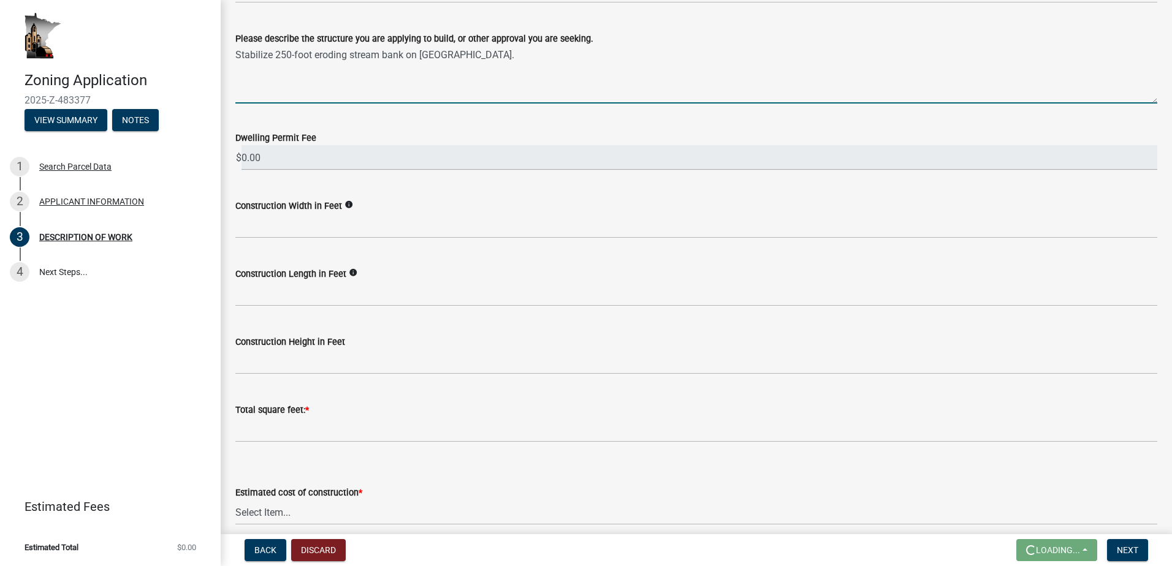
scroll to position [245, 0]
type textarea "Stabilize 250-foot eroding stream bank on [GEOGRAPHIC_DATA]."
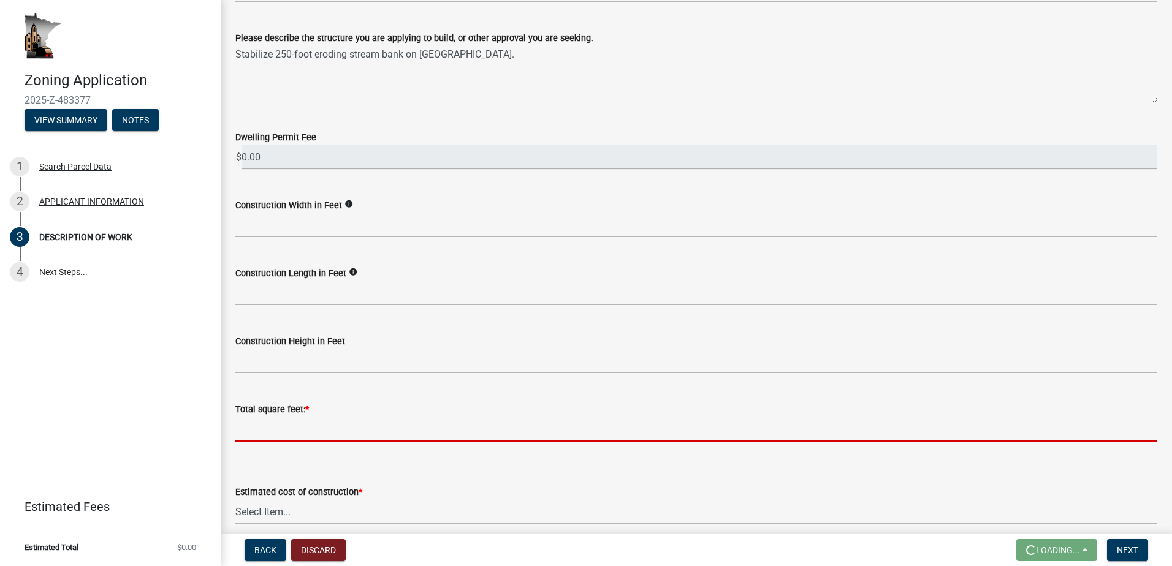
click at [250, 431] on input "text" at bounding box center [696, 429] width 922 height 25
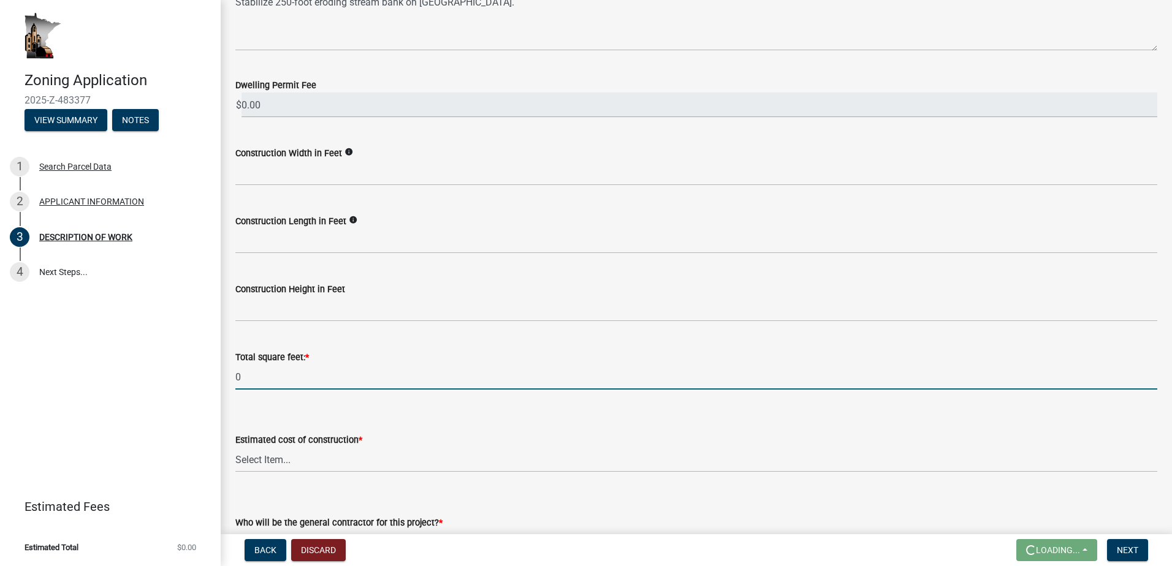
scroll to position [368, 0]
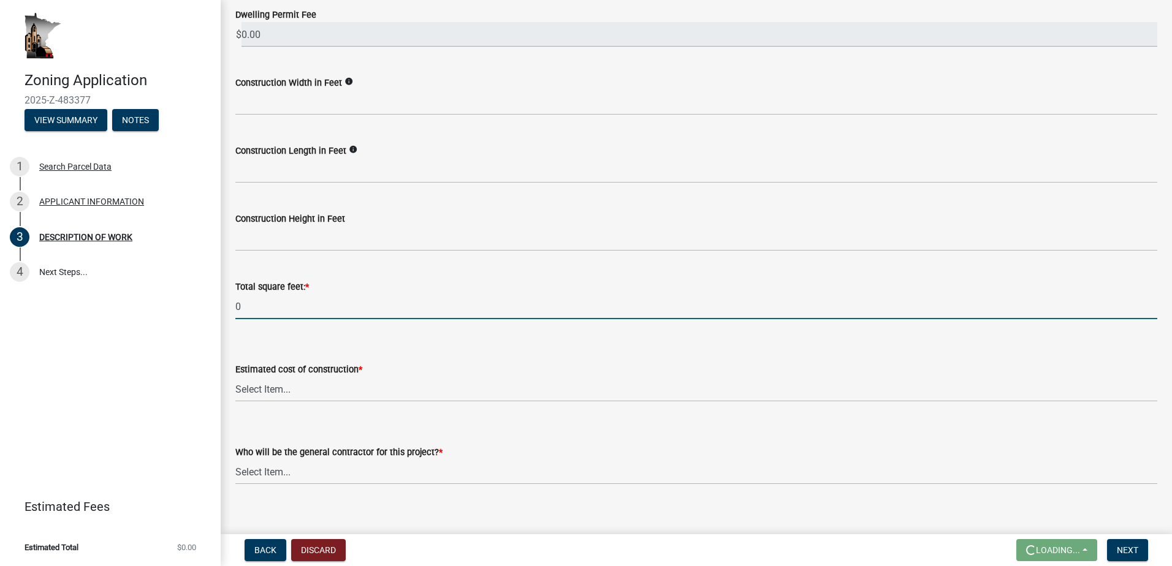
type input "0"
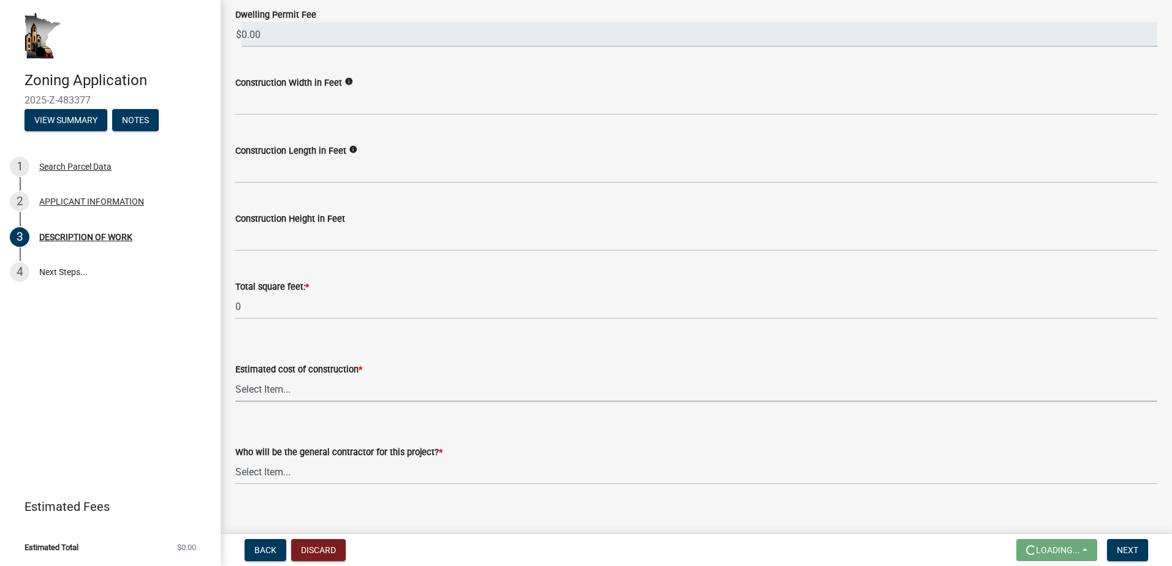
click at [291, 388] on select "Select Item... $0 - $50,000 $50,001 - $100,000 $101,000 - $150,000 $150,001 or …" at bounding box center [696, 389] width 922 height 25
click at [235, 377] on select "Select Item... $0 - $50,000 $50,001 - $100,000 $101,000 - $150,000 $150,001 or …" at bounding box center [696, 389] width 922 height 25
select select "b77d4c88-b606-4875-889f-ef493ebc67f8"
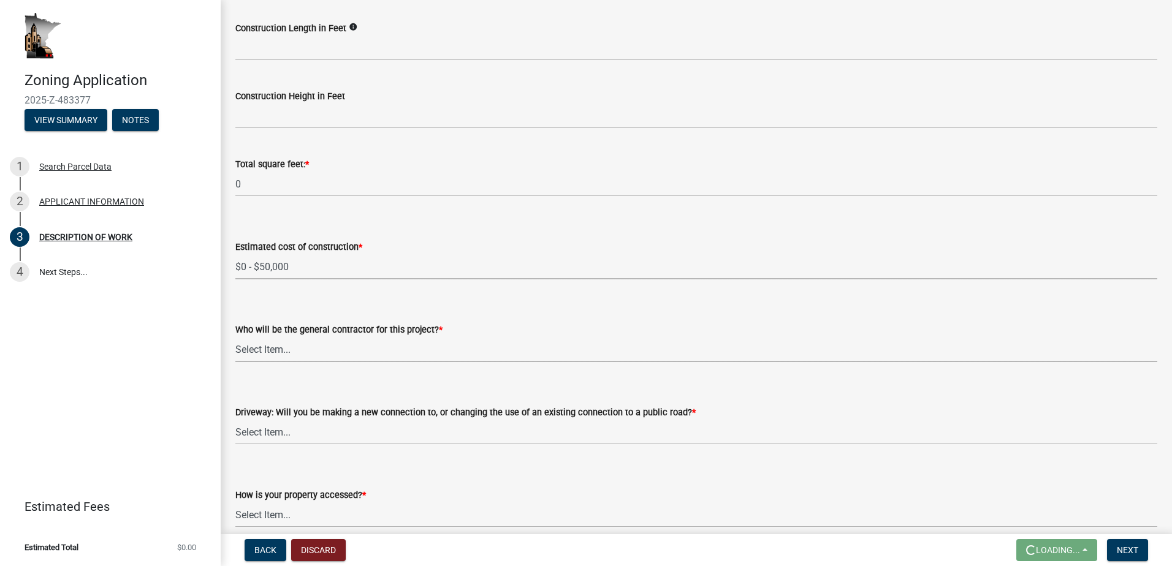
click at [297, 354] on select "Select Item... Myself Other" at bounding box center [696, 349] width 922 height 25
click at [235, 337] on select "Select Item... Myself Other" at bounding box center [696, 349] width 922 height 25
select select "07ce3bd5-44c8-48c7-a7da-ecbfde3ea753"
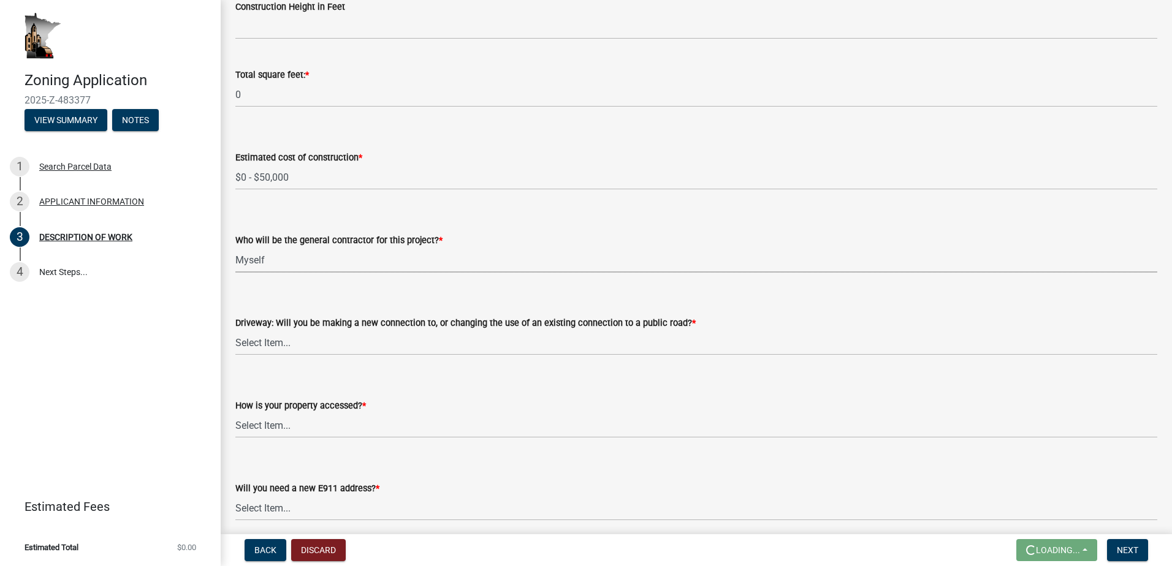
scroll to position [674, 0]
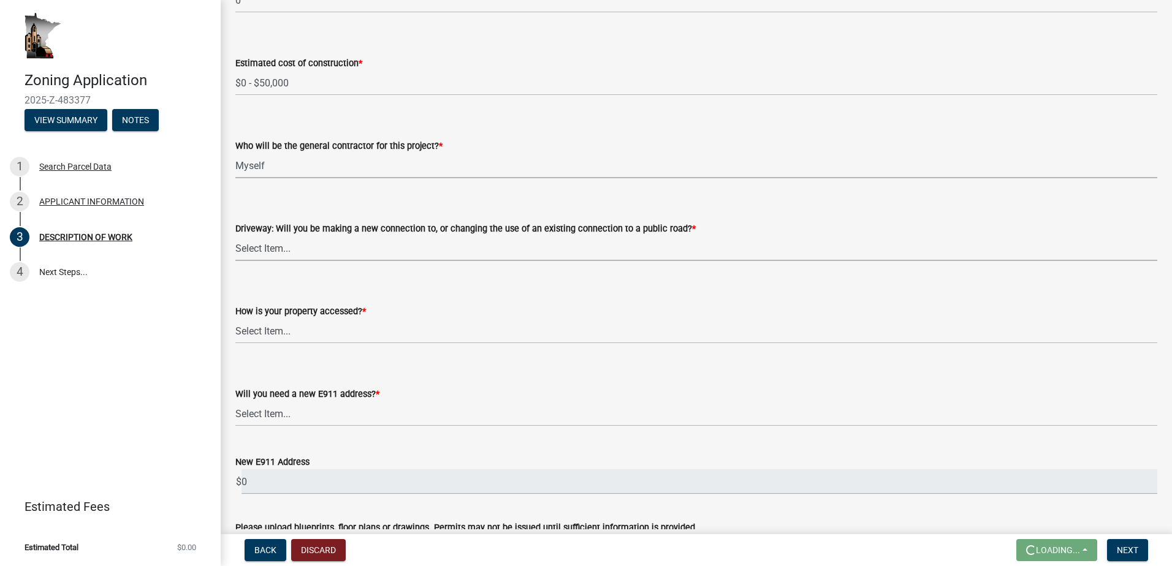
click at [324, 242] on select "Select Item... I am installing a new driveway access to a public road I am chan…" at bounding box center [696, 248] width 922 height 25
click at [235, 236] on select "Select Item... I am installing a new driveway access to a public road I am chan…" at bounding box center [696, 248] width 922 height 25
select select "865858fb-cec4-4771-ade1-629df977e661"
click at [287, 326] on select "Select Item... Access is off a state highway Access is off a county road Access…" at bounding box center [696, 331] width 922 height 25
click at [235, 319] on select "Select Item... Access is off a state highway Access is off a county road Access…" at bounding box center [696, 331] width 922 height 25
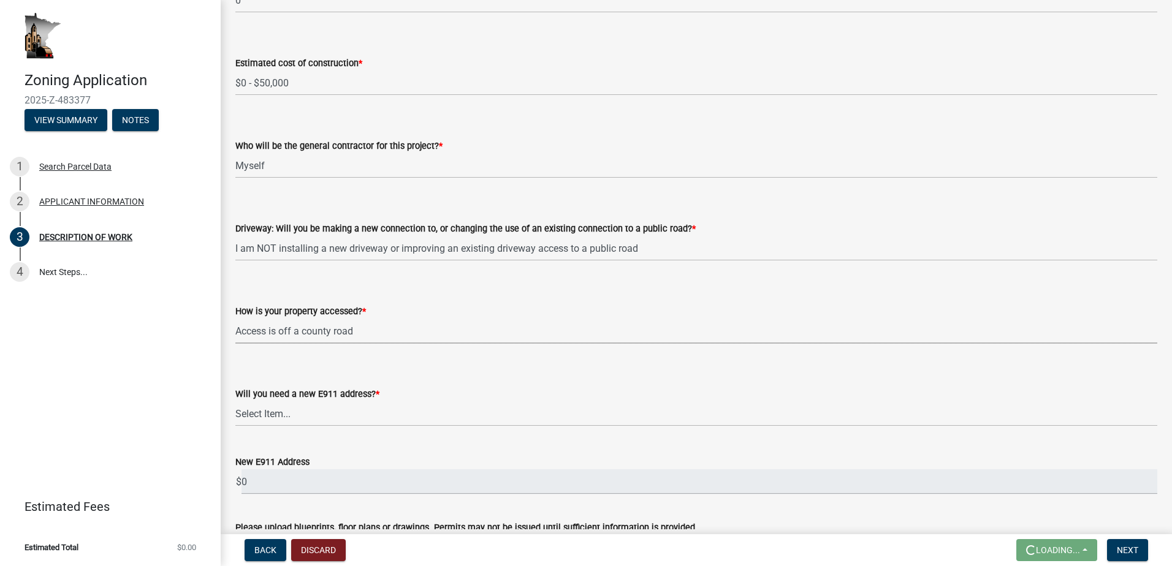
select select "cef96780-4810-40e3-9d85-228a56ab53a8"
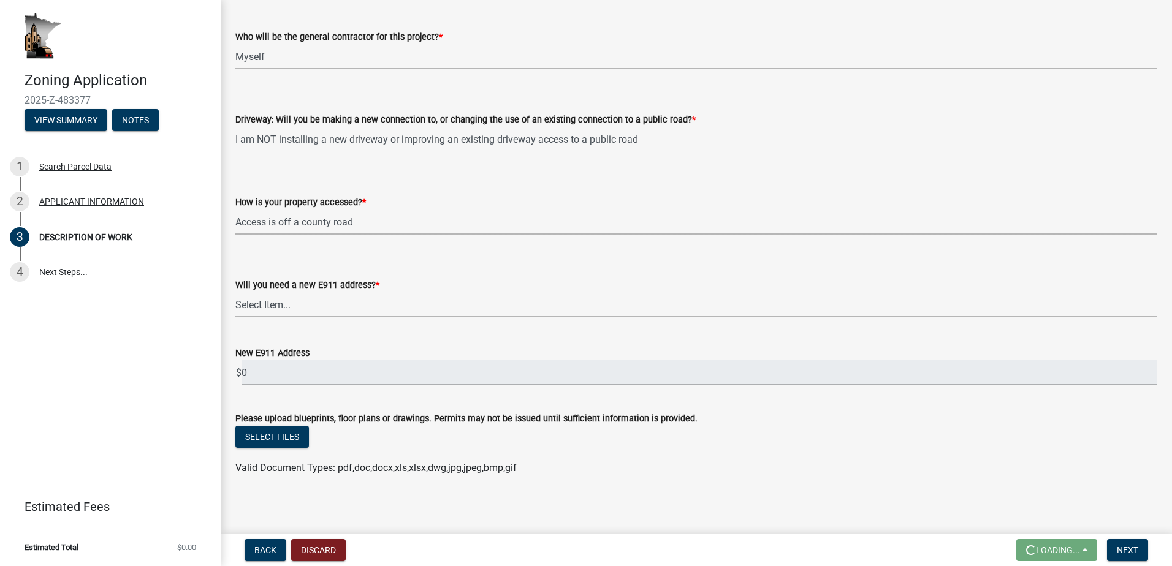
scroll to position [788, 0]
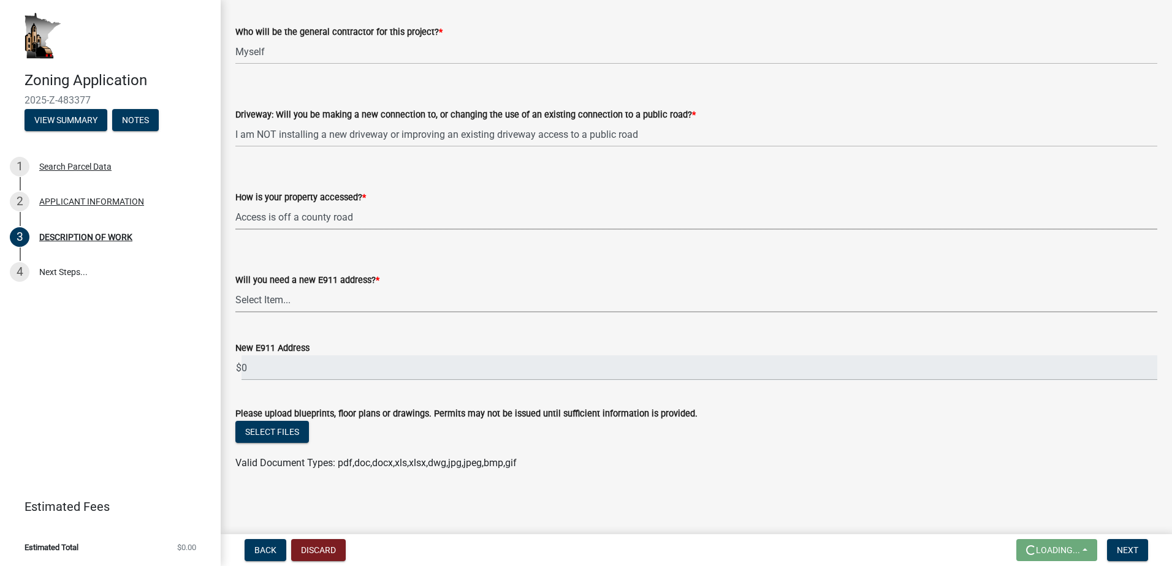
click at [303, 304] on select "Select Item... Yes No" at bounding box center [696, 299] width 922 height 25
click at [235, 313] on select "Select Item... Yes No" at bounding box center [696, 299] width 922 height 25
select select "79149638-379e-4eb8-8707-a078303474c9"
click at [265, 428] on button "Select files" at bounding box center [272, 432] width 74 height 22
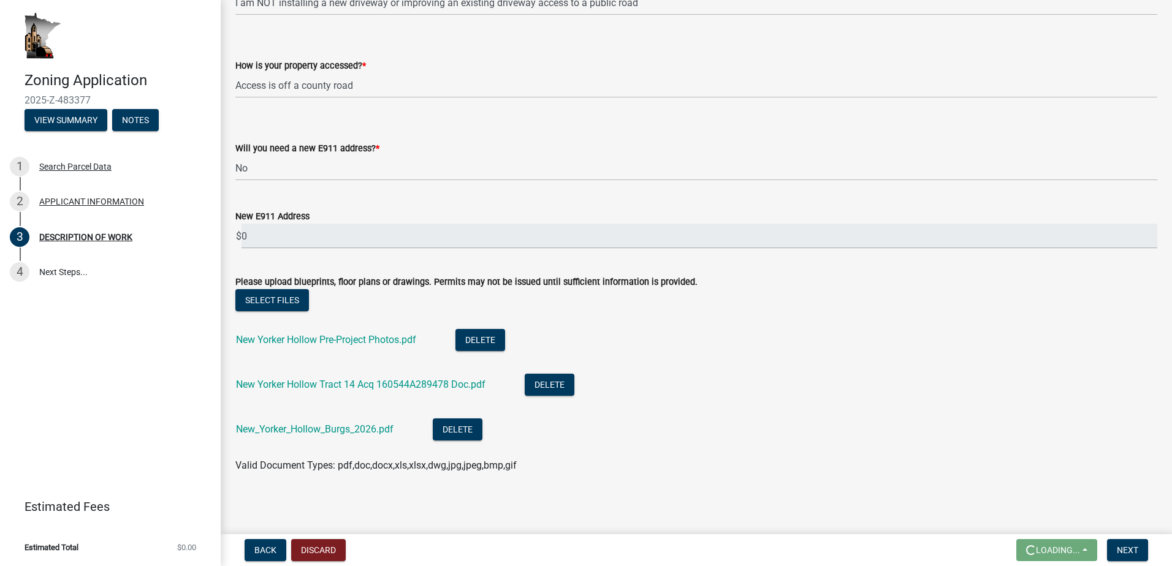
scroll to position [922, 0]
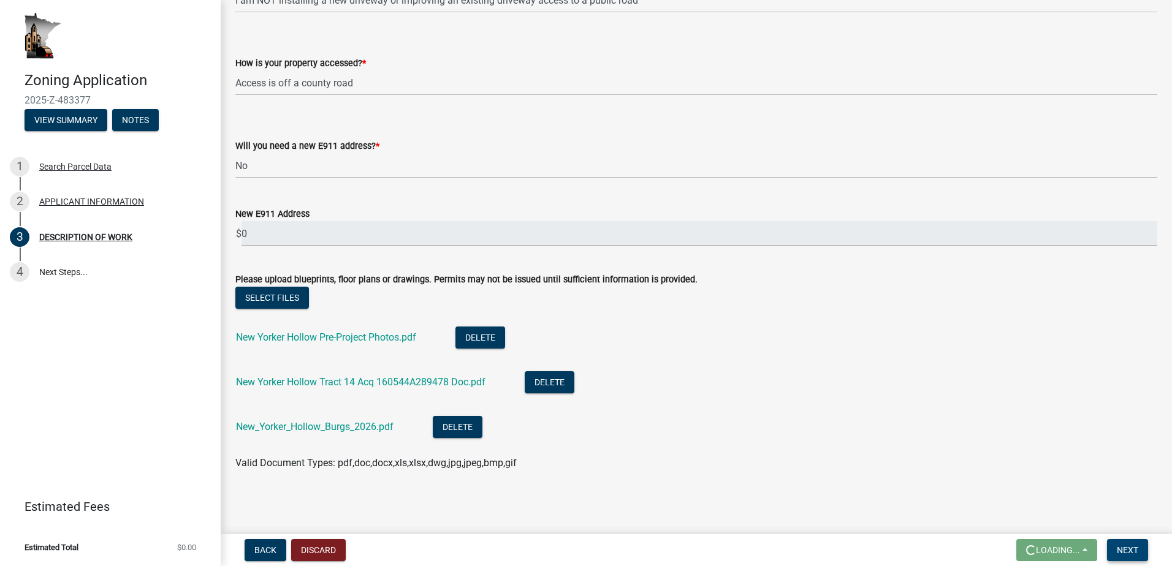
click at [1126, 545] on span "Next" at bounding box center [1127, 550] width 21 height 10
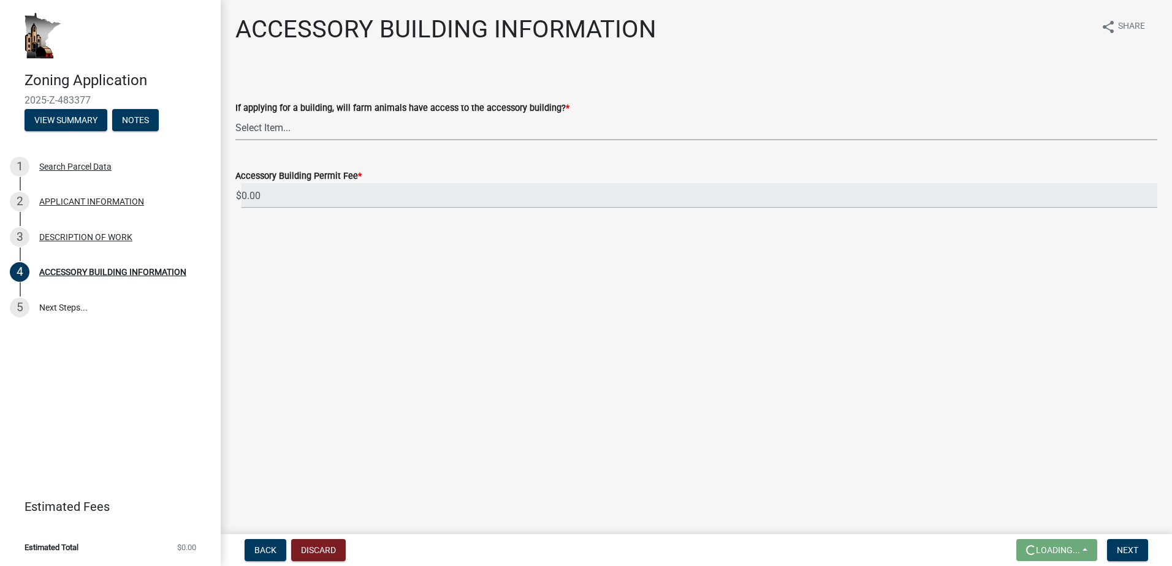
click at [272, 129] on select "Select Item... Yes No" at bounding box center [696, 127] width 922 height 25
click at [235, 115] on select "Select Item... Yes No" at bounding box center [696, 127] width 922 height 25
select select "88703b1b-78c7-4d2b-862c-09a913535c10"
click at [1135, 547] on span "Next" at bounding box center [1127, 550] width 21 height 10
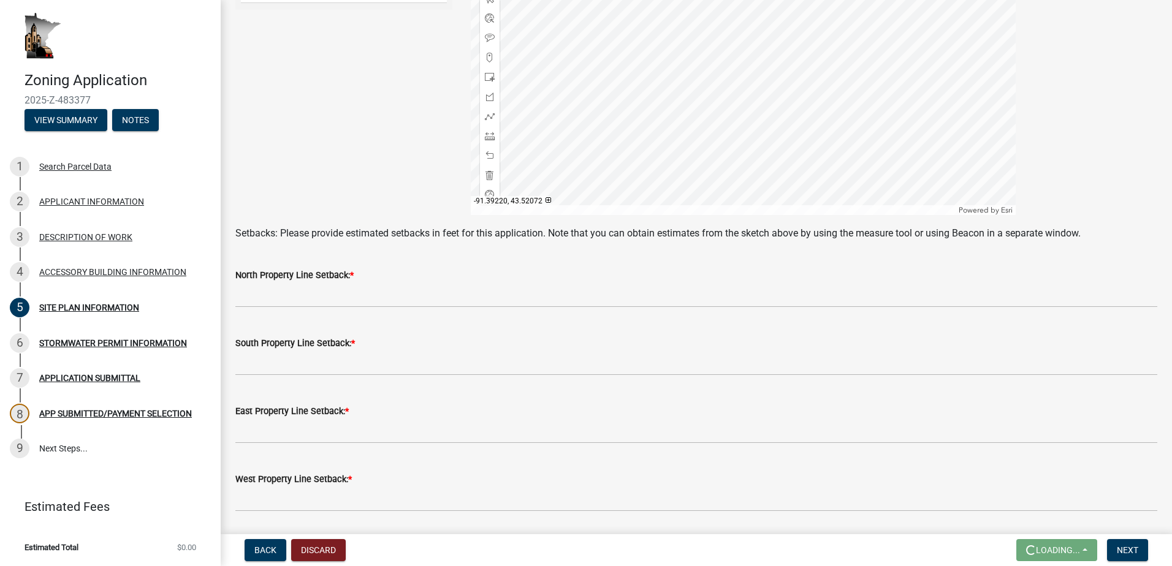
scroll to position [306, 0]
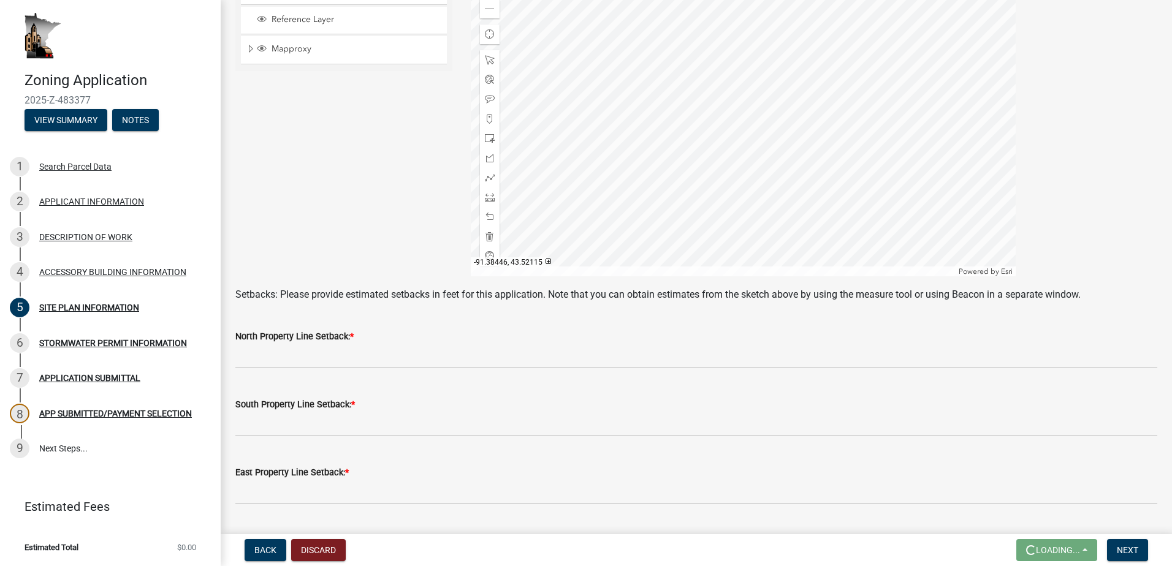
click at [789, 112] on div at bounding box center [743, 123] width 545 height 306
click at [485, 197] on span at bounding box center [490, 197] width 10 height 10
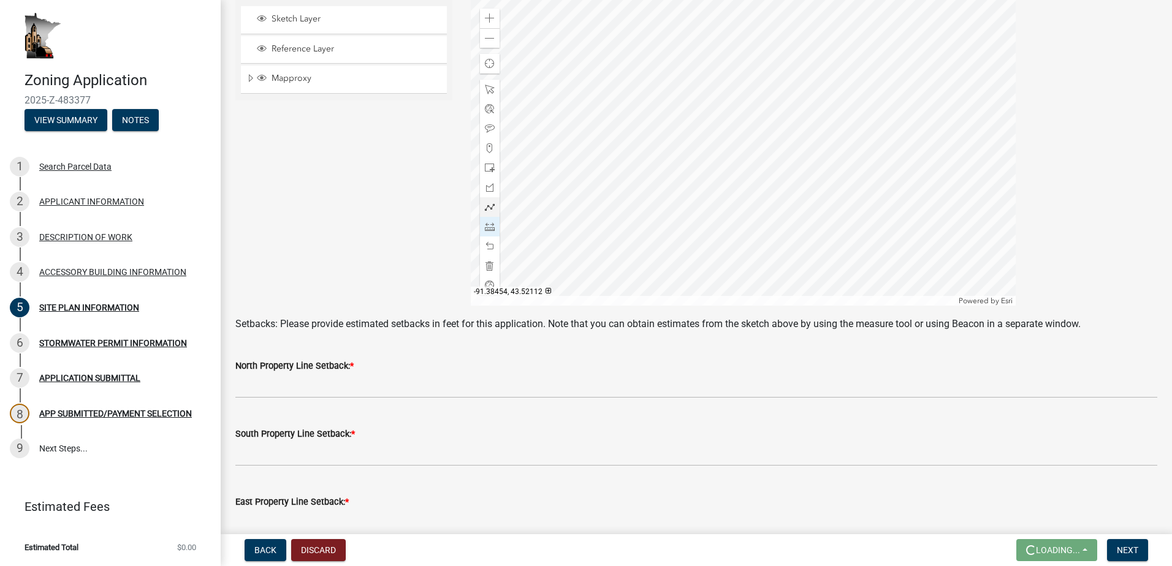
click at [786, 142] on div at bounding box center [743, 152] width 545 height 306
click at [787, 77] on div at bounding box center [743, 152] width 545 height 306
click at [786, 142] on div at bounding box center [743, 152] width 545 height 306
click at [868, 142] on div at bounding box center [743, 152] width 545 height 306
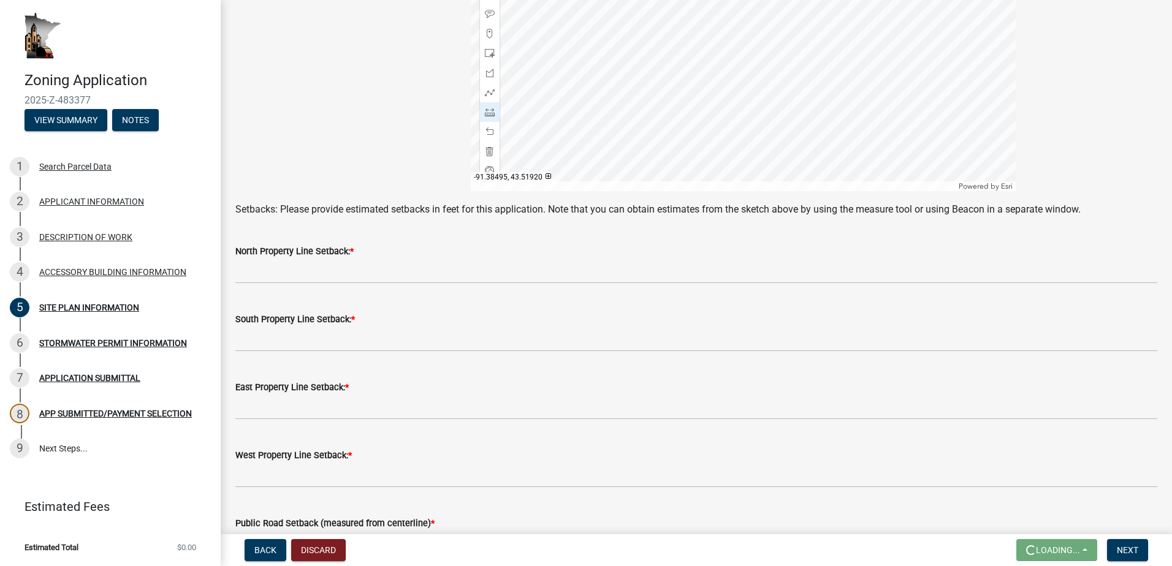
scroll to position [400, 0]
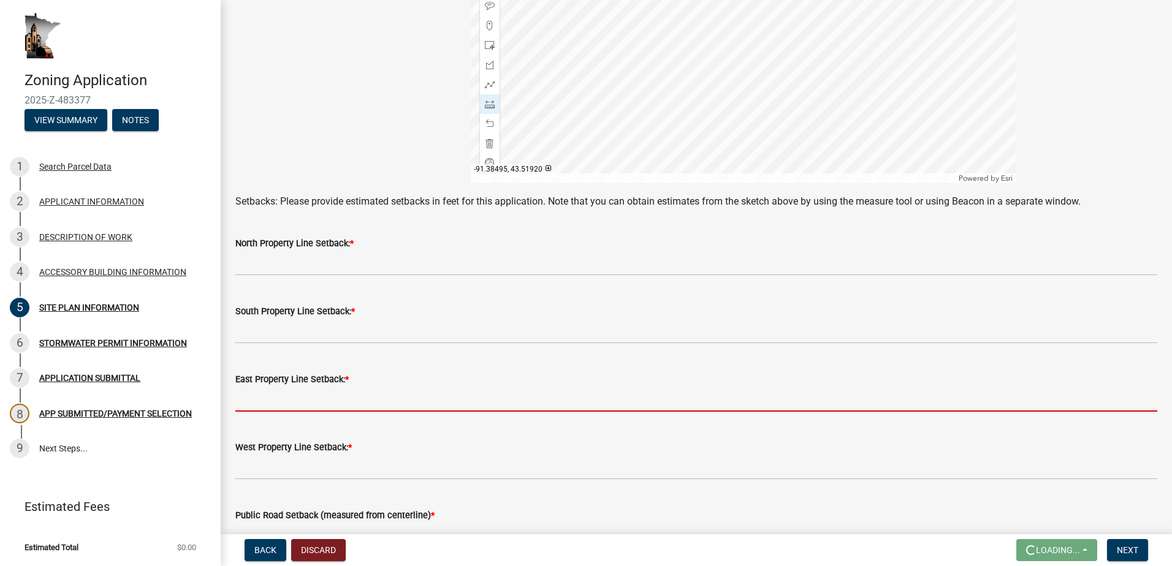
click at [299, 398] on input "text" at bounding box center [696, 399] width 922 height 25
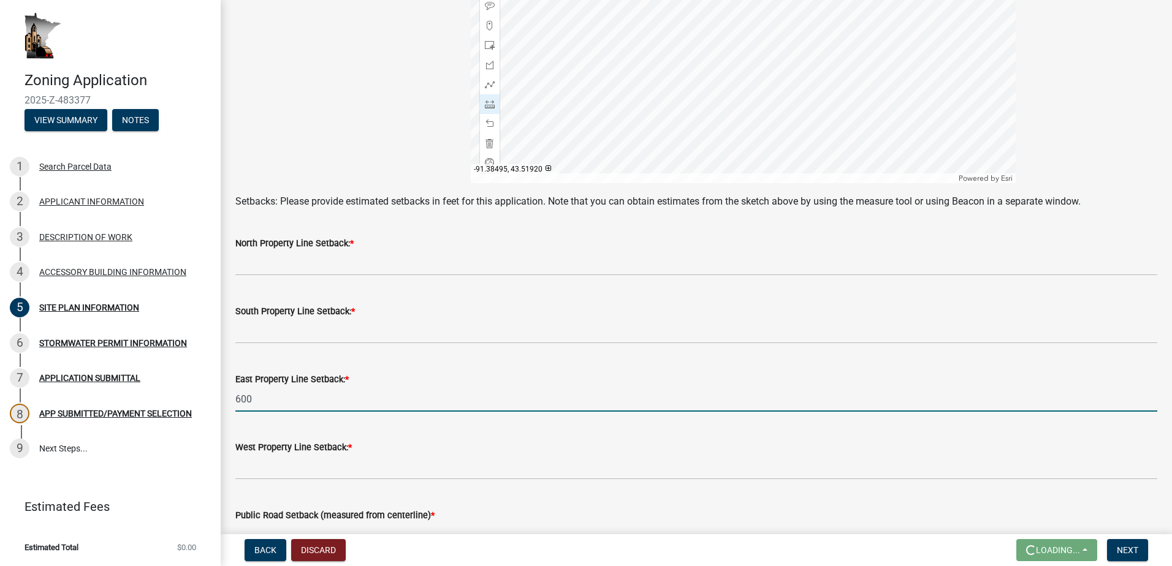
type input "600"
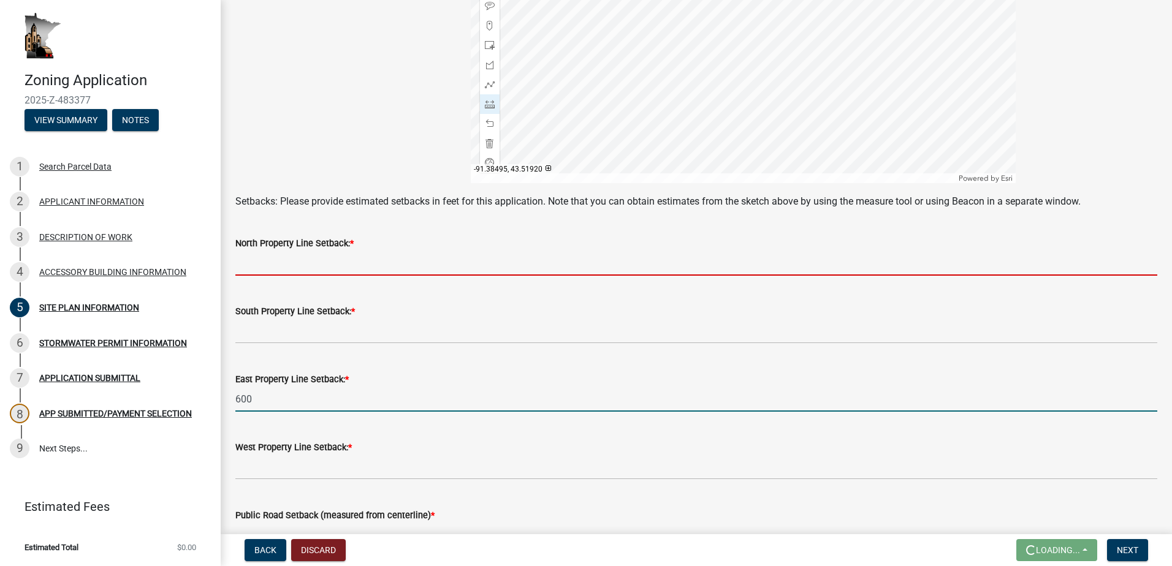
click at [286, 264] on input "text" at bounding box center [696, 263] width 922 height 25
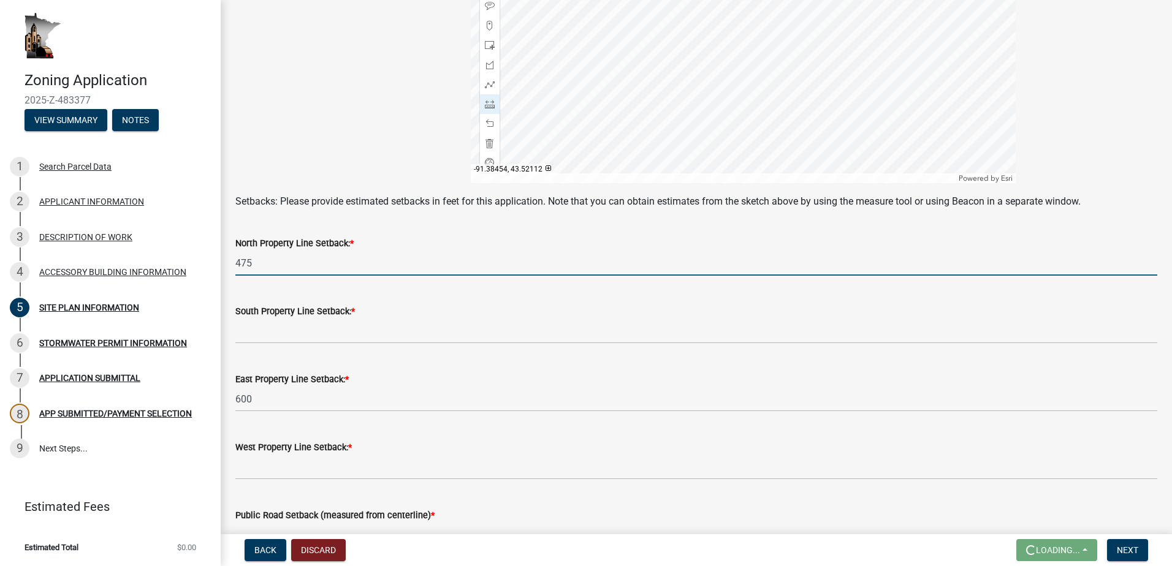
type input "475"
click at [786, 19] on div at bounding box center [743, 30] width 545 height 306
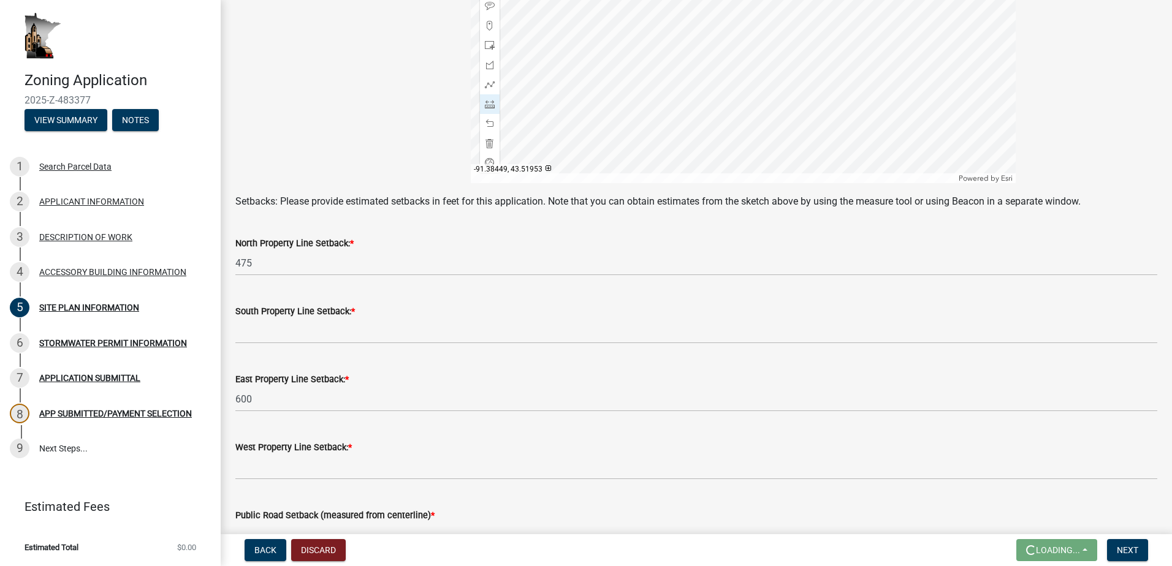
click at [788, 99] on div at bounding box center [743, 30] width 545 height 306
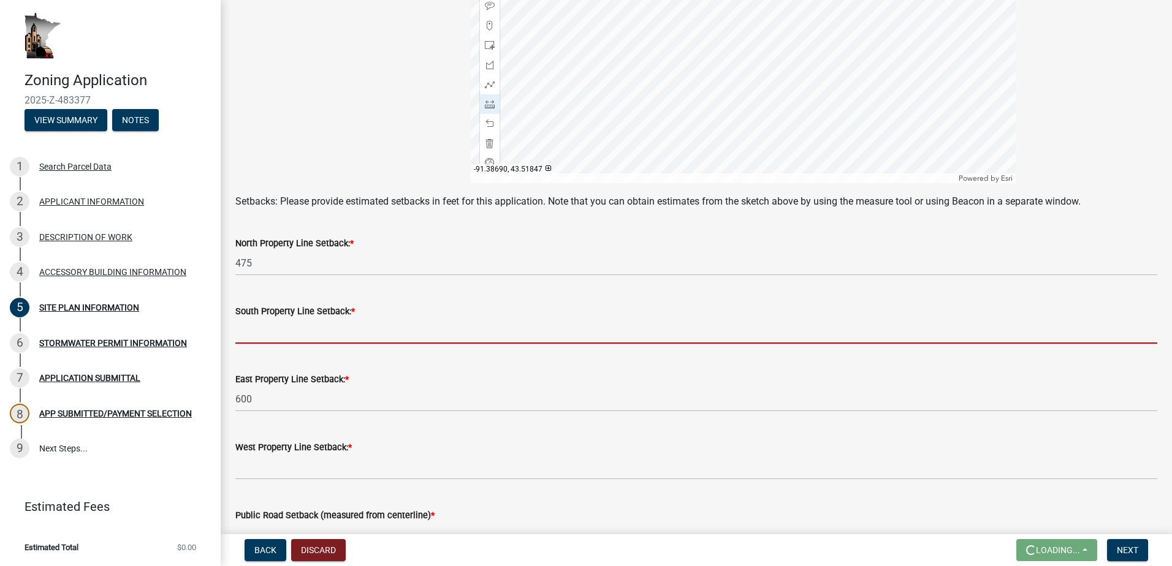
click at [271, 328] on input "text" at bounding box center [696, 331] width 922 height 25
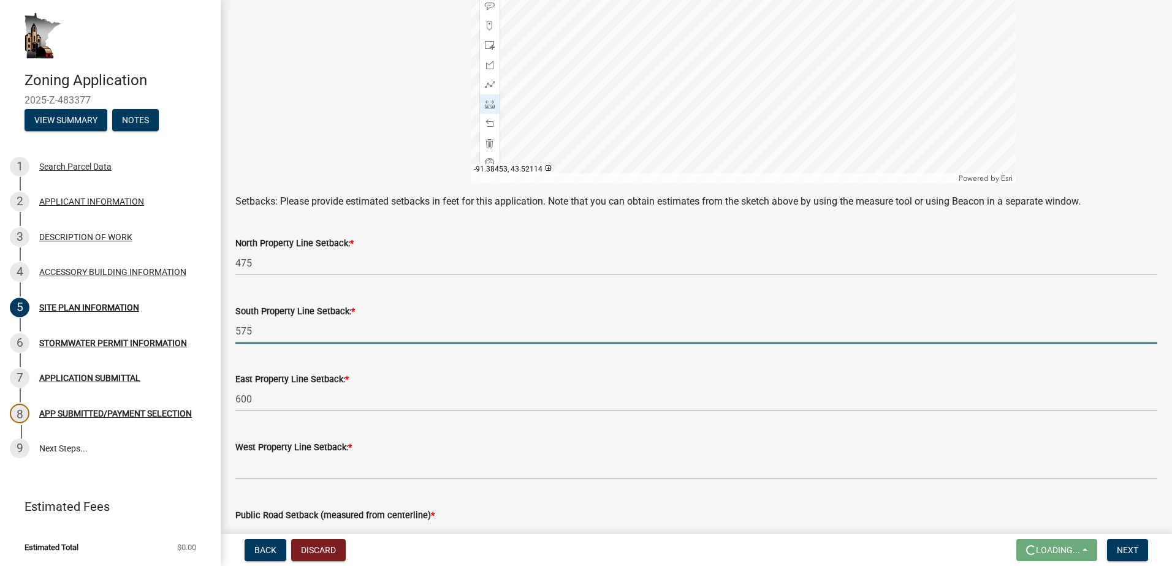
type input "575"
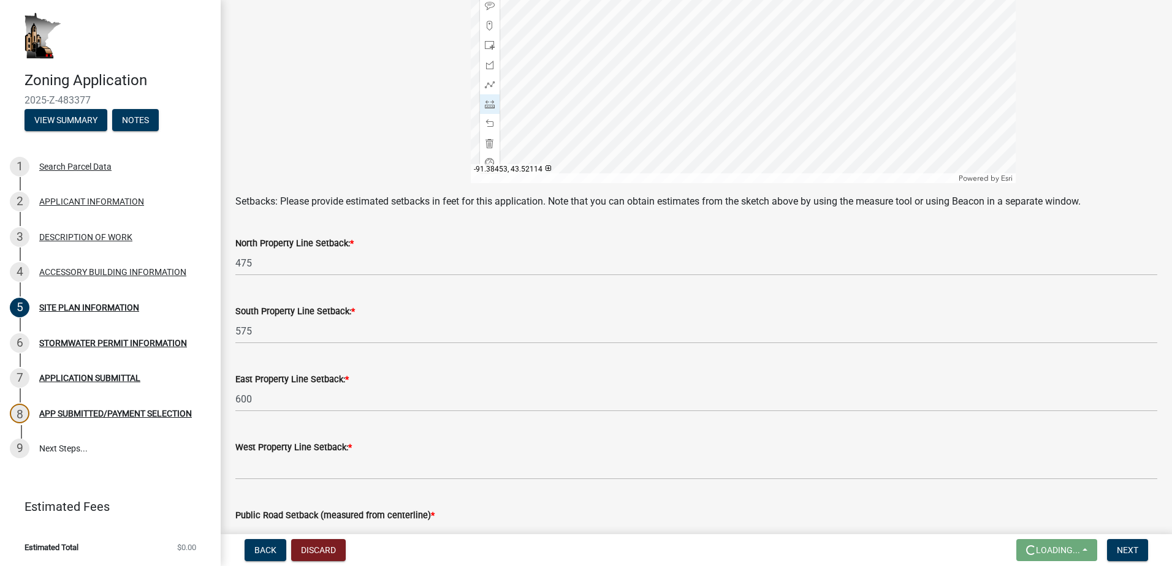
click at [786, 18] on div at bounding box center [743, 30] width 545 height 306
click at [712, 22] on div at bounding box center [743, 30] width 545 height 306
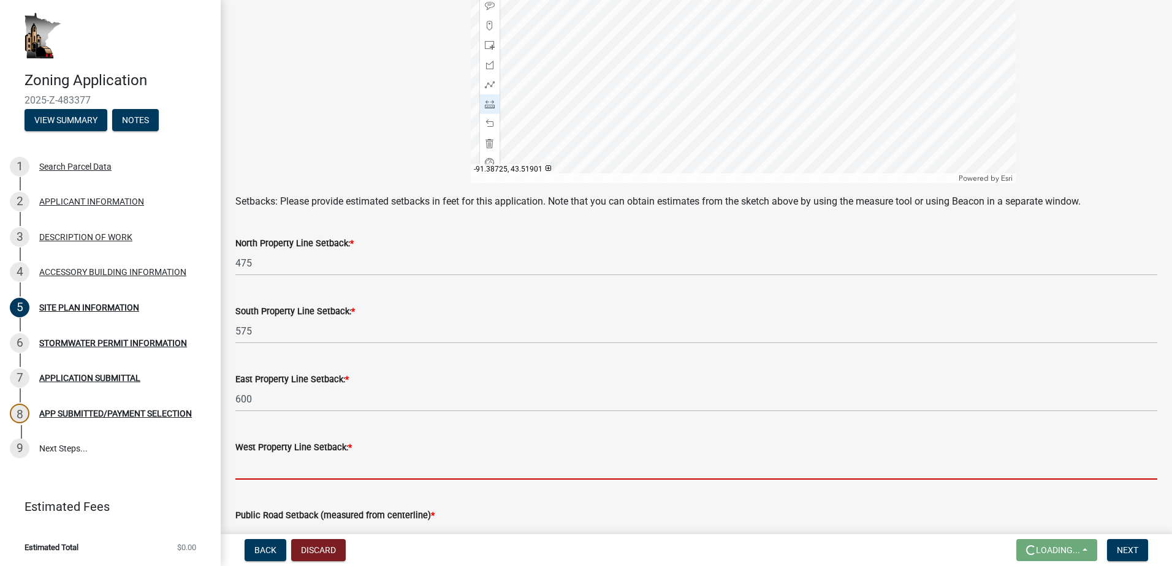
click at [290, 468] on input "text" at bounding box center [696, 467] width 922 height 25
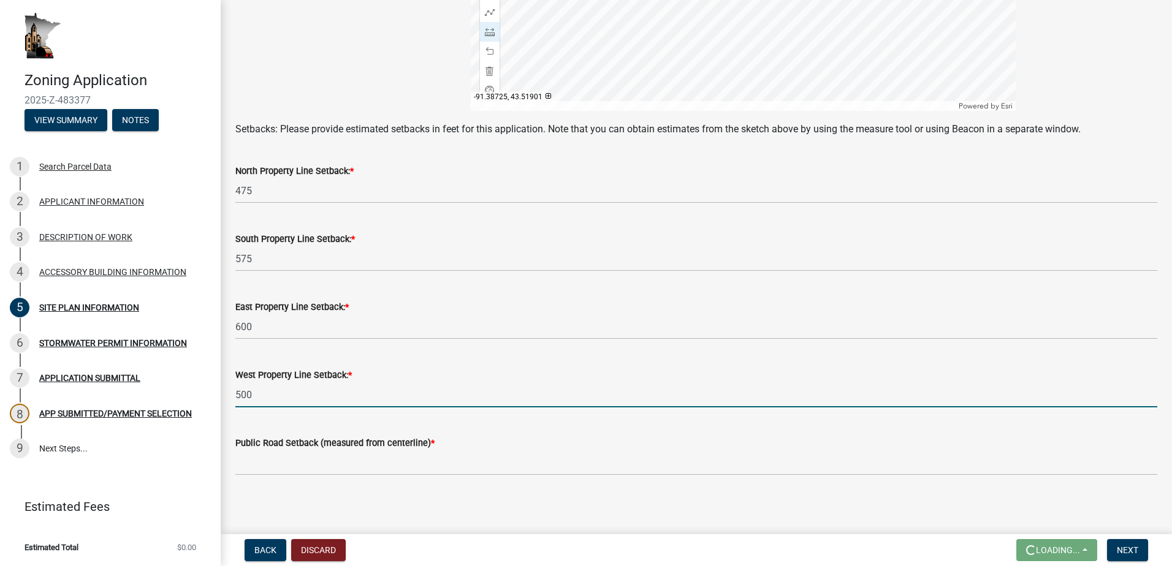
scroll to position [477, 0]
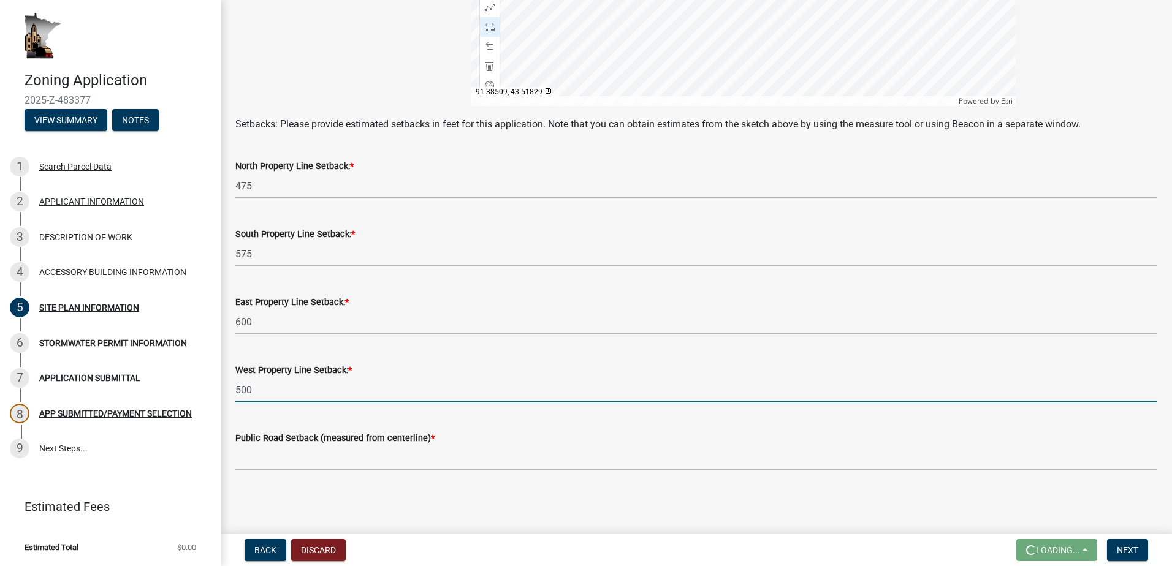
type input "500"
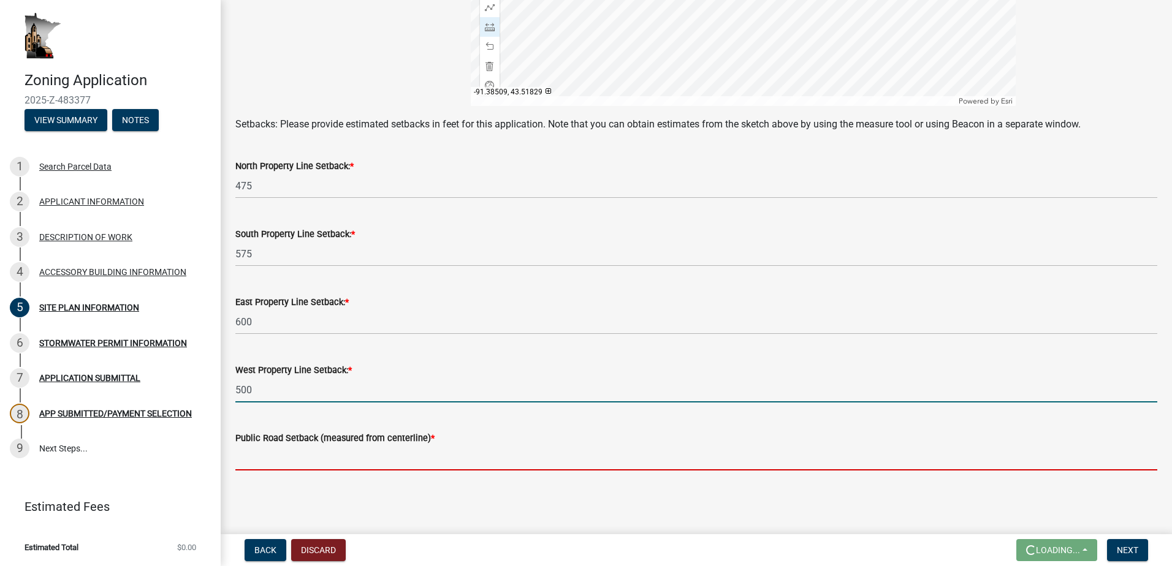
click at [264, 455] on input "text" at bounding box center [696, 458] width 922 height 25
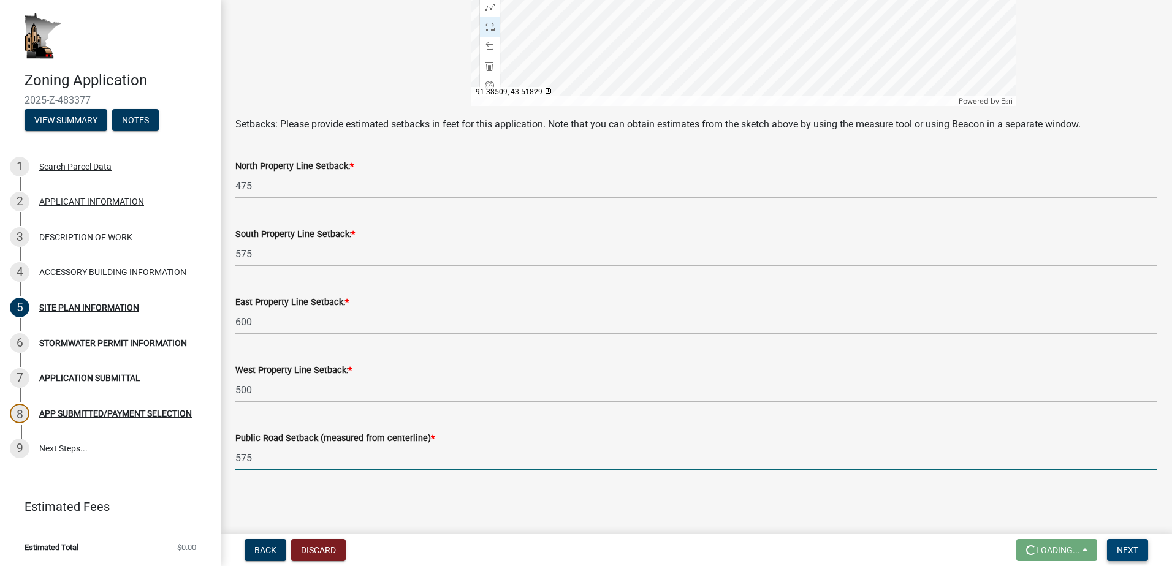
type input "575"
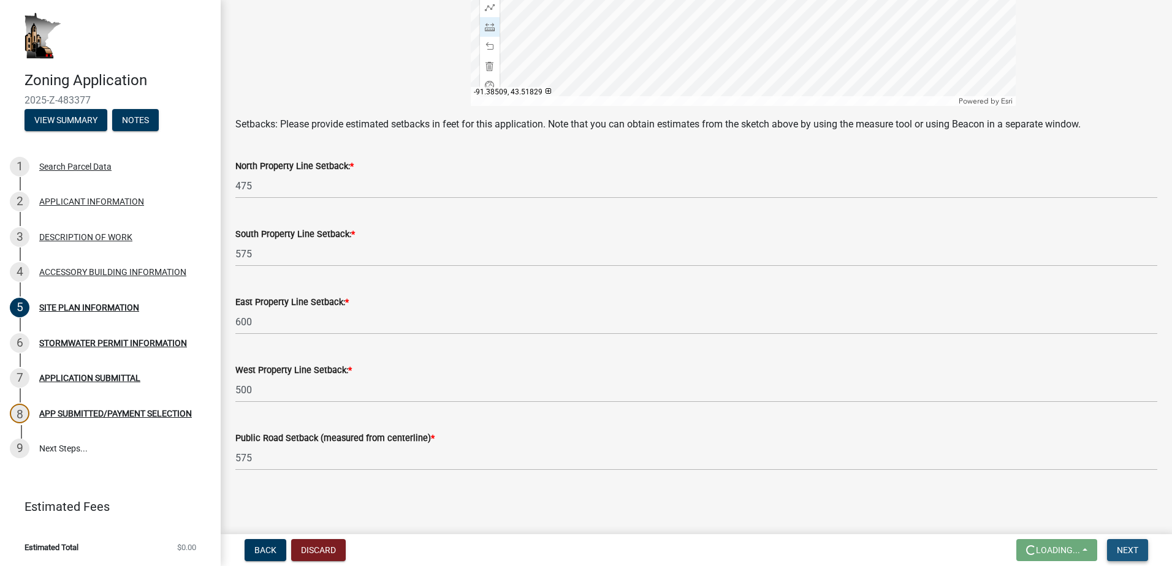
click at [1123, 548] on span "Next" at bounding box center [1127, 550] width 21 height 10
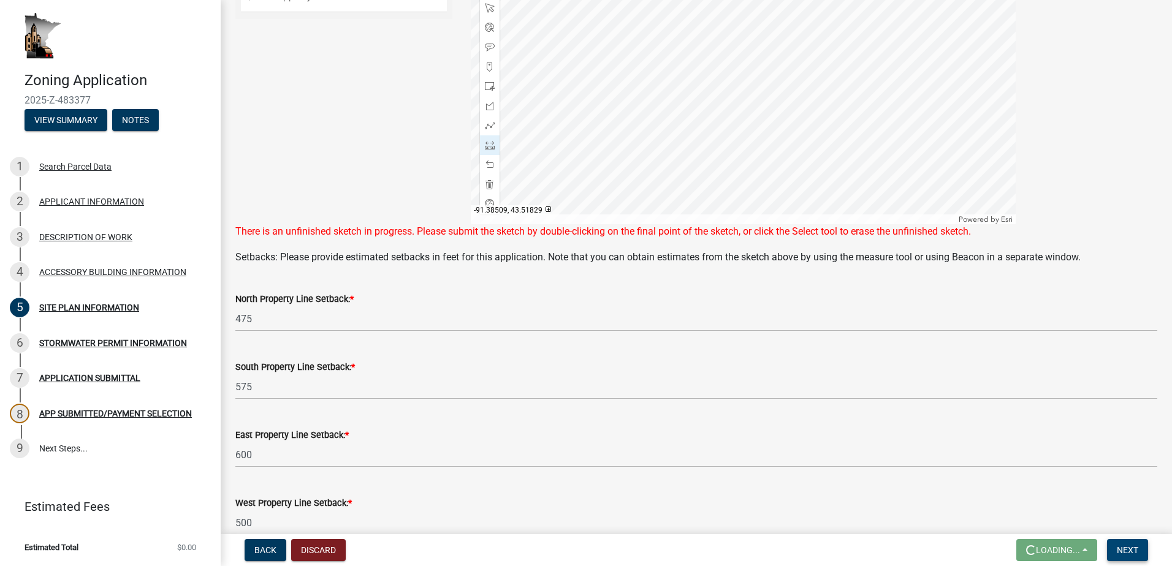
scroll to position [171, 0]
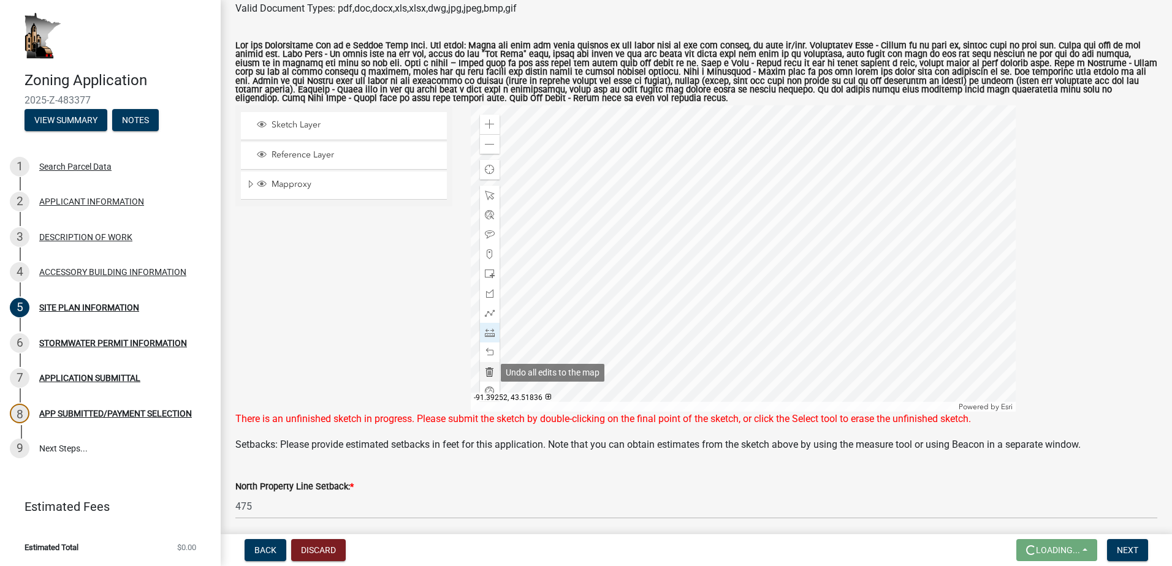
click at [487, 371] on span at bounding box center [490, 372] width 10 height 10
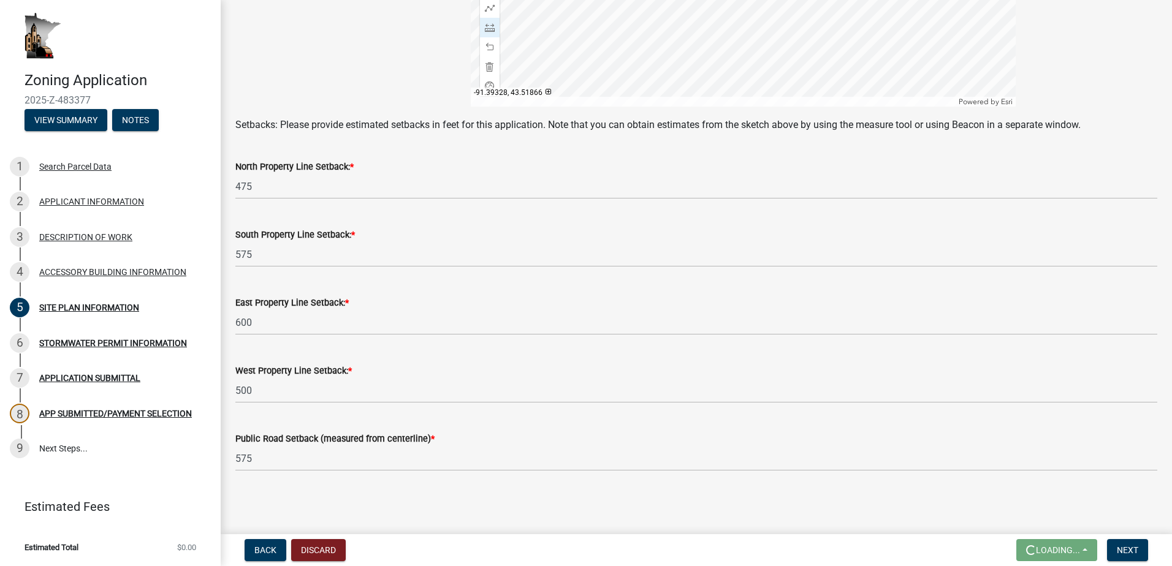
scroll to position [477, 0]
click at [1132, 544] on button "Next" at bounding box center [1127, 550] width 41 height 22
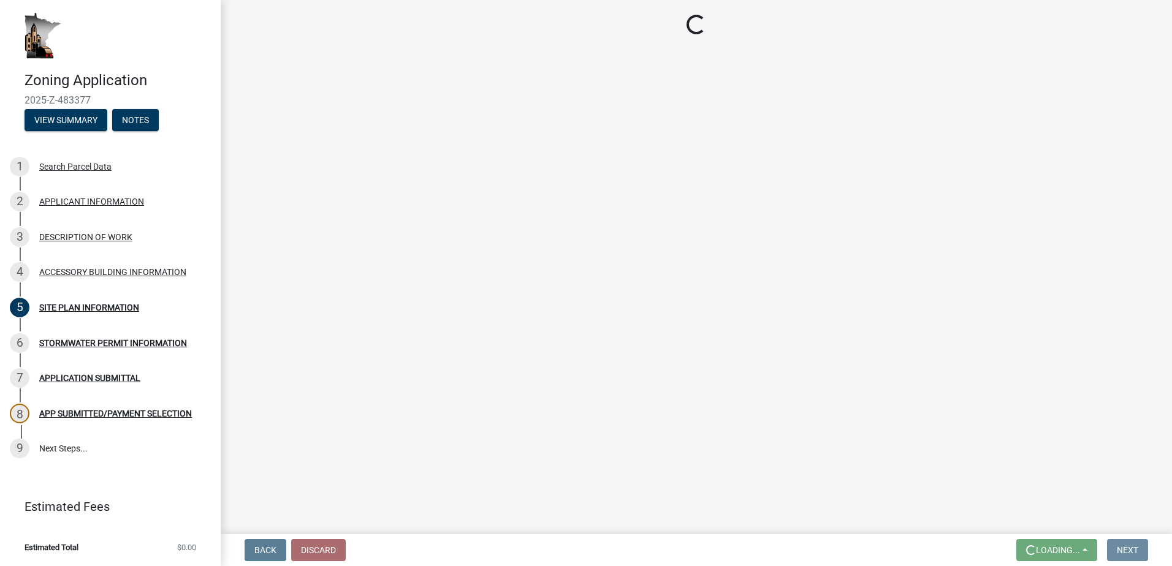
scroll to position [0, 0]
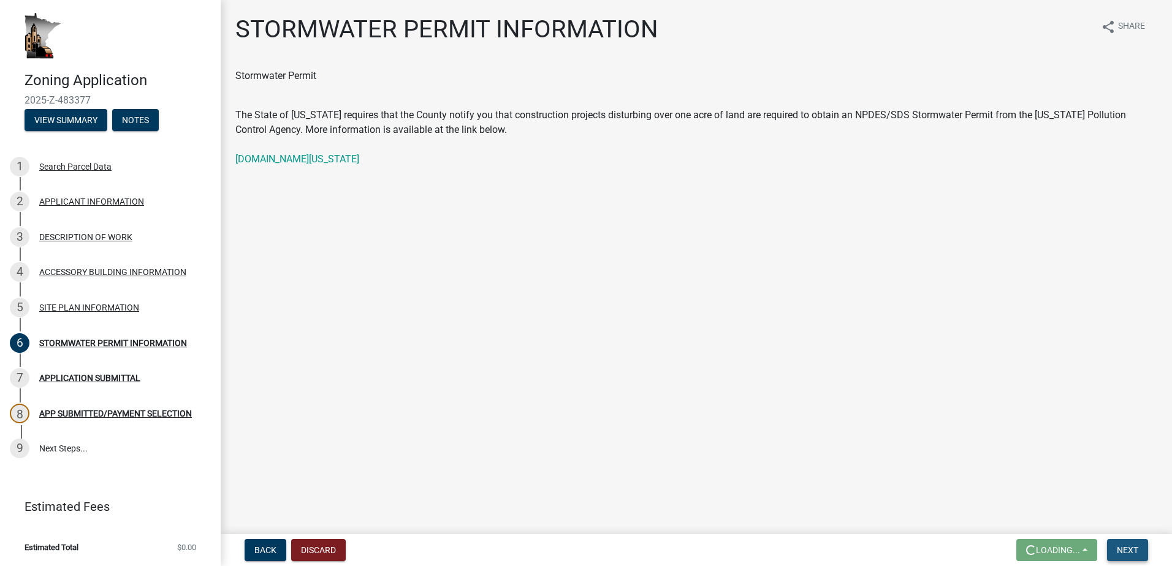
click at [1133, 549] on span "Next" at bounding box center [1127, 550] width 21 height 10
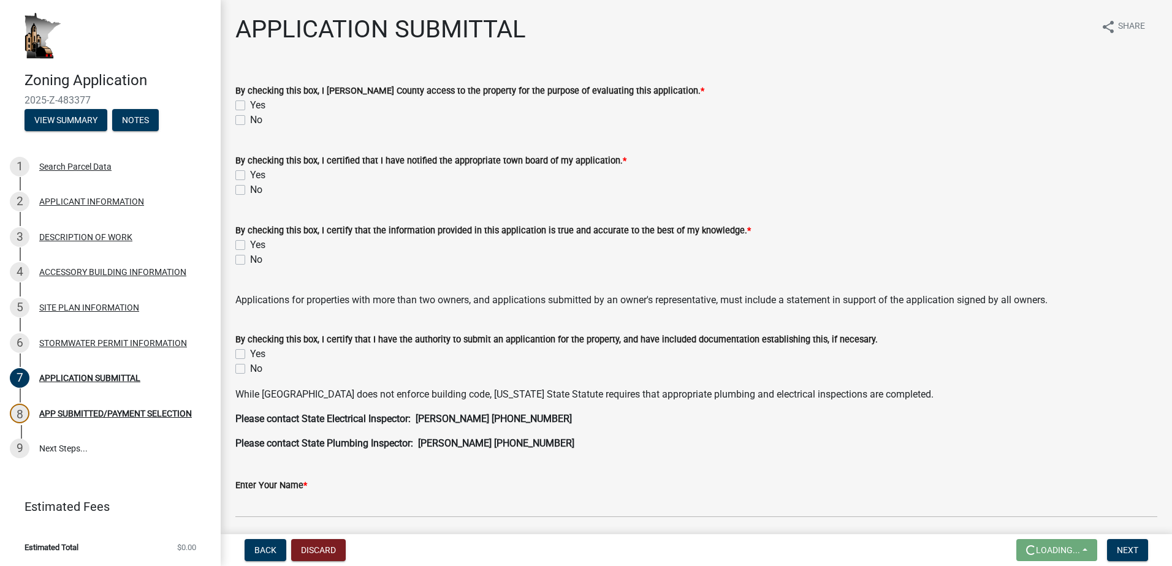
click at [250, 106] on label "Yes" at bounding box center [257, 105] width 15 height 15
click at [250, 106] on input "Yes" at bounding box center [254, 102] width 8 height 8
checkbox input "true"
checkbox input "false"
click at [250, 179] on label "Yes" at bounding box center [257, 175] width 15 height 15
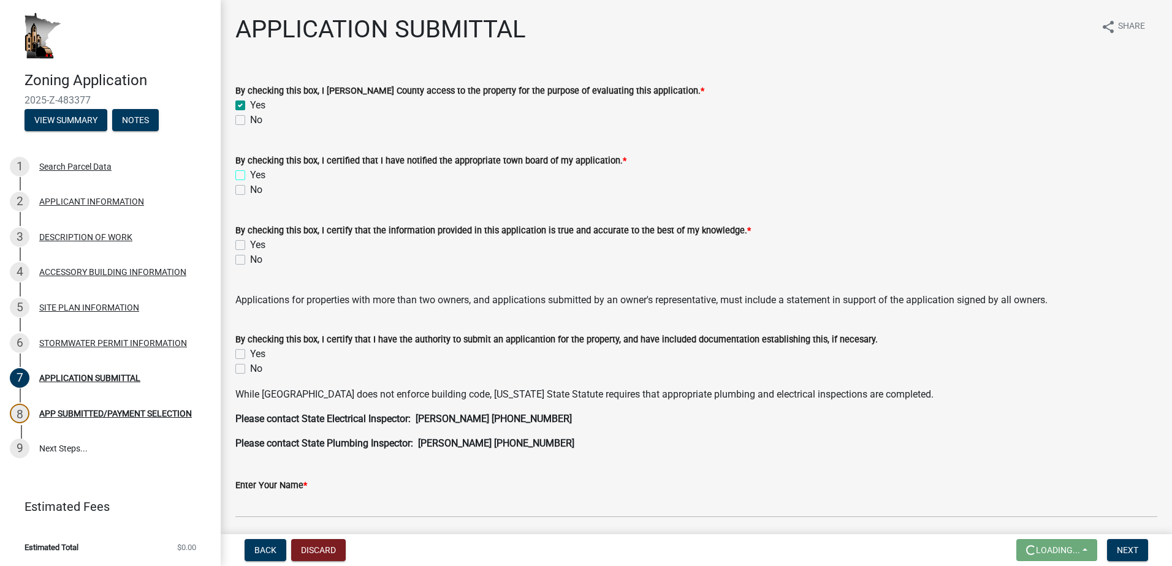
click at [250, 176] on input "Yes" at bounding box center [254, 172] width 8 height 8
checkbox input "true"
checkbox input "false"
click at [250, 243] on label "Yes" at bounding box center [257, 245] width 15 height 15
click at [250, 243] on input "Yes" at bounding box center [254, 242] width 8 height 8
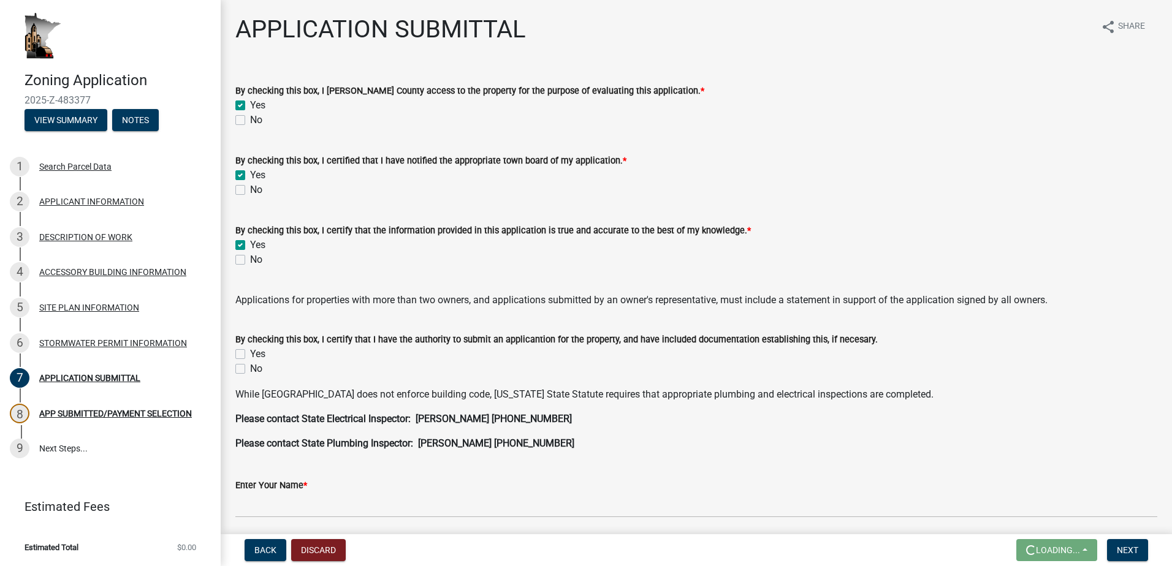
checkbox input "true"
checkbox input "false"
click at [249, 355] on div "Yes" at bounding box center [696, 354] width 922 height 15
click at [250, 353] on label "Yes" at bounding box center [257, 354] width 15 height 15
click at [250, 353] on input "Yes" at bounding box center [254, 351] width 8 height 8
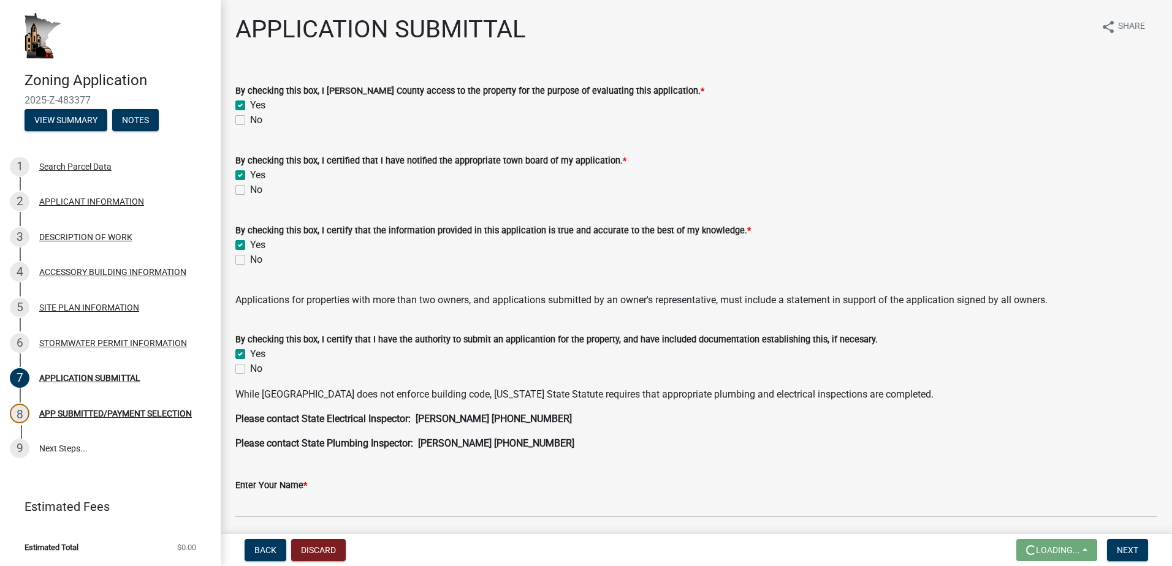
checkbox input "true"
checkbox input "false"
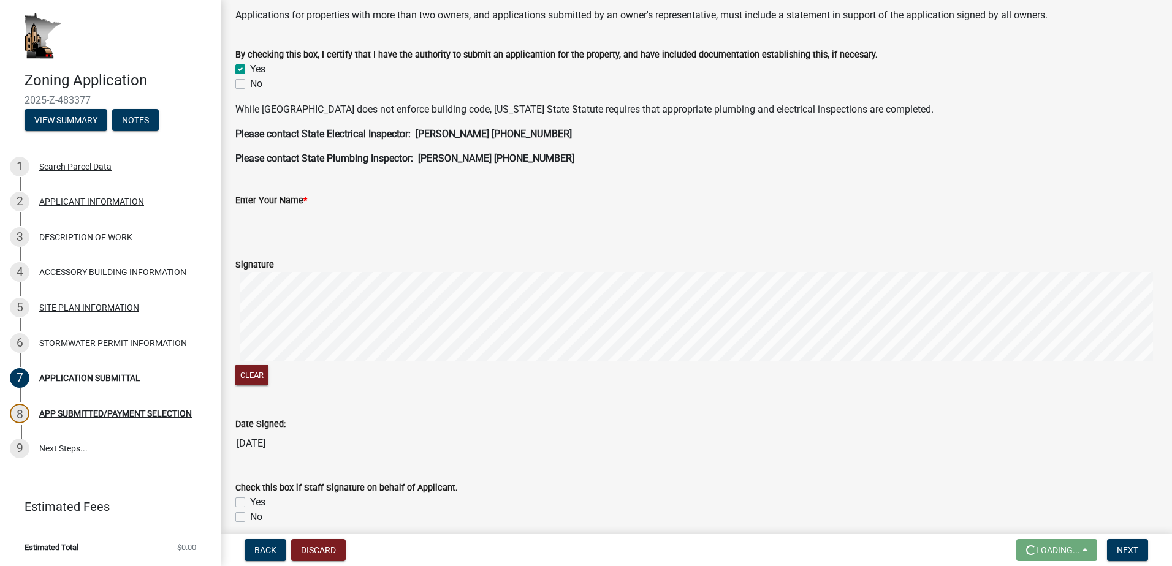
scroll to position [306, 0]
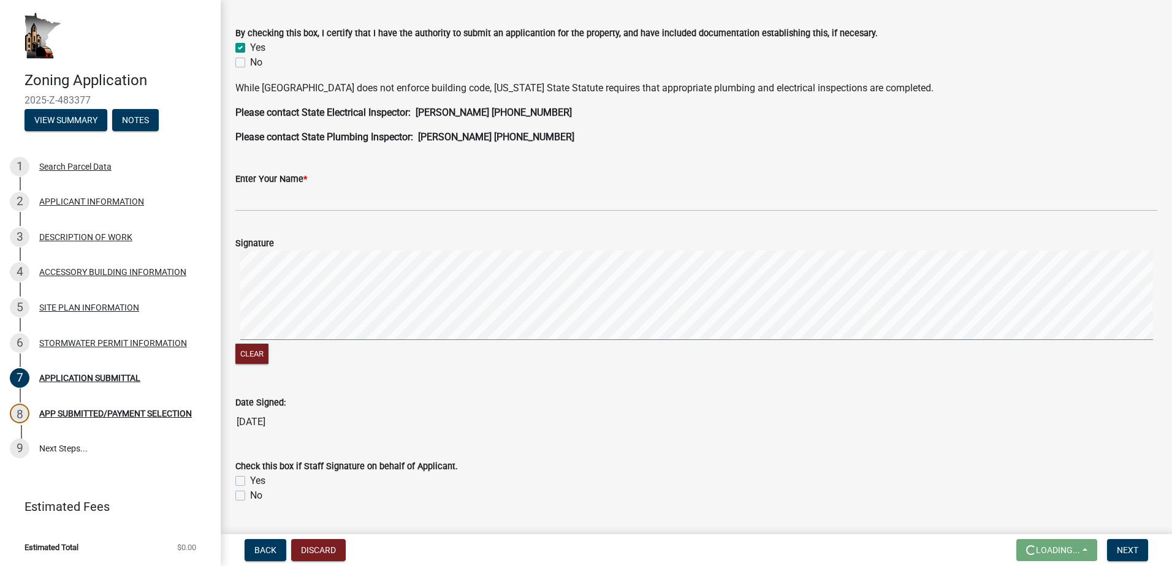
click at [320, 180] on div "Enter Your Name *" at bounding box center [696, 179] width 922 height 15
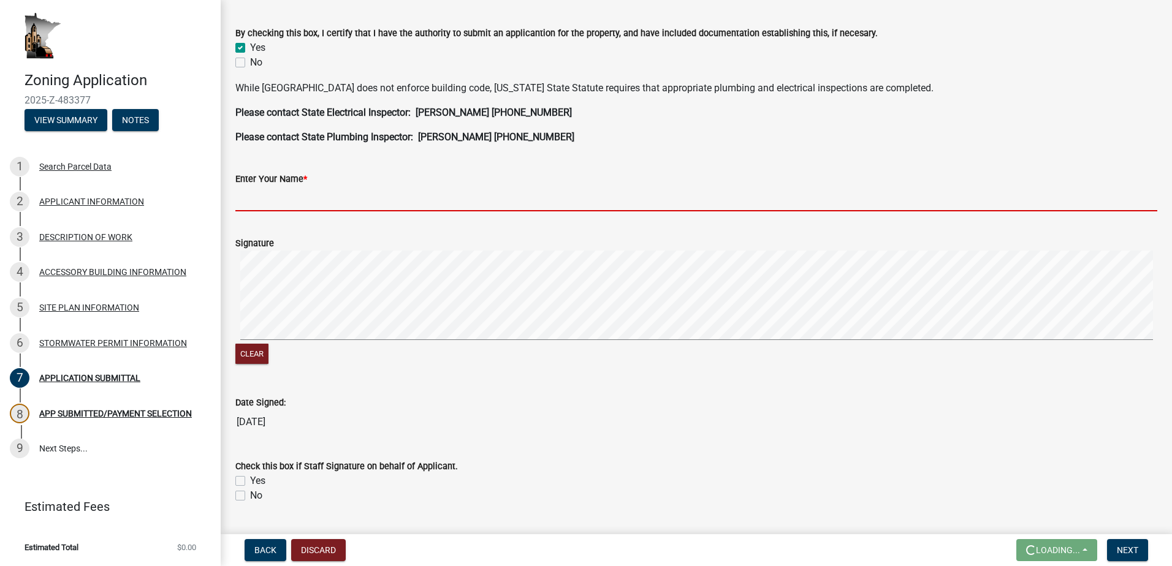
click at [344, 201] on input "Enter Your Name *" at bounding box center [696, 198] width 922 height 25
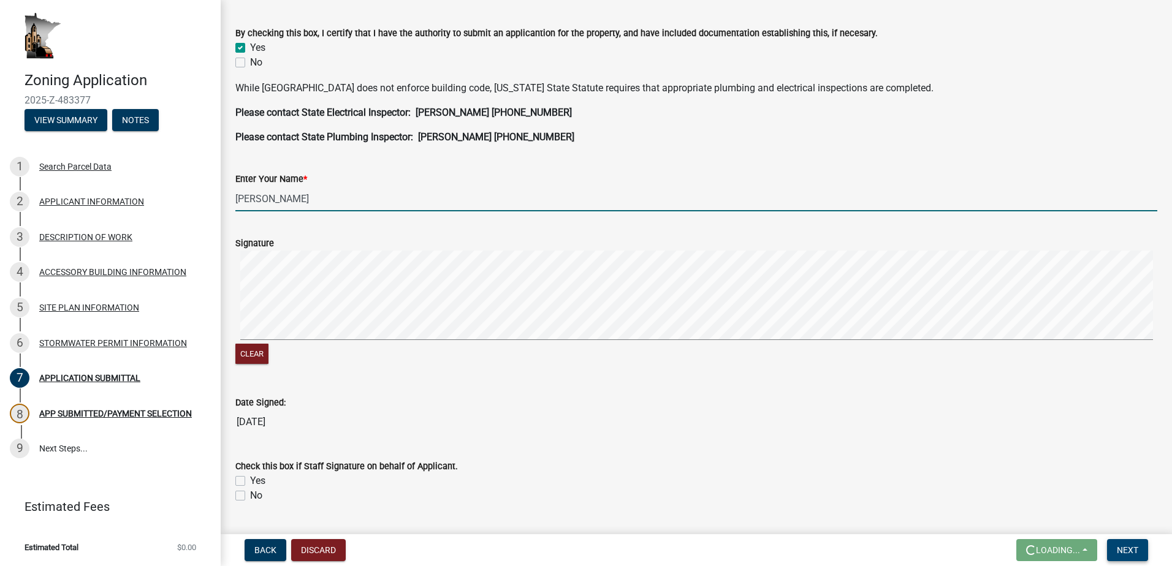
type input "[PERSON_NAME]"
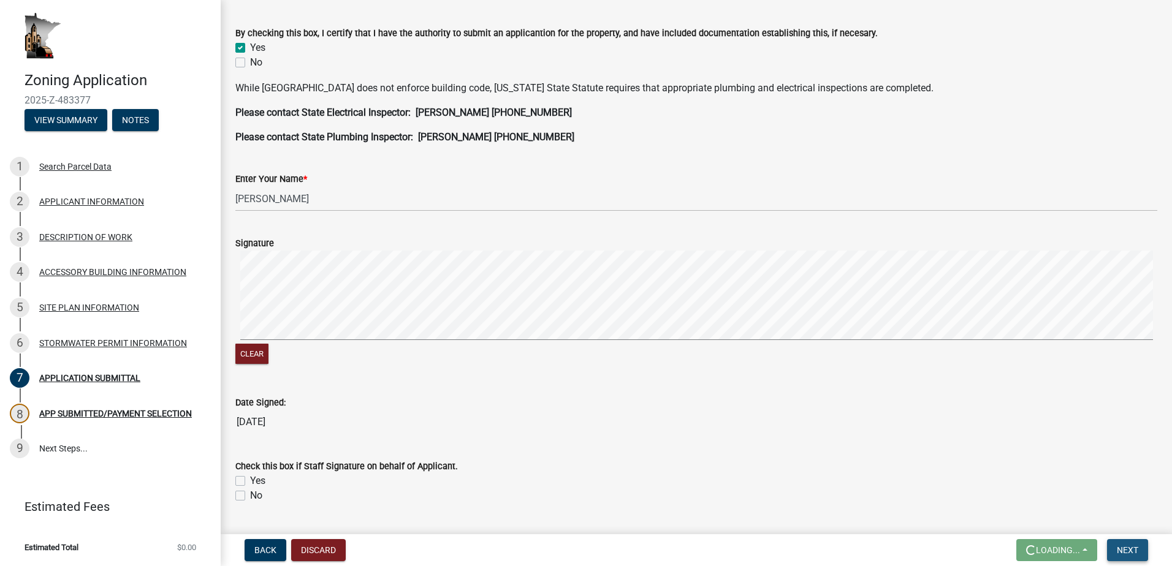
click at [1133, 550] on span "Next" at bounding box center [1127, 550] width 21 height 10
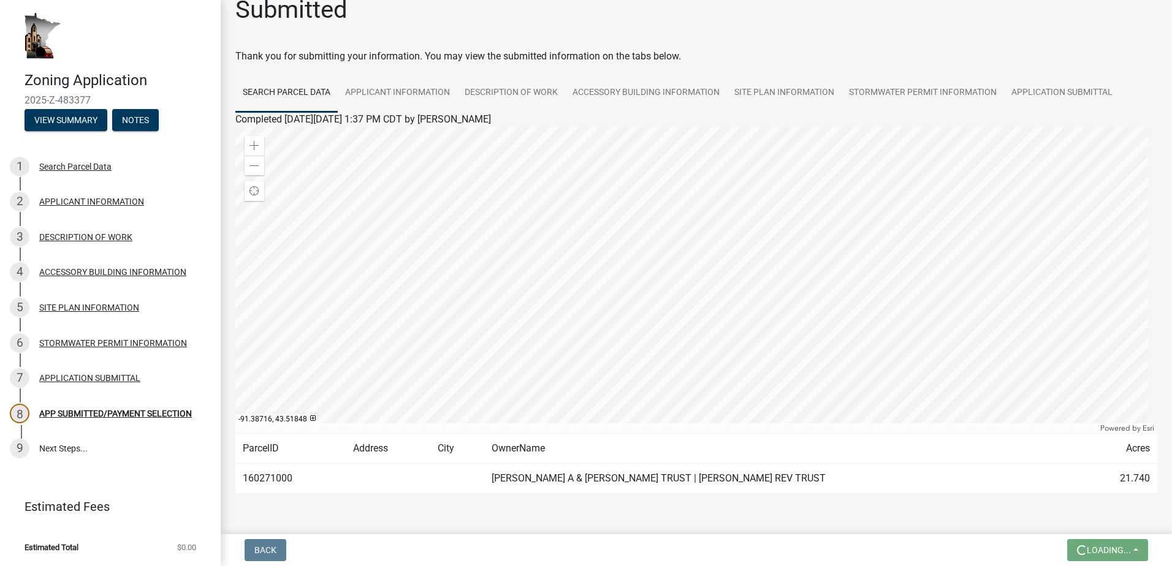
scroll to position [0, 0]
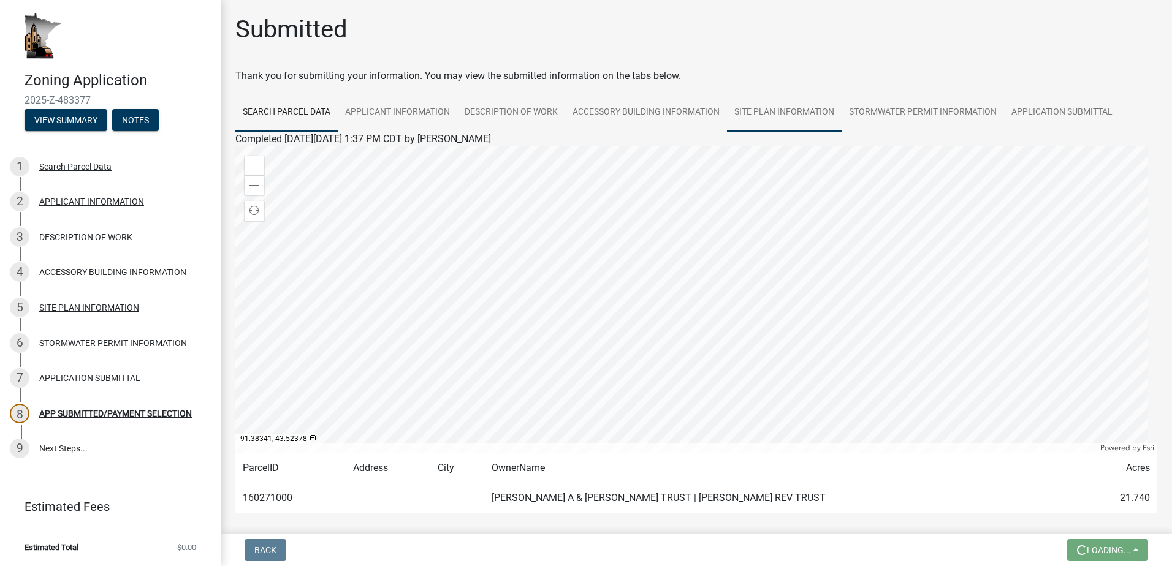
click at [778, 108] on link "SITE PLAN INFORMATION" at bounding box center [784, 112] width 115 height 39
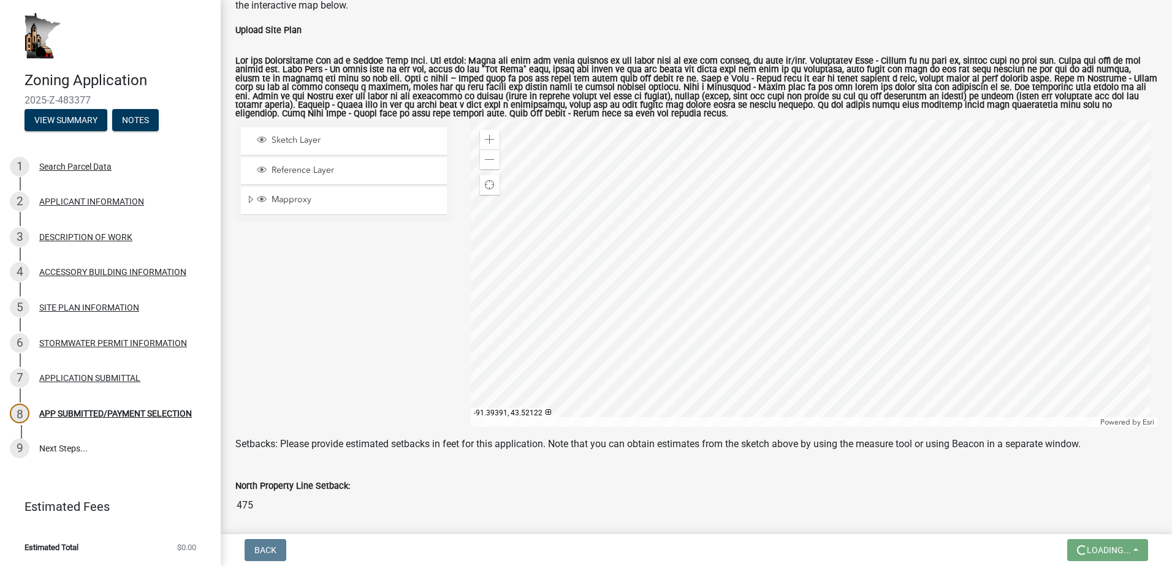
scroll to position [60, 0]
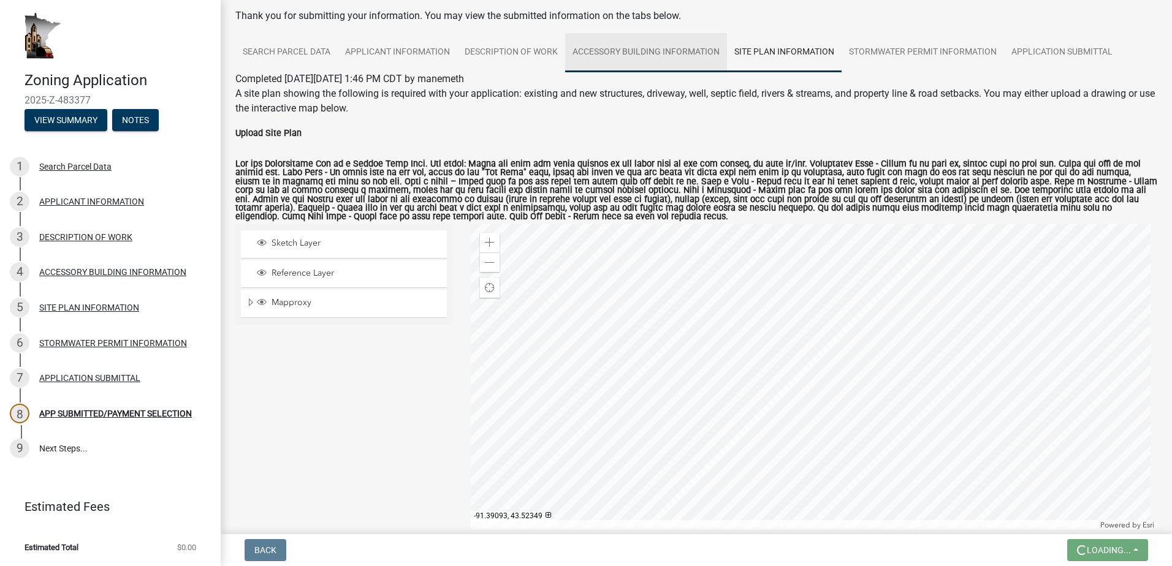
click at [647, 50] on link "ACCESSORY BUILDING INFORMATION" at bounding box center [646, 52] width 162 height 39
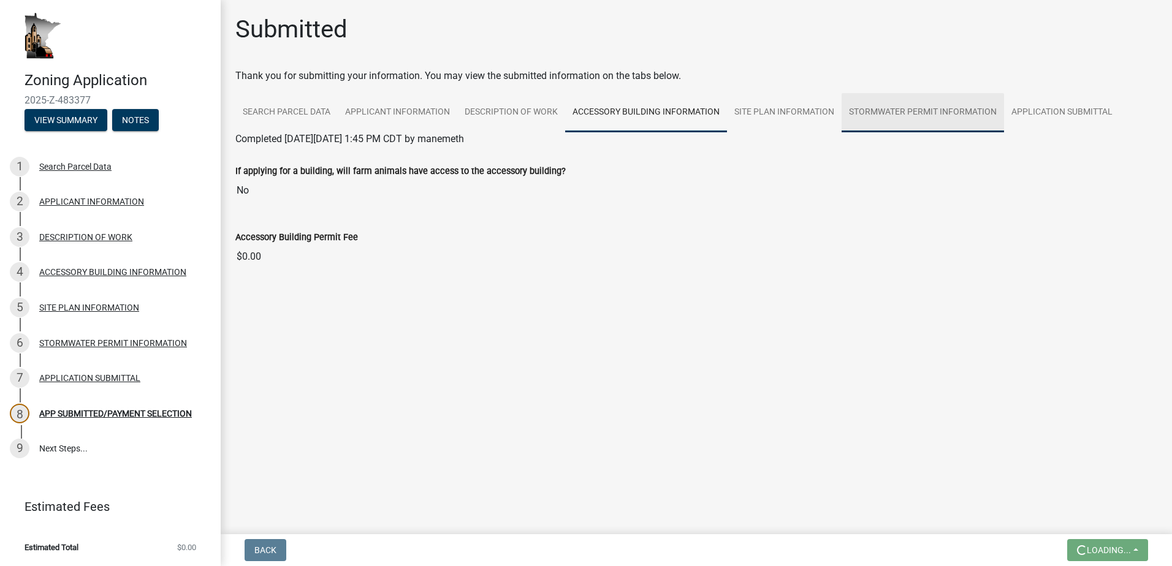
click at [889, 110] on link "STORMWATER PERMIT INFORMATION" at bounding box center [922, 112] width 162 height 39
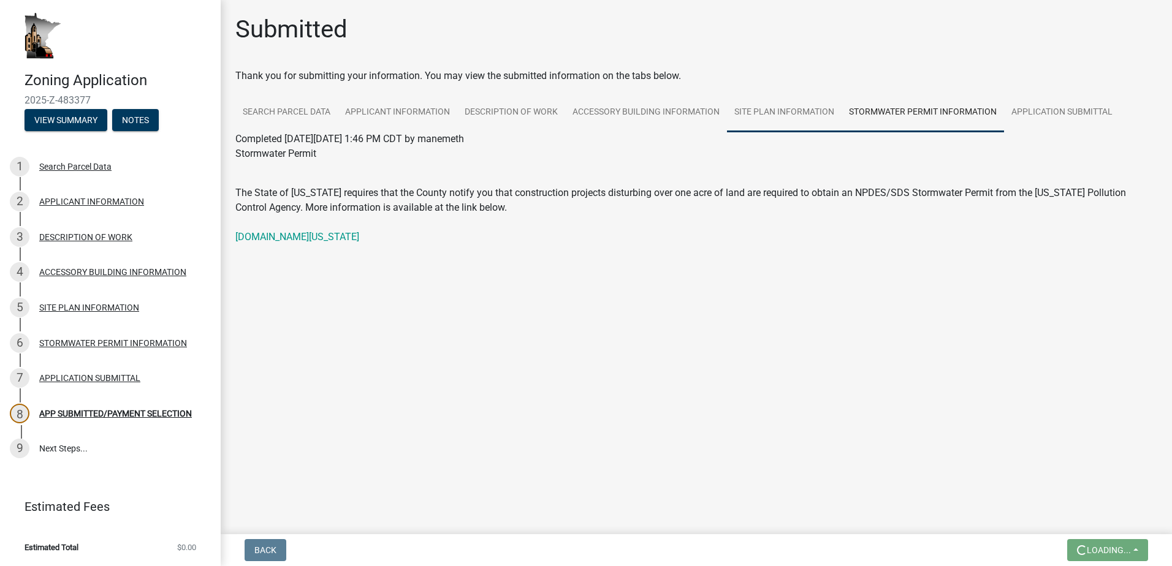
click at [807, 108] on link "SITE PLAN INFORMATION" at bounding box center [784, 112] width 115 height 39
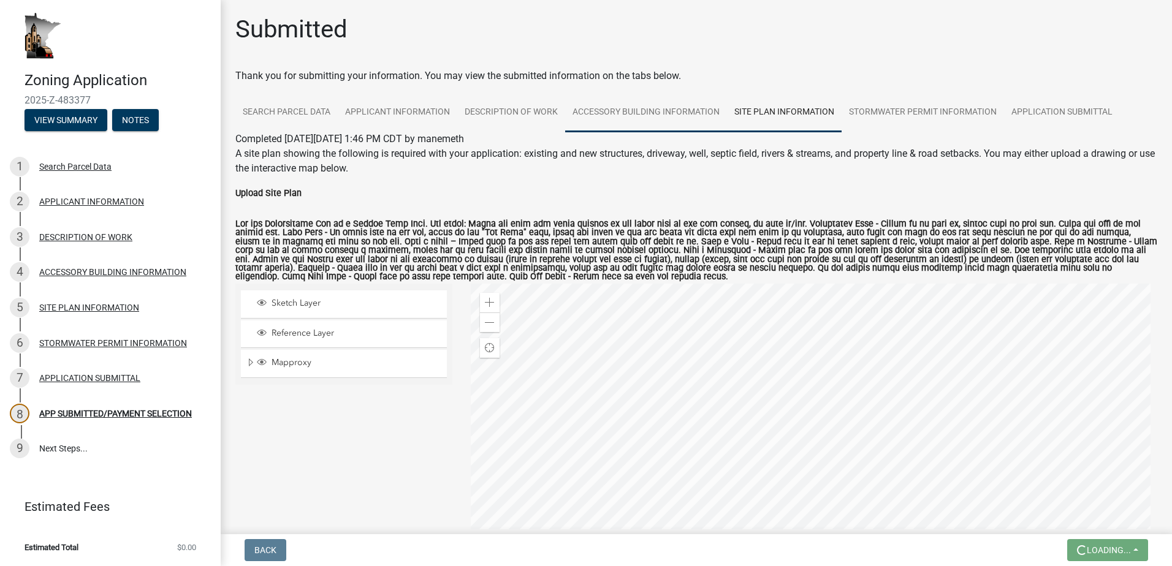
click at [685, 106] on link "ACCESSORY BUILDING INFORMATION" at bounding box center [646, 112] width 162 height 39
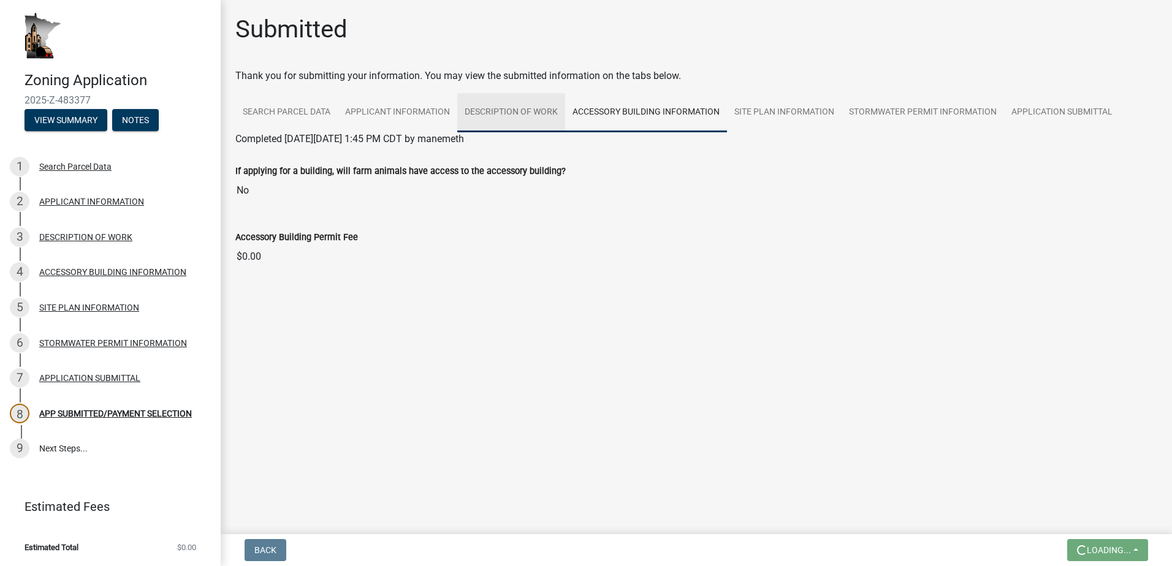
click at [528, 113] on link "DESCRIPTION OF WORK" at bounding box center [511, 112] width 108 height 39
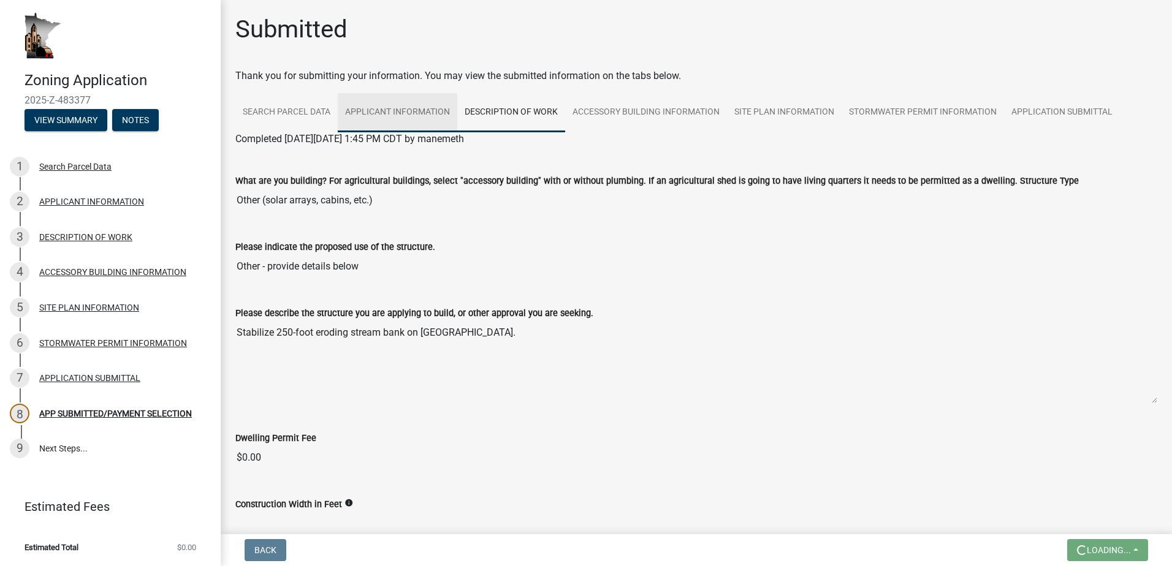
click at [378, 109] on link "APPLICANT INFORMATION" at bounding box center [398, 112] width 120 height 39
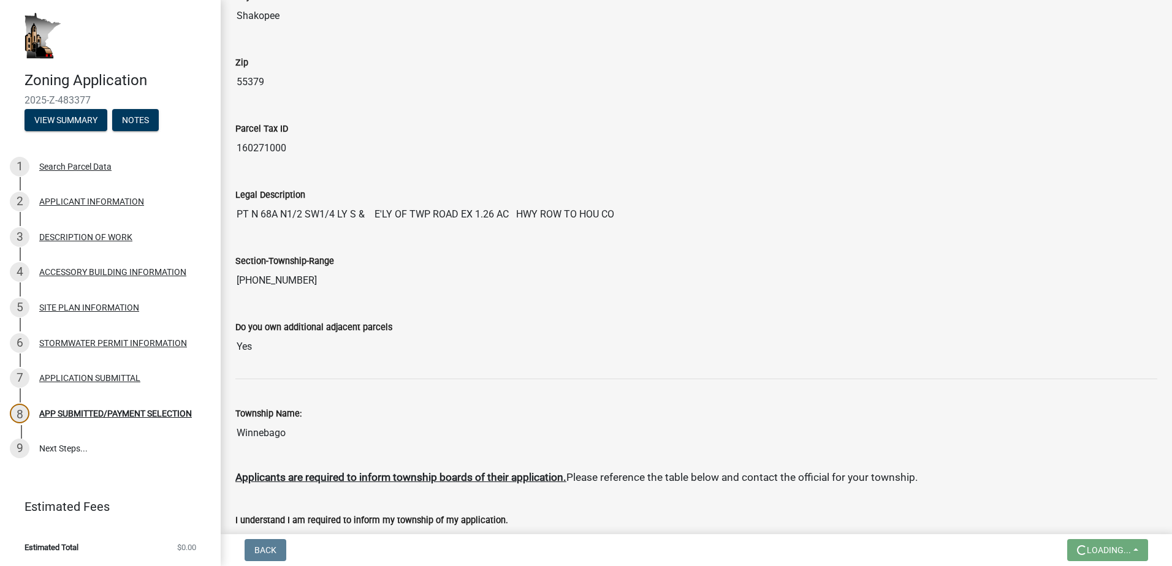
scroll to position [368, 0]
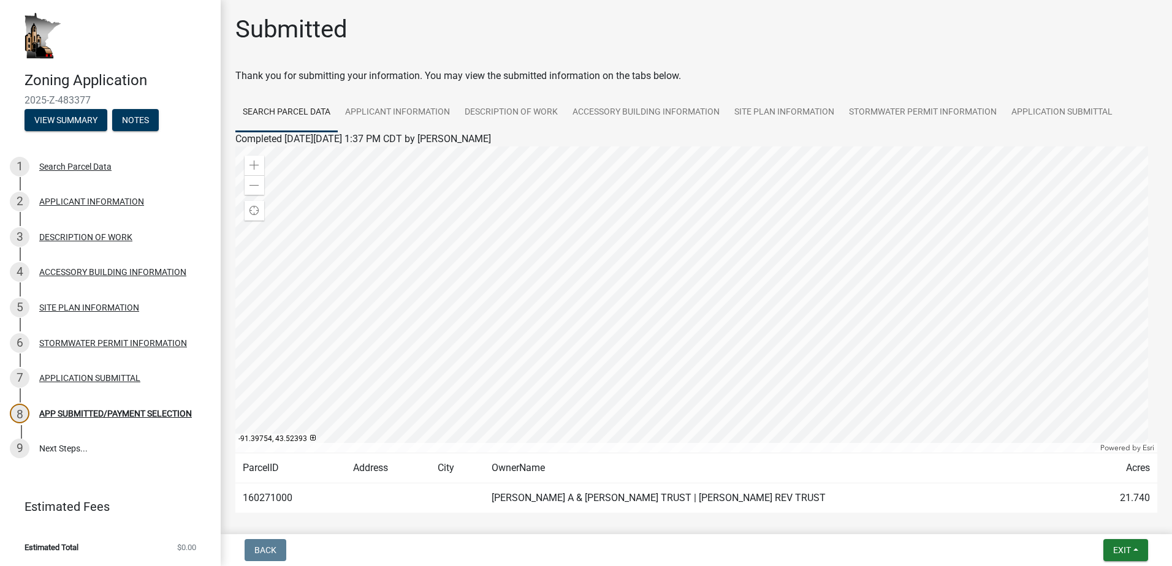
click at [265, 107] on link "Search Parcel Data" at bounding box center [286, 112] width 102 height 39
drag, startPoint x: 295, startPoint y: 111, endPoint x: 747, endPoint y: 40, distance: 457.9
click at [747, 40] on div "Submitted" at bounding box center [696, 34] width 922 height 39
click at [256, 108] on link "Search Parcel Data" at bounding box center [286, 112] width 102 height 39
click at [390, 111] on link "APPLICANT INFORMATION" at bounding box center [398, 112] width 120 height 39
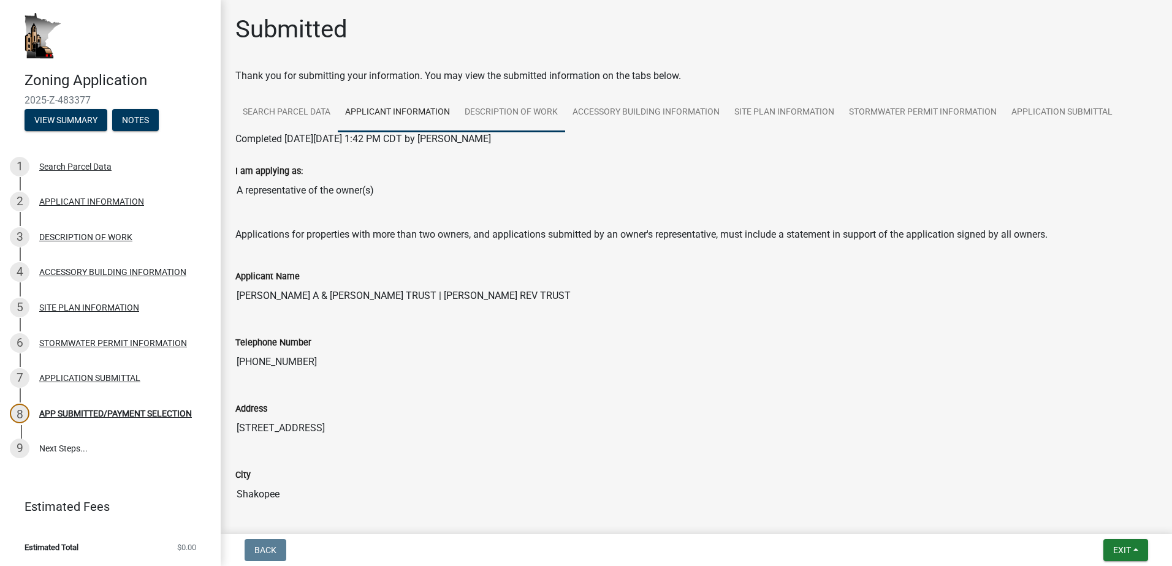
click at [520, 104] on link "DESCRIPTION OF WORK" at bounding box center [511, 112] width 108 height 39
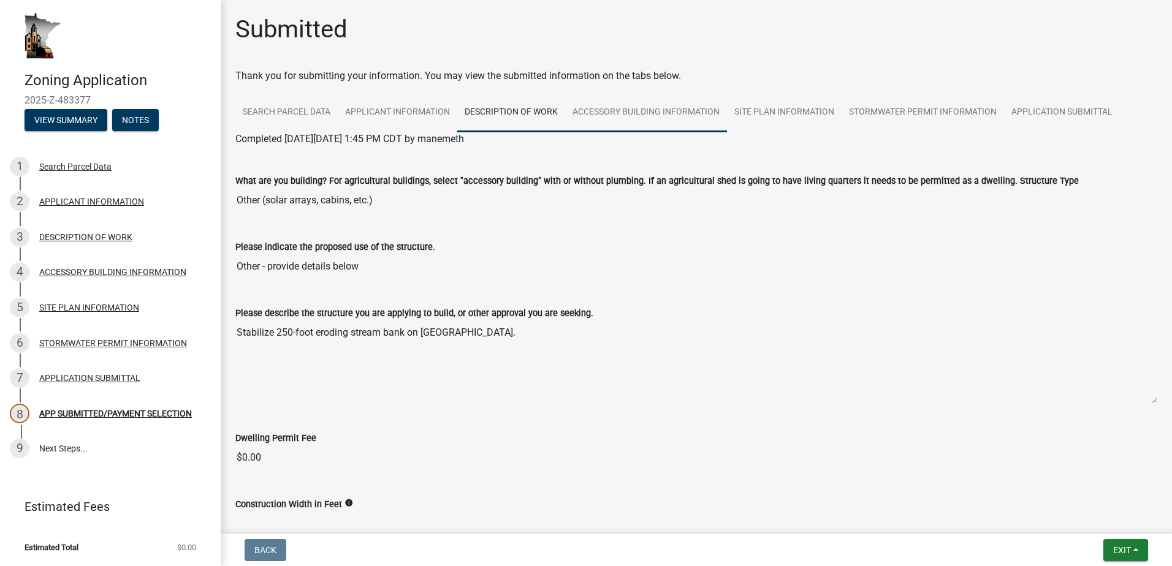
click at [682, 105] on link "ACCESSORY BUILDING INFORMATION" at bounding box center [646, 112] width 162 height 39
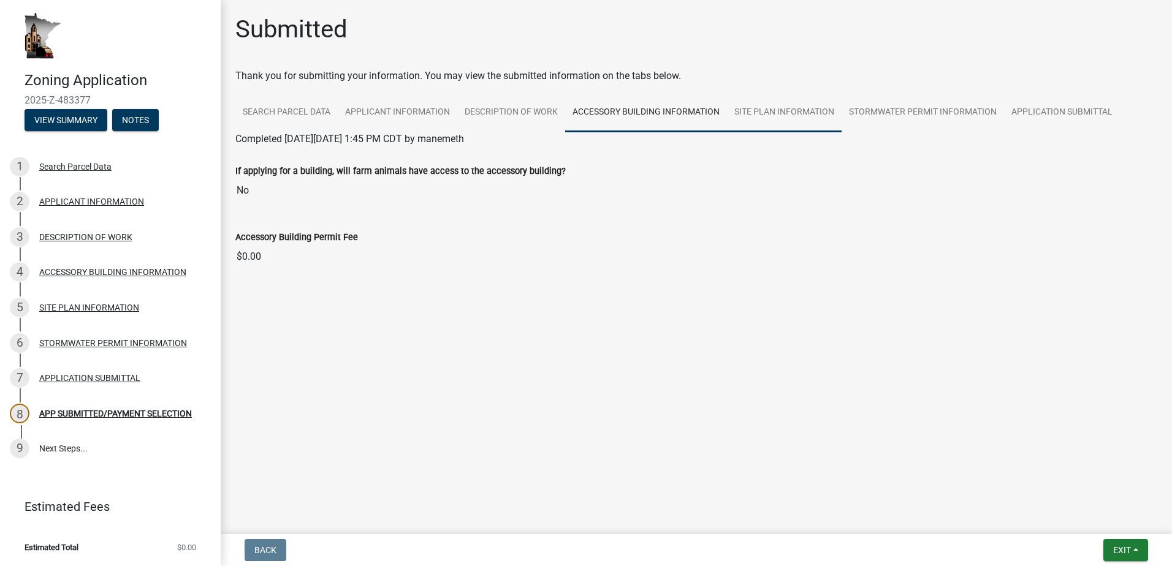
click at [766, 111] on link "SITE PLAN INFORMATION" at bounding box center [784, 112] width 115 height 39
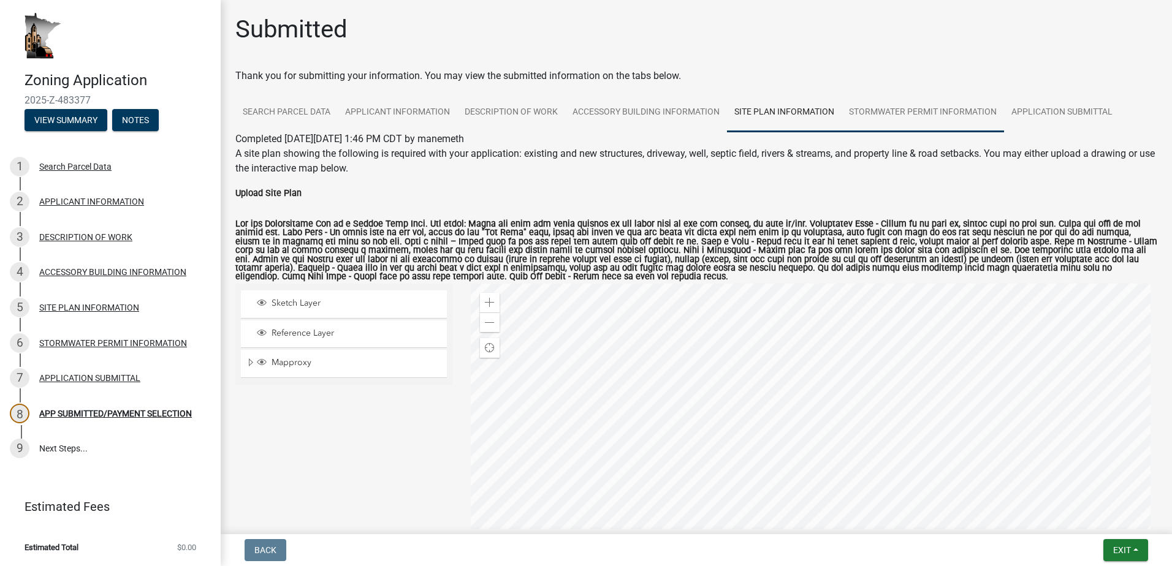
click at [922, 102] on link "STORMWATER PERMIT INFORMATION" at bounding box center [922, 112] width 162 height 39
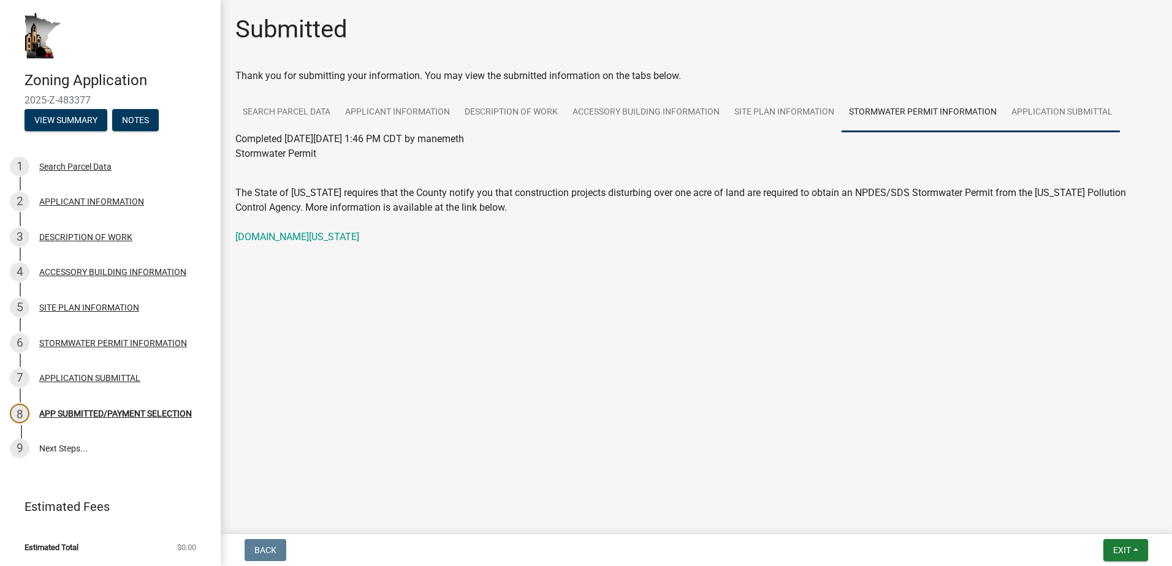
click at [1054, 108] on link "APPLICATION SUBMITTAL" at bounding box center [1062, 112] width 116 height 39
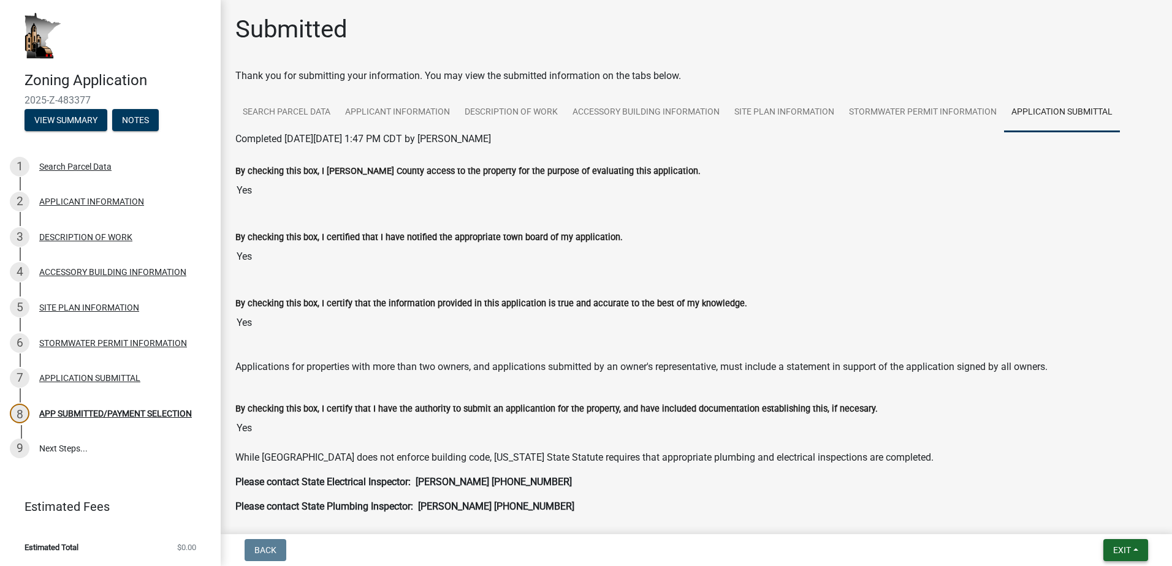
click at [1125, 551] on span "Exit" at bounding box center [1122, 550] width 18 height 10
click at [1070, 480] on button "Save" at bounding box center [1099, 488] width 98 height 29
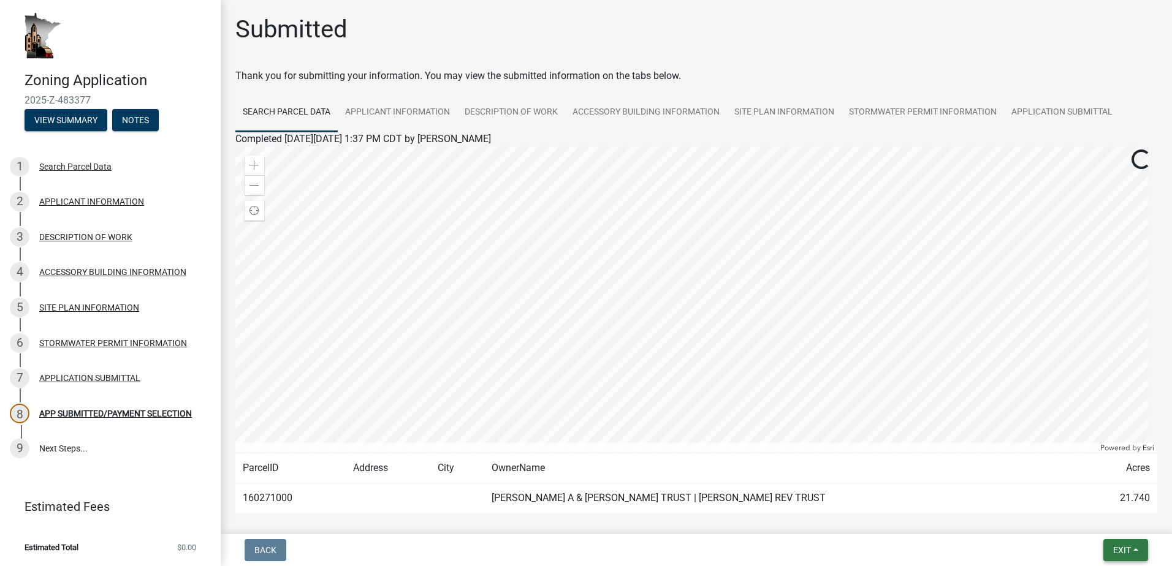
click at [1120, 550] on span "Exit" at bounding box center [1122, 550] width 18 height 10
click at [1082, 515] on button "Save & Exit" at bounding box center [1099, 518] width 98 height 29
